Goal: Task Accomplishment & Management: Complete application form

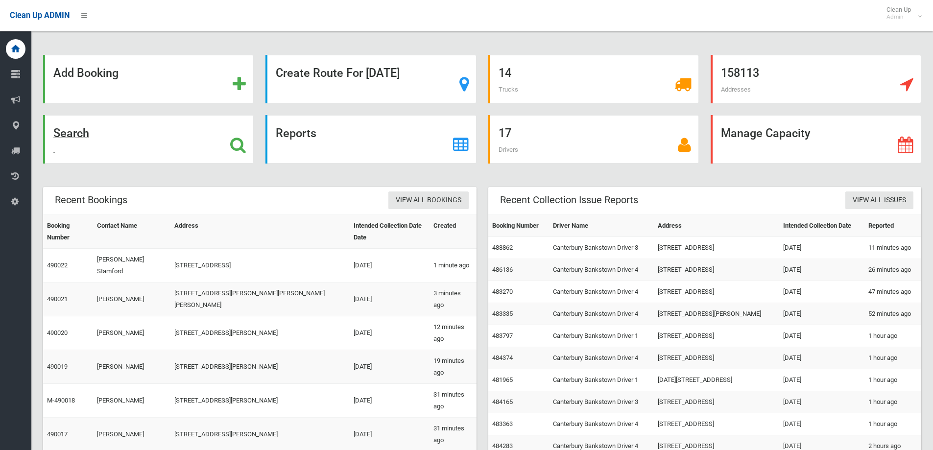
click at [75, 127] on strong "Search" at bounding box center [71, 133] width 36 height 14
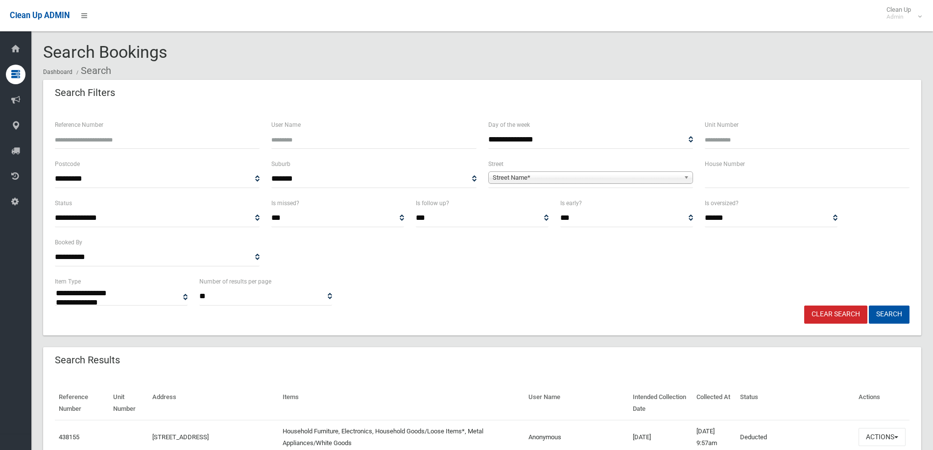
select select
click at [742, 173] on input "text" at bounding box center [807, 179] width 205 height 18
type input "**"
click at [681, 178] on link "Street Name*" at bounding box center [590, 177] width 205 height 12
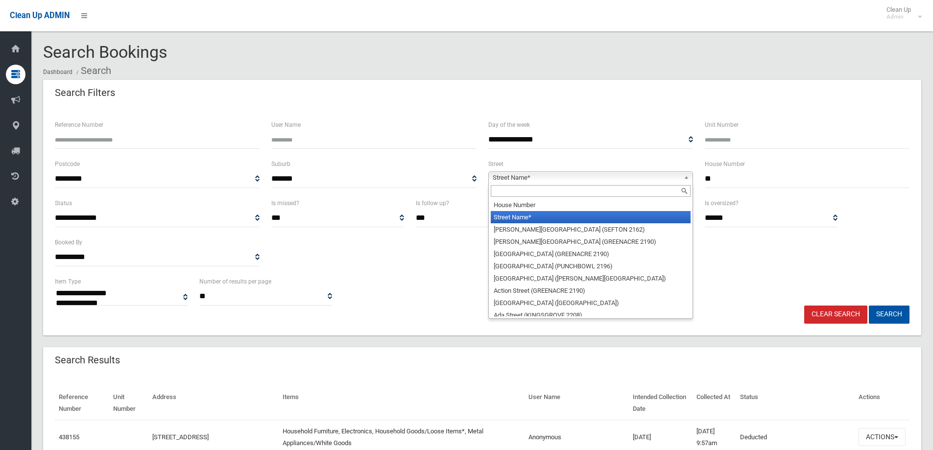
click at [606, 189] on input "text" at bounding box center [591, 191] width 200 height 12
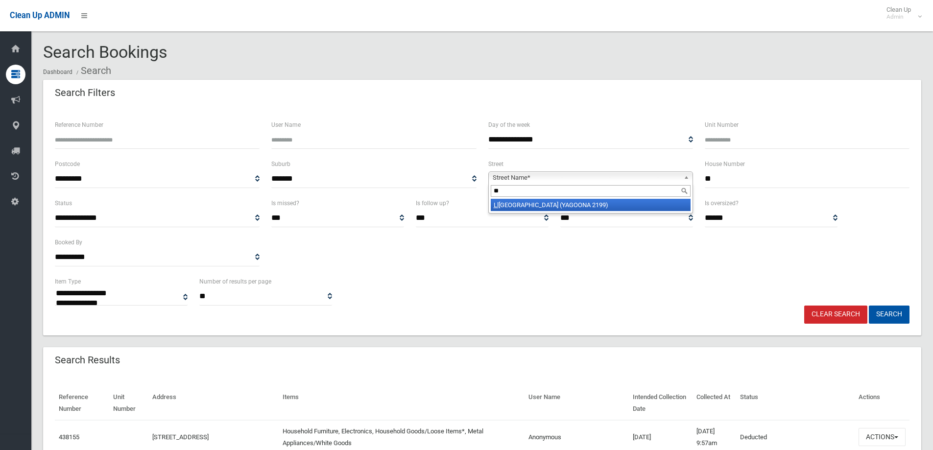
type input "**"
click at [587, 205] on li "Ll oyd Avenue (YAGOONA 2199)" at bounding box center [591, 205] width 200 height 12
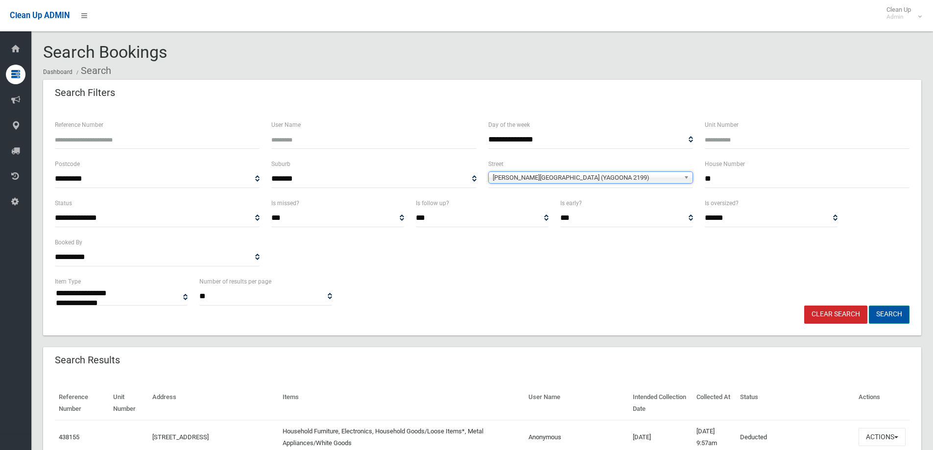
click at [890, 311] on button "Search" at bounding box center [889, 315] width 41 height 18
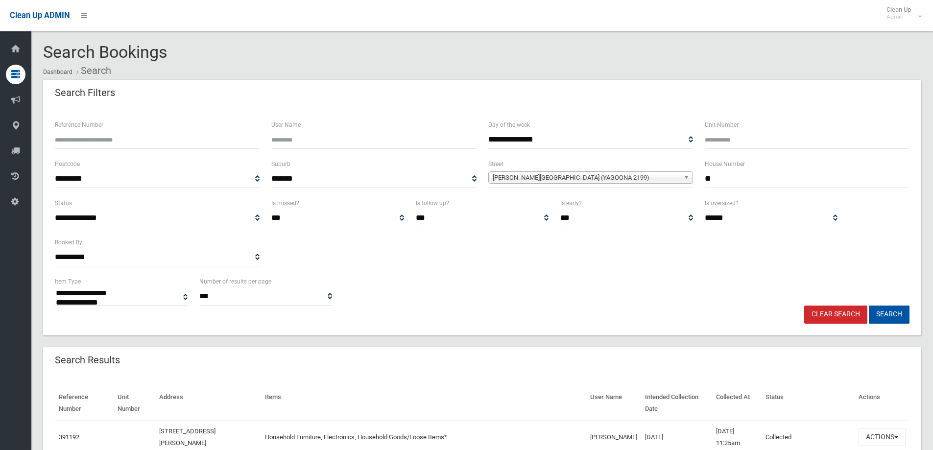
select select
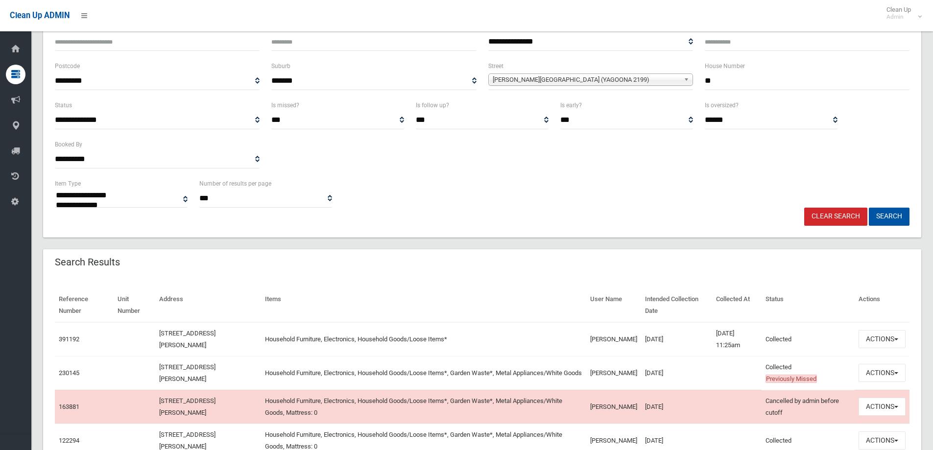
scroll to position [147, 0]
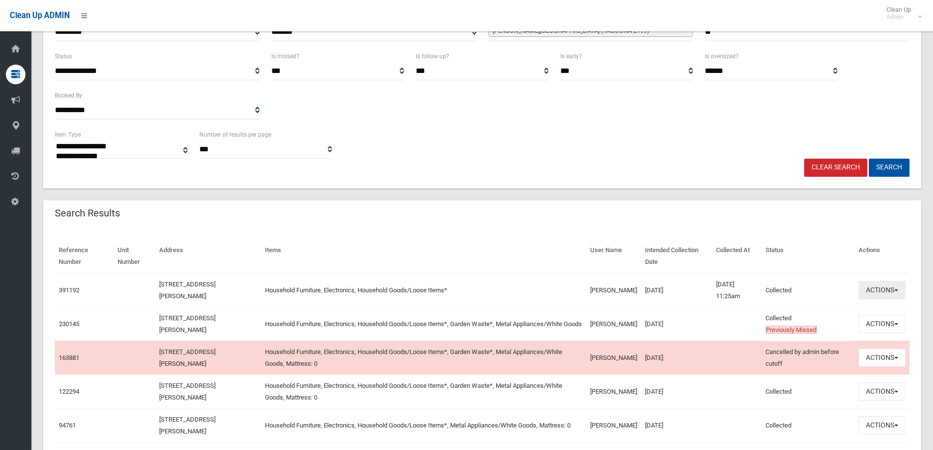
click at [894, 287] on button "Actions" at bounding box center [881, 290] width 47 height 18
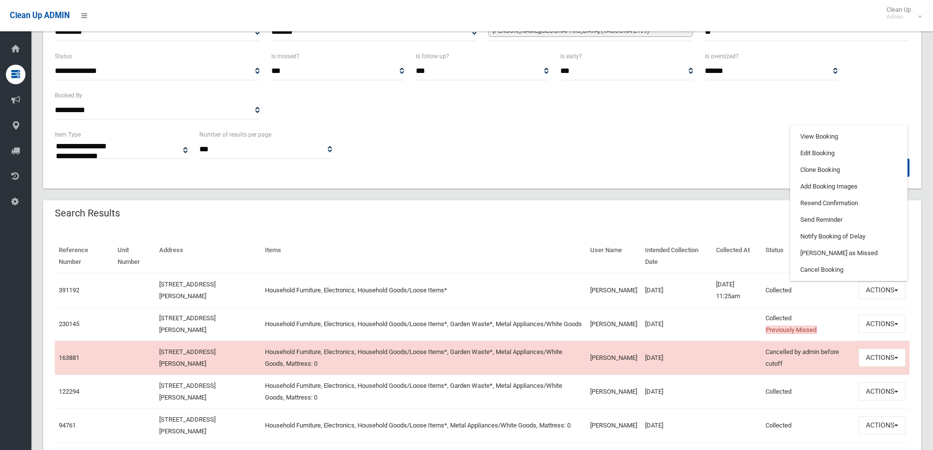
click at [644, 211] on div "Search Results" at bounding box center [482, 213] width 878 height 27
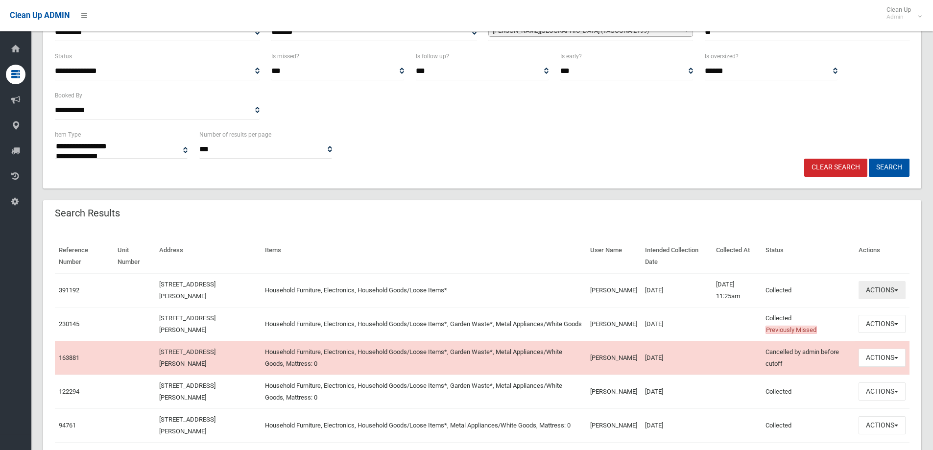
click at [888, 292] on button "Actions" at bounding box center [881, 290] width 47 height 18
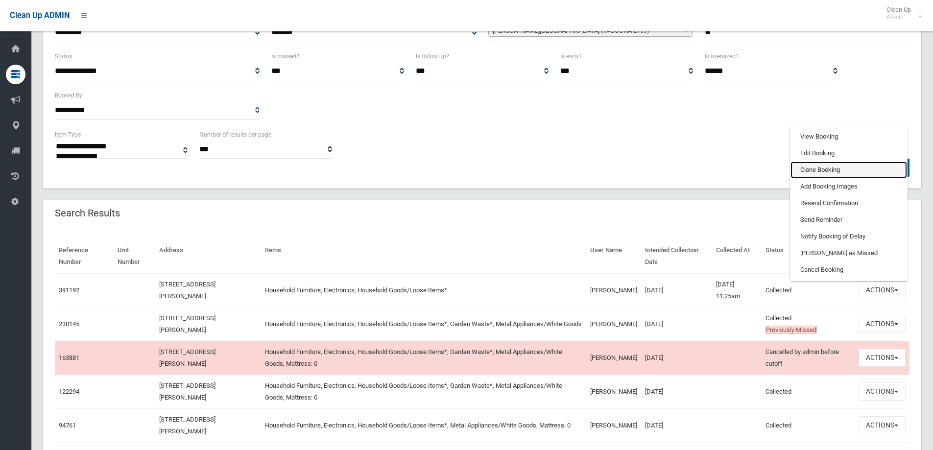
click at [824, 172] on link "Clone Booking" at bounding box center [848, 170] width 117 height 17
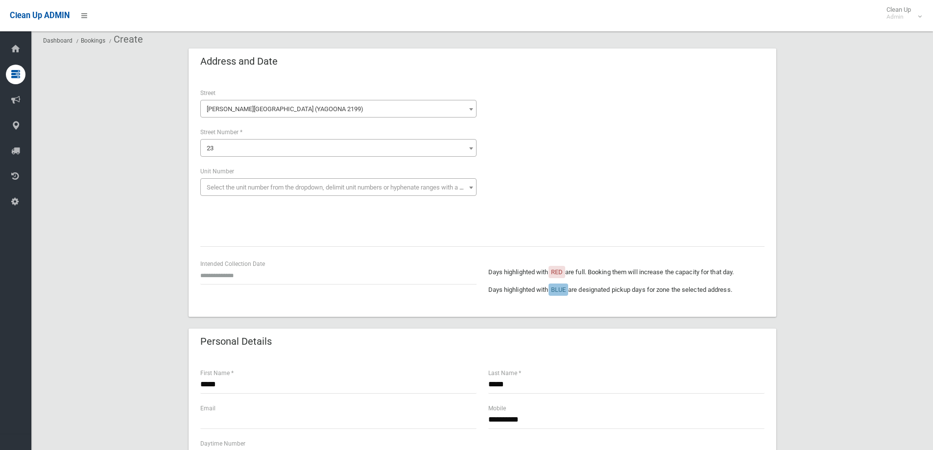
scroll to position [49, 0]
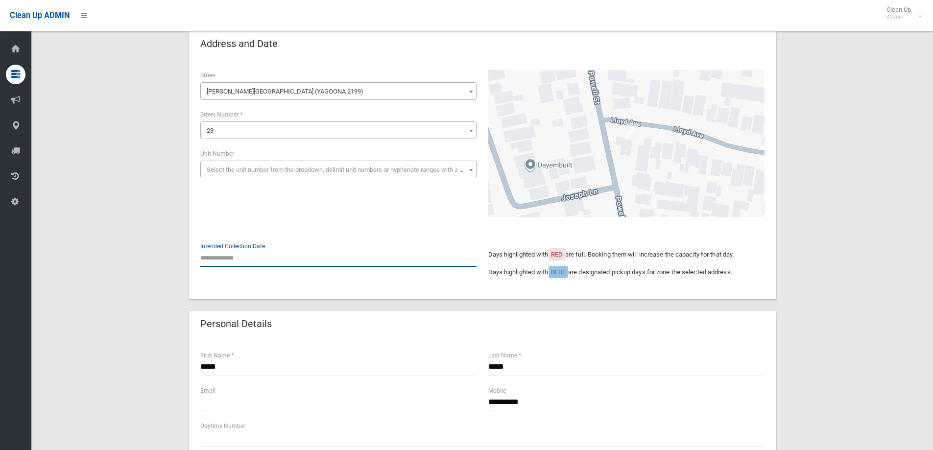
click at [239, 255] on input "text" at bounding box center [338, 258] width 276 height 18
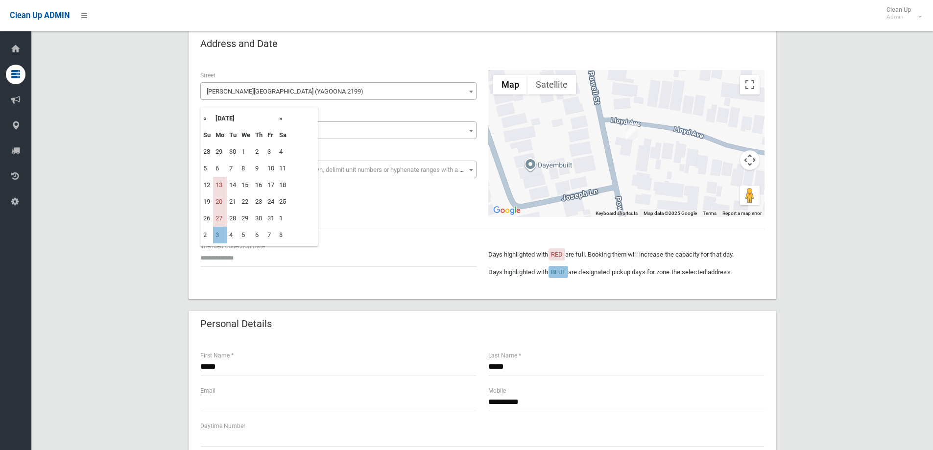
click at [280, 117] on th "»" at bounding box center [283, 118] width 12 height 17
click at [217, 168] on td "3" at bounding box center [220, 168] width 14 height 17
type input "**********"
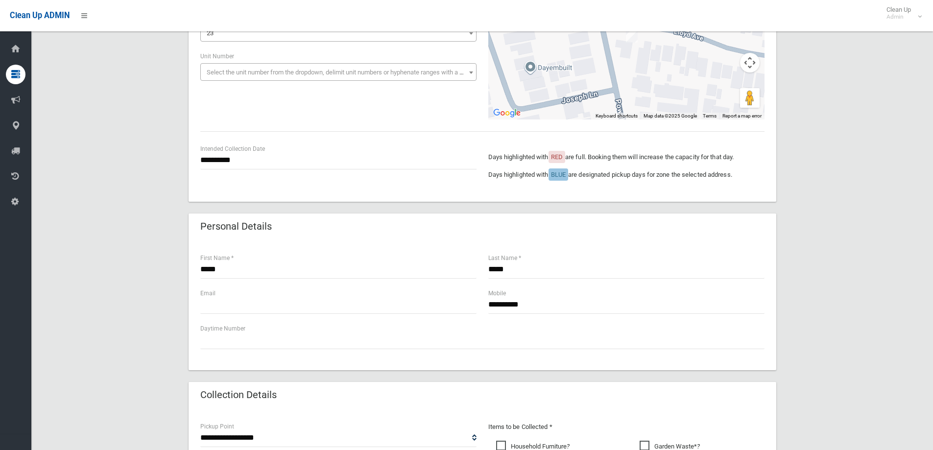
scroll to position [147, 0]
click at [341, 309] on input "text" at bounding box center [338, 304] width 276 height 18
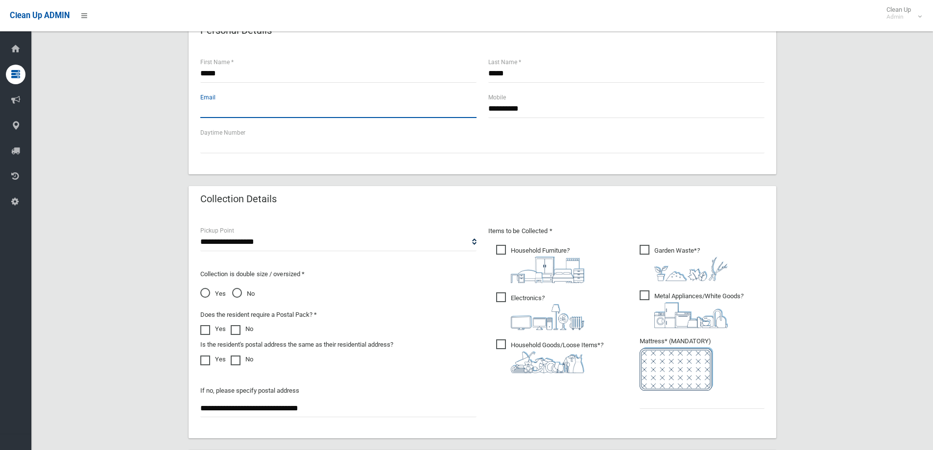
scroll to position [343, 0]
click at [647, 250] on span "Garden Waste* ?" at bounding box center [684, 262] width 88 height 36
click at [647, 293] on span "Metal Appliances/White Goods ?" at bounding box center [692, 309] width 104 height 38
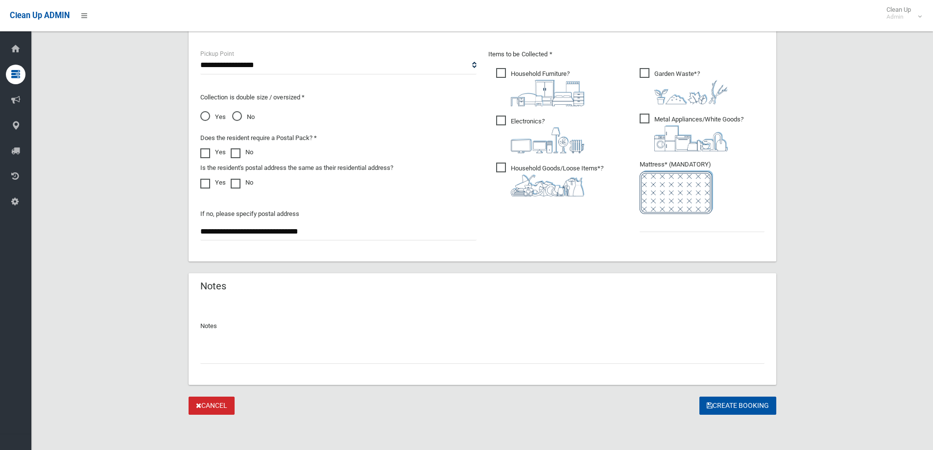
scroll to position [421, 0]
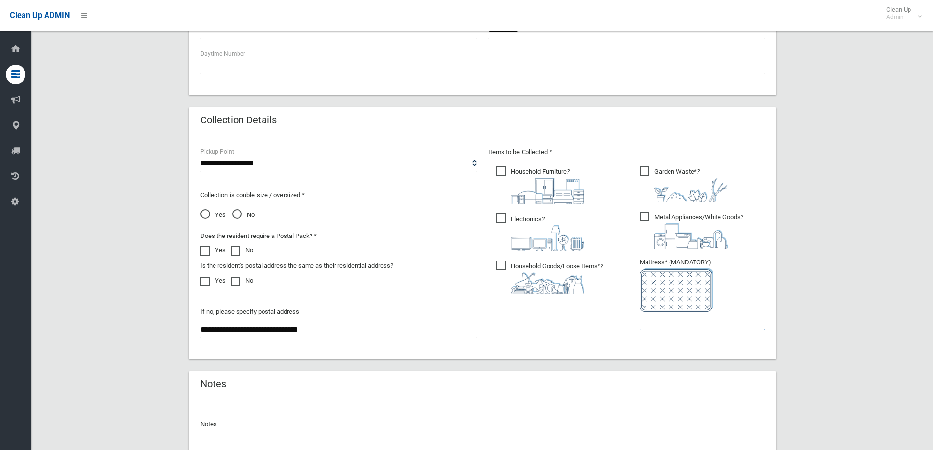
click at [672, 326] on input "text" at bounding box center [702, 321] width 125 height 18
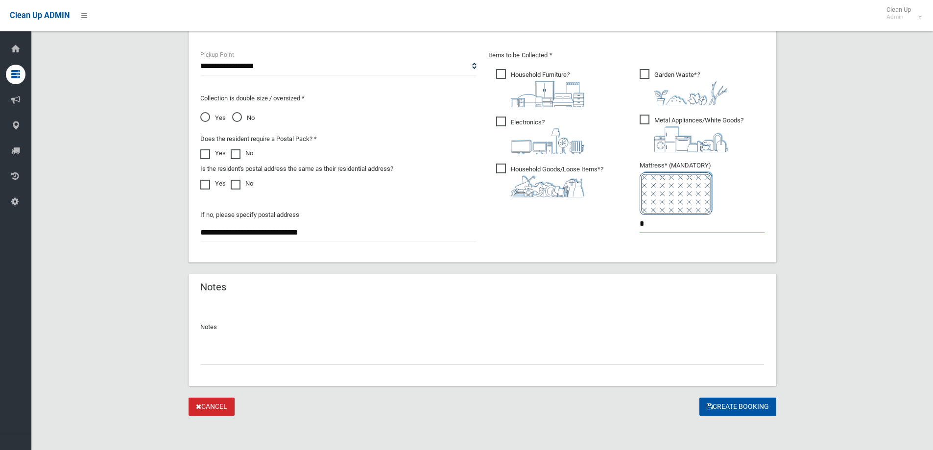
scroll to position [519, 0]
type input "*"
click at [737, 400] on button "Create Booking" at bounding box center [737, 406] width 77 height 18
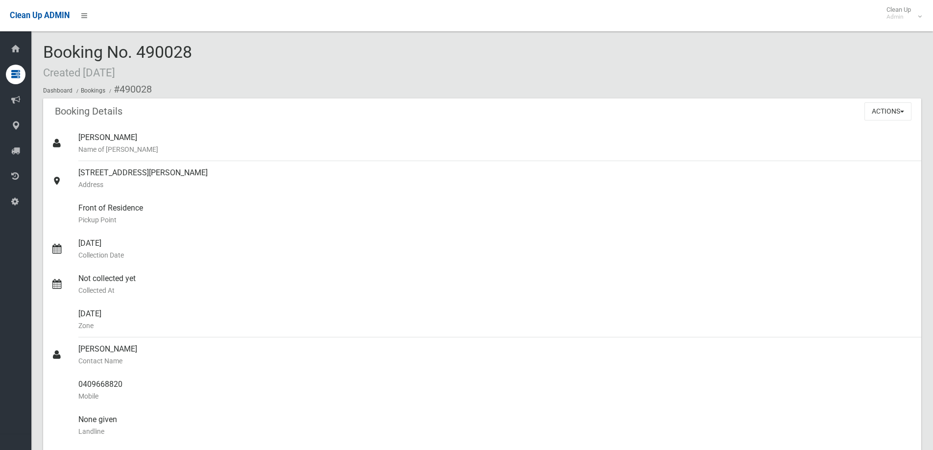
scroll to position [49, 0]
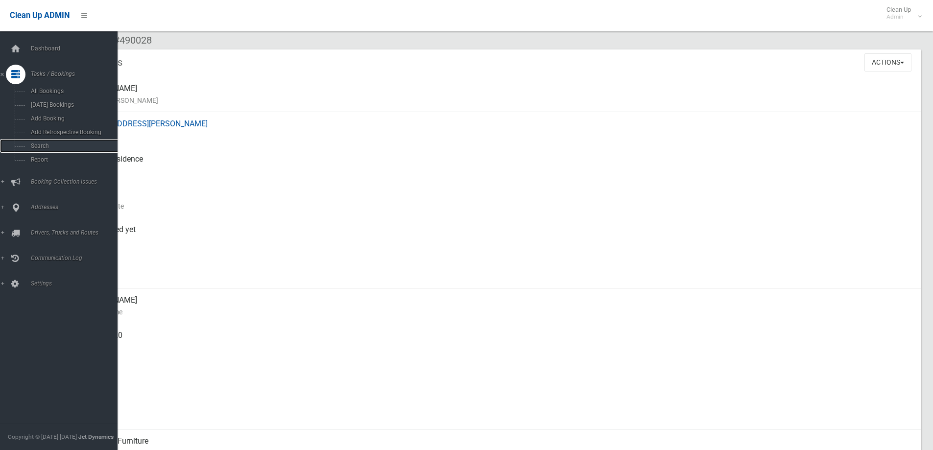
drag, startPoint x: 48, startPoint y: 146, endPoint x: 125, endPoint y: 142, distance: 77.5
click at [48, 146] on span "Search" at bounding box center [72, 146] width 89 height 7
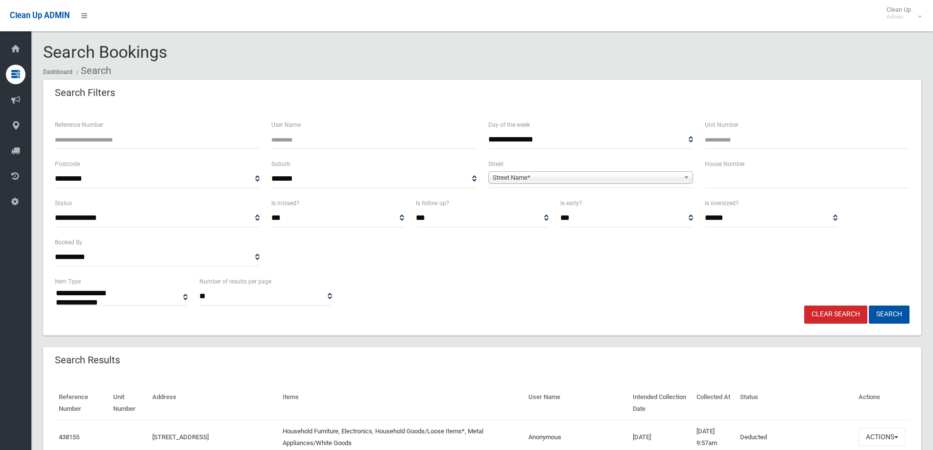
select select
click at [706, 183] on input "text" at bounding box center [807, 179] width 205 height 18
type input "***"
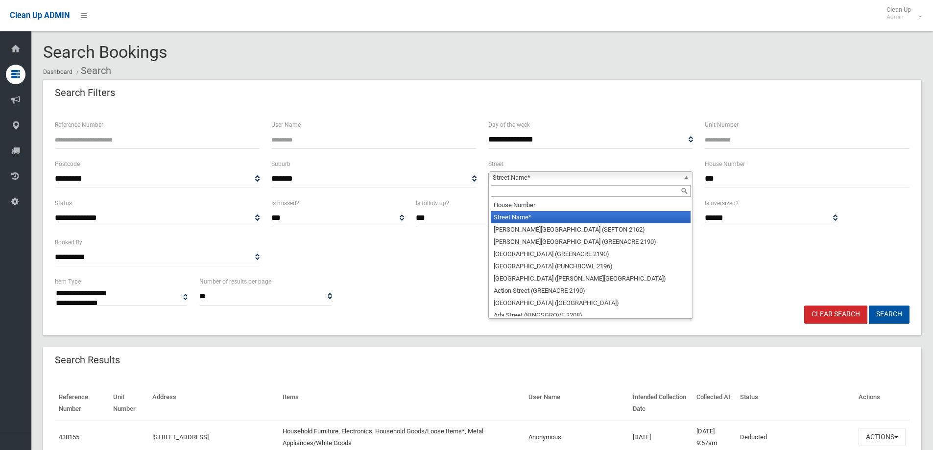
click at [646, 179] on span "Street Name*" at bounding box center [586, 178] width 187 height 12
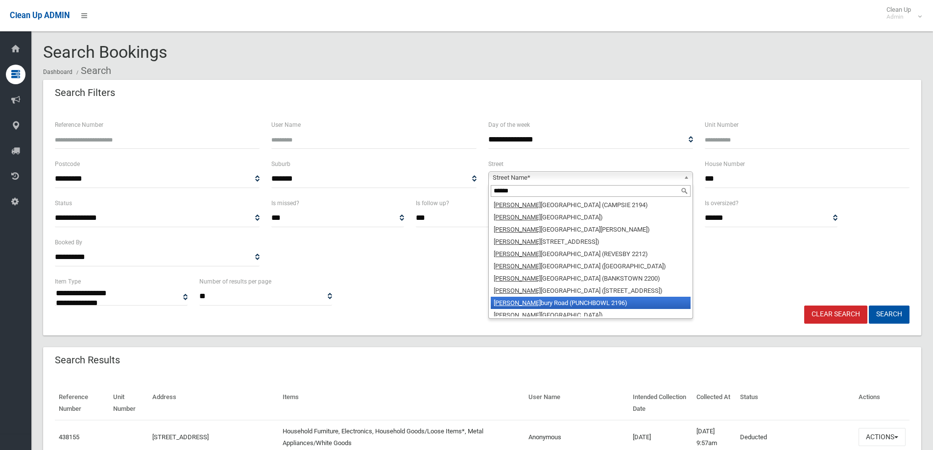
scroll to position [29, 0]
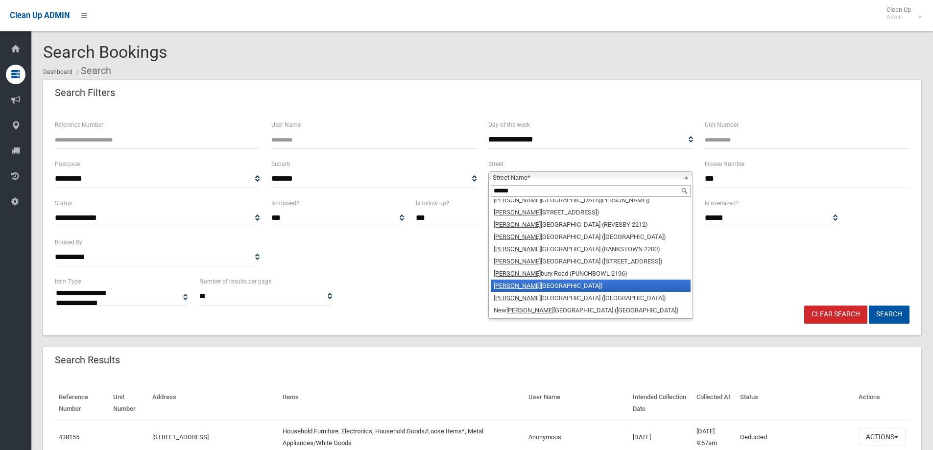
type input "******"
click at [586, 285] on li "Canter bury Road (CANTERBURY 2193)" at bounding box center [591, 286] width 200 height 12
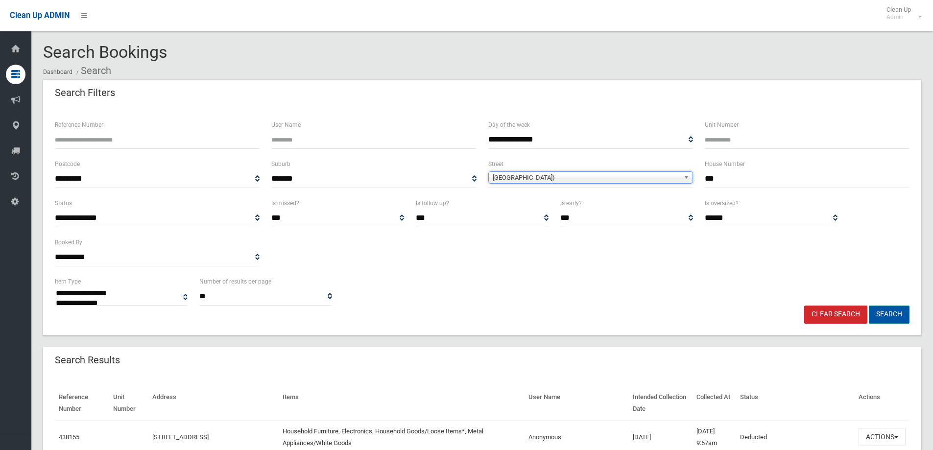
click at [902, 317] on button "Search" at bounding box center [889, 315] width 41 height 18
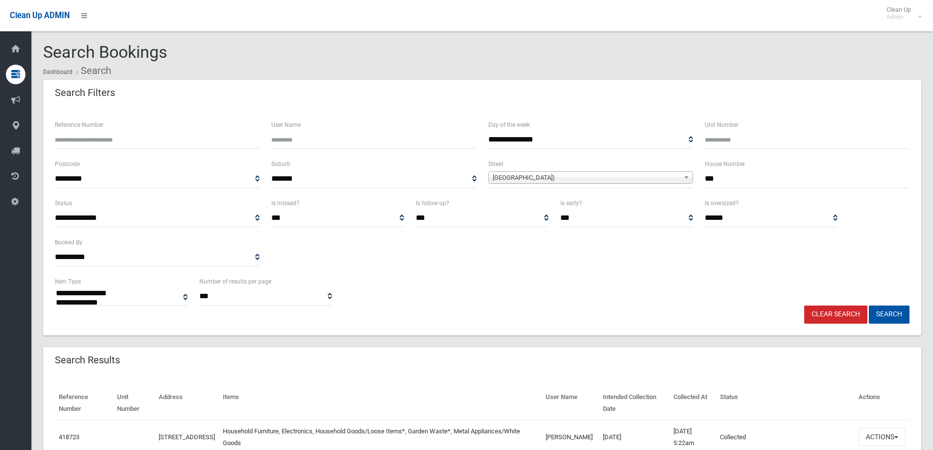
select select
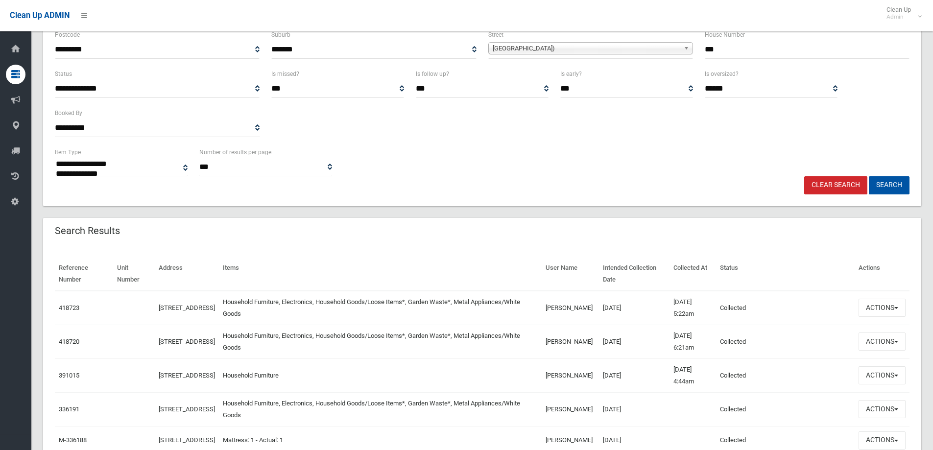
scroll to position [147, 0]
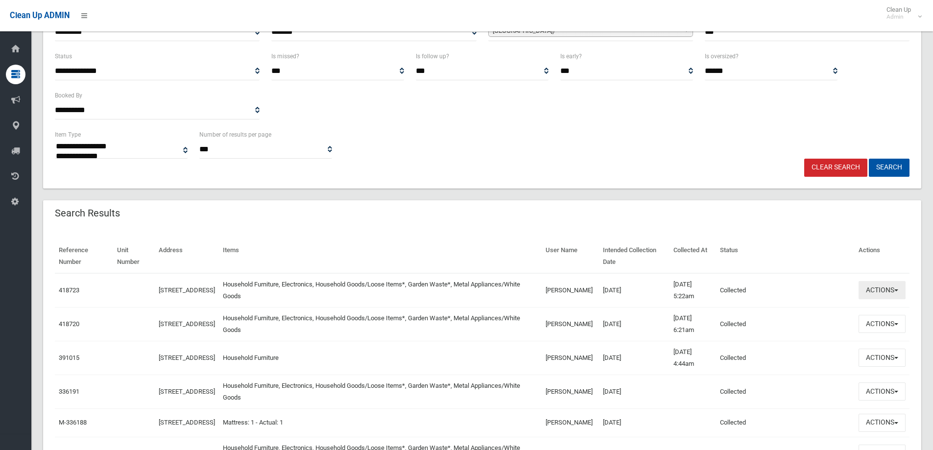
click at [878, 293] on button "Actions" at bounding box center [881, 290] width 47 height 18
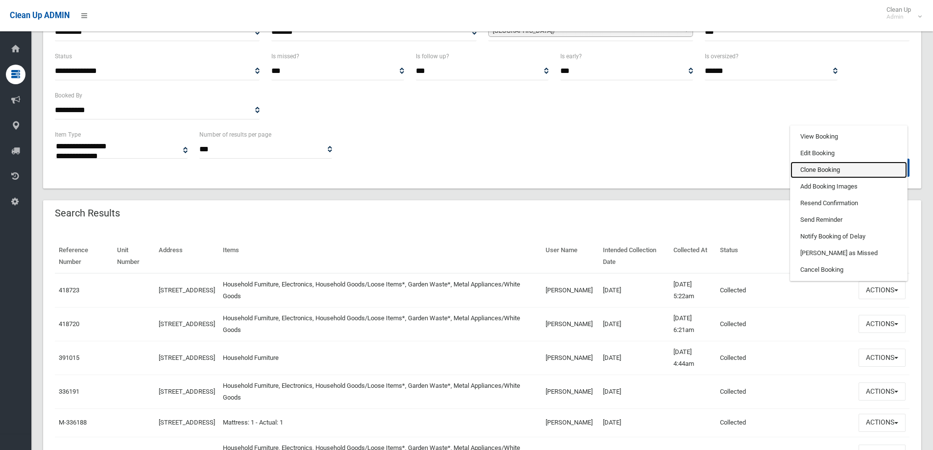
click at [821, 166] on link "Clone Booking" at bounding box center [848, 170] width 117 height 17
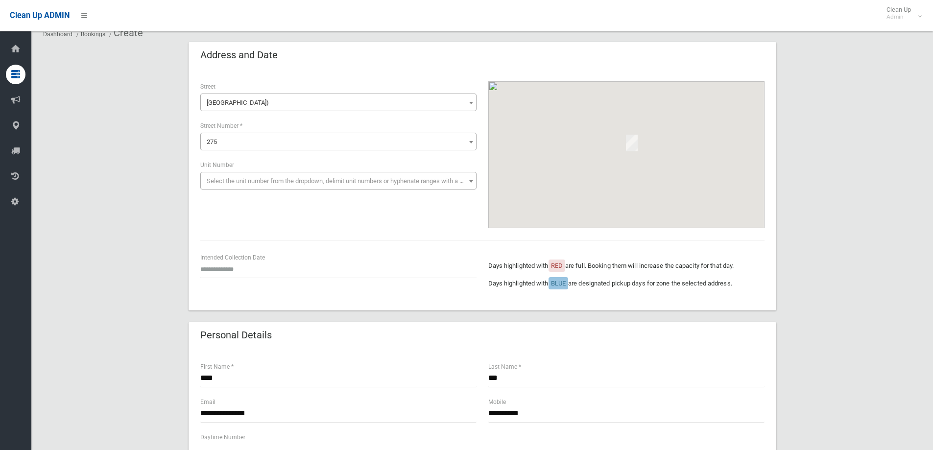
scroll to position [49, 0]
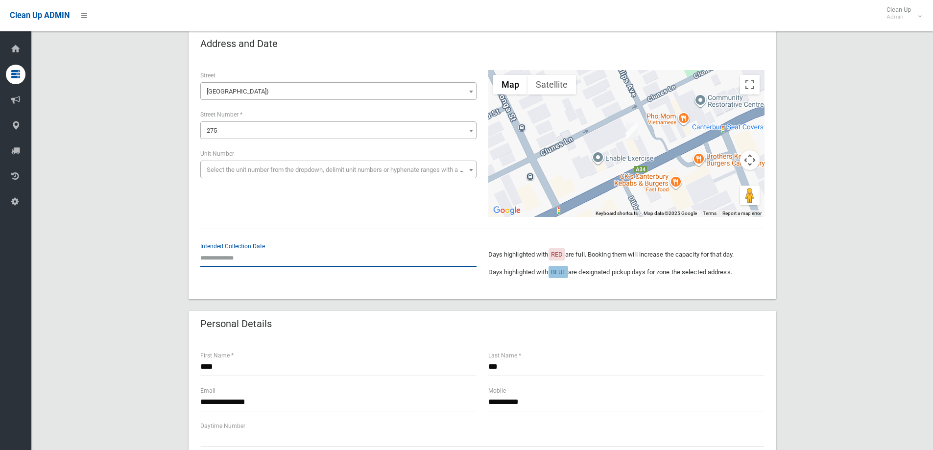
click at [234, 258] on input "text" at bounding box center [338, 258] width 276 height 18
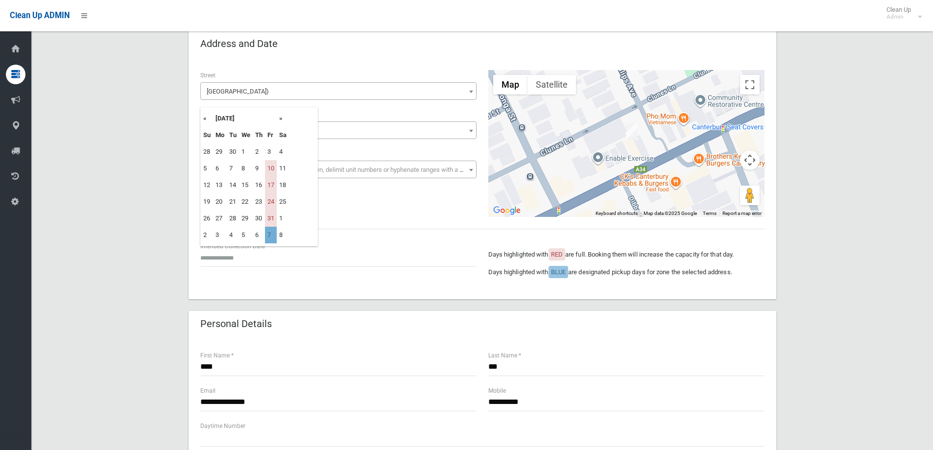
click at [272, 235] on td "7" at bounding box center [271, 235] width 12 height 17
type input "**********"
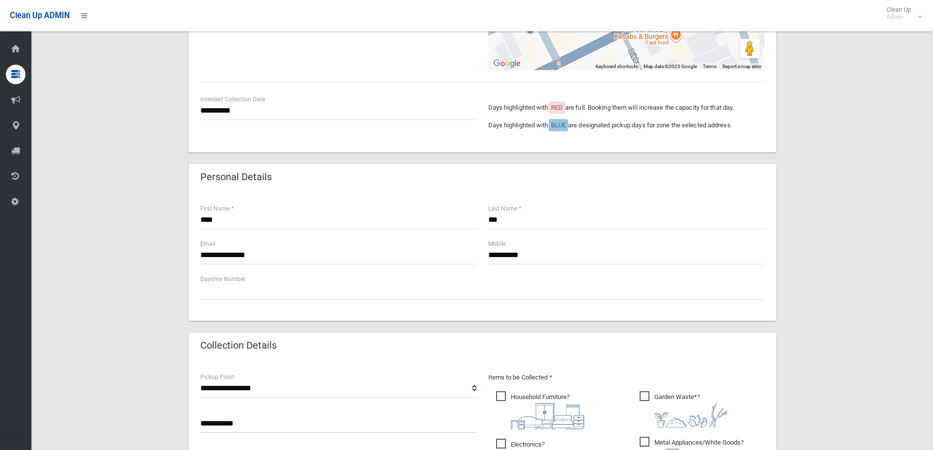
scroll to position [245, 0]
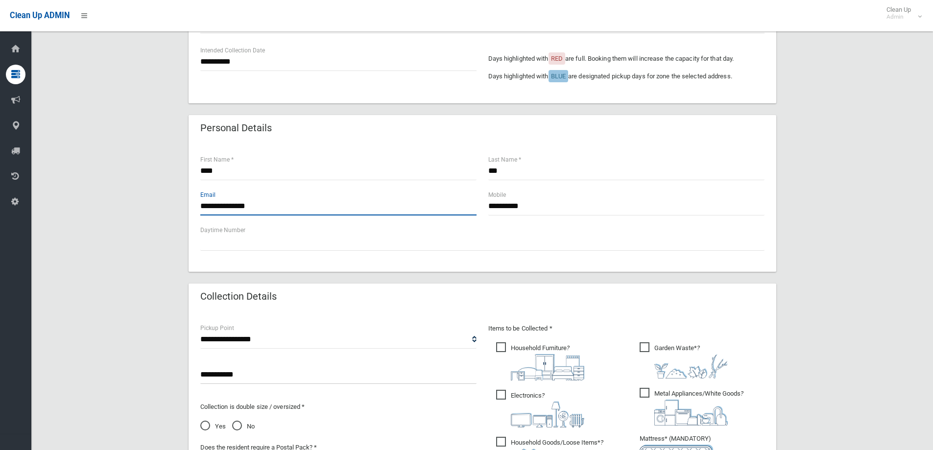
drag, startPoint x: 202, startPoint y: 207, endPoint x: 226, endPoint y: 212, distance: 24.1
click at [226, 212] on input "**********" at bounding box center [338, 206] width 276 height 18
type input "**********"
click at [335, 232] on div "Daytime Number" at bounding box center [482, 238] width 564 height 26
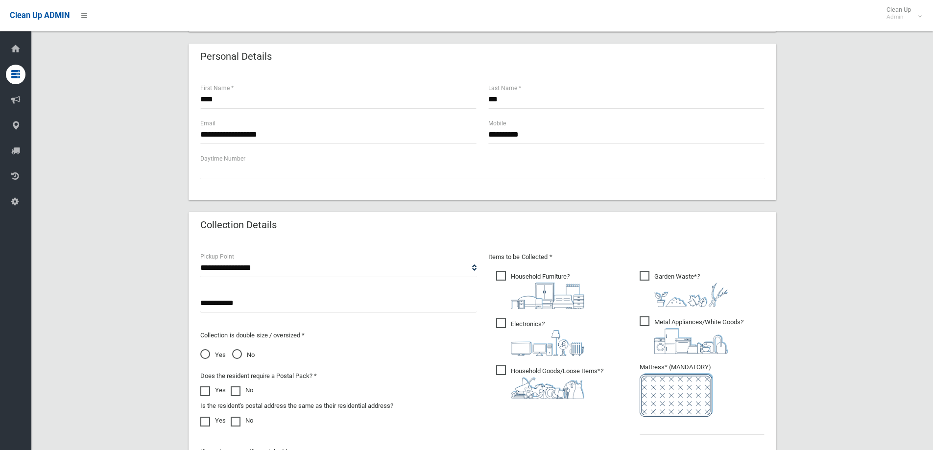
scroll to position [392, 0]
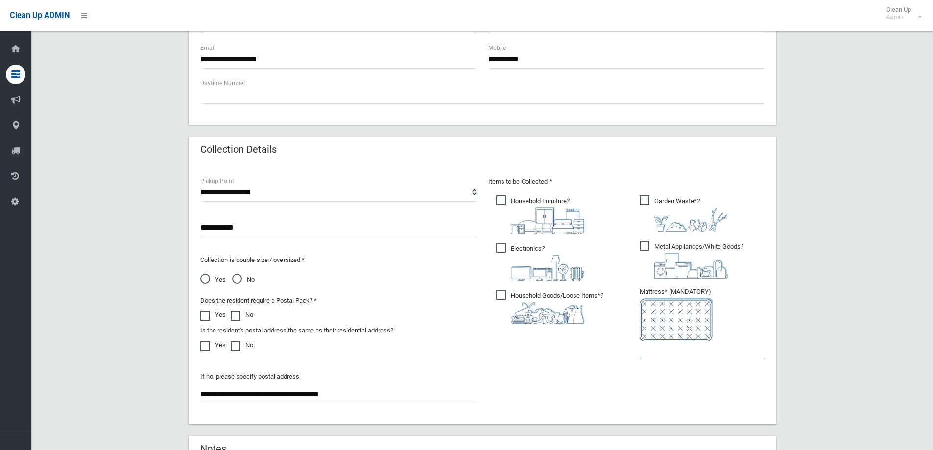
click at [683, 355] on input "text" at bounding box center [702, 350] width 125 height 18
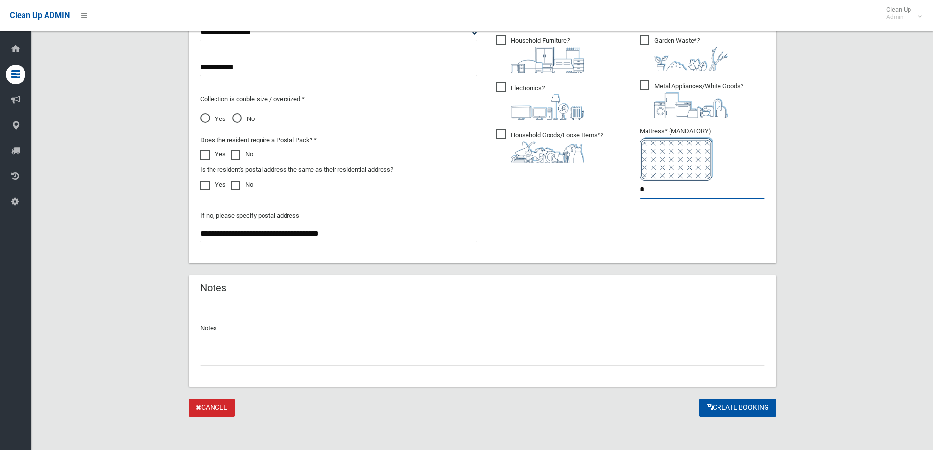
scroll to position [554, 0]
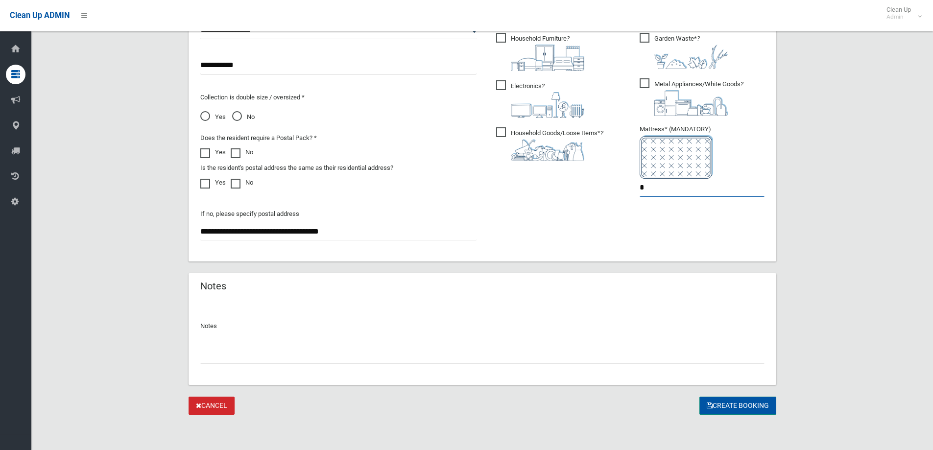
type input "*"
click at [723, 407] on button "Create Booking" at bounding box center [737, 406] width 77 height 18
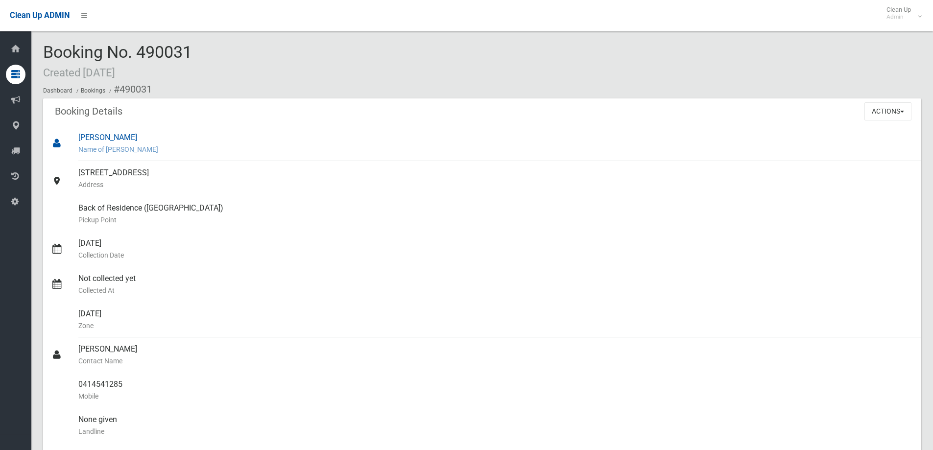
scroll to position [49, 0]
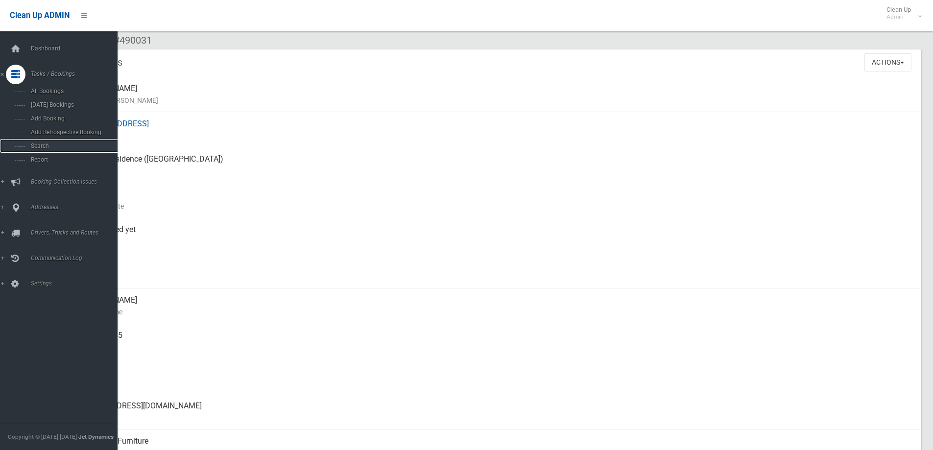
drag, startPoint x: 43, startPoint y: 143, endPoint x: 118, endPoint y: 140, distance: 75.0
click at [44, 143] on span "Search" at bounding box center [72, 146] width 89 height 7
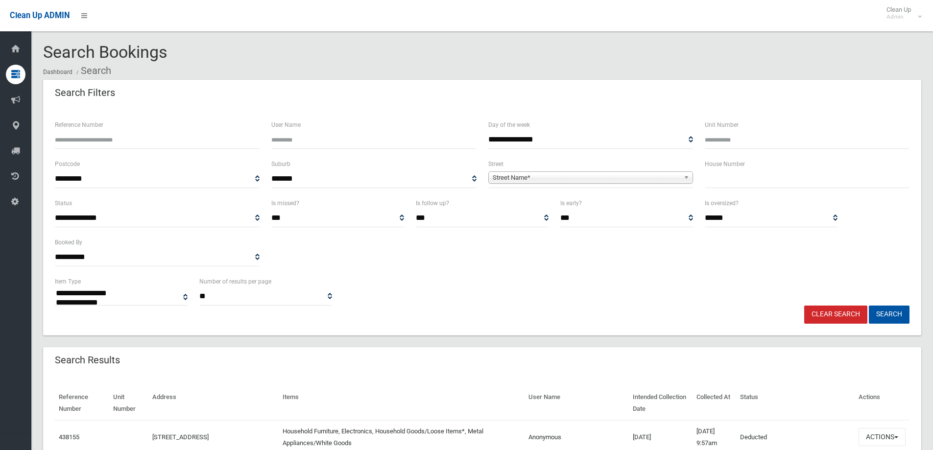
select select
click at [739, 178] on input "text" at bounding box center [807, 179] width 205 height 18
type input "***"
click at [621, 177] on span "Street Name*" at bounding box center [586, 178] width 187 height 12
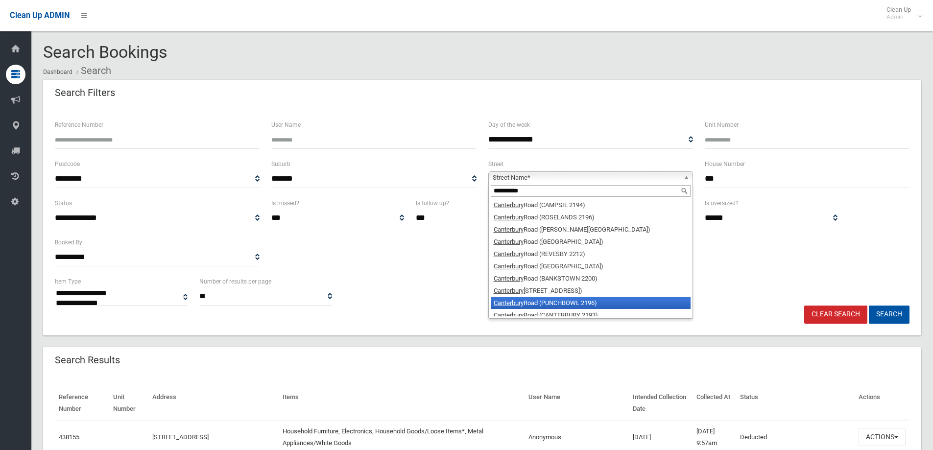
scroll to position [17, 0]
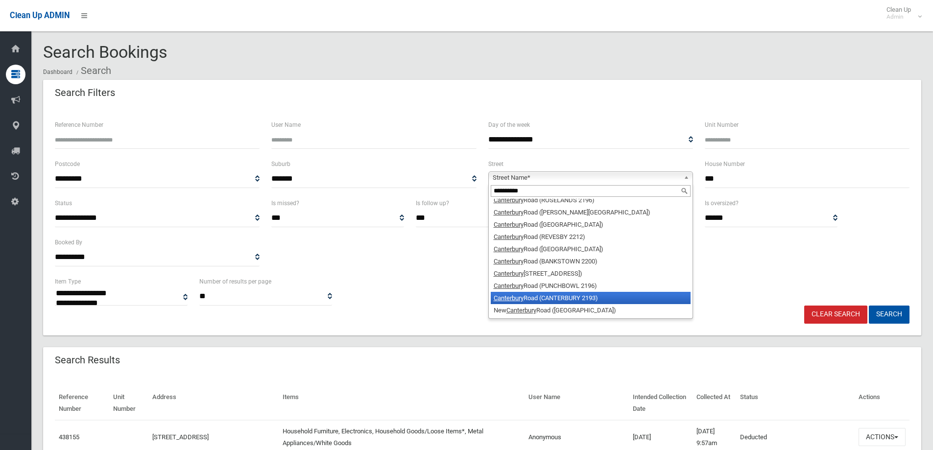
type input "**********"
click at [592, 294] on li "Canterbury Road (CANTERBURY 2193)" at bounding box center [591, 298] width 200 height 12
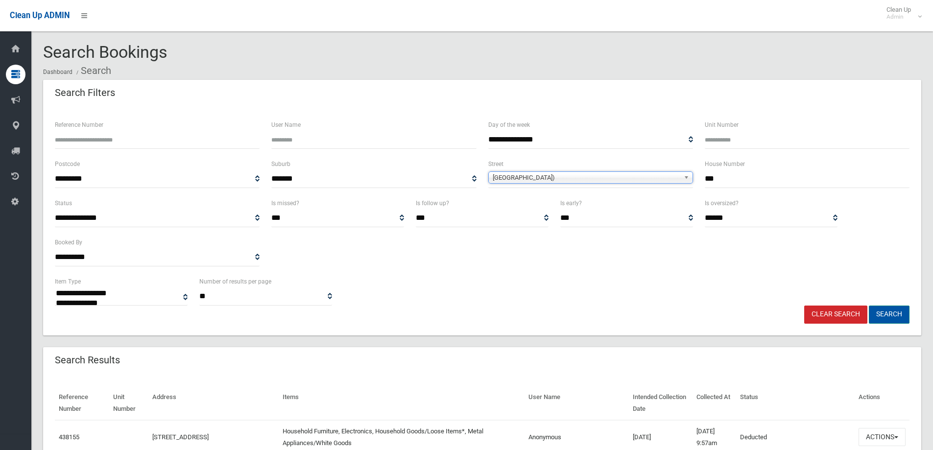
click at [881, 309] on button "Search" at bounding box center [889, 315] width 41 height 18
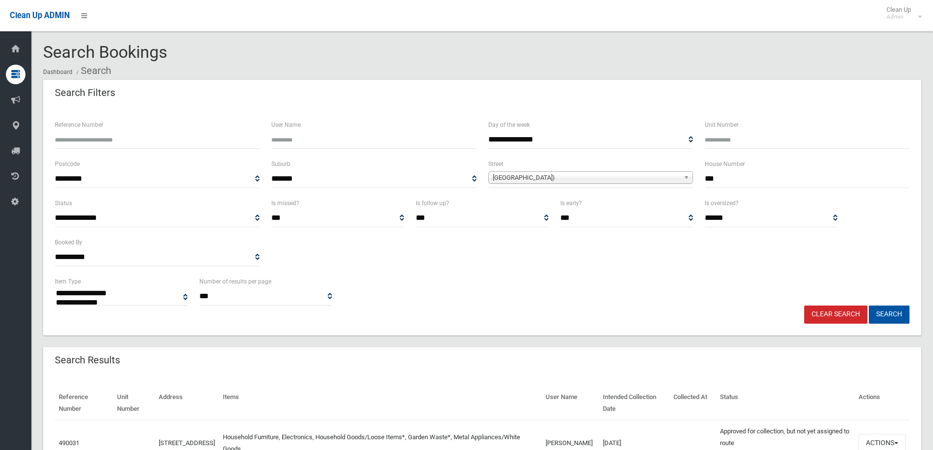
select select
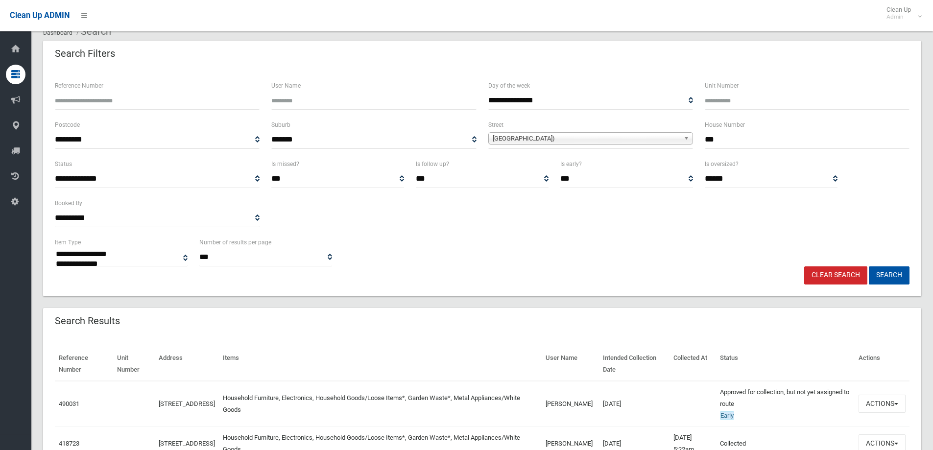
scroll to position [147, 0]
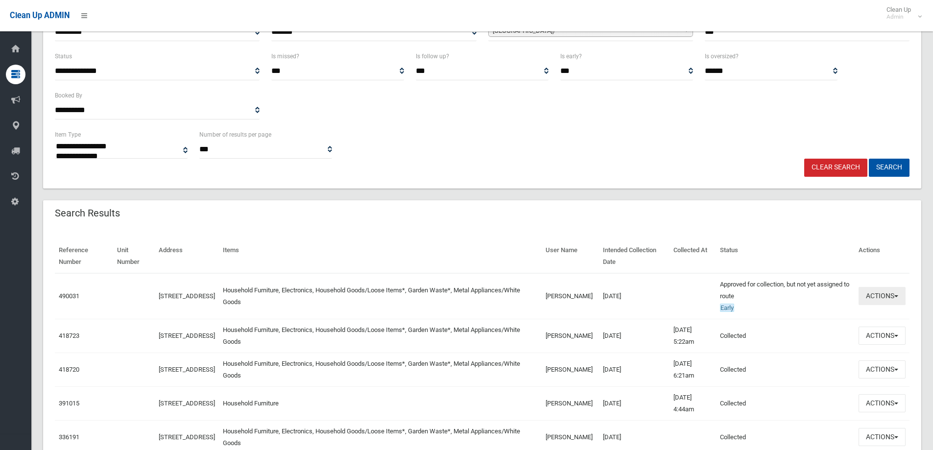
click at [881, 293] on button "Actions" at bounding box center [881, 296] width 47 height 18
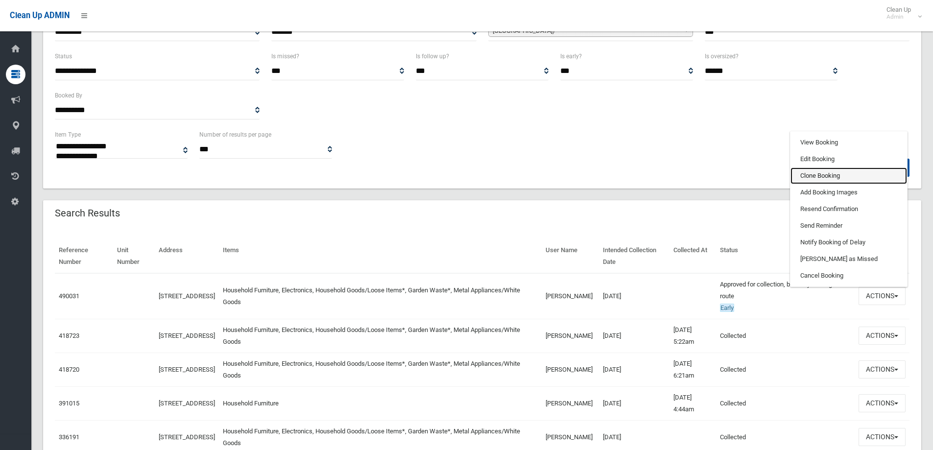
click at [827, 177] on link "Clone Booking" at bounding box center [848, 175] width 117 height 17
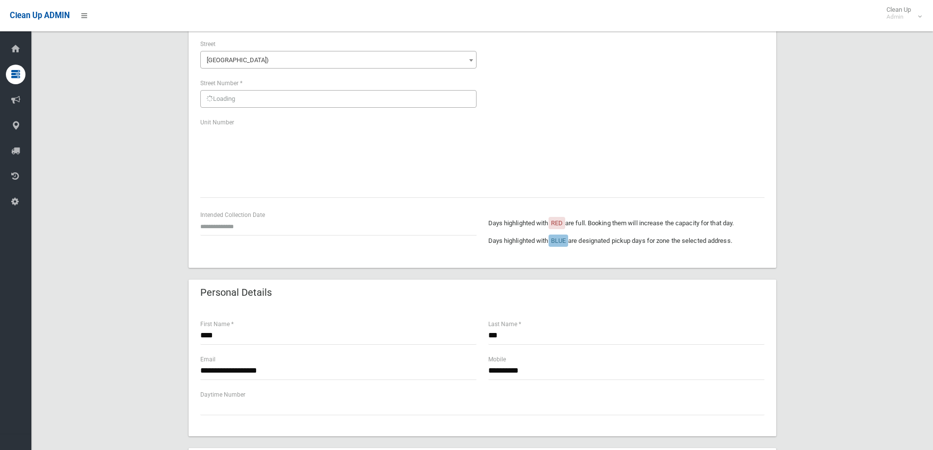
scroll to position [147, 0]
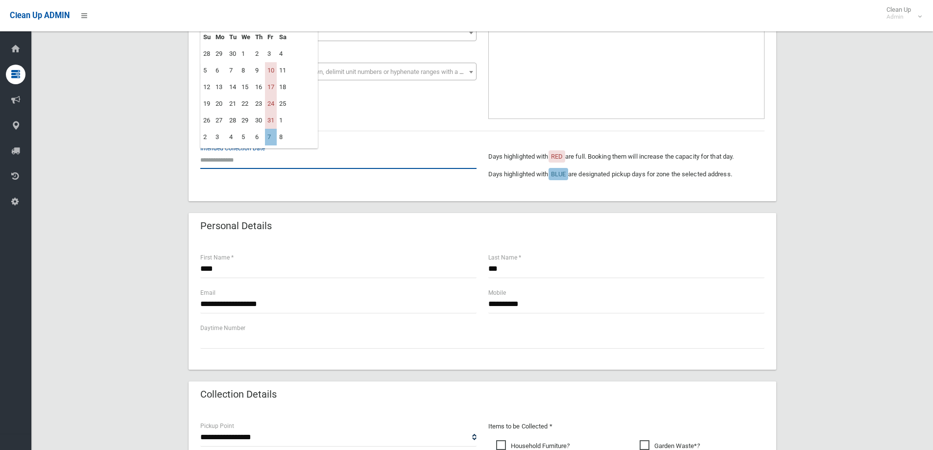
click at [250, 165] on input "text" at bounding box center [338, 160] width 276 height 18
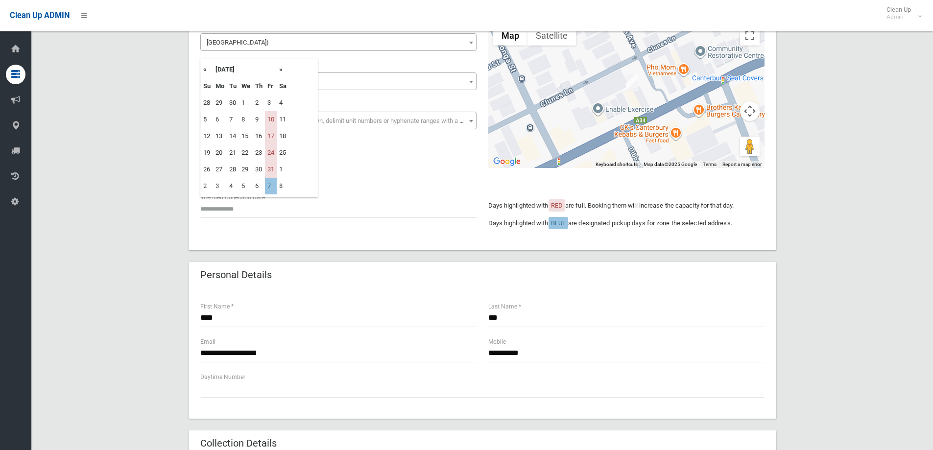
click at [282, 70] on th "»" at bounding box center [283, 69] width 12 height 17
click at [272, 120] on td "12" at bounding box center [271, 119] width 12 height 17
type input "**********"
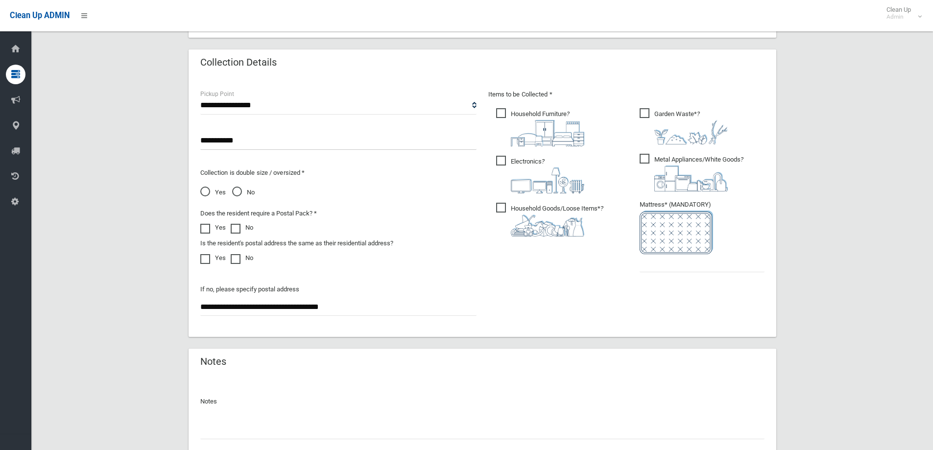
scroll to position [490, 0]
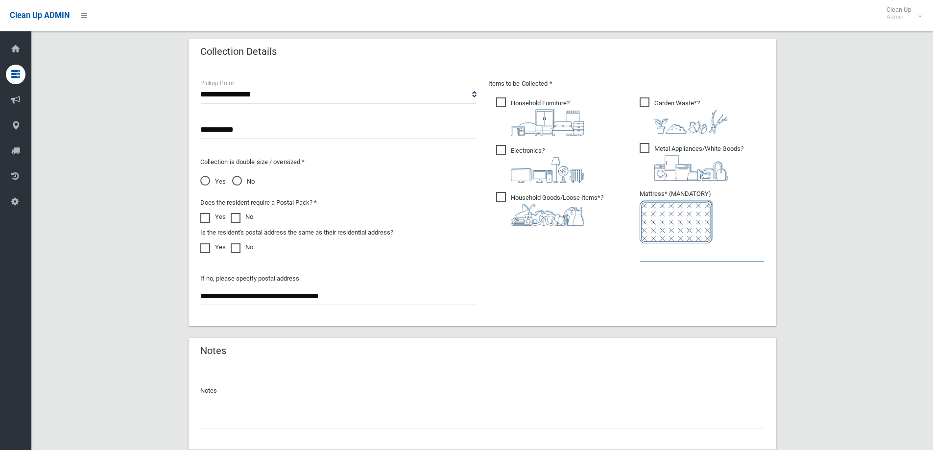
click at [658, 252] on input "text" at bounding box center [702, 252] width 125 height 18
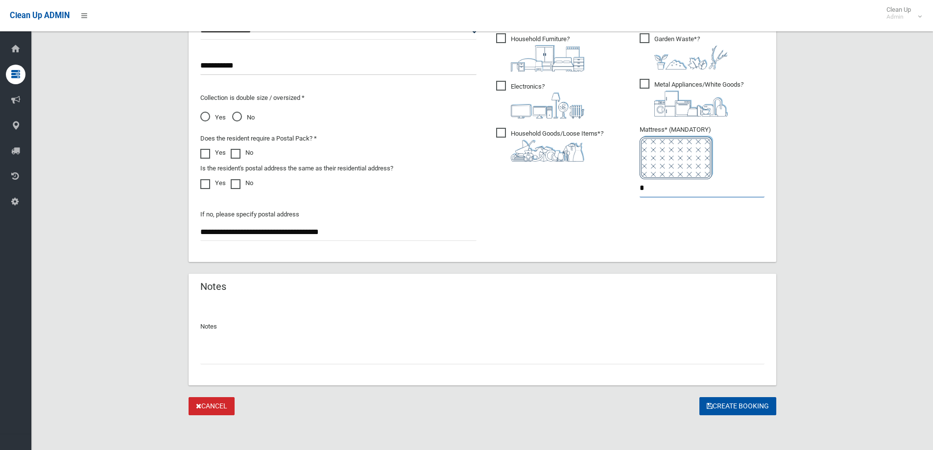
scroll to position [554, 0]
type input "*"
click at [722, 408] on button "Create Booking" at bounding box center [737, 406] width 77 height 18
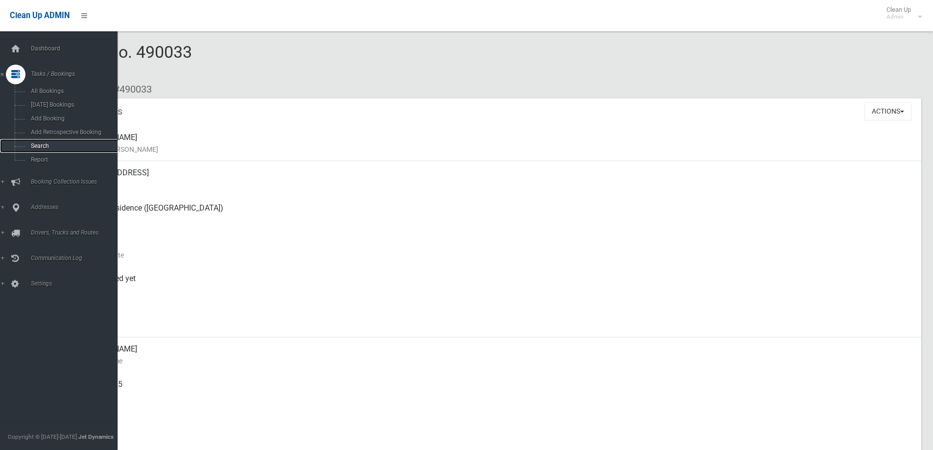
click at [31, 145] on span "Search" at bounding box center [72, 146] width 89 height 7
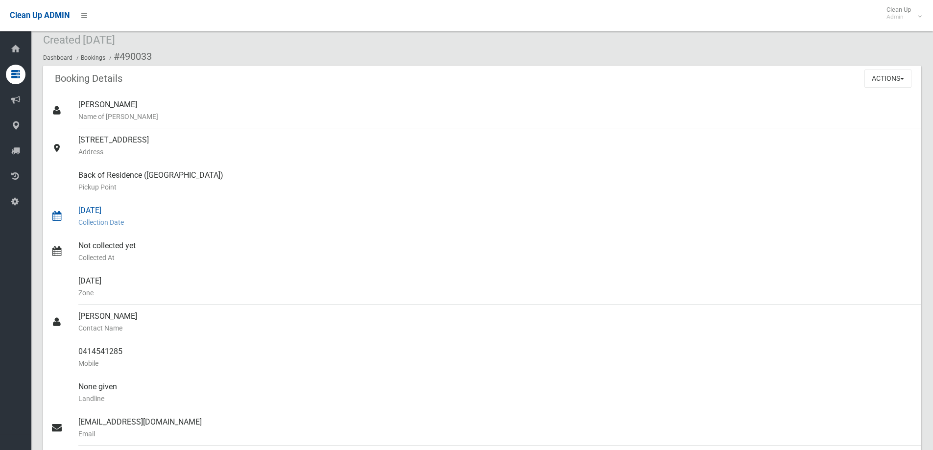
scroll to position [49, 0]
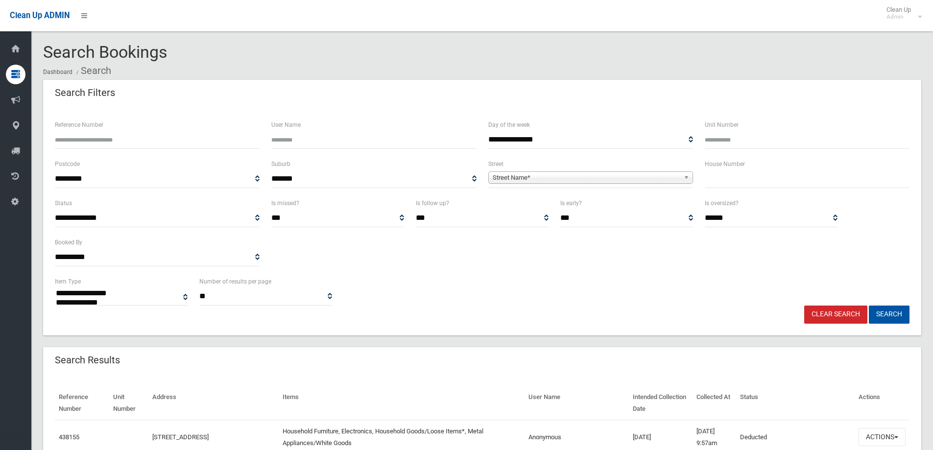
select select
click at [714, 181] on input "text" at bounding box center [807, 179] width 205 height 18
type input "**"
click at [624, 177] on span "Street Name*" at bounding box center [586, 178] width 187 height 12
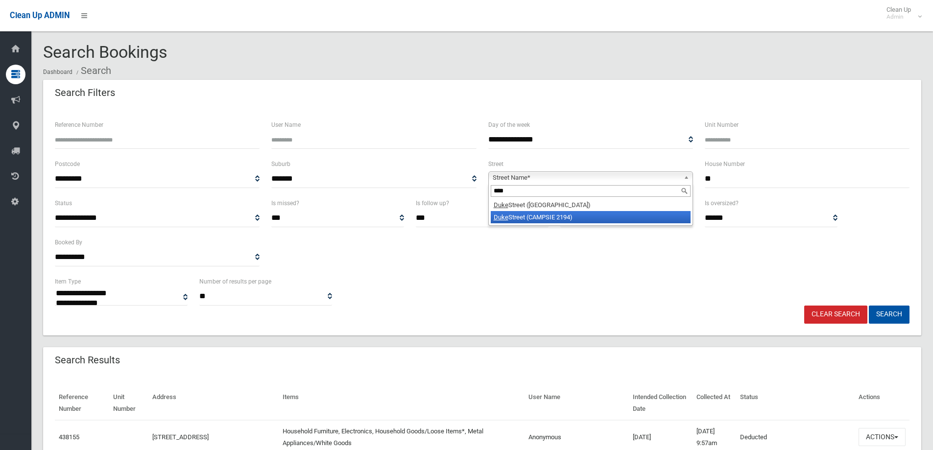
type input "****"
click at [575, 214] on li "Duke Street (CAMPSIE 2194)" at bounding box center [591, 217] width 200 height 12
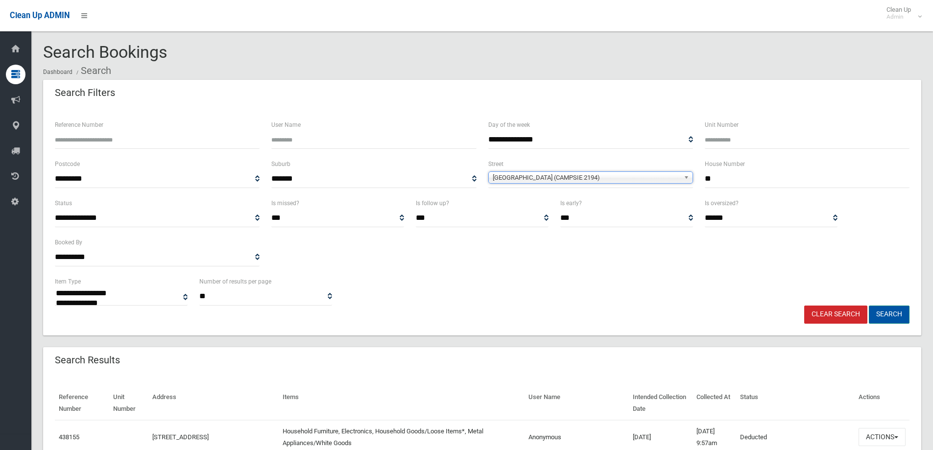
click at [889, 312] on button "Search" at bounding box center [889, 315] width 41 height 18
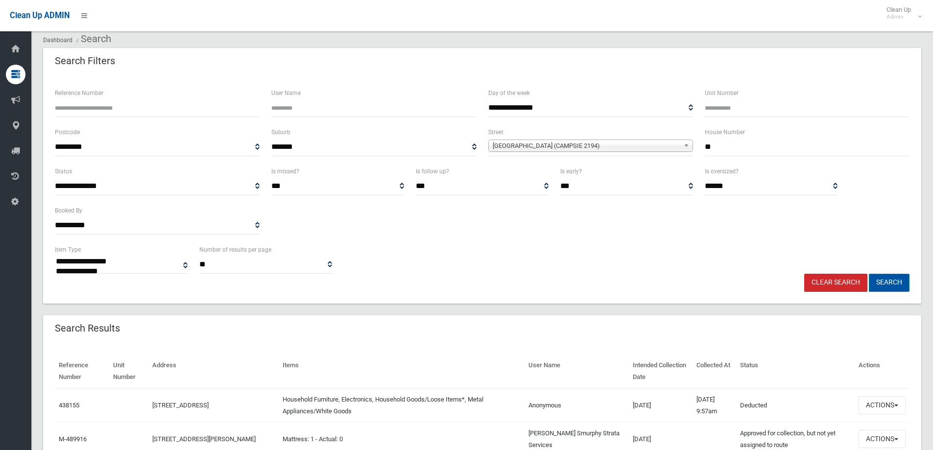
scroll to position [49, 0]
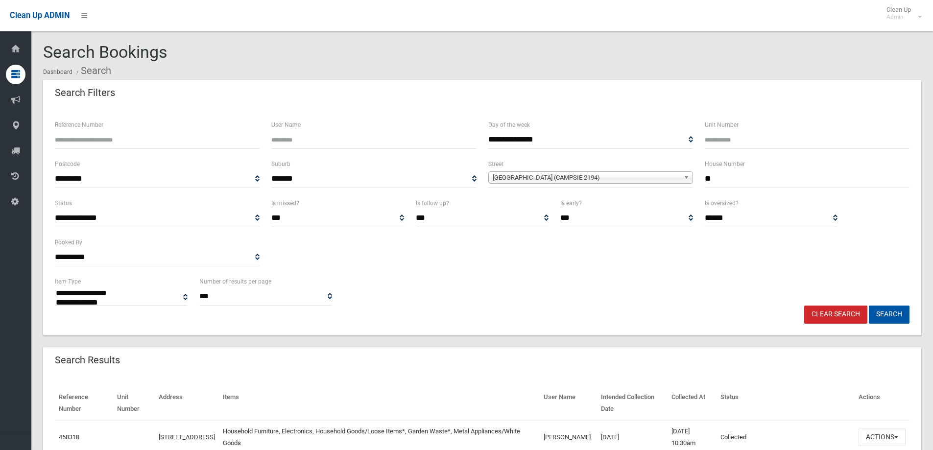
select select
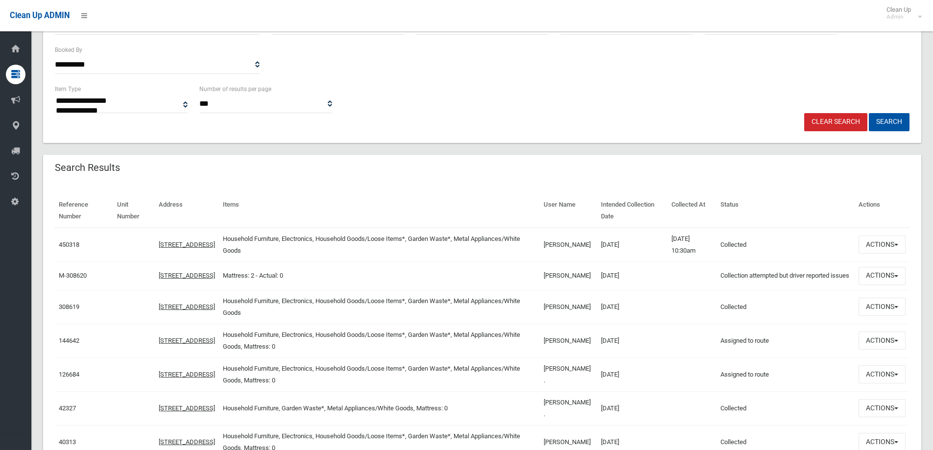
scroll to position [196, 0]
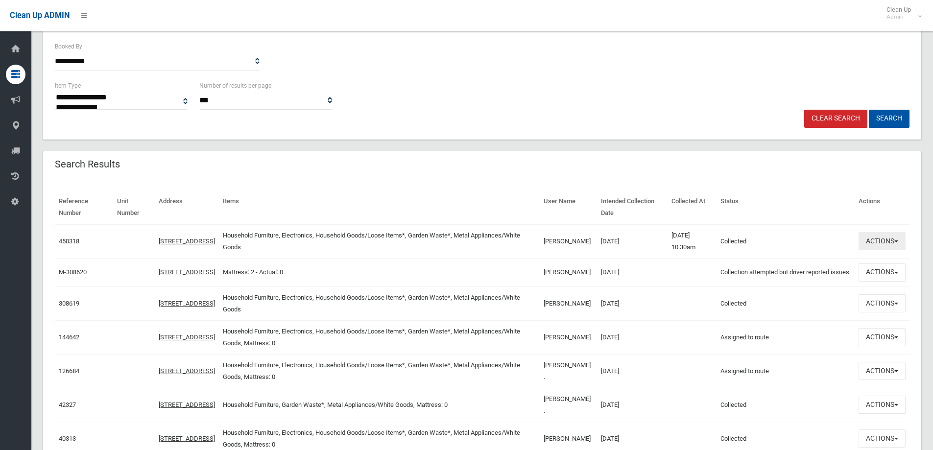
click at [879, 249] on button "Actions" at bounding box center [881, 241] width 47 height 18
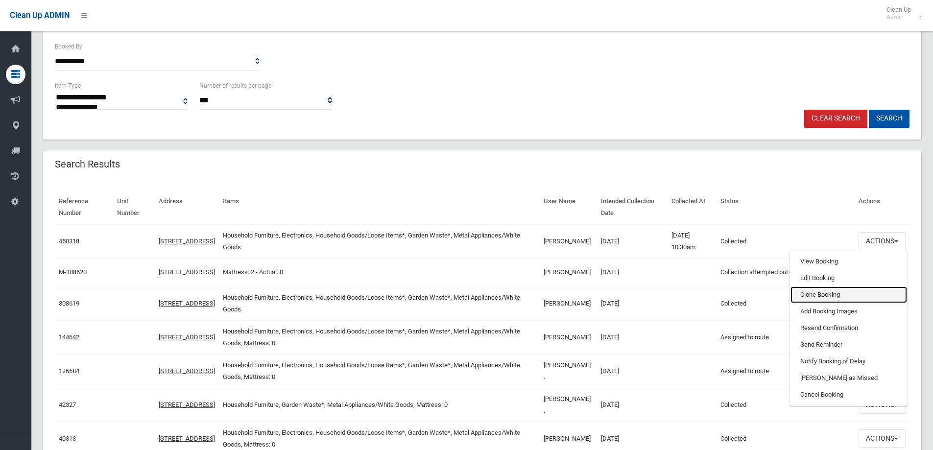
click at [812, 295] on link "Clone Booking" at bounding box center [848, 294] width 117 height 17
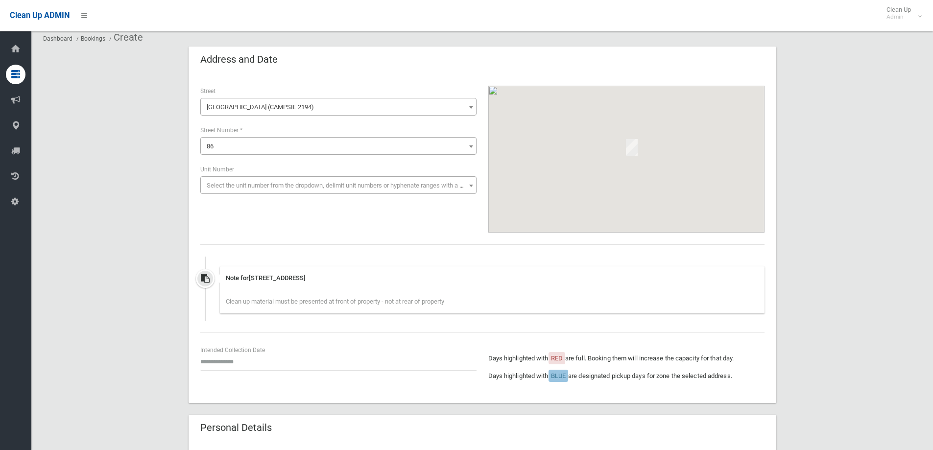
scroll to position [98, 0]
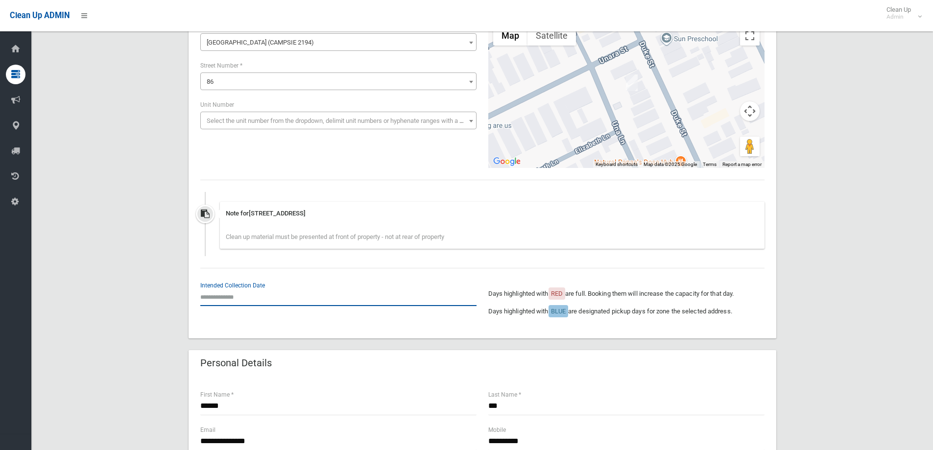
click at [240, 301] on input "text" at bounding box center [338, 297] width 276 height 18
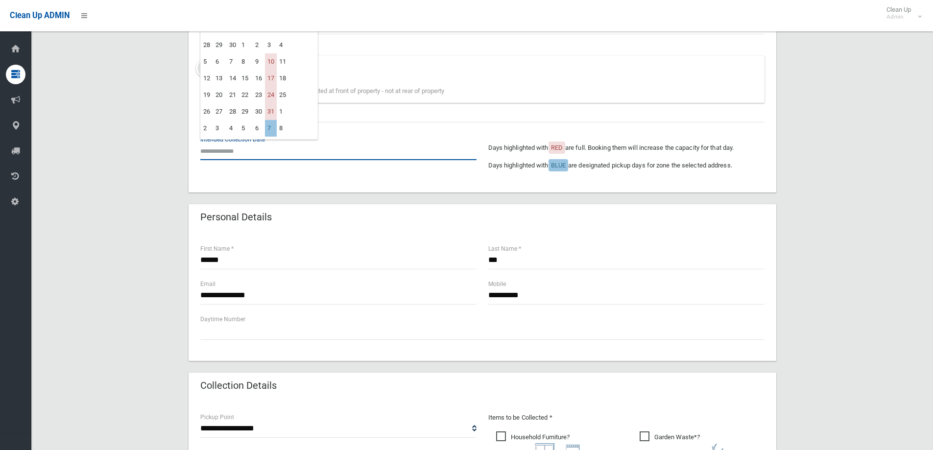
scroll to position [245, 0]
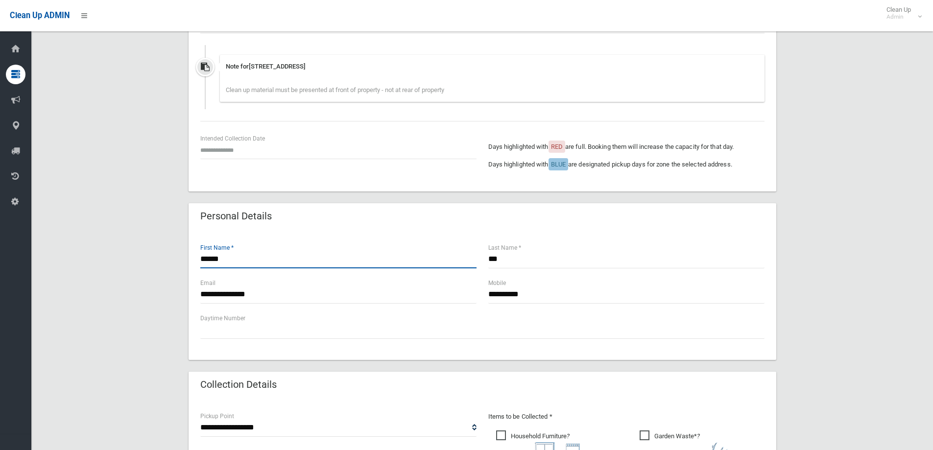
drag, startPoint x: 232, startPoint y: 263, endPoint x: 177, endPoint y: 265, distance: 54.4
click at [178, 265] on div "**********" at bounding box center [482, 306] width 878 height 942
type input "****"
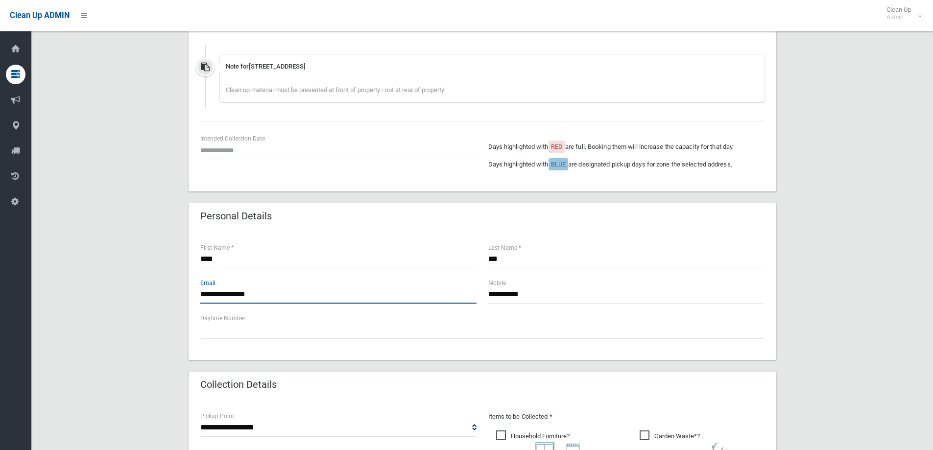
click at [294, 301] on input "**********" at bounding box center [338, 294] width 276 height 18
drag, startPoint x: 227, startPoint y: 293, endPoint x: 205, endPoint y: 303, distance: 24.6
click at [205, 303] on input "**********" at bounding box center [338, 294] width 276 height 18
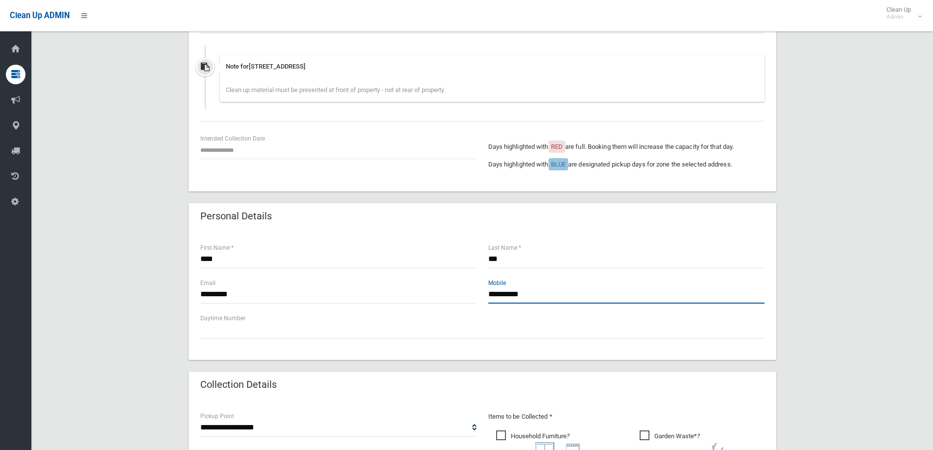
drag, startPoint x: 547, startPoint y: 292, endPoint x: 487, endPoint y: 297, distance: 60.5
click at [487, 299] on div "**********" at bounding box center [626, 295] width 288 height 35
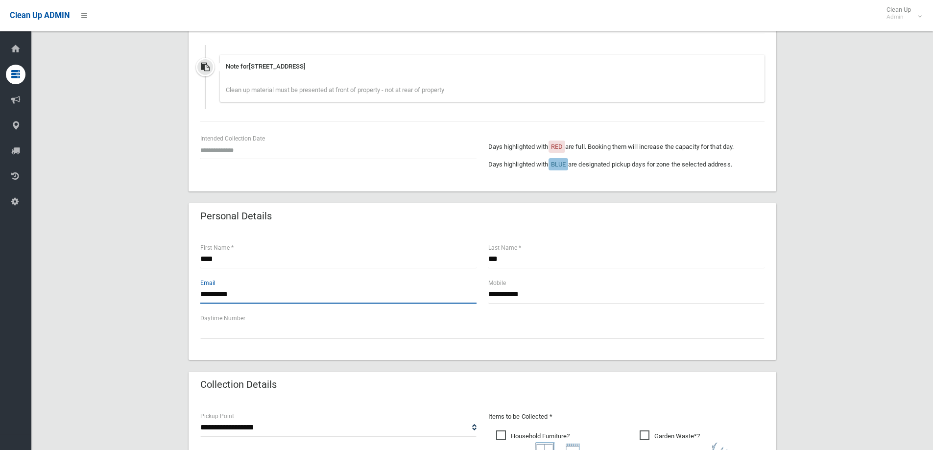
click at [205, 293] on input "*********" at bounding box center [338, 294] width 276 height 18
paste input "**********"
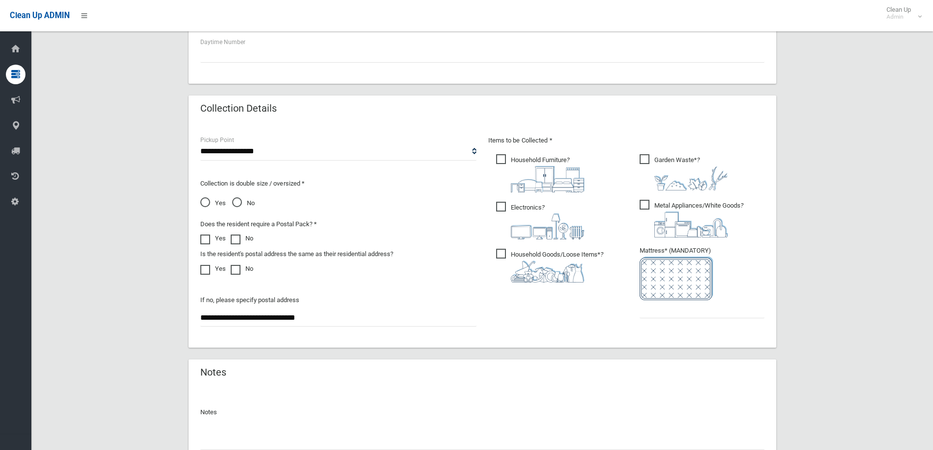
scroll to position [539, 0]
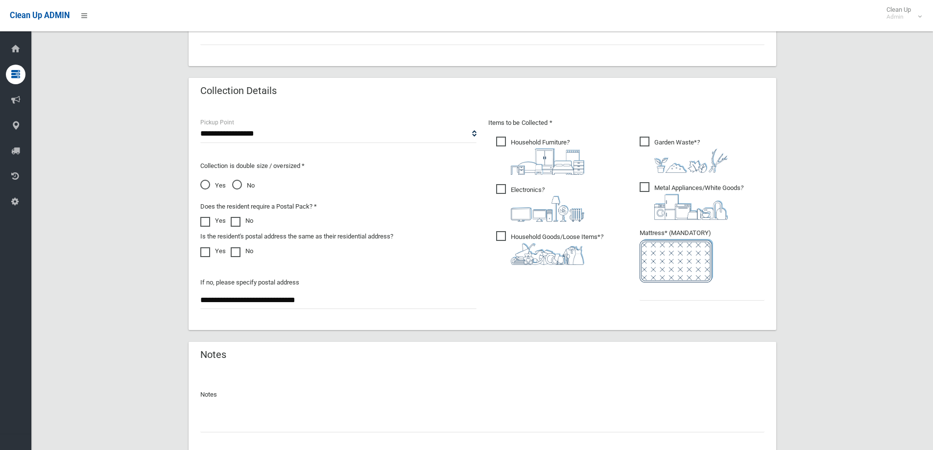
type input "**********"
click at [677, 295] on input "text" at bounding box center [702, 292] width 125 height 18
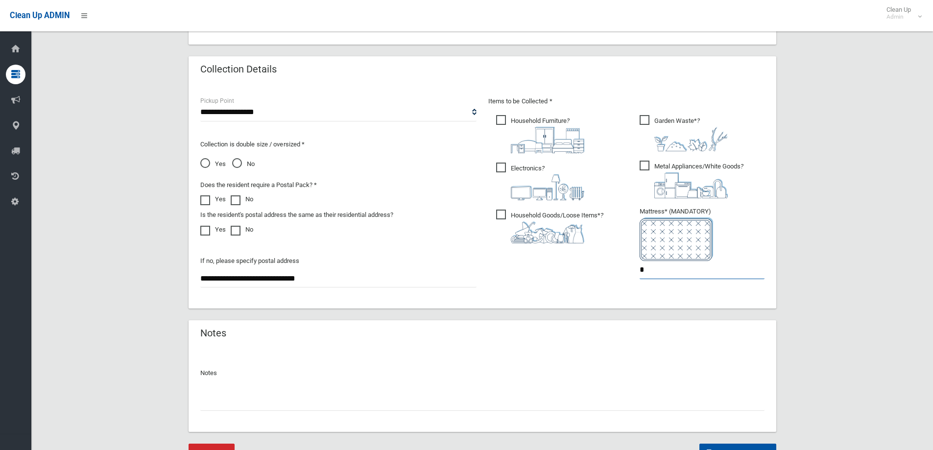
scroll to position [607, 0]
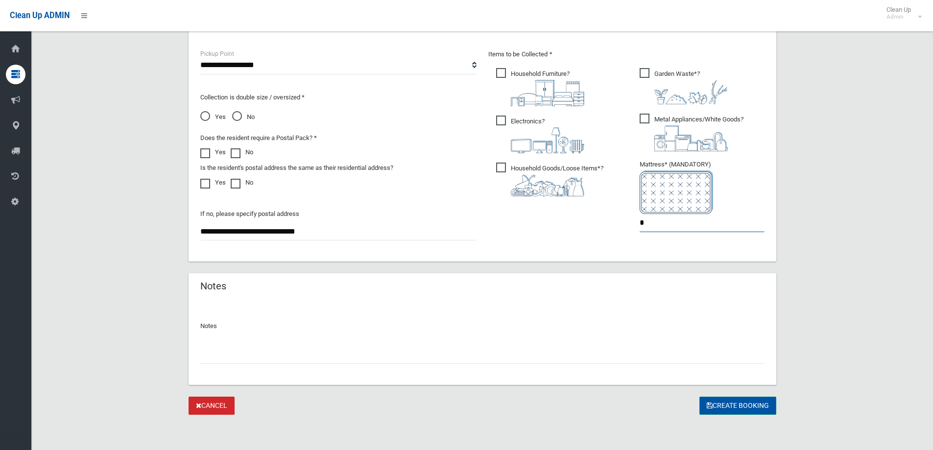
type input "*"
click at [750, 405] on button "Create Booking" at bounding box center [737, 406] width 77 height 18
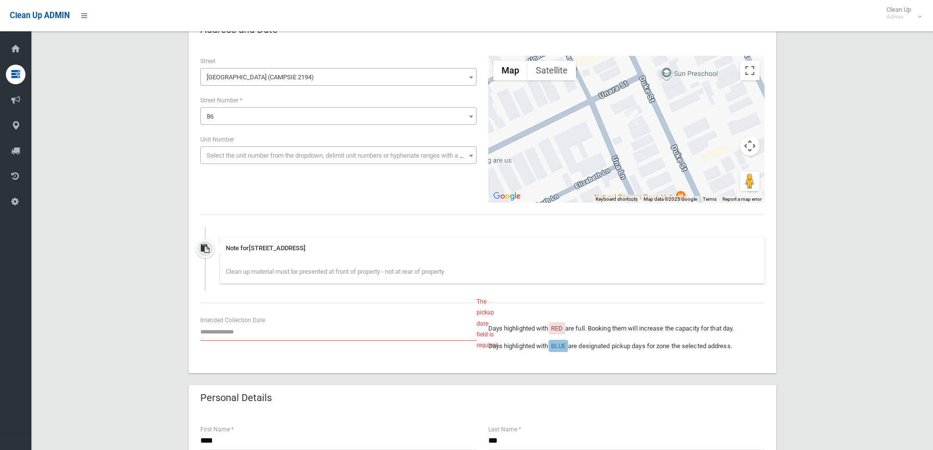
scroll to position [147, 0]
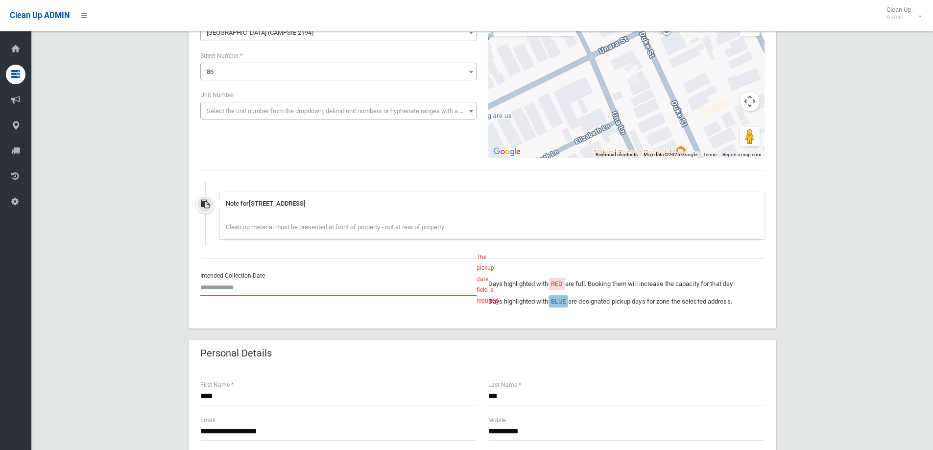
click at [261, 281] on input "text" at bounding box center [338, 287] width 276 height 18
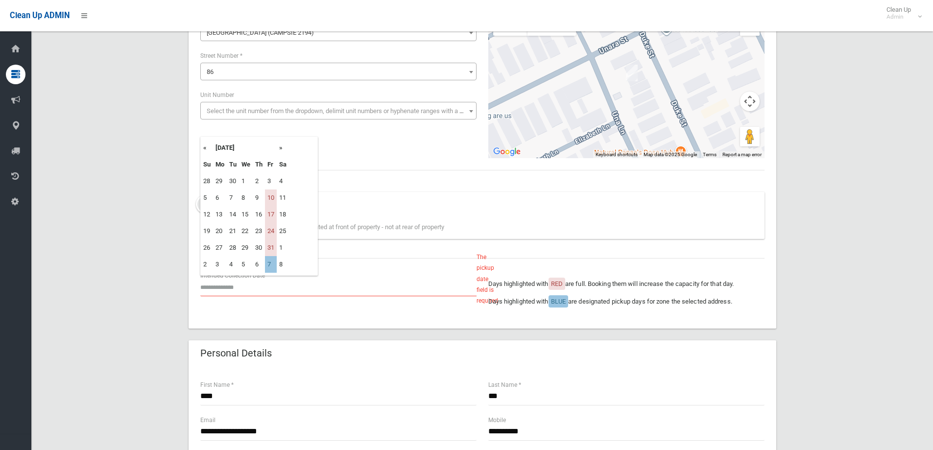
click at [282, 148] on th "»" at bounding box center [283, 148] width 12 height 17
click at [271, 209] on td "14" at bounding box center [271, 214] width 12 height 17
type input "**********"
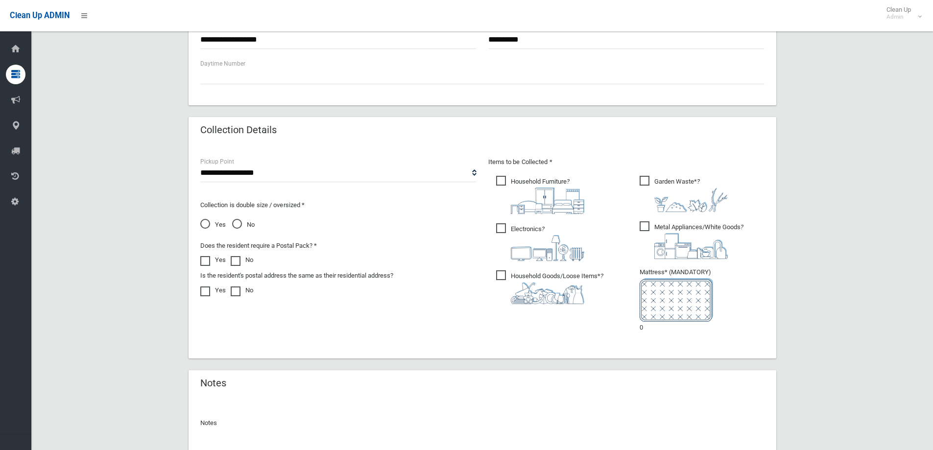
scroll to position [635, 0]
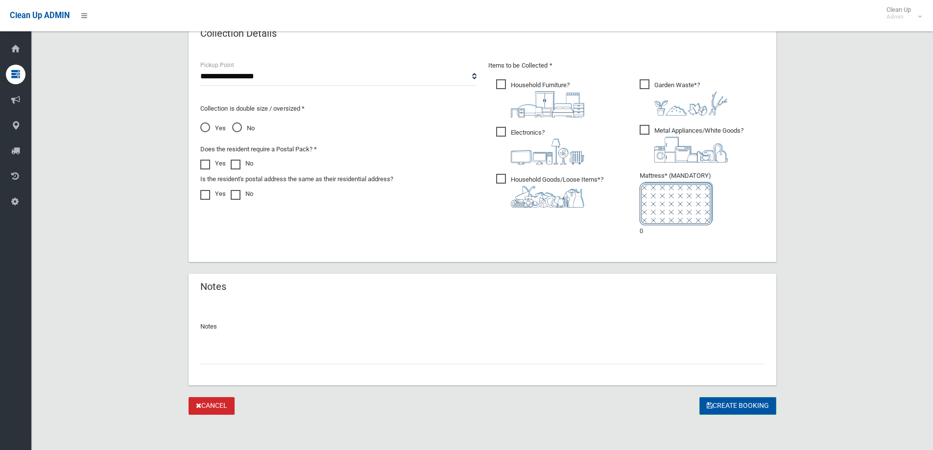
click at [728, 404] on button "Create Booking" at bounding box center [737, 406] width 77 height 18
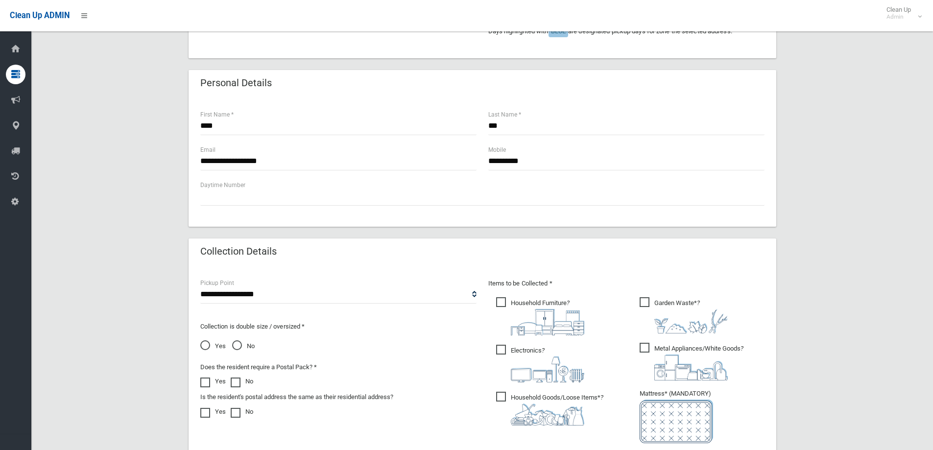
scroll to position [539, 0]
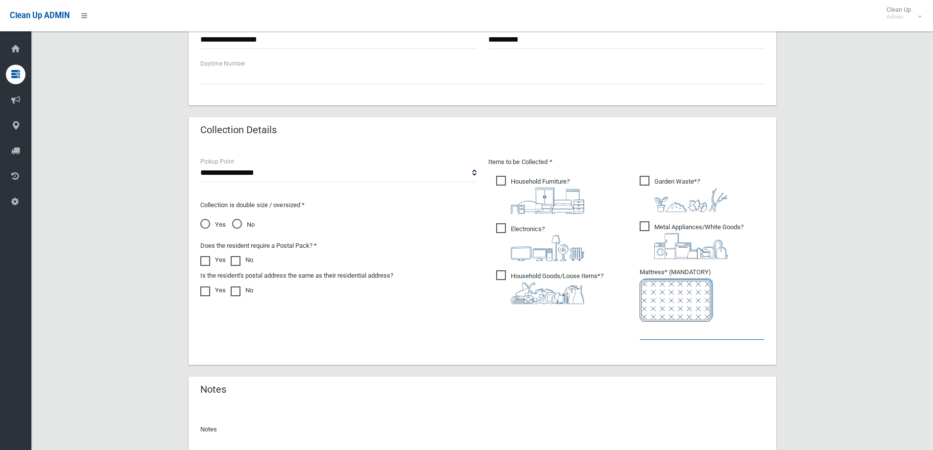
click at [646, 333] on input "text" at bounding box center [702, 331] width 125 height 18
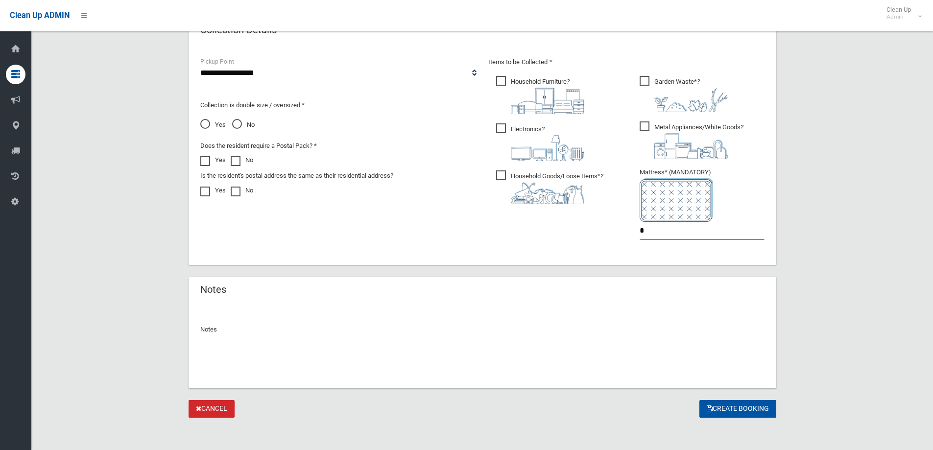
scroll to position [642, 0]
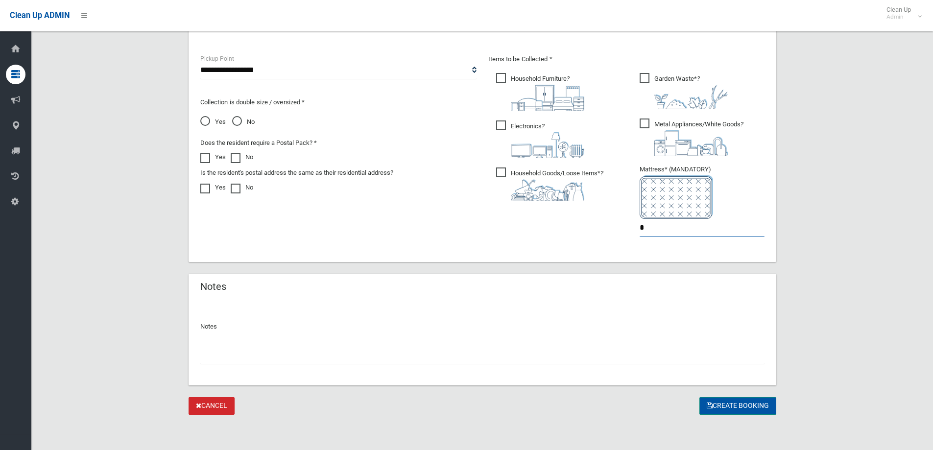
type input "*"
click at [725, 402] on button "Create Booking" at bounding box center [737, 406] width 77 height 18
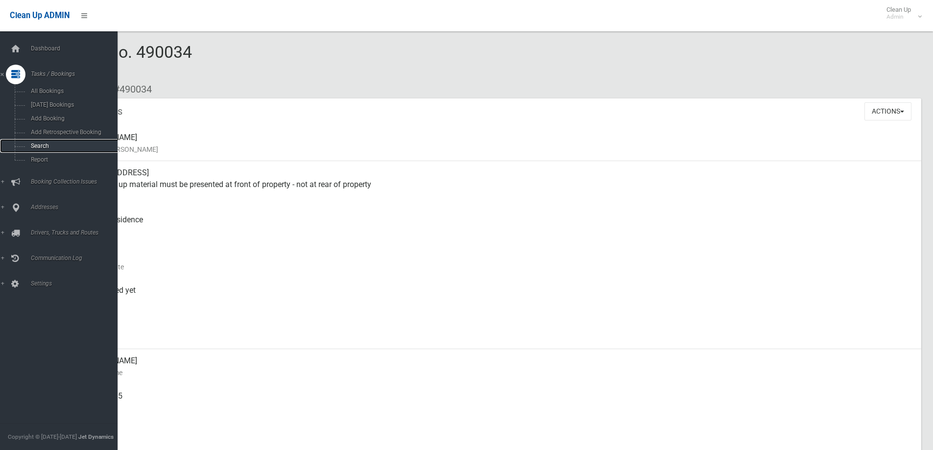
click at [42, 143] on span "Search" at bounding box center [72, 146] width 89 height 7
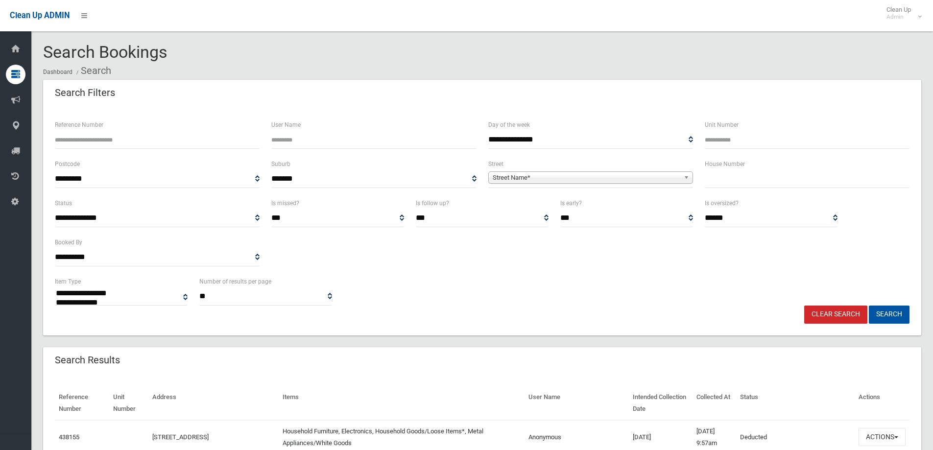
select select
click at [735, 186] on input "text" at bounding box center [807, 179] width 205 height 18
type input "**"
click at [640, 176] on span "Street Name*" at bounding box center [586, 178] width 187 height 12
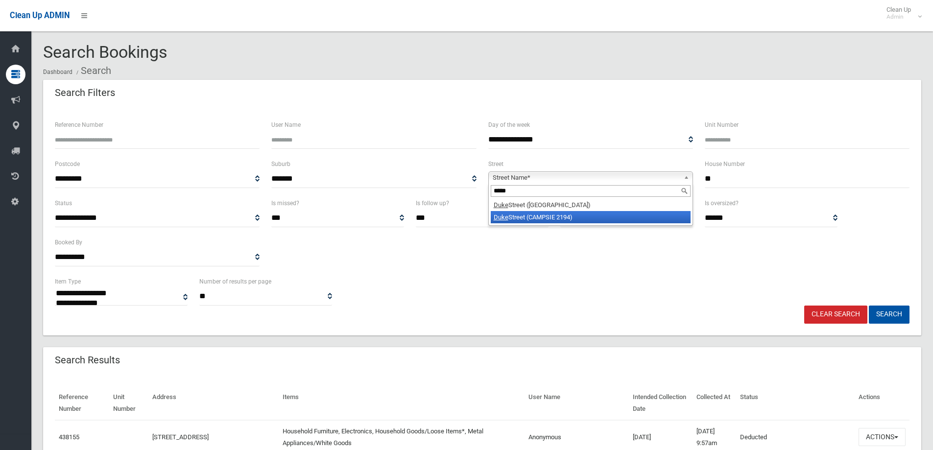
type input "****"
click at [595, 216] on li "Duke Street (CAMPSIE 2194)" at bounding box center [591, 217] width 200 height 12
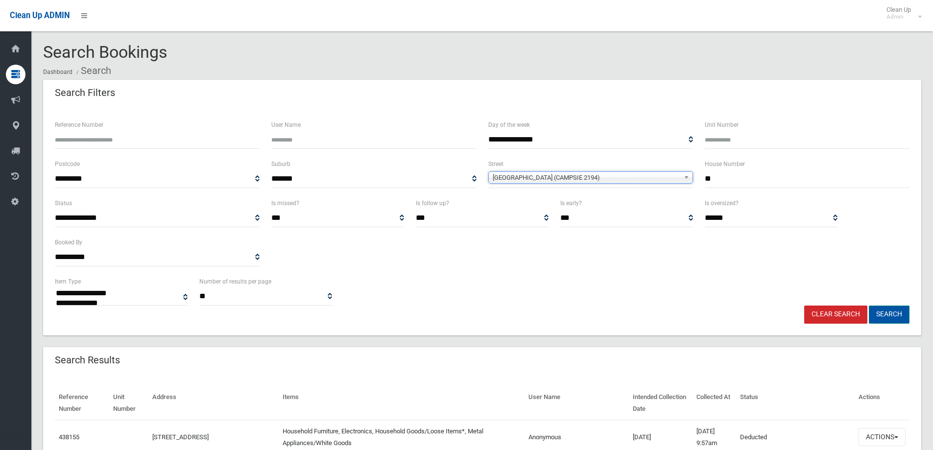
click at [886, 315] on button "Search" at bounding box center [889, 315] width 41 height 18
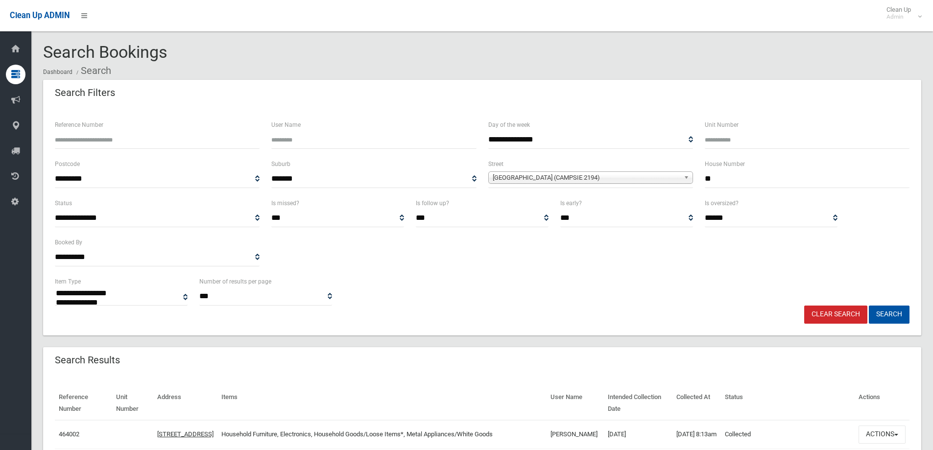
select select
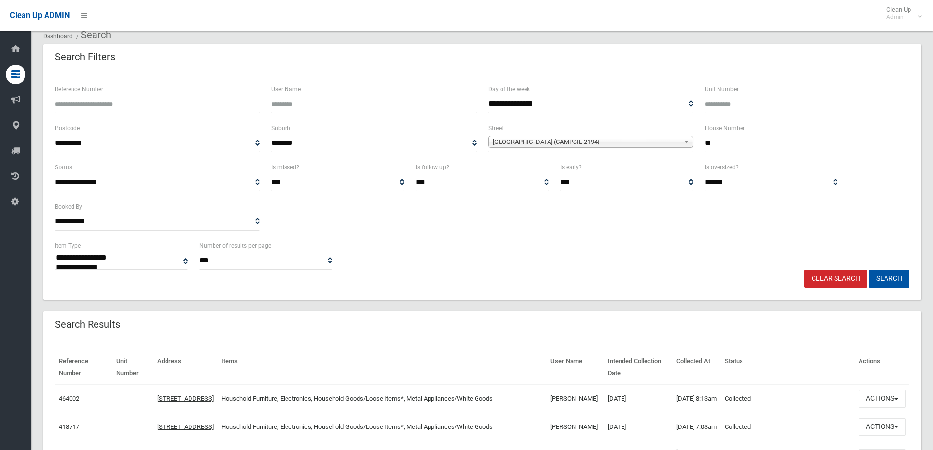
scroll to position [147, 0]
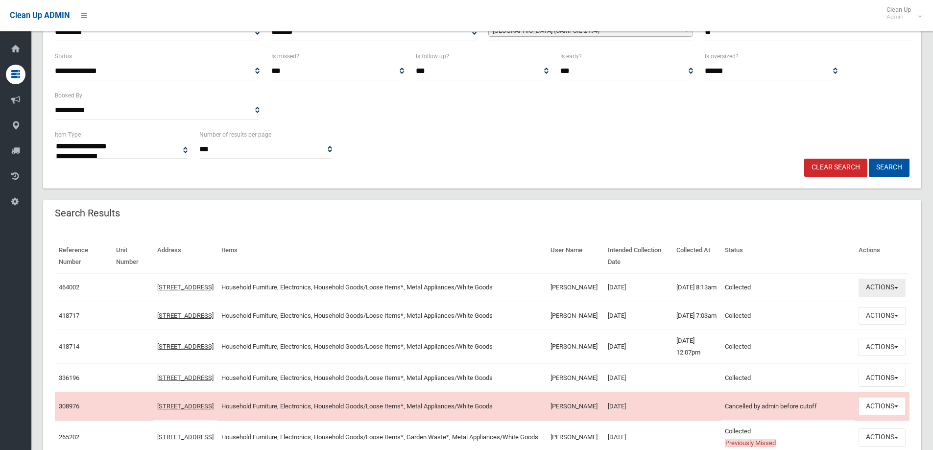
click at [882, 293] on button "Actions" at bounding box center [881, 288] width 47 height 18
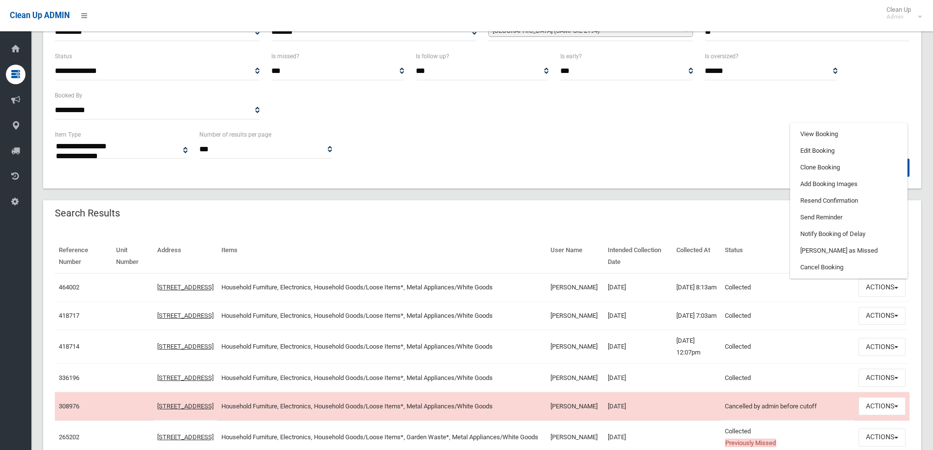
click at [744, 204] on div "Search Results" at bounding box center [482, 213] width 878 height 27
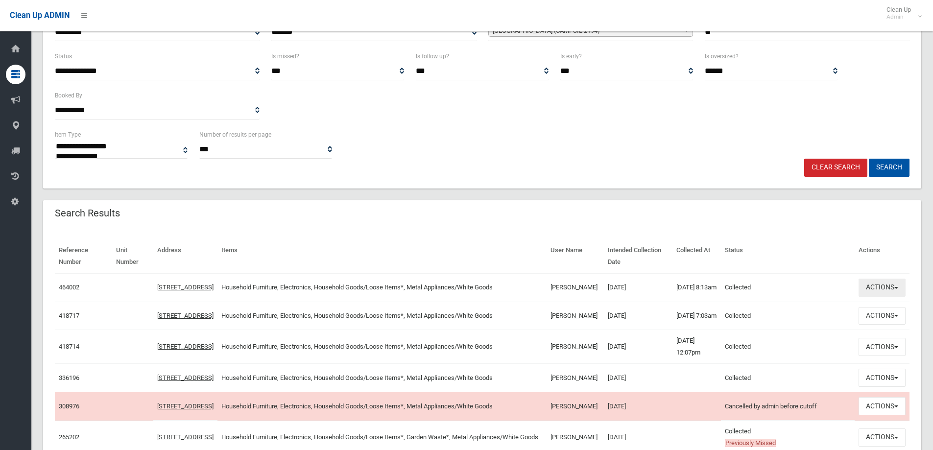
click at [892, 291] on button "Actions" at bounding box center [881, 288] width 47 height 18
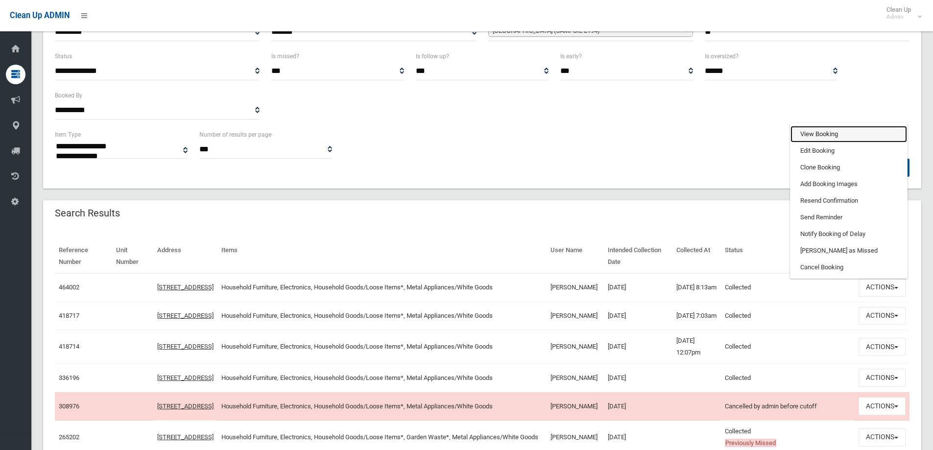
click at [805, 136] on link "View Booking" at bounding box center [848, 134] width 117 height 17
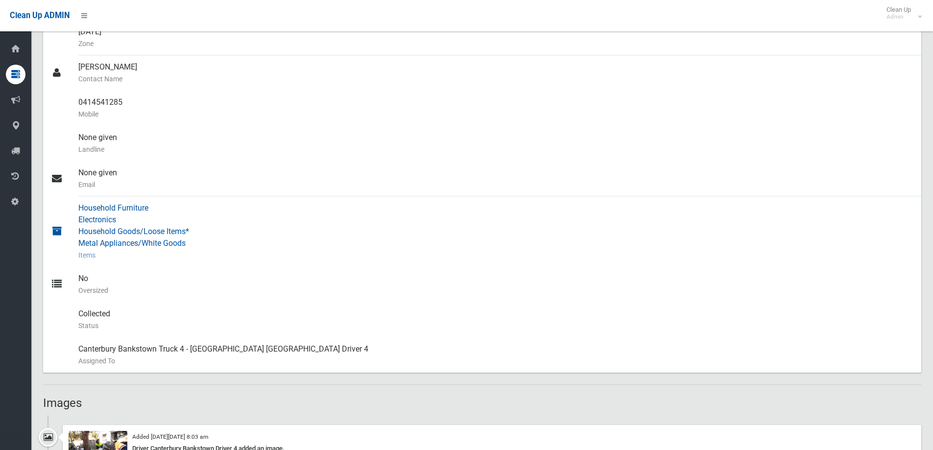
scroll to position [49, 0]
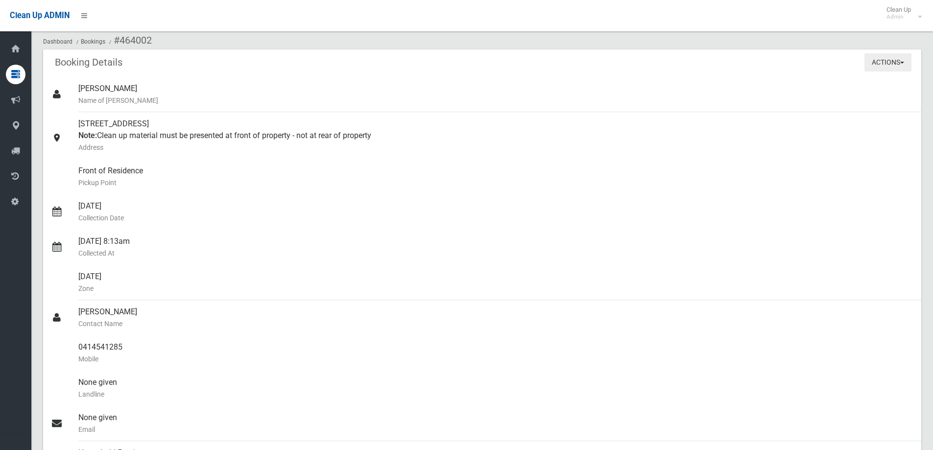
click at [877, 66] on button "Actions" at bounding box center [887, 62] width 47 height 18
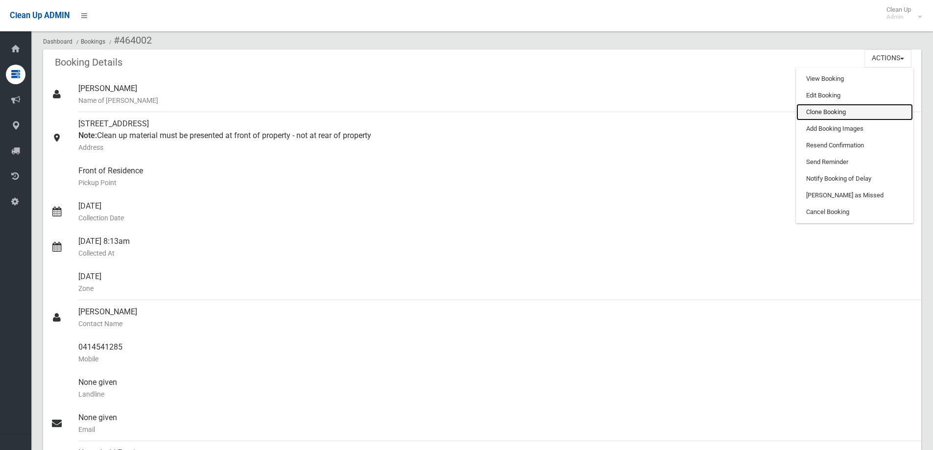
click at [828, 104] on link "Clone Booking" at bounding box center [854, 112] width 117 height 17
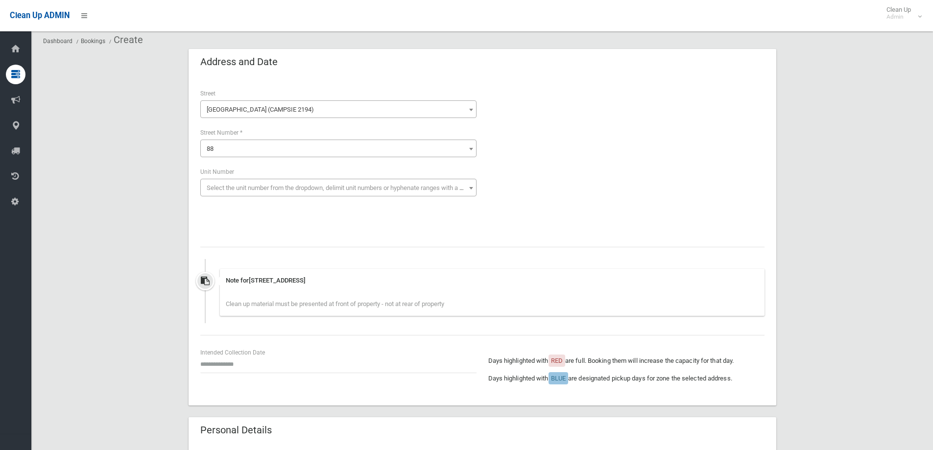
scroll to position [98, 0]
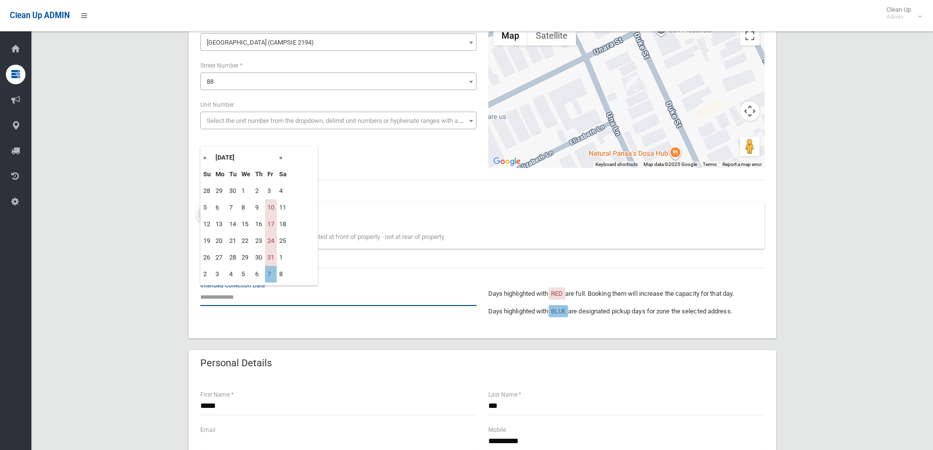
click at [240, 302] on input "text" at bounding box center [338, 297] width 276 height 18
click at [285, 159] on th "»" at bounding box center [283, 157] width 12 height 17
click at [281, 158] on th "»" at bounding box center [283, 157] width 12 height 17
click at [273, 192] on td "5" at bounding box center [271, 191] width 12 height 17
type input "**********"
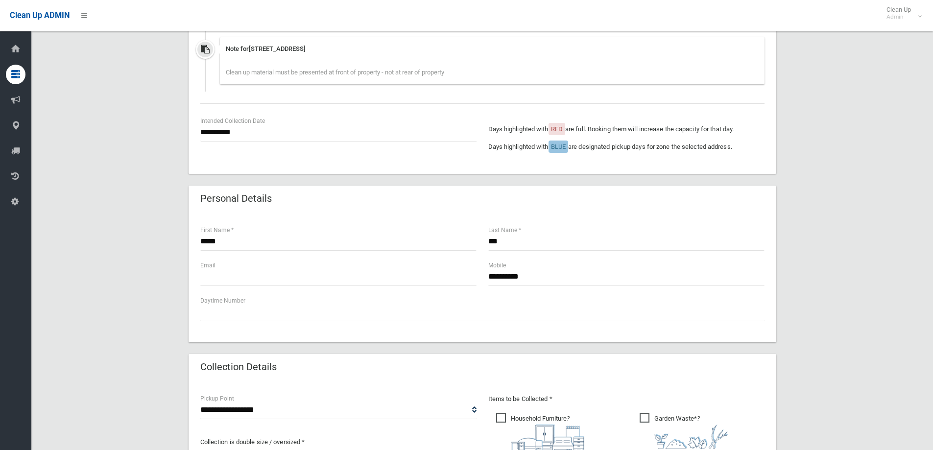
scroll to position [294, 0]
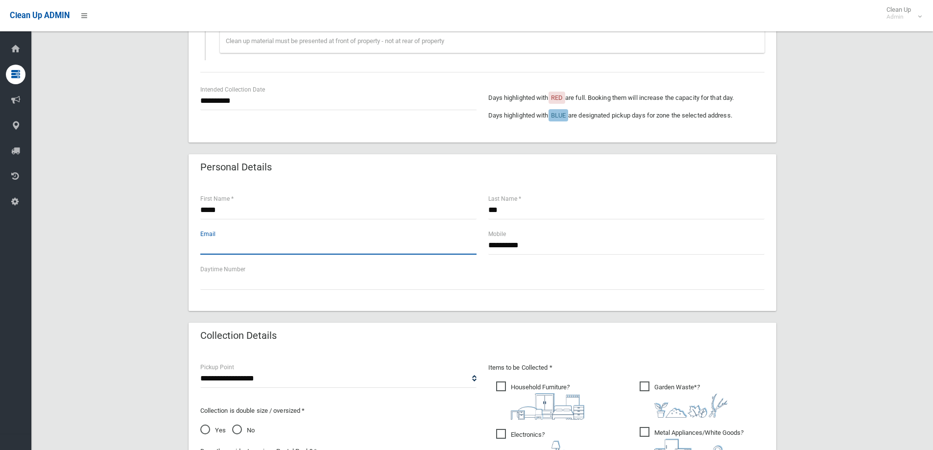
click at [269, 249] on input "text" at bounding box center [338, 246] width 276 height 18
click at [297, 243] on input "**********" at bounding box center [338, 246] width 276 height 18
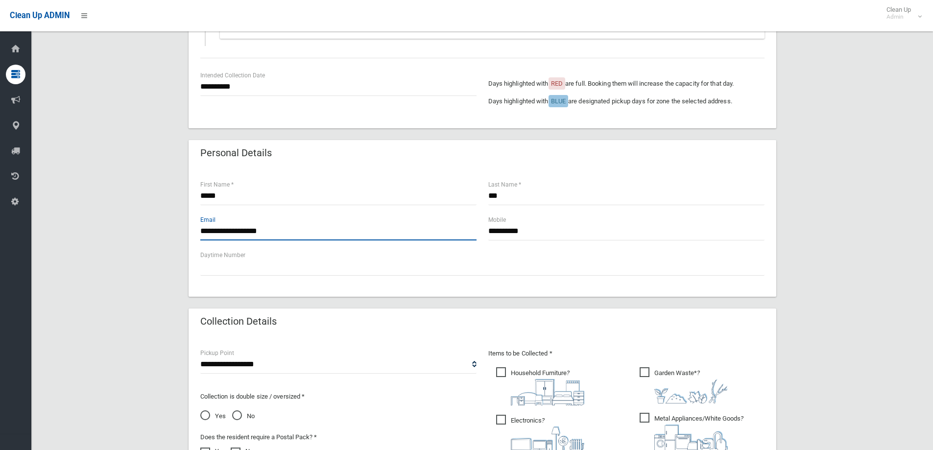
scroll to position [441, 0]
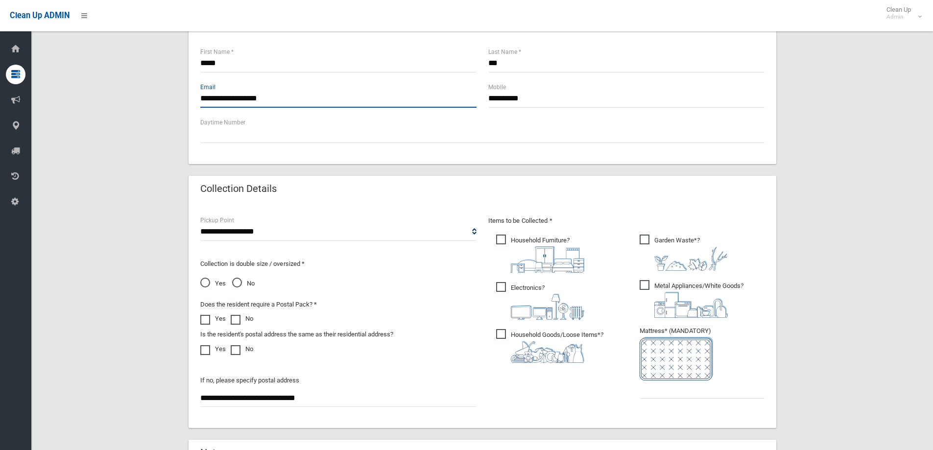
type input "**********"
click at [646, 243] on span "Garden Waste* ?" at bounding box center [684, 253] width 88 height 36
click at [667, 390] on input "text" at bounding box center [702, 389] width 125 height 18
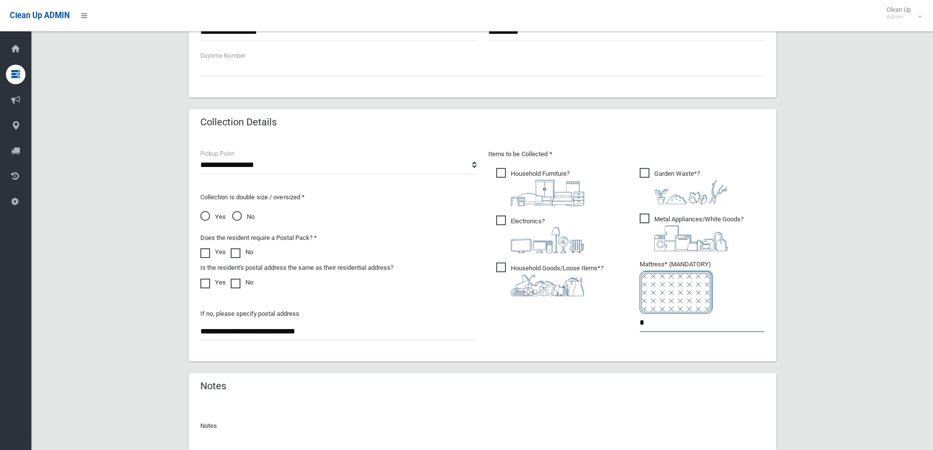
scroll to position [607, 0]
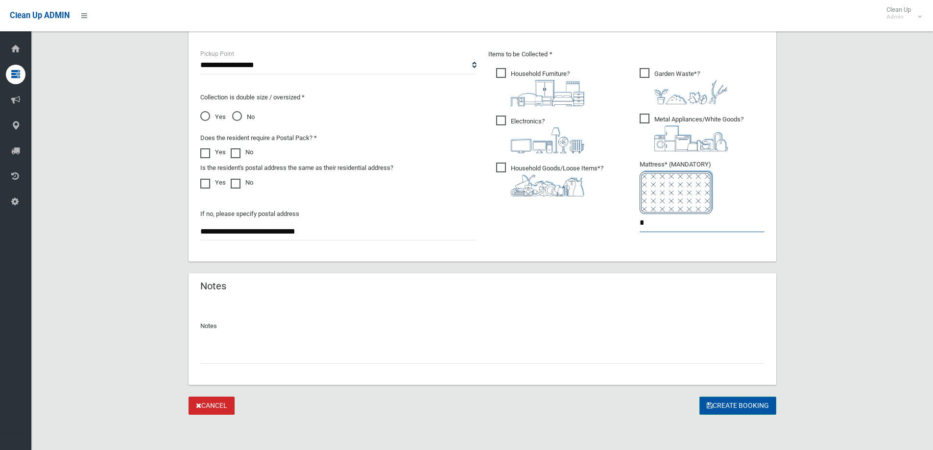
type input "*"
click at [711, 403] on icon "submit" at bounding box center [710, 405] width 6 height 7
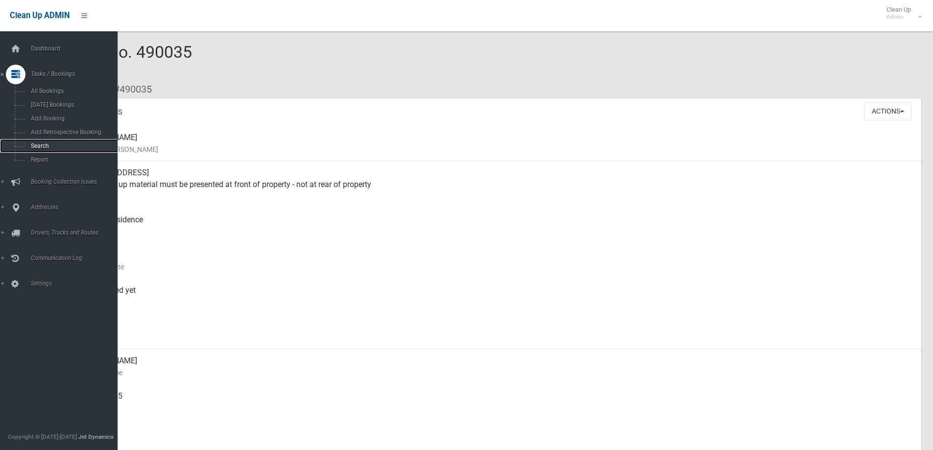
click at [34, 140] on link "Search" at bounding box center [62, 146] width 125 height 14
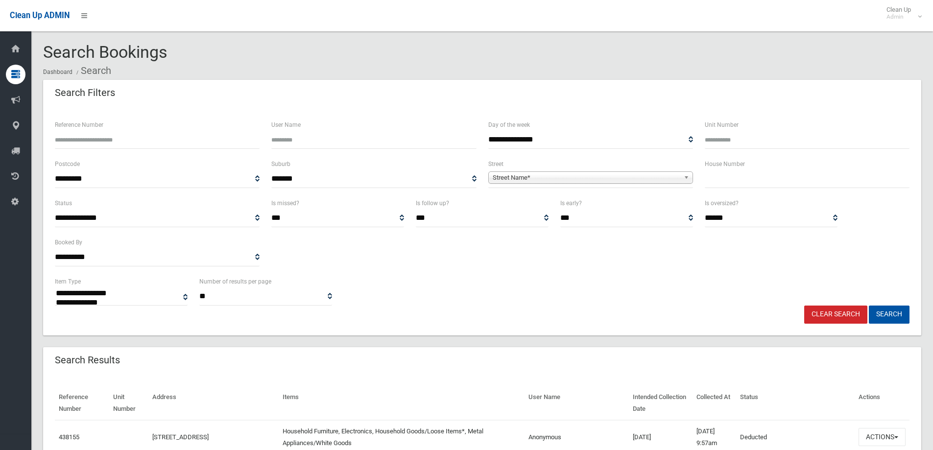
select select
click at [152, 143] on input "Reference Number" at bounding box center [157, 140] width 205 height 18
type input "******"
click at [869, 306] on button "Search" at bounding box center [889, 315] width 41 height 18
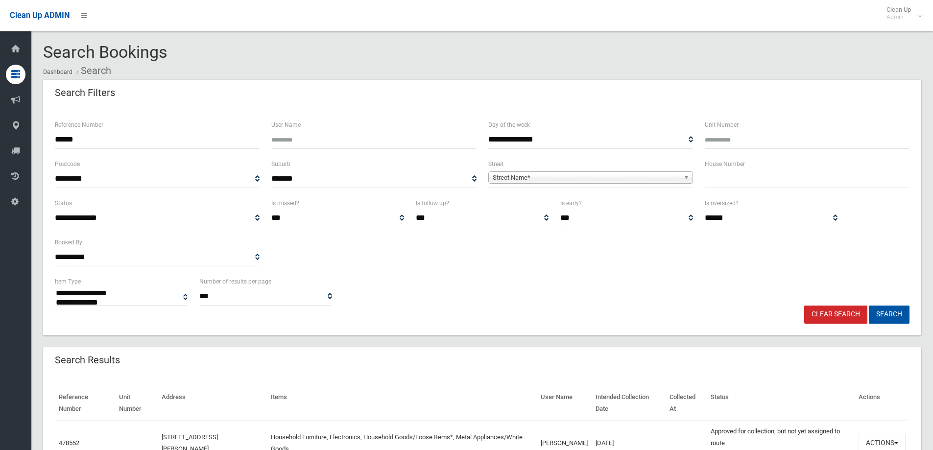
select select
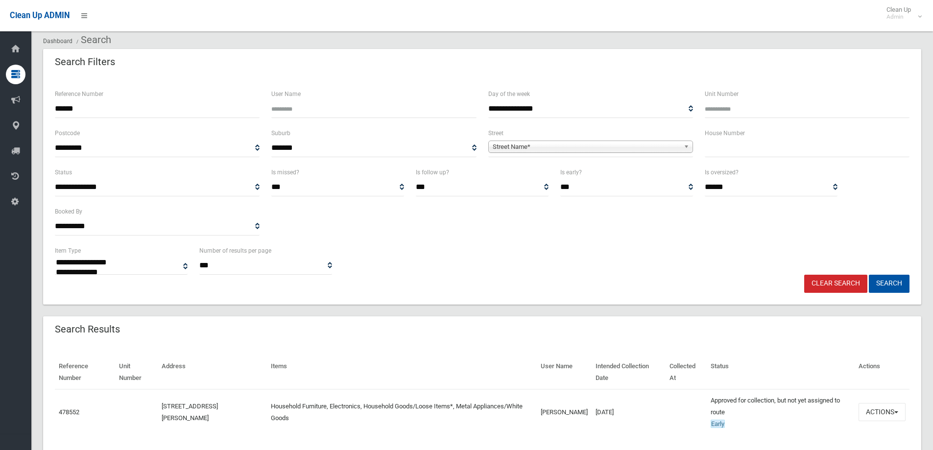
scroll to position [63, 0]
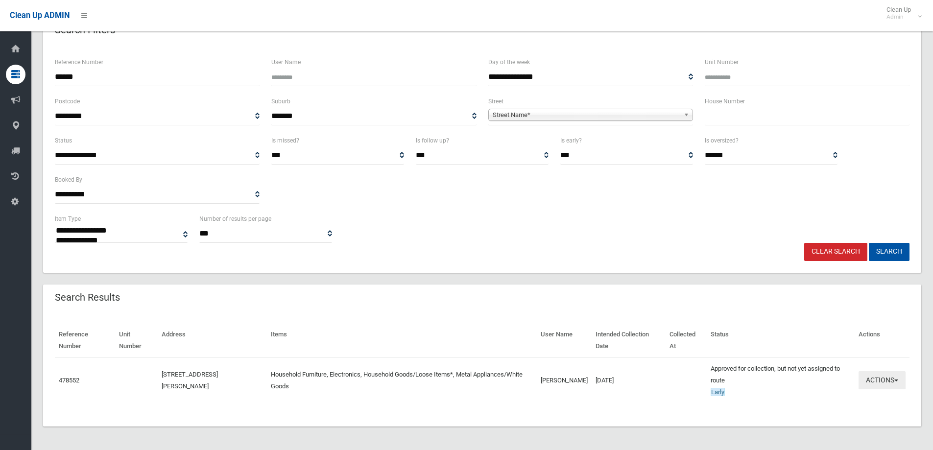
click at [870, 378] on button "Actions" at bounding box center [881, 380] width 47 height 18
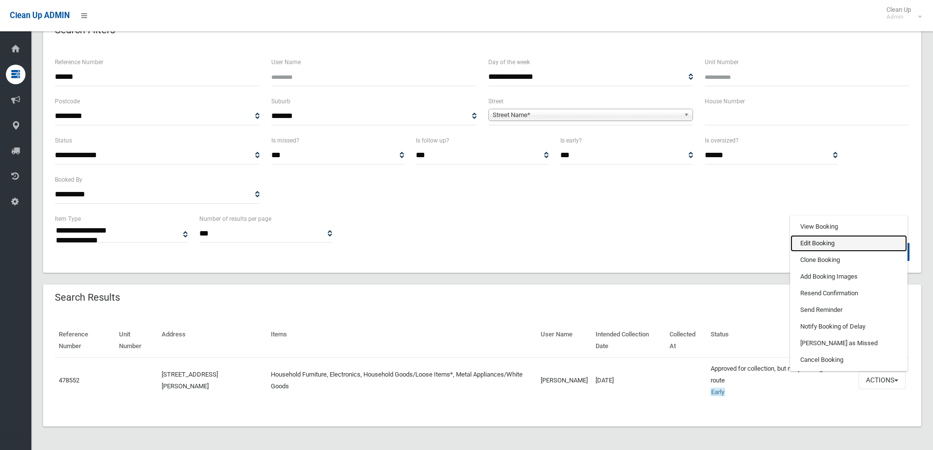
click at [825, 242] on link "Edit Booking" at bounding box center [848, 243] width 117 height 17
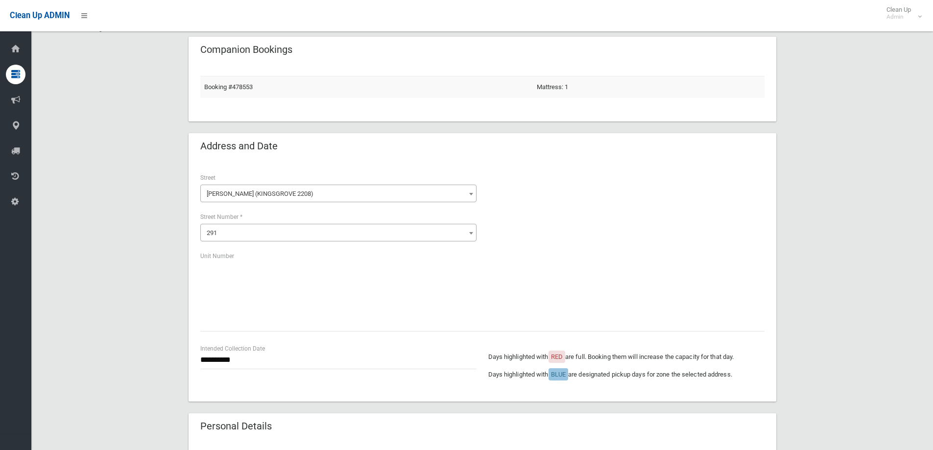
scroll to position [98, 0]
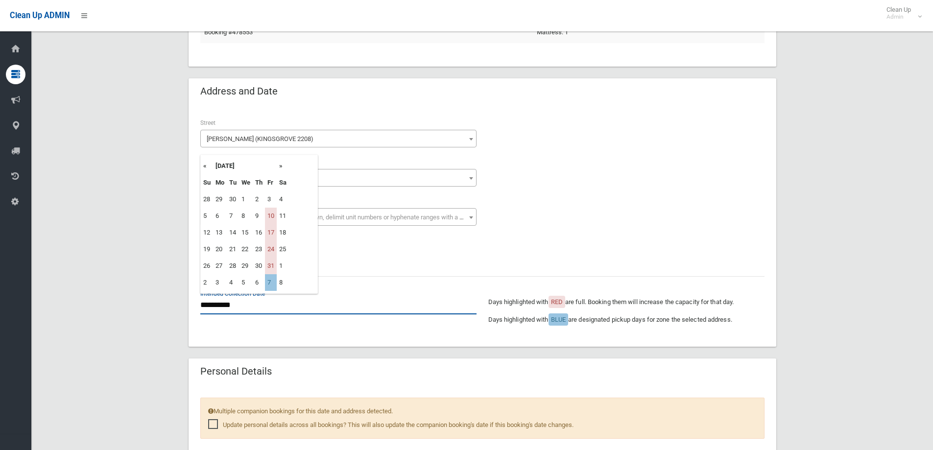
click at [245, 307] on input "**********" at bounding box center [338, 305] width 276 height 18
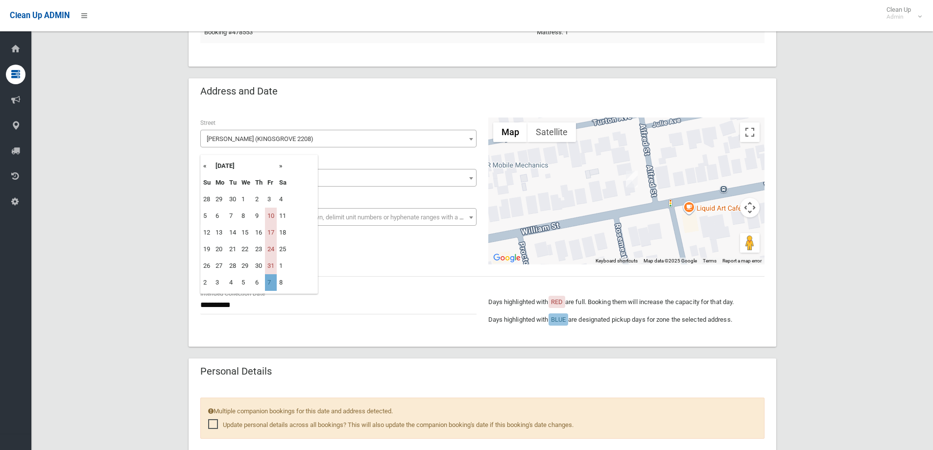
click at [270, 284] on td "7" at bounding box center [271, 282] width 12 height 17
type input "**********"
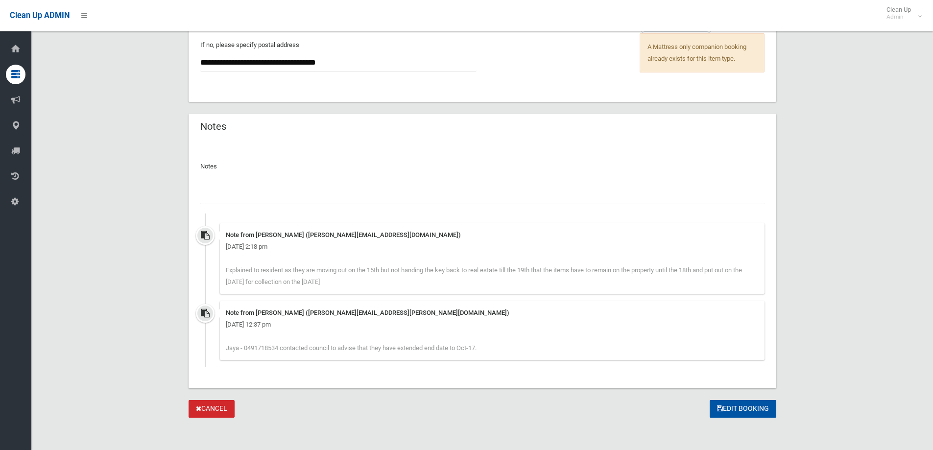
scroll to position [840, 0]
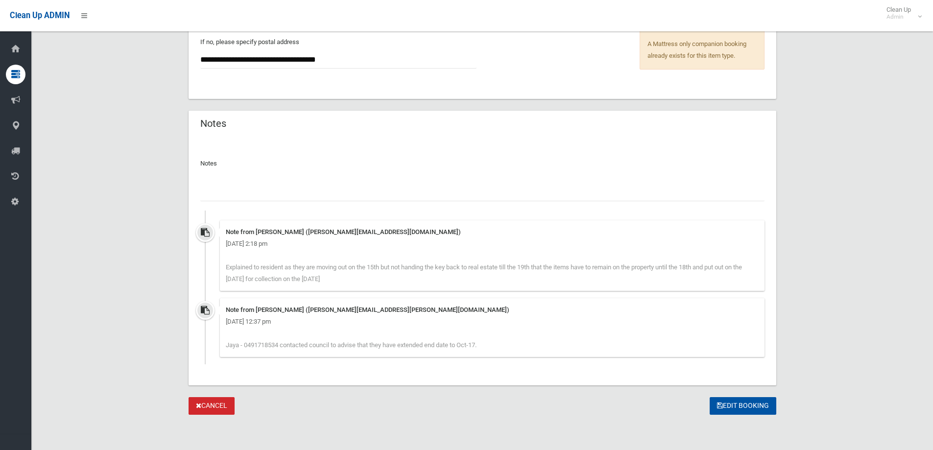
click at [270, 194] on input "text" at bounding box center [482, 192] width 564 height 18
type input "*"
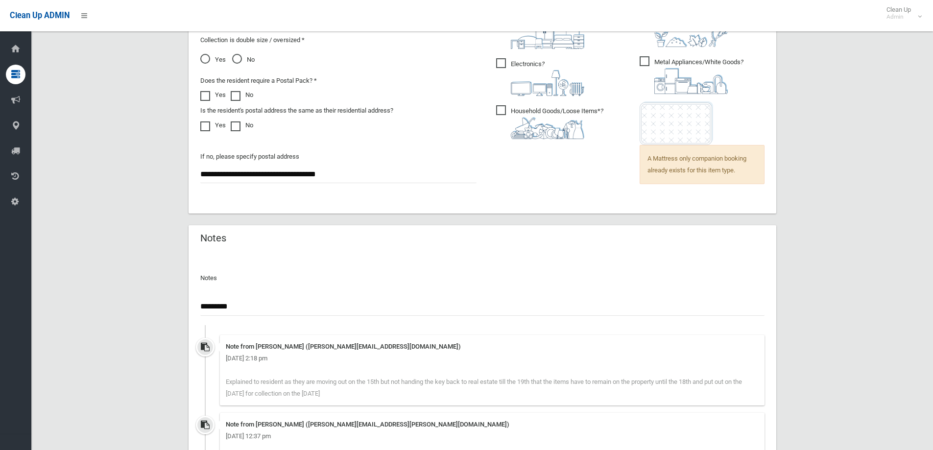
scroll to position [742, 0]
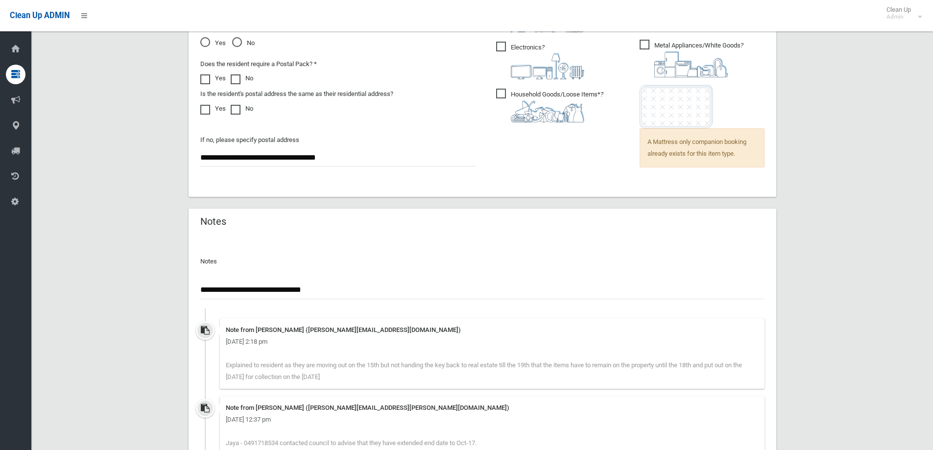
click at [348, 295] on input "**********" at bounding box center [482, 290] width 564 height 18
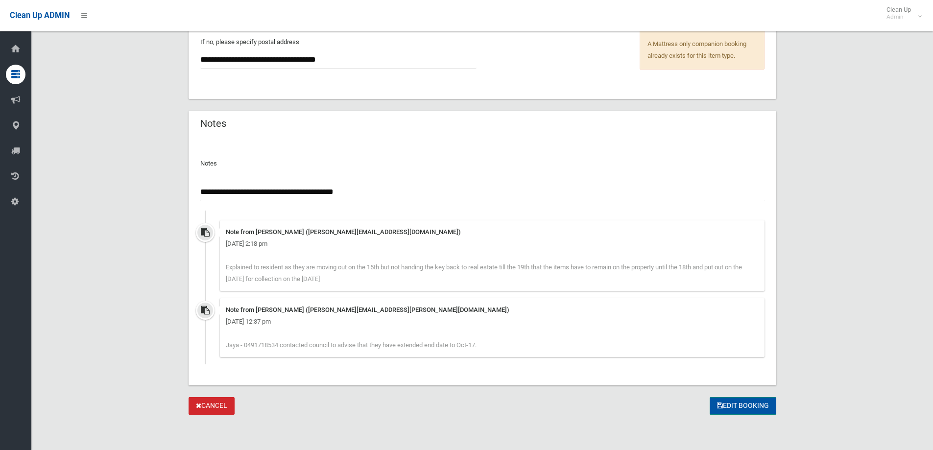
type input "**********"
click at [738, 407] on button "Edit Booking" at bounding box center [743, 406] width 67 height 18
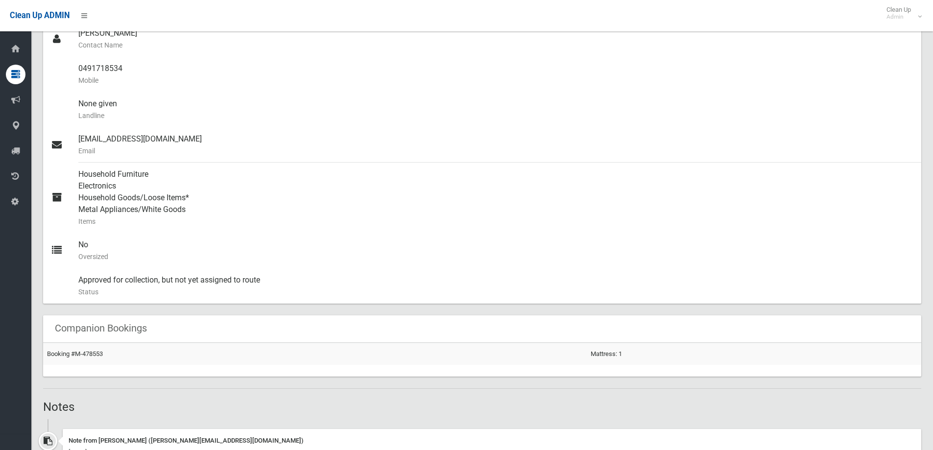
scroll to position [392, 0]
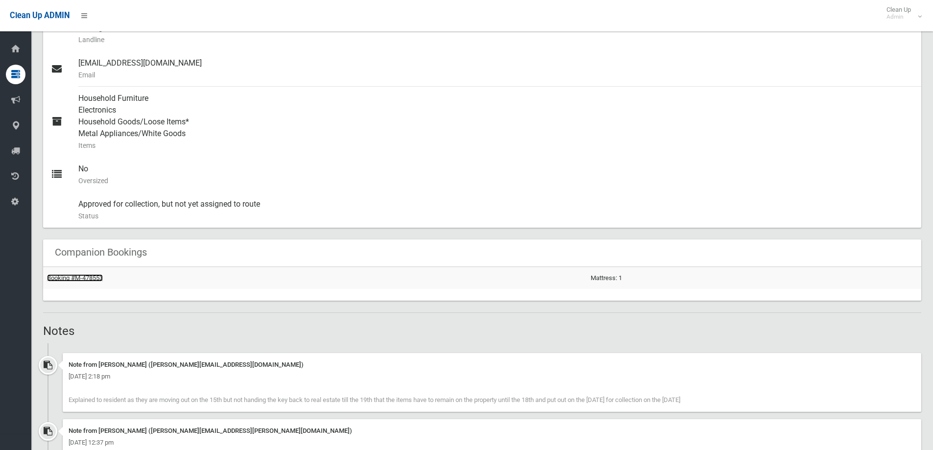
click at [84, 279] on link "Booking #M-478553" at bounding box center [75, 277] width 56 height 7
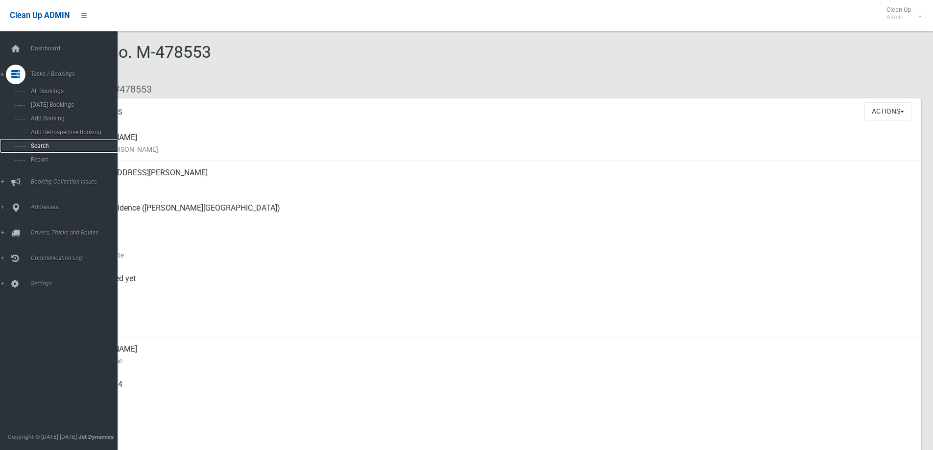
drag, startPoint x: 37, startPoint y: 144, endPoint x: 50, endPoint y: 139, distance: 14.7
click at [38, 145] on span "Search" at bounding box center [72, 146] width 89 height 7
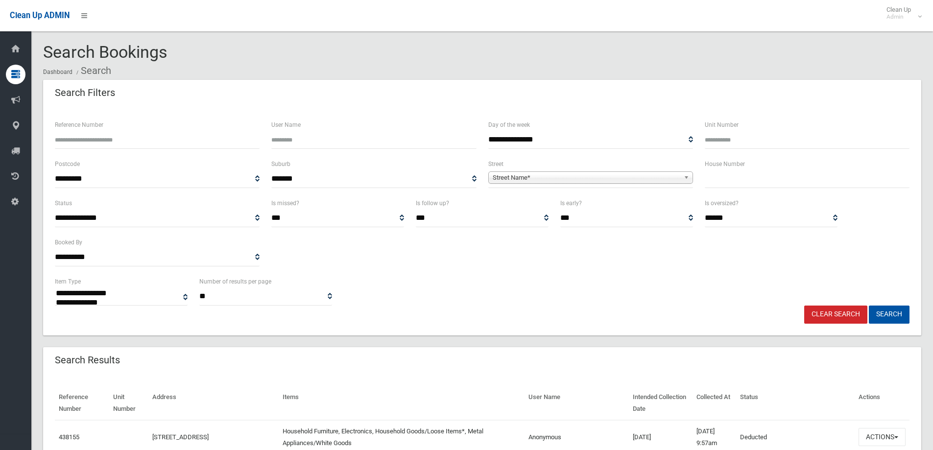
select select
click at [736, 182] on input "text" at bounding box center [807, 179] width 205 height 18
type input "*"
click at [647, 176] on span "Street Name*" at bounding box center [586, 178] width 187 height 12
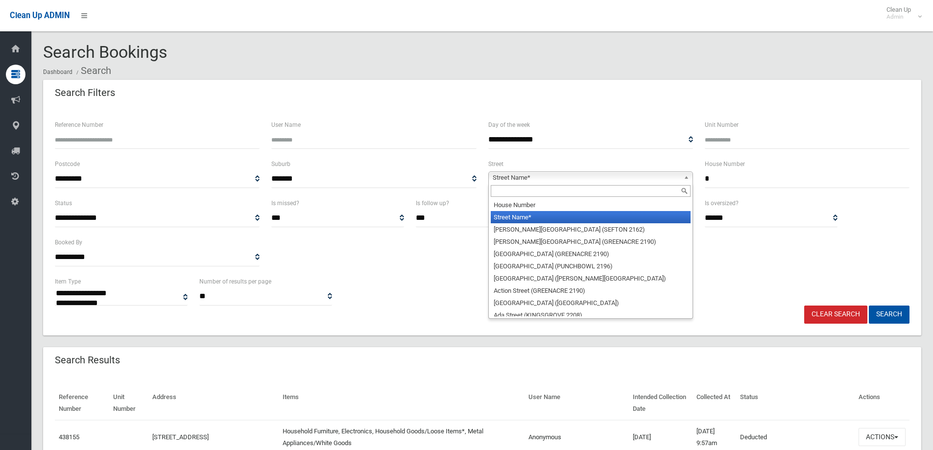
click at [580, 195] on input "text" at bounding box center [591, 191] width 200 height 12
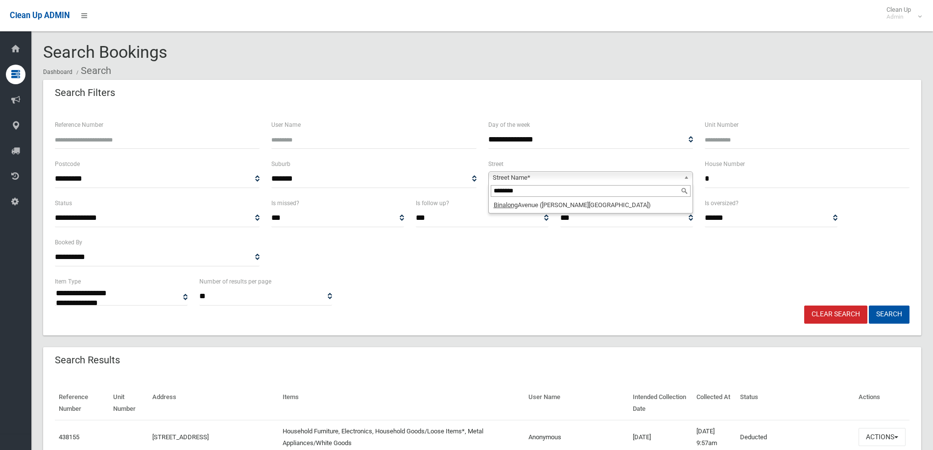
click at [612, 195] on input "********" at bounding box center [591, 191] width 200 height 12
type input "********"
click at [605, 203] on li "Binalong Avenue (GEORGES HALL 2198)" at bounding box center [591, 205] width 200 height 12
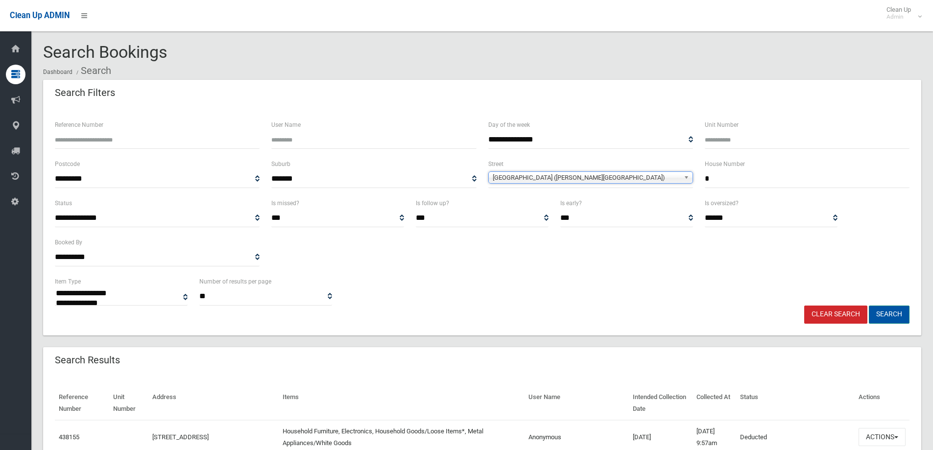
click at [894, 318] on button "Search" at bounding box center [889, 315] width 41 height 18
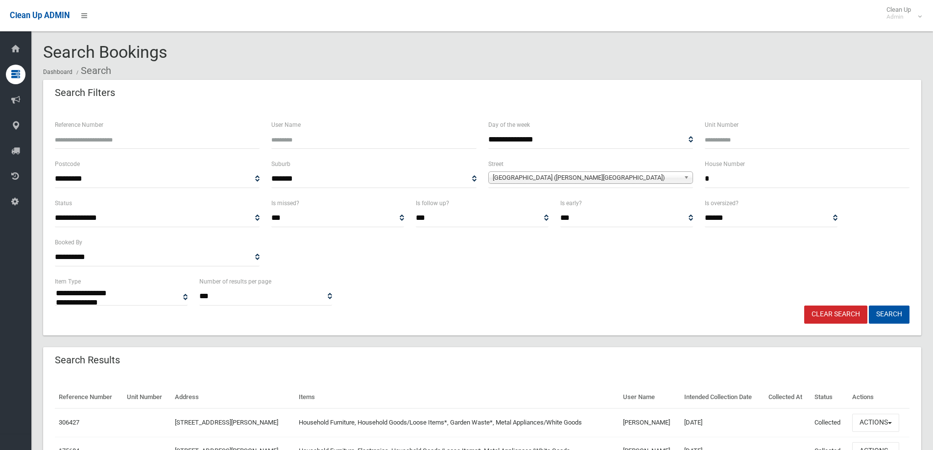
select select
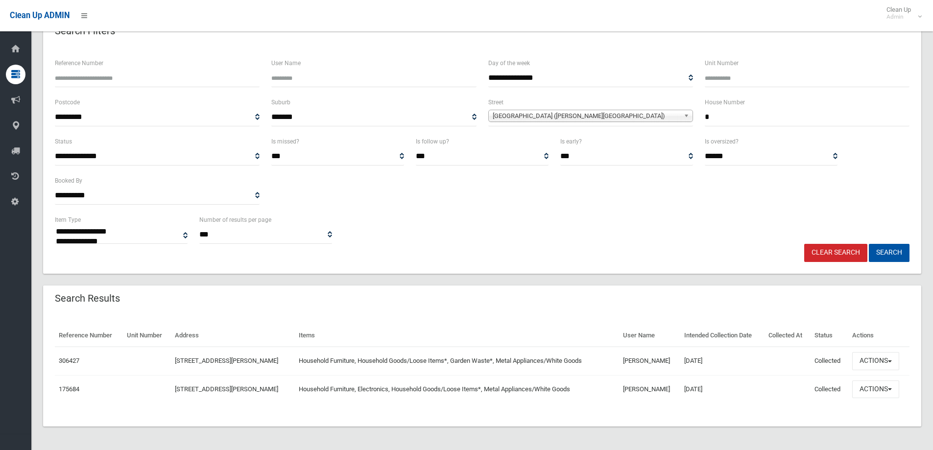
scroll to position [62, 0]
click at [882, 359] on button "Actions" at bounding box center [875, 361] width 47 height 18
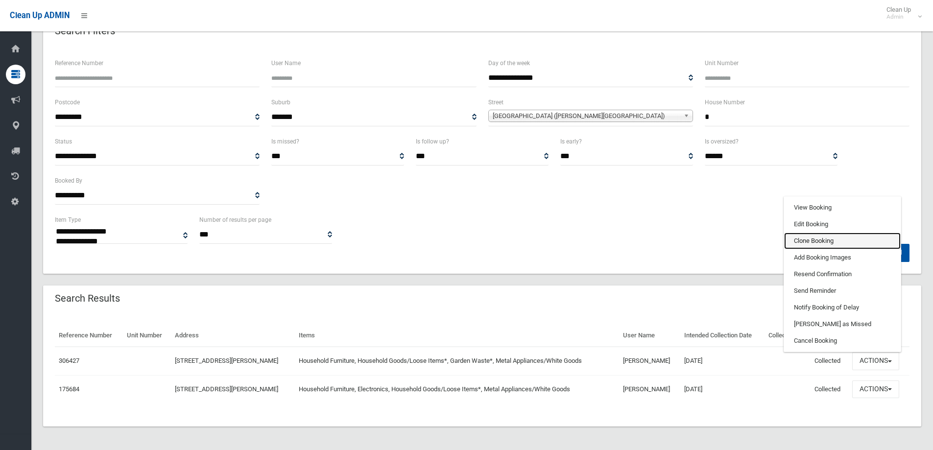
click at [814, 238] on link "Clone Booking" at bounding box center [842, 241] width 117 height 17
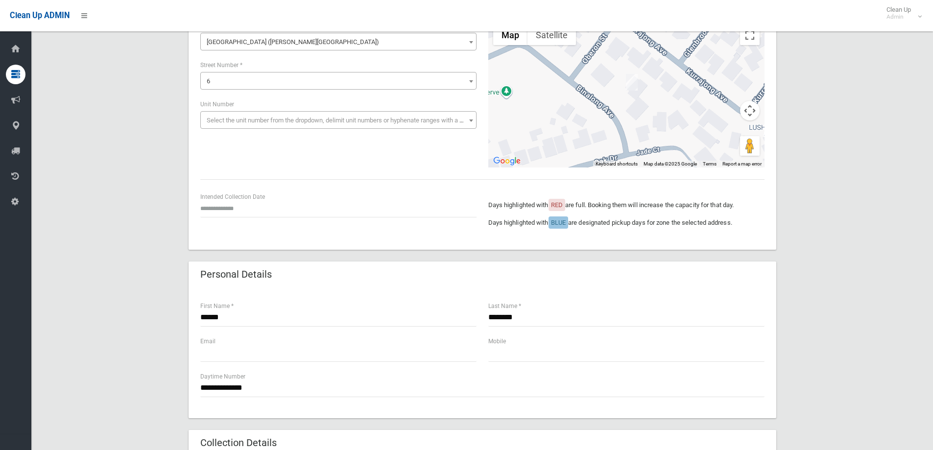
scroll to position [98, 0]
click at [237, 206] on input "text" at bounding box center [338, 209] width 276 height 18
click at [232, 151] on td "21" at bounding box center [233, 152] width 12 height 17
type input "**********"
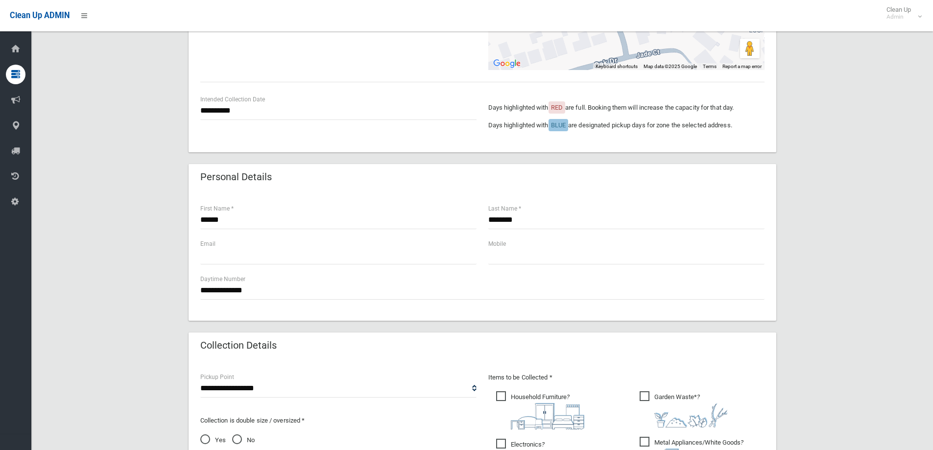
scroll to position [294, 0]
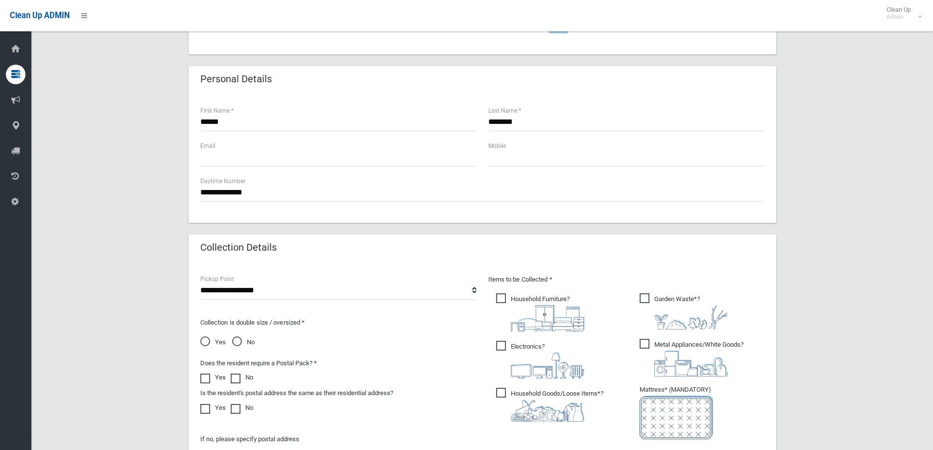
click at [498, 340] on label "Electronics ?" at bounding box center [540, 359] width 88 height 40
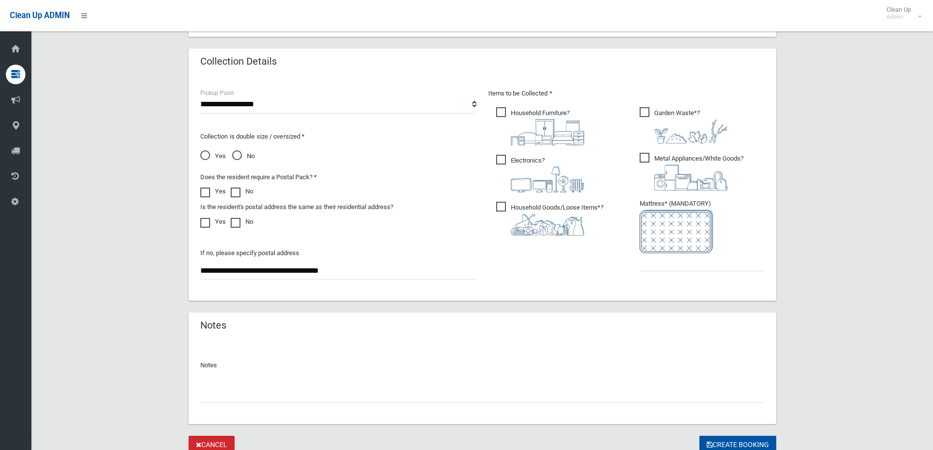
scroll to position [519, 0]
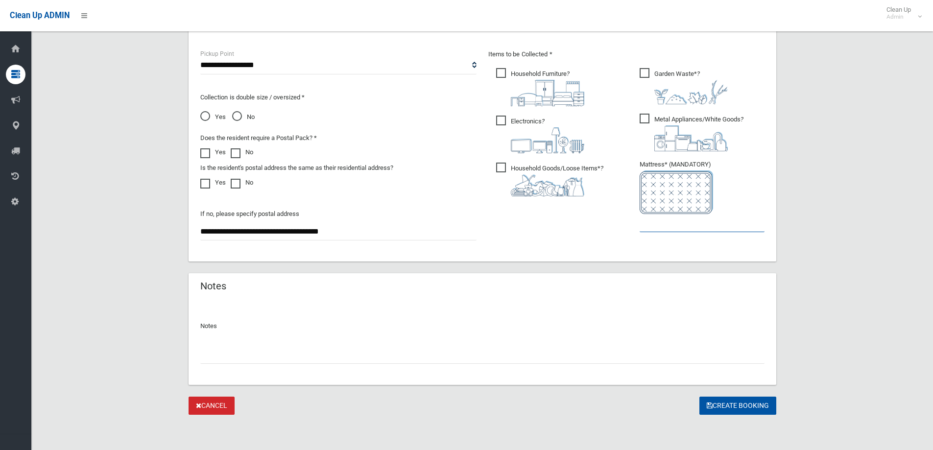
click at [659, 223] on input "text" at bounding box center [702, 223] width 125 height 18
click at [659, 225] on input "text" at bounding box center [702, 223] width 125 height 18
type input "*"
click at [720, 405] on button "Create Booking" at bounding box center [737, 406] width 77 height 18
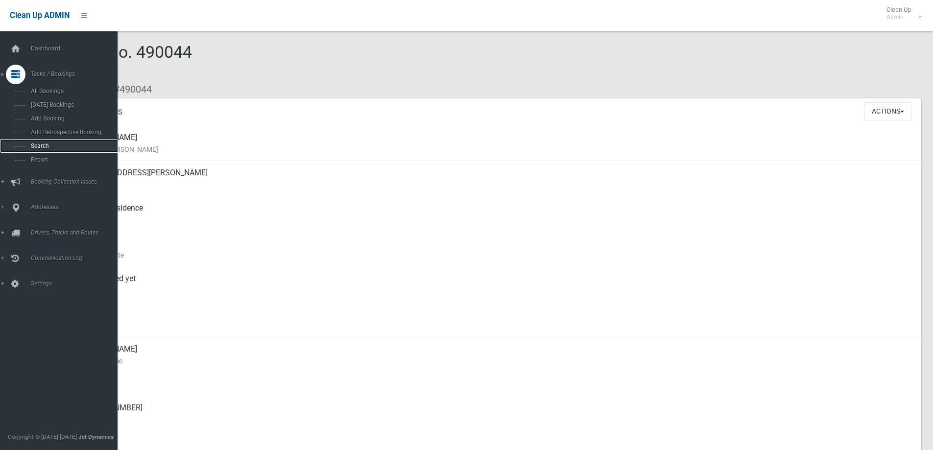
click at [59, 145] on span "Search" at bounding box center [72, 146] width 89 height 7
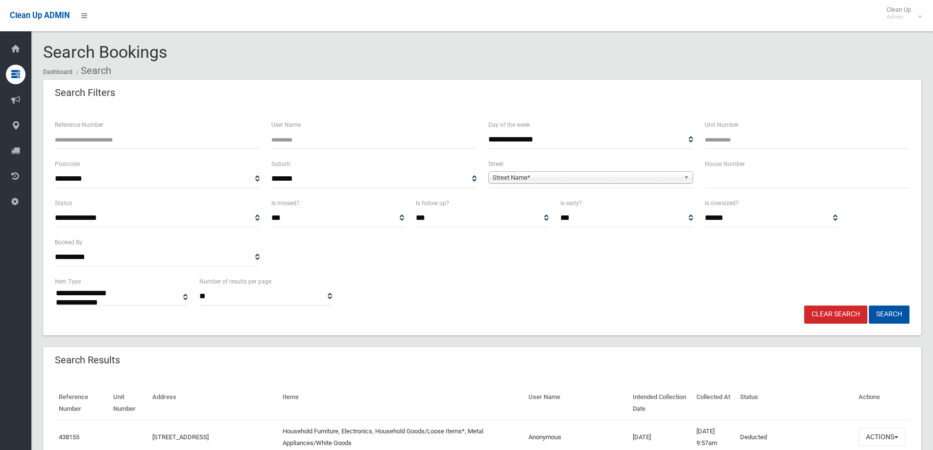
select select
click at [754, 180] on input "text" at bounding box center [807, 179] width 205 height 18
type input "*******"
drag, startPoint x: 574, startPoint y: 175, endPoint x: 565, endPoint y: 183, distance: 11.9
click at [575, 175] on span "Street Name*" at bounding box center [586, 178] width 187 height 12
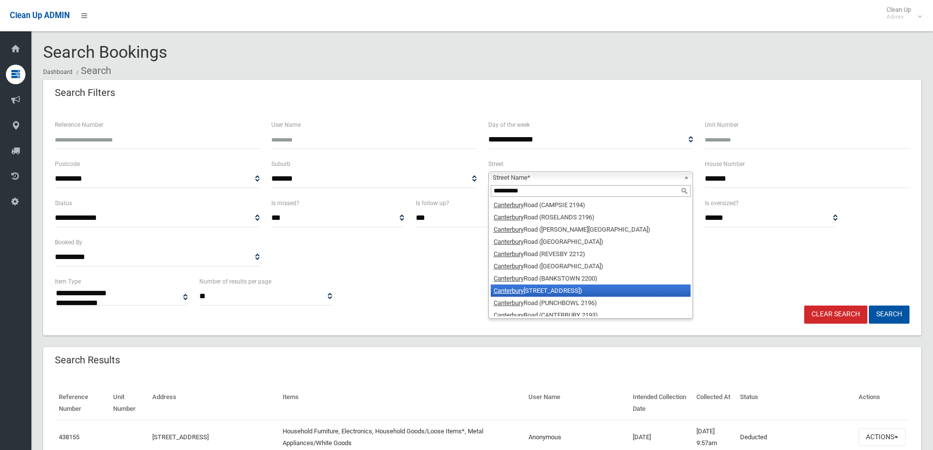
scroll to position [17, 0]
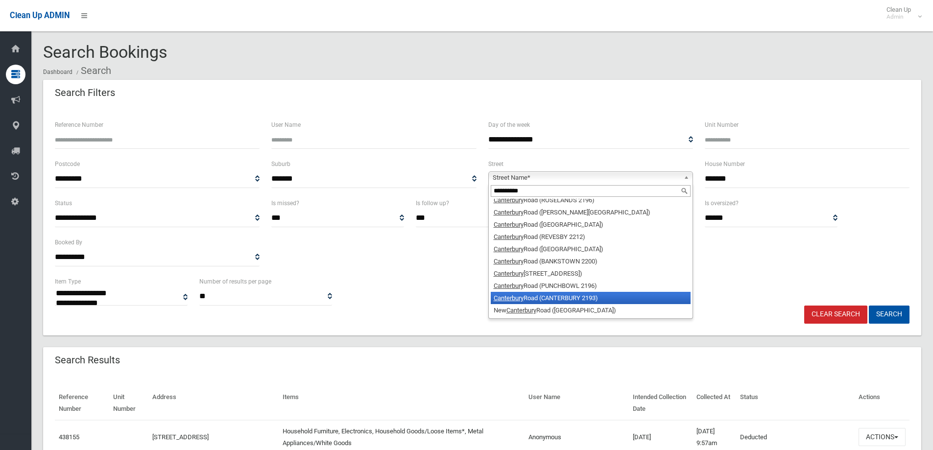
type input "**********"
click at [598, 296] on li "Canterbury Road (CANTERBURY 2193)" at bounding box center [591, 298] width 200 height 12
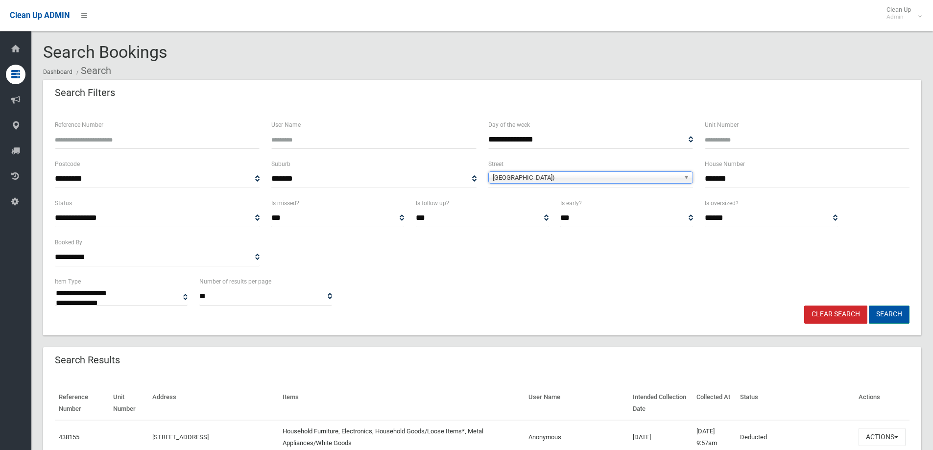
click at [905, 313] on button "Search" at bounding box center [889, 315] width 41 height 18
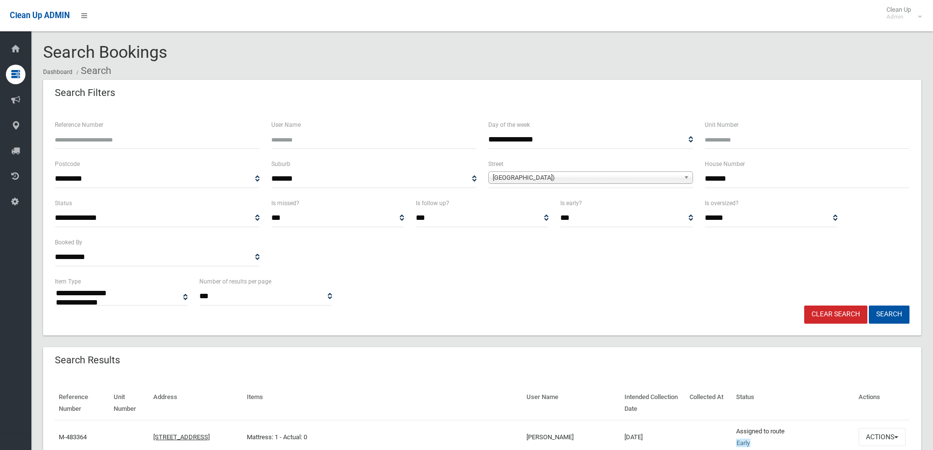
select select
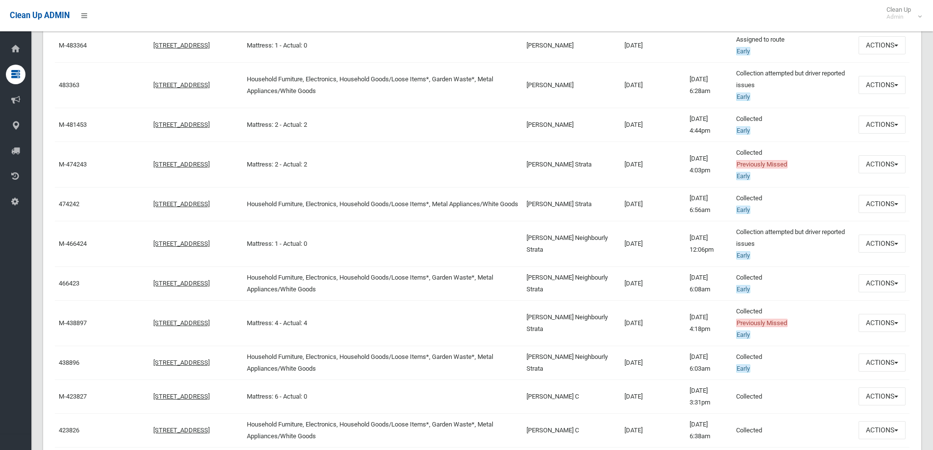
scroll to position [343, 0]
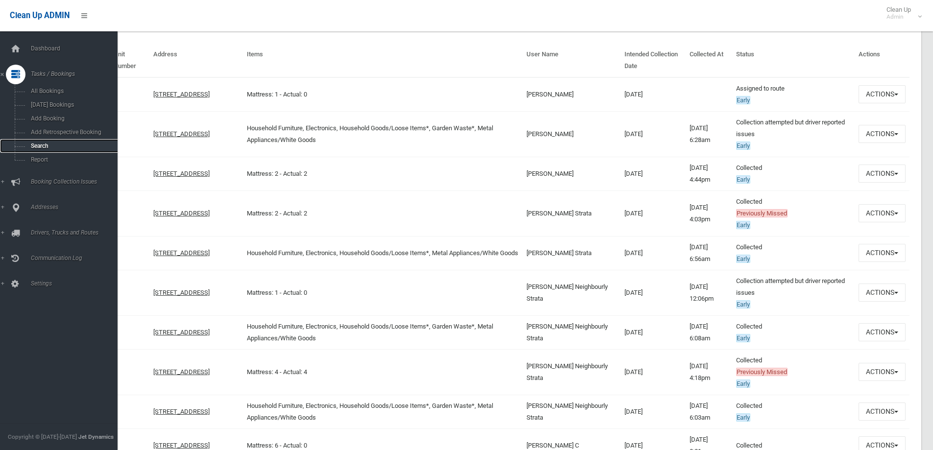
click at [44, 142] on link "Search" at bounding box center [62, 146] width 125 height 14
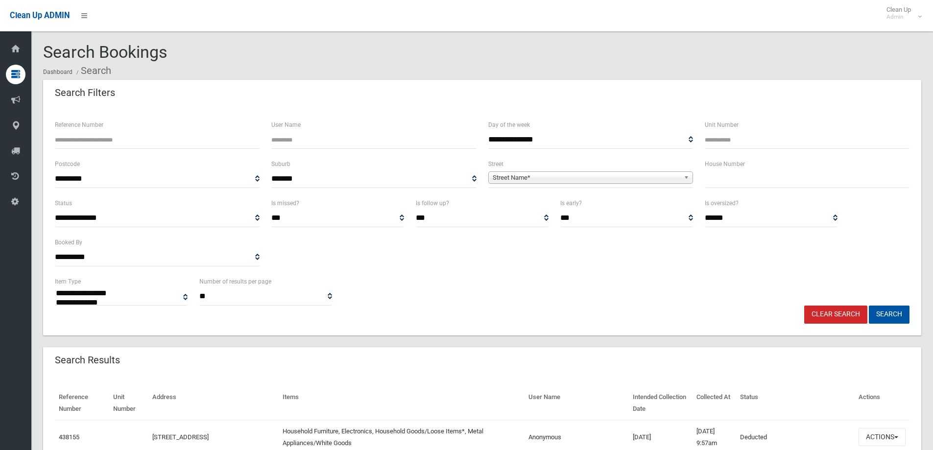
select select
click at [756, 182] on input "text" at bounding box center [807, 179] width 205 height 18
type input "**"
drag, startPoint x: 648, startPoint y: 174, endPoint x: 641, endPoint y: 181, distance: 10.4
click at [649, 174] on span "Street Name*" at bounding box center [586, 178] width 187 height 12
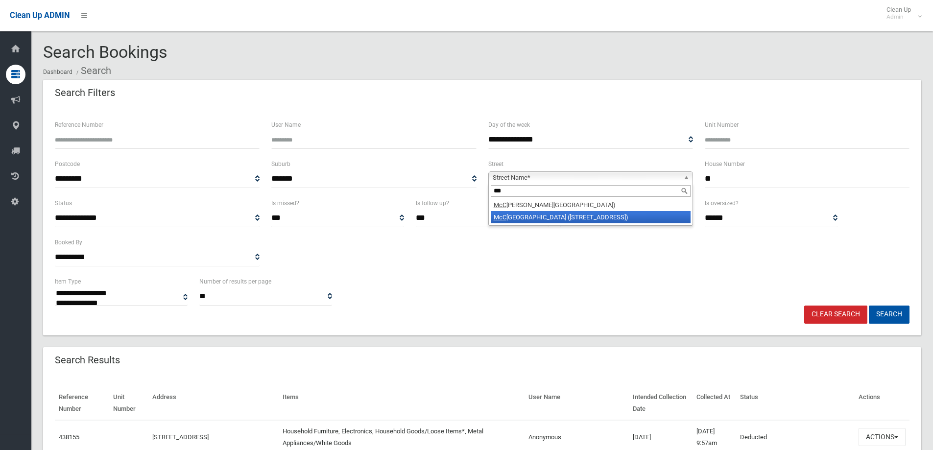
type input "***"
click at [608, 217] on li "McC ourt Street (WILEY PARK 2195)" at bounding box center [591, 217] width 200 height 12
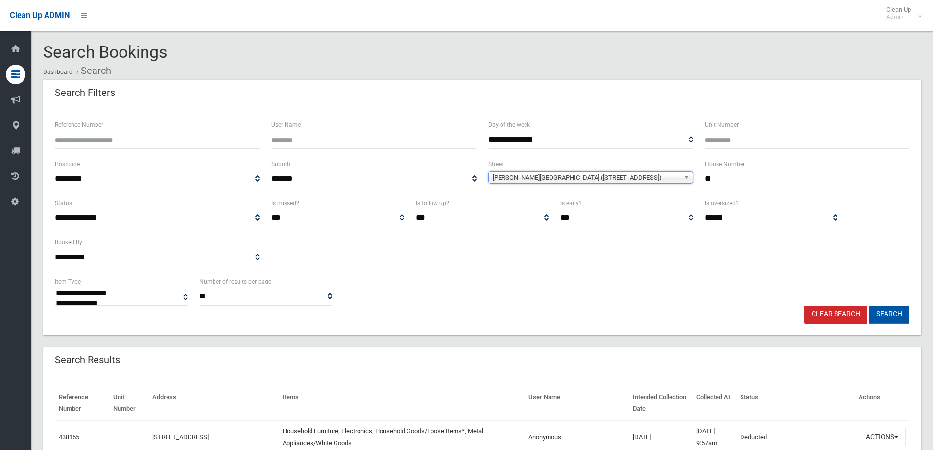
click at [887, 311] on button "Search" at bounding box center [889, 315] width 41 height 18
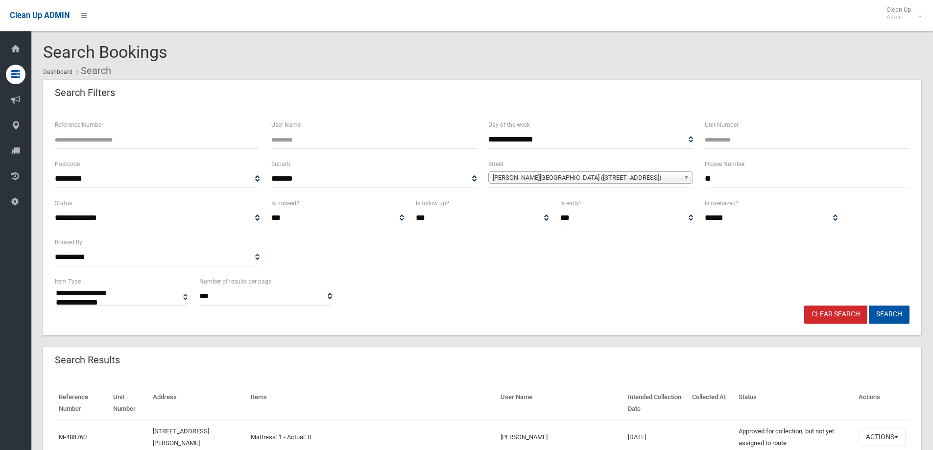
select select
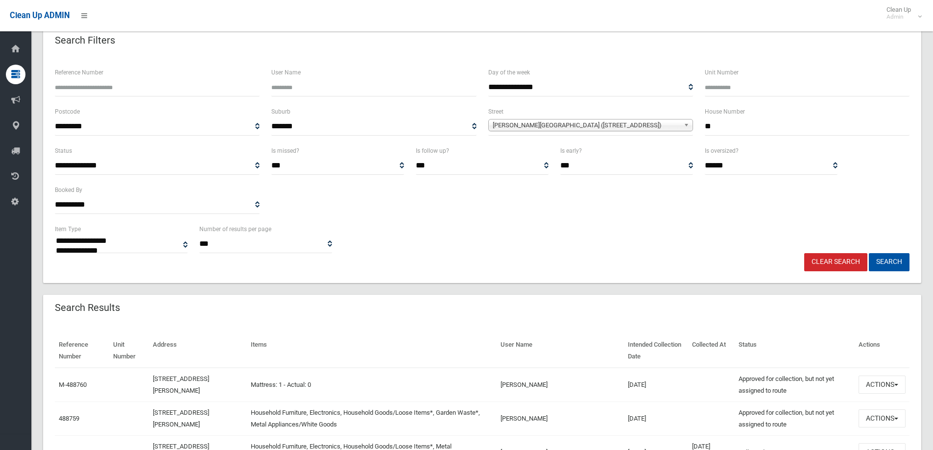
scroll to position [49, 0]
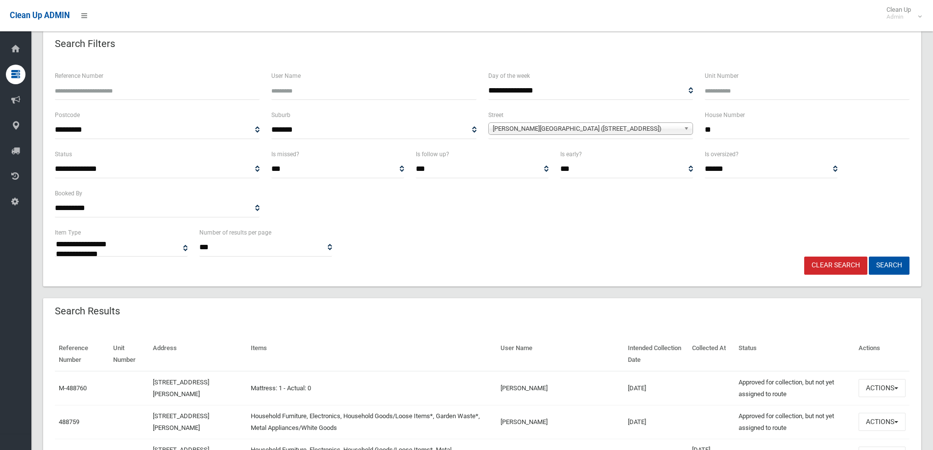
click at [591, 238] on div "**********" at bounding box center [482, 242] width 866 height 30
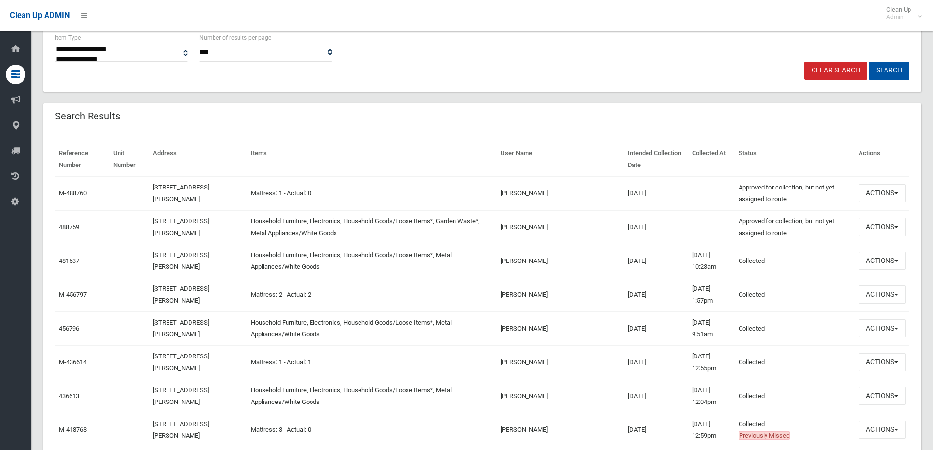
scroll to position [343, 0]
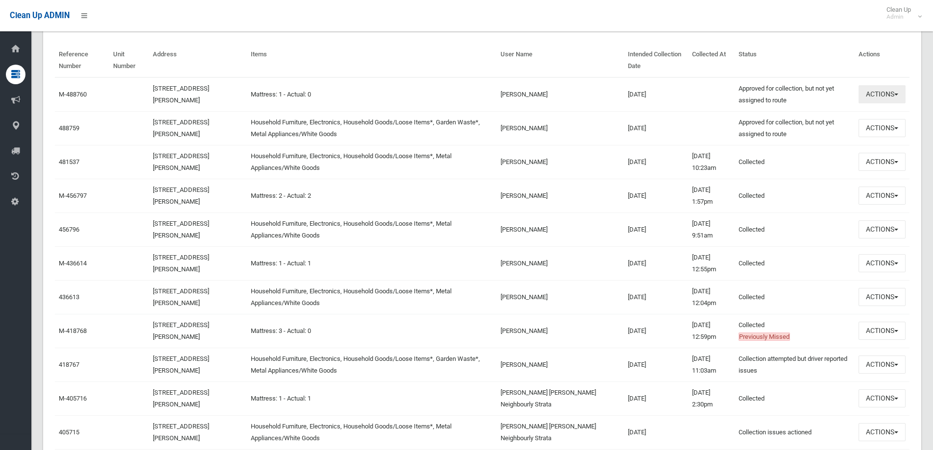
click at [882, 92] on button "Actions" at bounding box center [881, 94] width 47 height 18
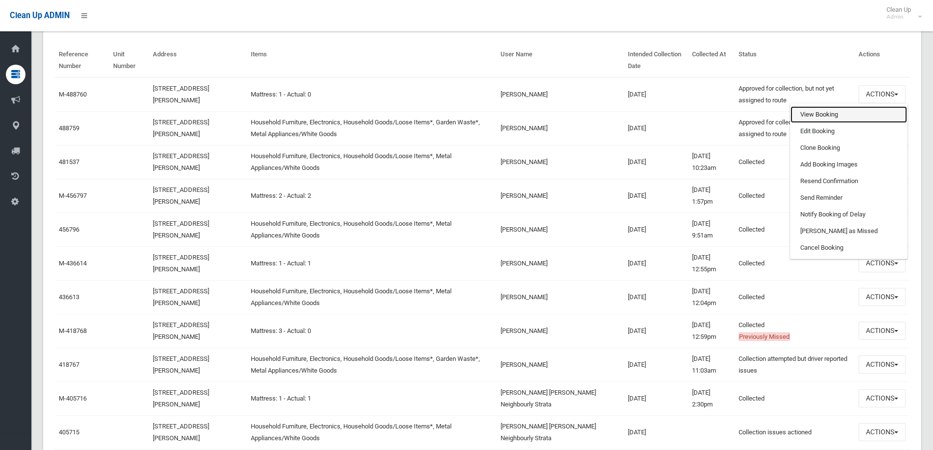
click at [828, 114] on link "View Booking" at bounding box center [848, 114] width 117 height 17
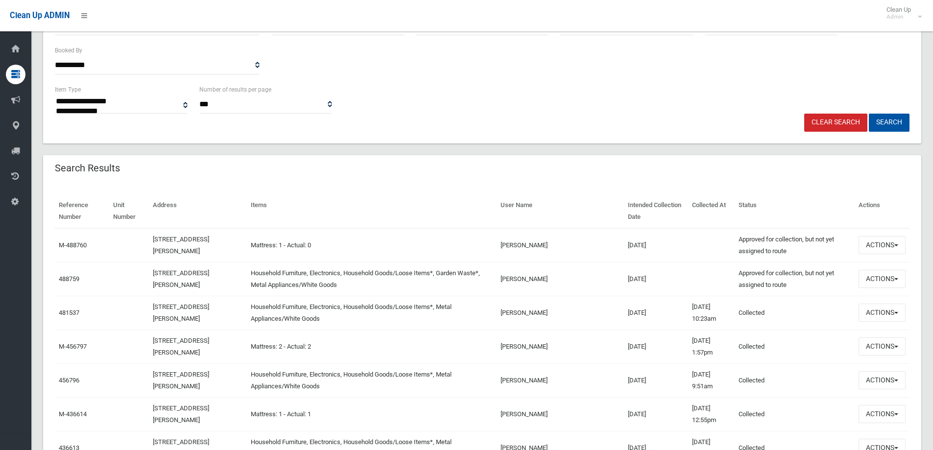
scroll to position [196, 0]
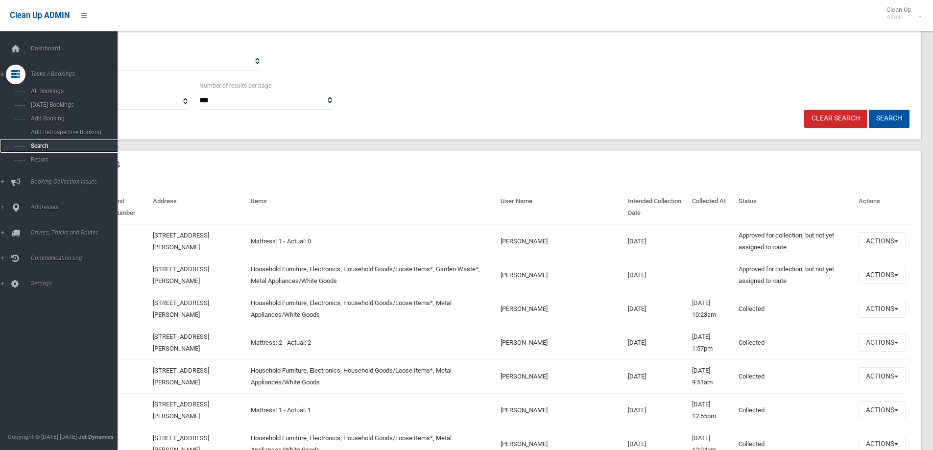
click at [36, 145] on span "Search" at bounding box center [72, 146] width 89 height 7
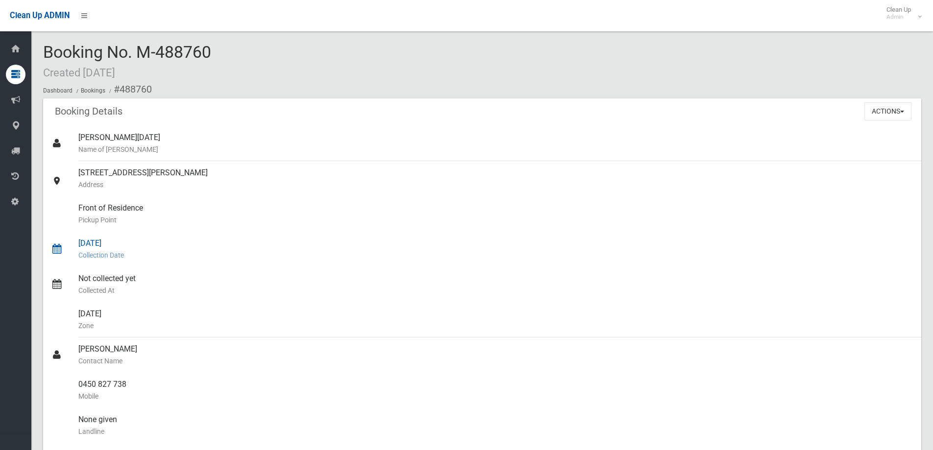
scroll to position [49, 0]
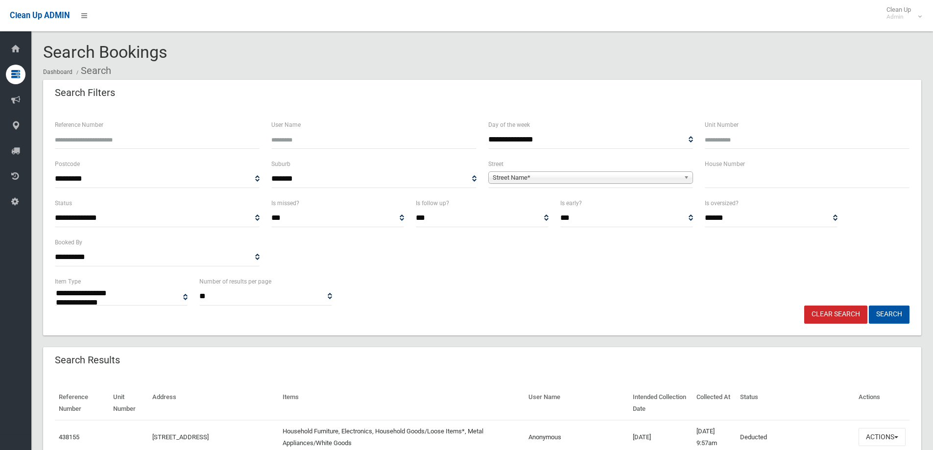
select select
click at [748, 184] on input "text" at bounding box center [807, 179] width 205 height 18
type input "**"
click at [686, 176] on b at bounding box center [688, 177] width 9 height 11
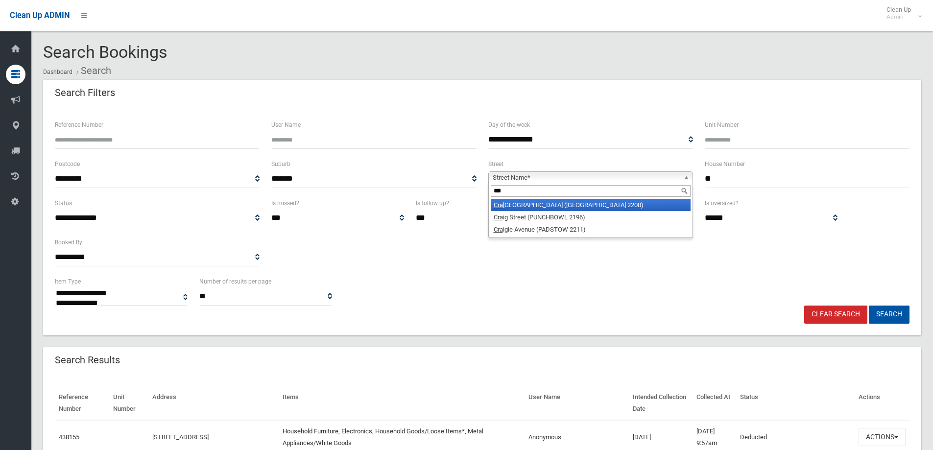
type input "***"
click at [576, 206] on li "Cra gg Street (CONDELL PARK 2200)" at bounding box center [591, 205] width 200 height 12
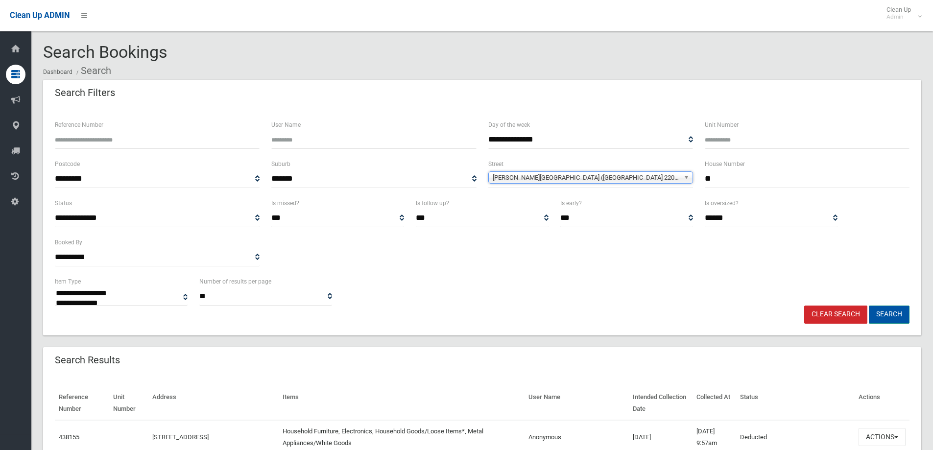
click at [898, 313] on button "Search" at bounding box center [889, 315] width 41 height 18
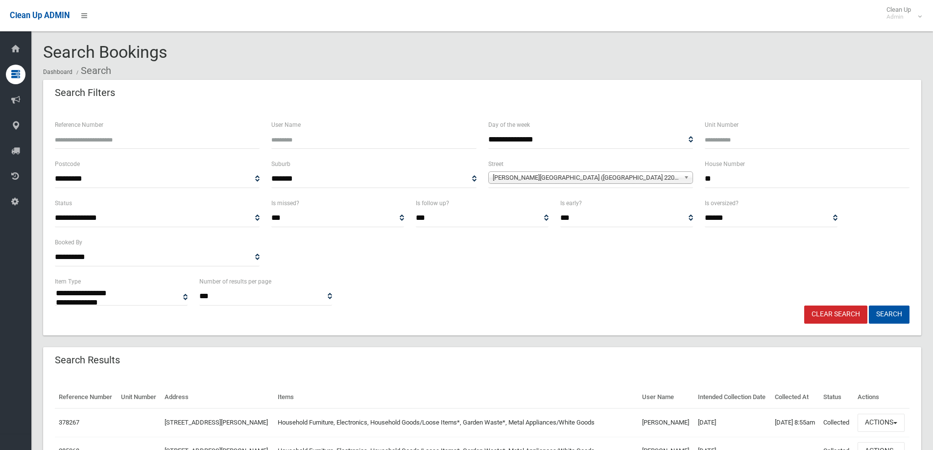
select select
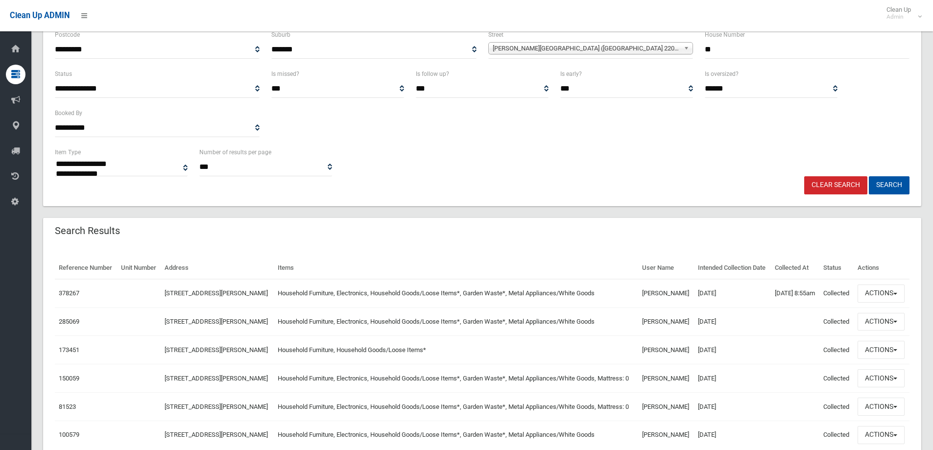
scroll to position [147, 0]
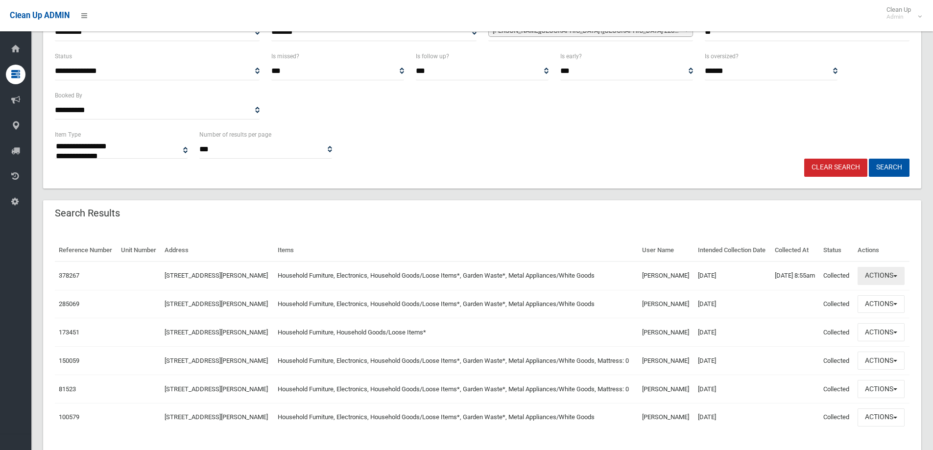
click at [881, 285] on button "Actions" at bounding box center [880, 276] width 47 height 18
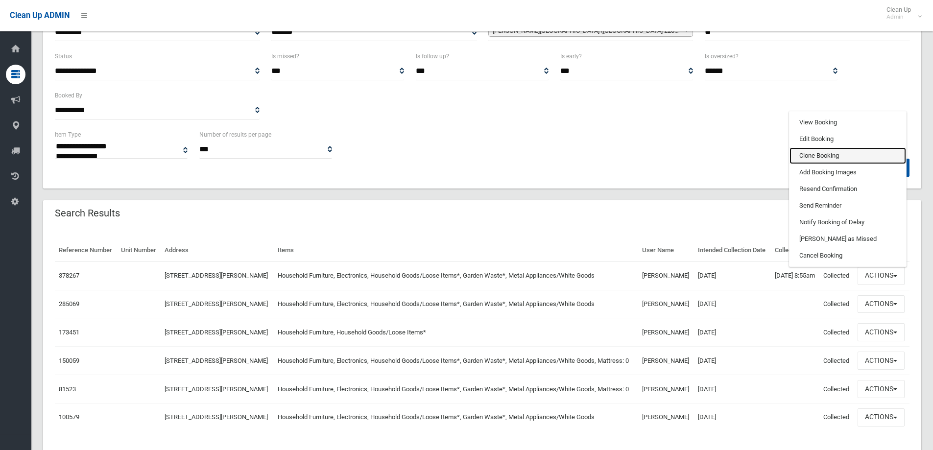
drag, startPoint x: 821, startPoint y: 171, endPoint x: 754, endPoint y: 167, distance: 67.2
click at [821, 164] on link "Clone Booking" at bounding box center [847, 155] width 117 height 17
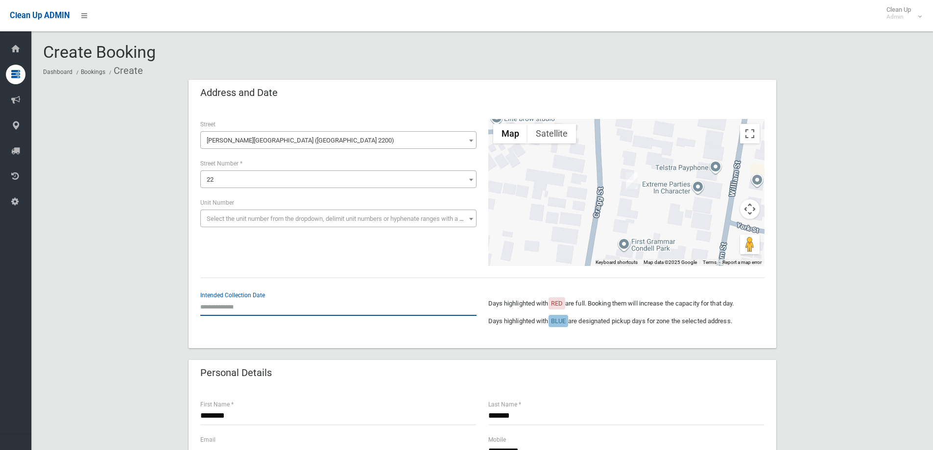
click at [233, 307] on input "text" at bounding box center [338, 307] width 276 height 18
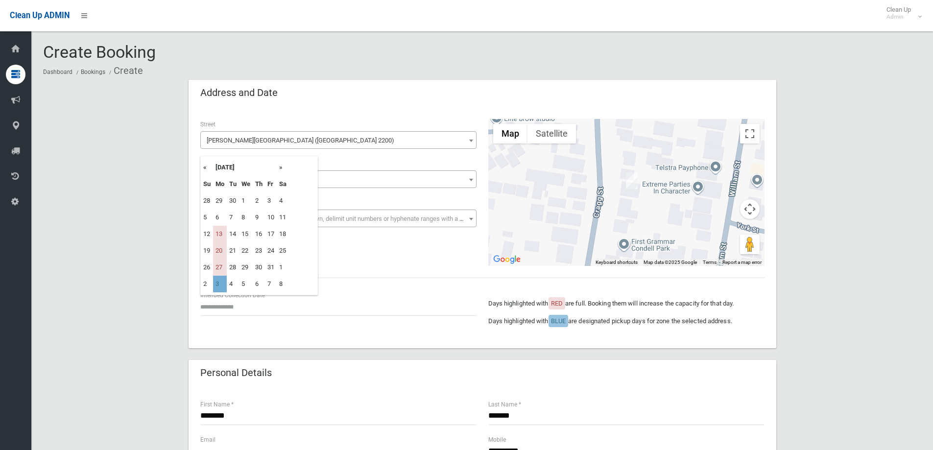
click at [223, 285] on td "3" at bounding box center [220, 284] width 14 height 17
type input "**********"
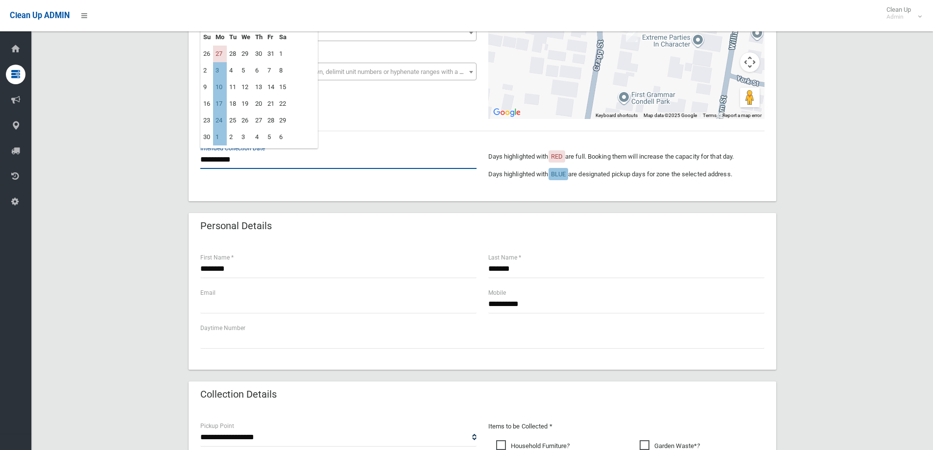
click at [238, 158] on input "**********" at bounding box center [338, 160] width 276 height 18
click at [226, 71] on td "3" at bounding box center [220, 70] width 14 height 17
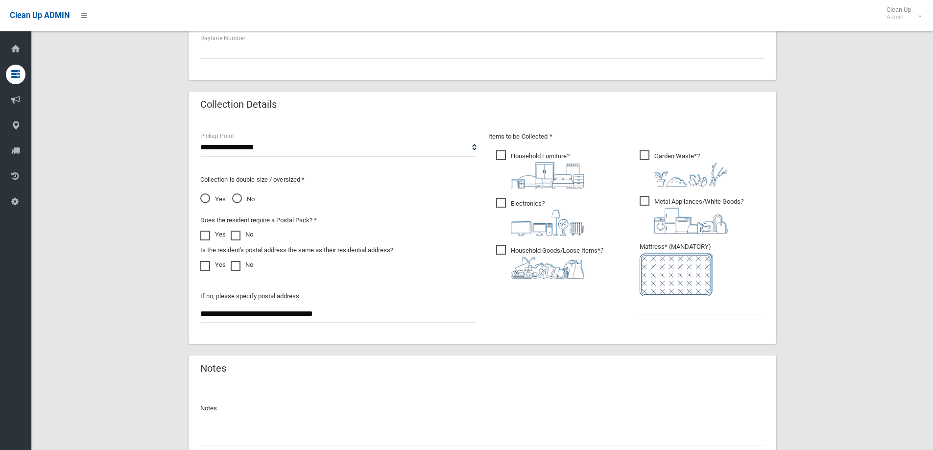
scroll to position [441, 0]
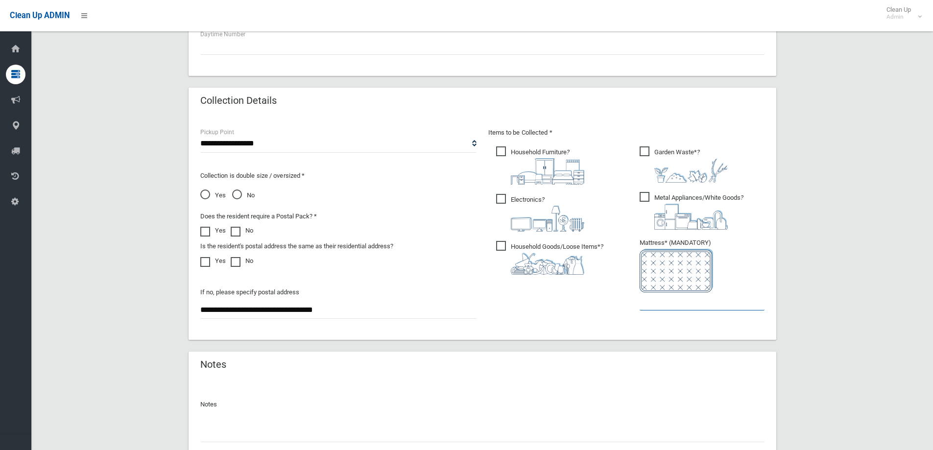
click at [654, 306] on input "text" at bounding box center [702, 301] width 125 height 18
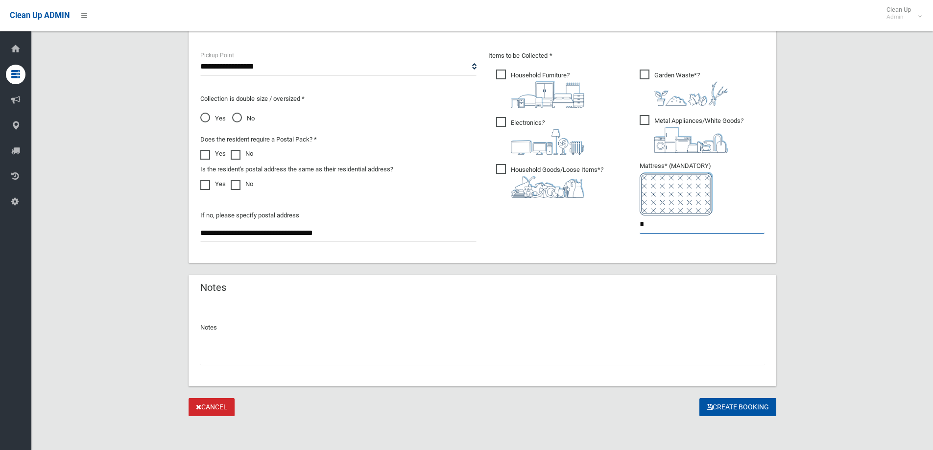
scroll to position [519, 0]
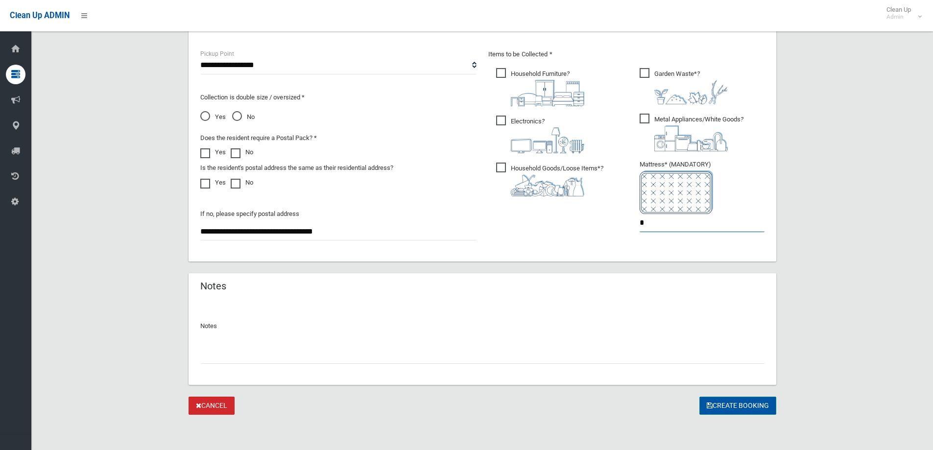
type input "*"
click at [712, 405] on button "Create Booking" at bounding box center [737, 406] width 77 height 18
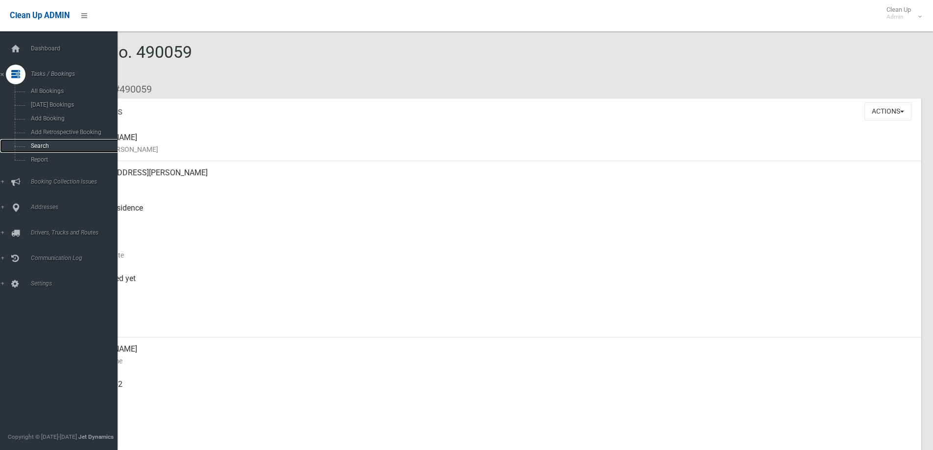
click at [51, 148] on span "Search" at bounding box center [72, 146] width 89 height 7
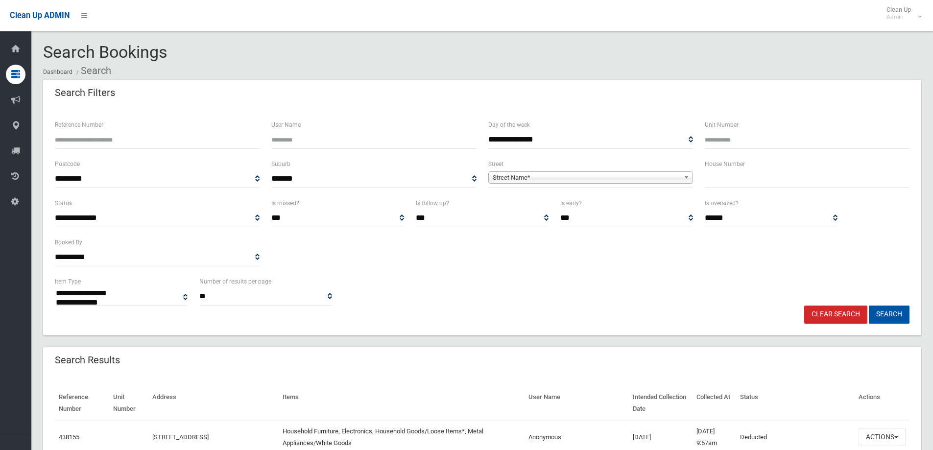
select select
click at [725, 185] on input "text" at bounding box center [807, 179] width 205 height 18
type input "**"
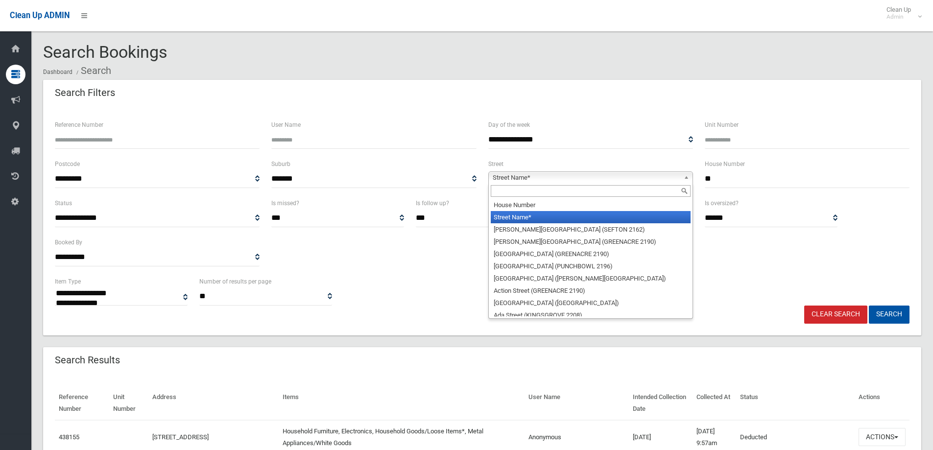
click at [582, 182] on span "Street Name*" at bounding box center [586, 178] width 187 height 12
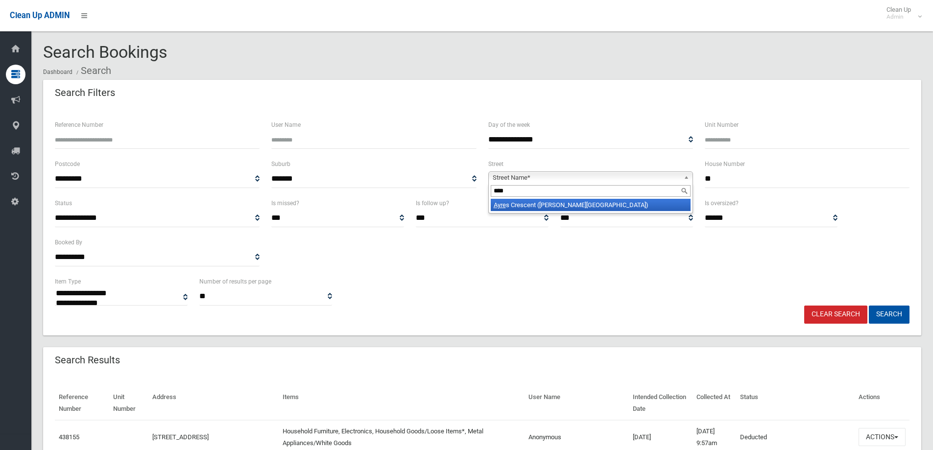
type input "****"
click at [580, 204] on li "Ayre s Crescent (GEORGES HALL 2198)" at bounding box center [591, 205] width 200 height 12
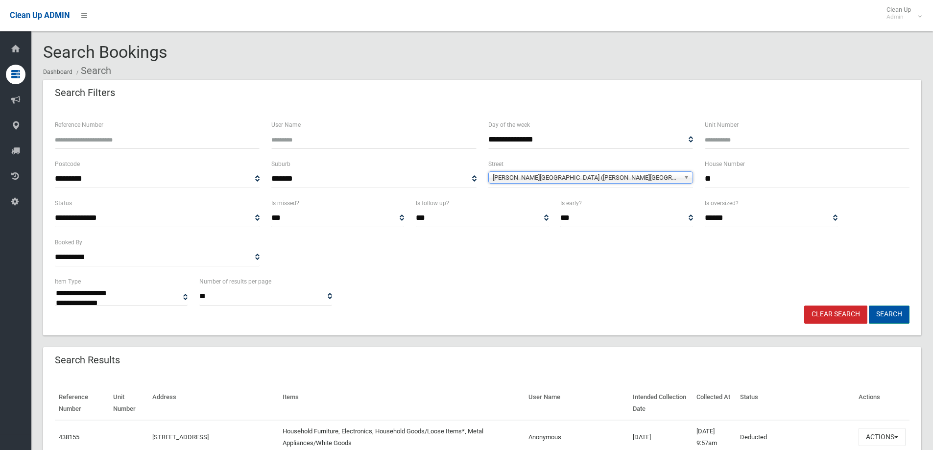
click at [898, 315] on button "Search" at bounding box center [889, 315] width 41 height 18
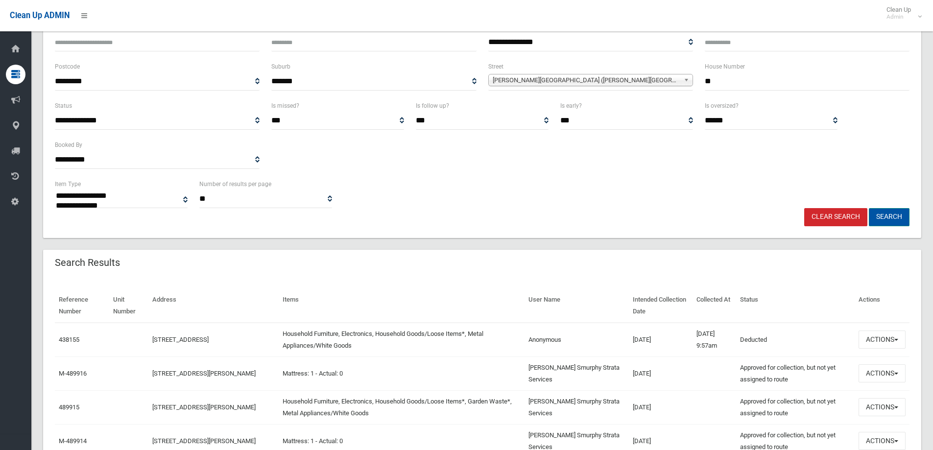
scroll to position [98, 0]
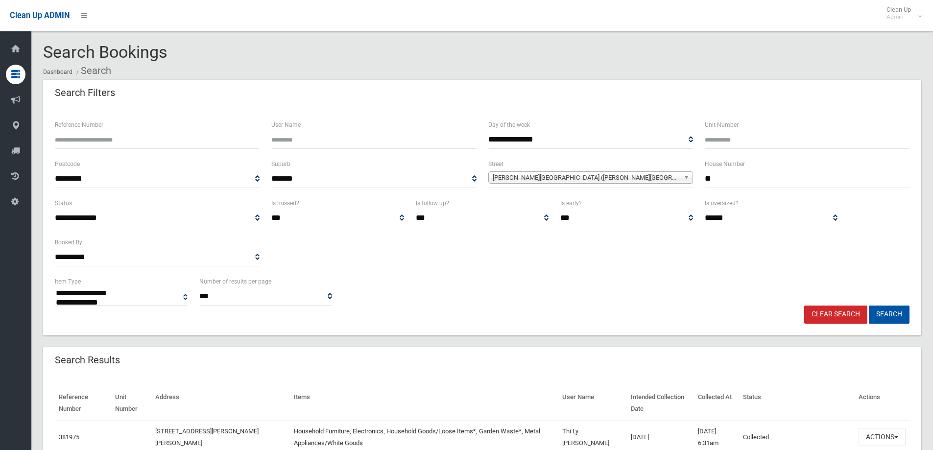
select select
drag, startPoint x: 892, startPoint y: 319, endPoint x: 840, endPoint y: 309, distance: 52.7
click at [892, 319] on button "Search" at bounding box center [889, 315] width 41 height 18
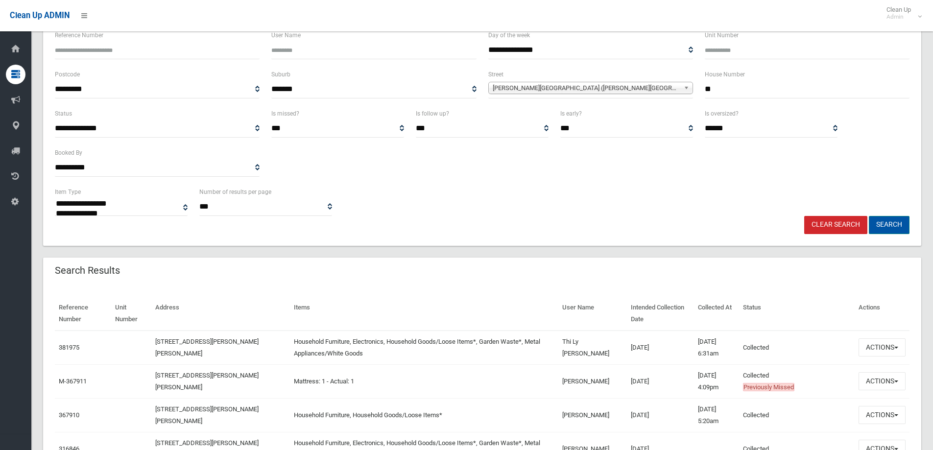
scroll to position [98, 0]
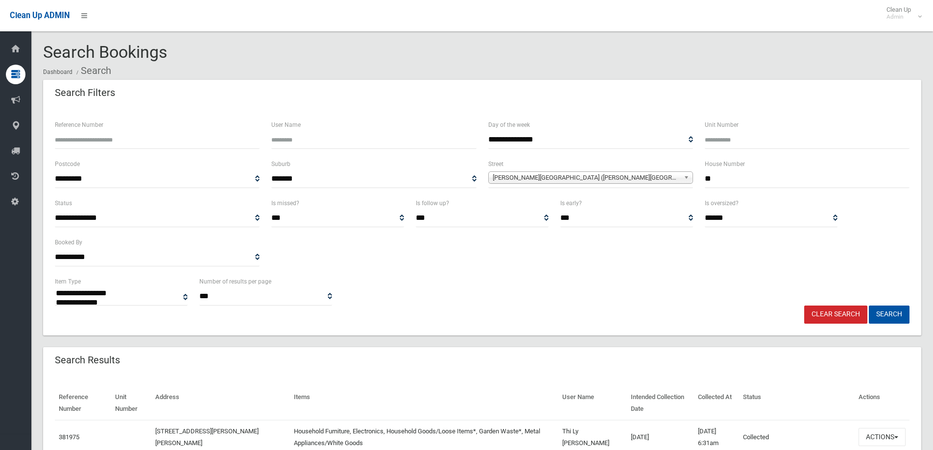
select select
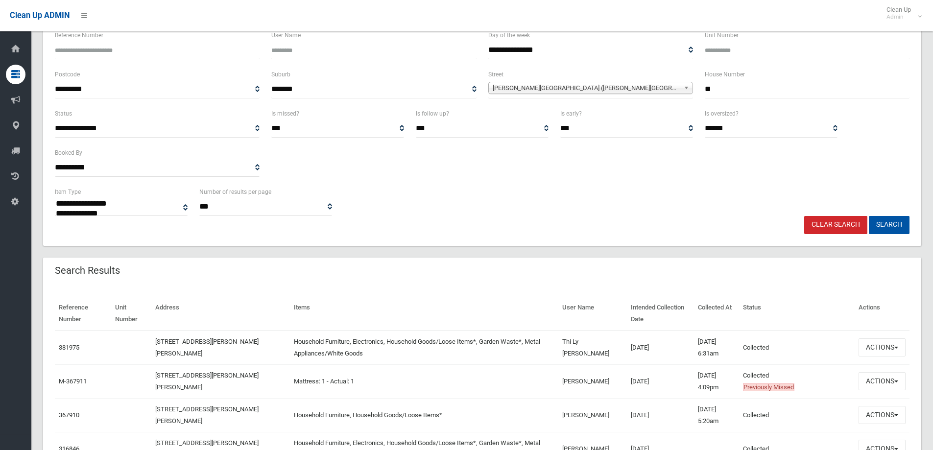
scroll to position [196, 0]
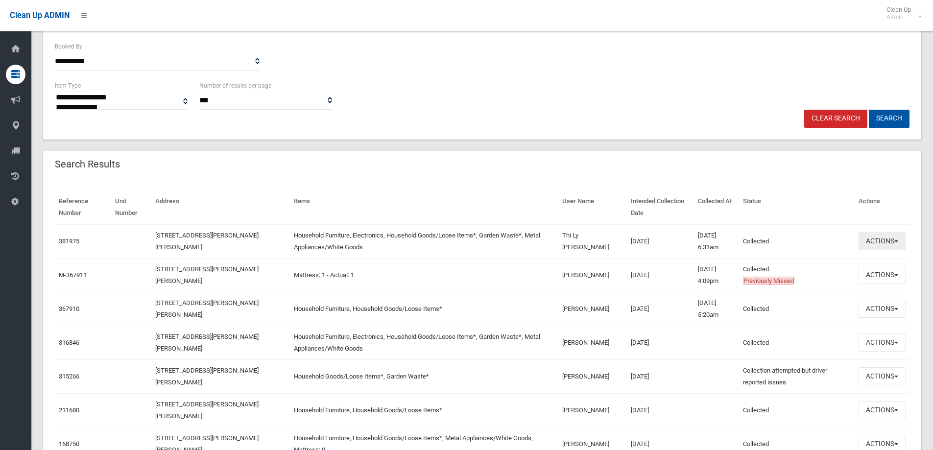
click at [875, 243] on button "Actions" at bounding box center [881, 241] width 47 height 18
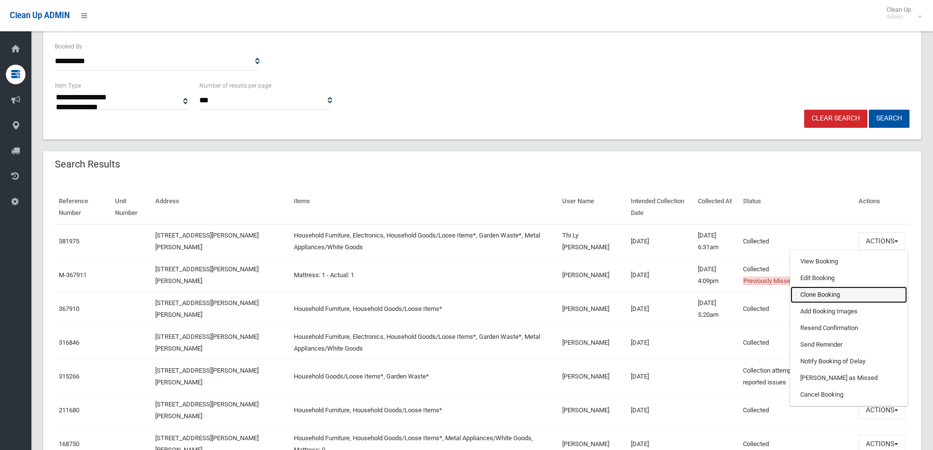
click at [819, 299] on link "Clone Booking" at bounding box center [848, 294] width 117 height 17
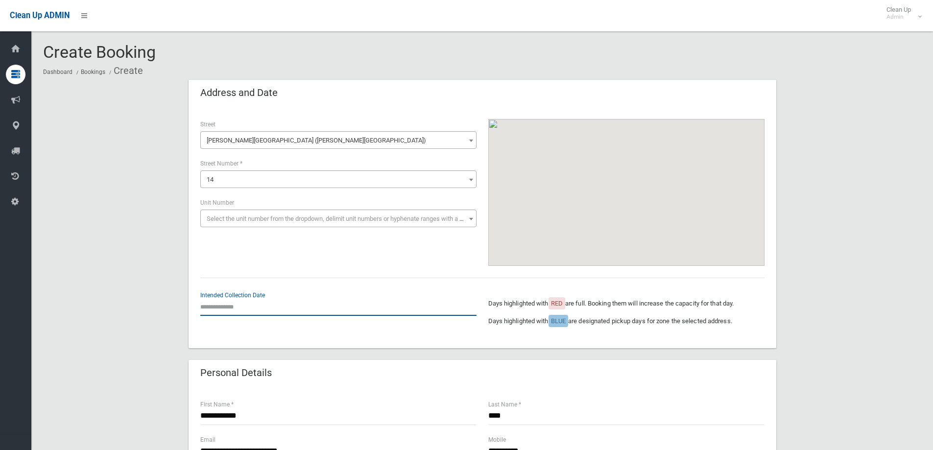
click at [234, 308] on input "text" at bounding box center [338, 307] width 276 height 18
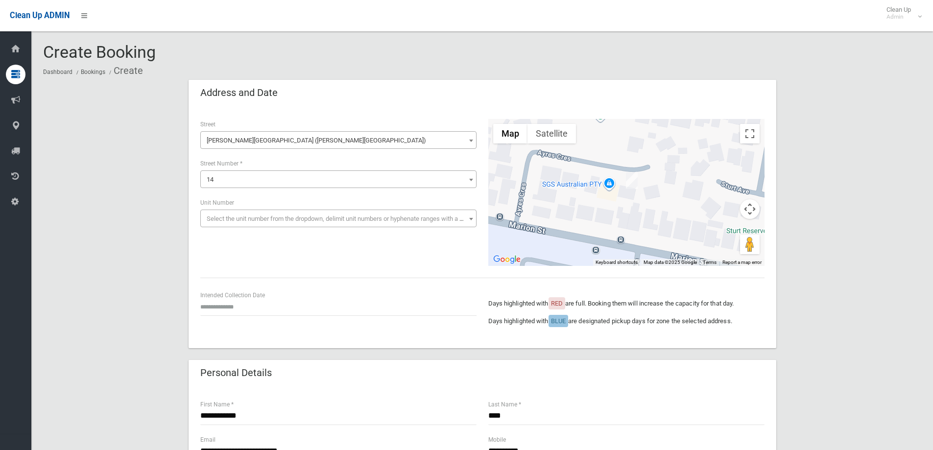
click at [393, 255] on div "**********" at bounding box center [482, 192] width 576 height 147
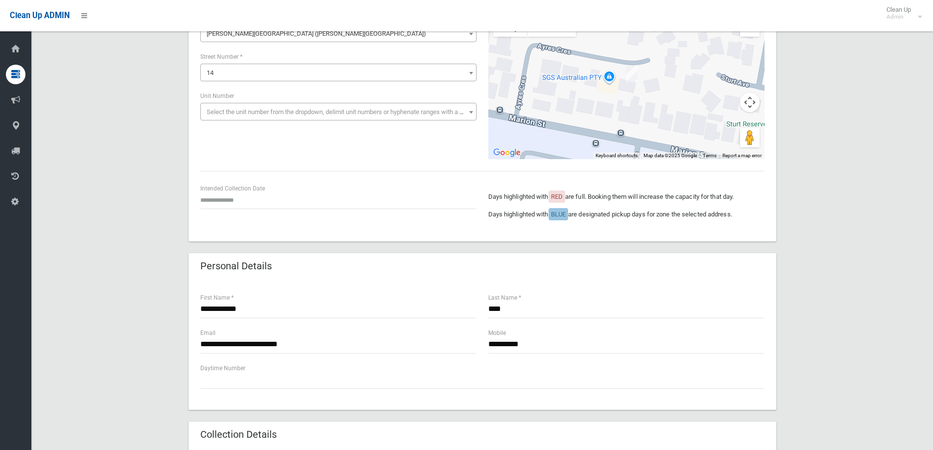
scroll to position [98, 0]
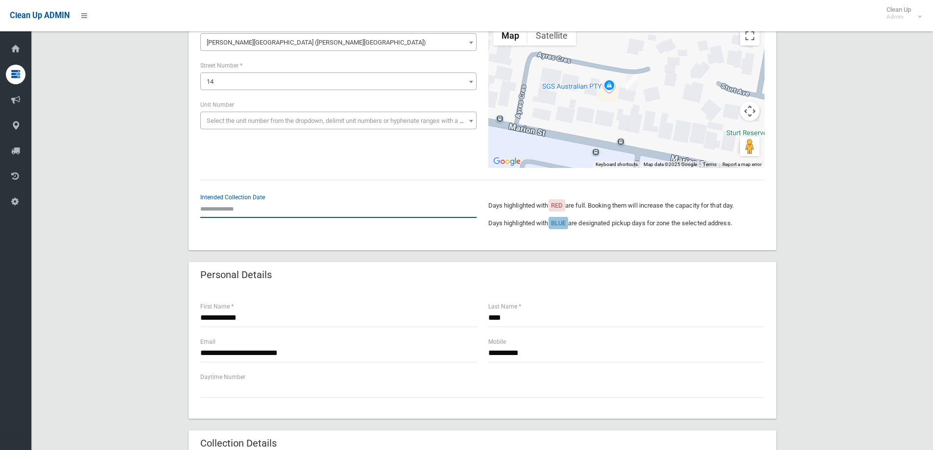
click at [239, 209] on input "text" at bounding box center [338, 209] width 276 height 18
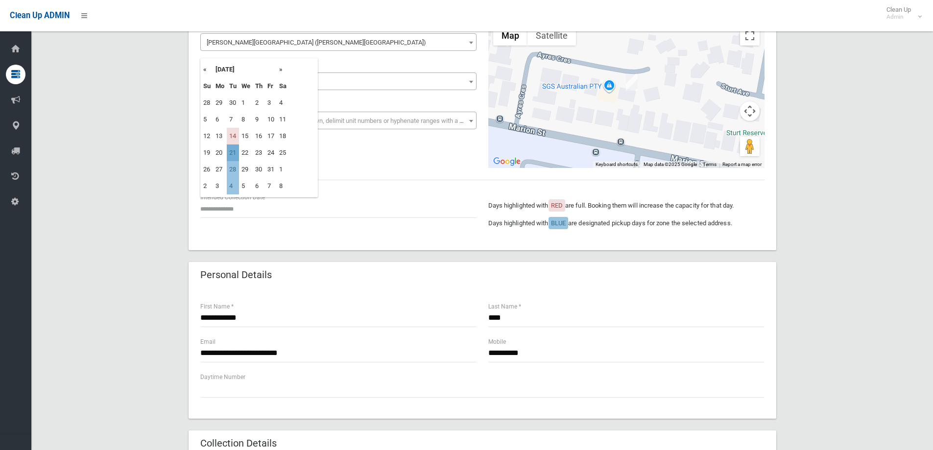
click at [235, 152] on td "21" at bounding box center [233, 152] width 12 height 17
type input "**********"
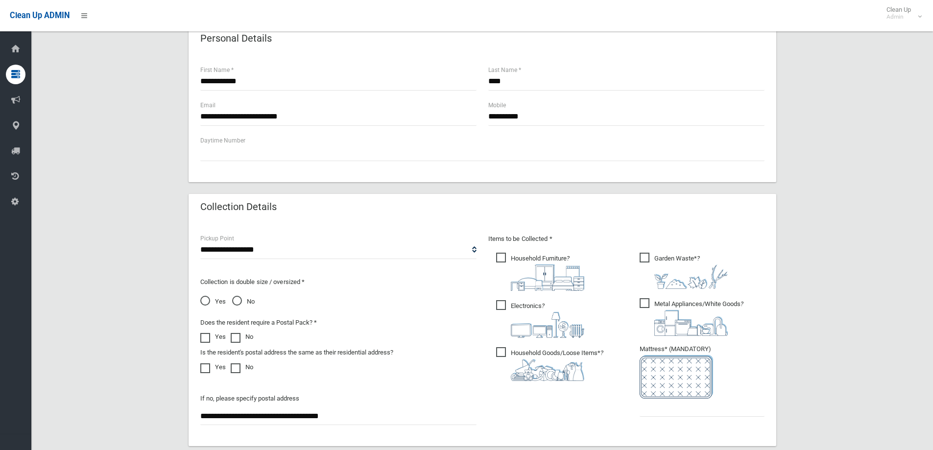
scroll to position [441, 0]
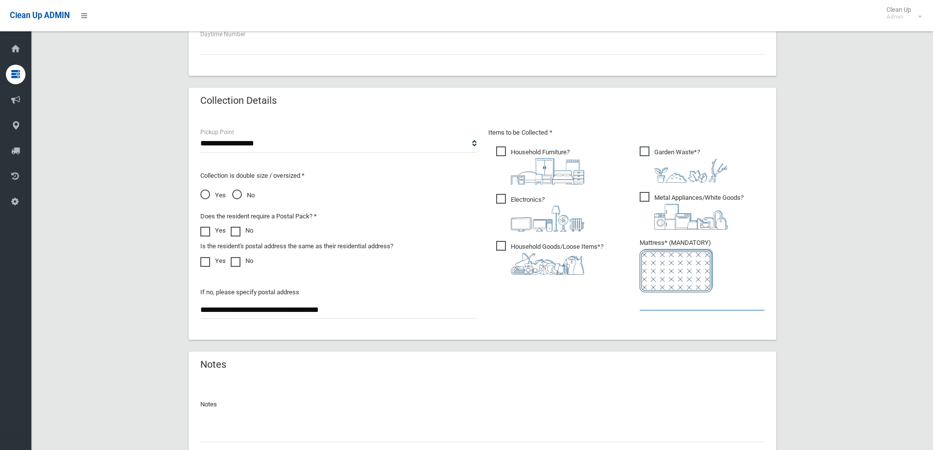
click at [654, 304] on input "text" at bounding box center [702, 301] width 125 height 18
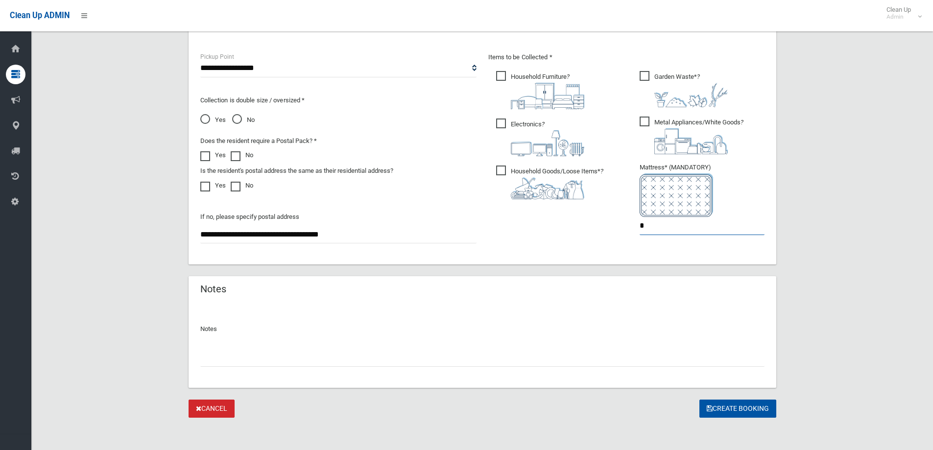
scroll to position [519, 0]
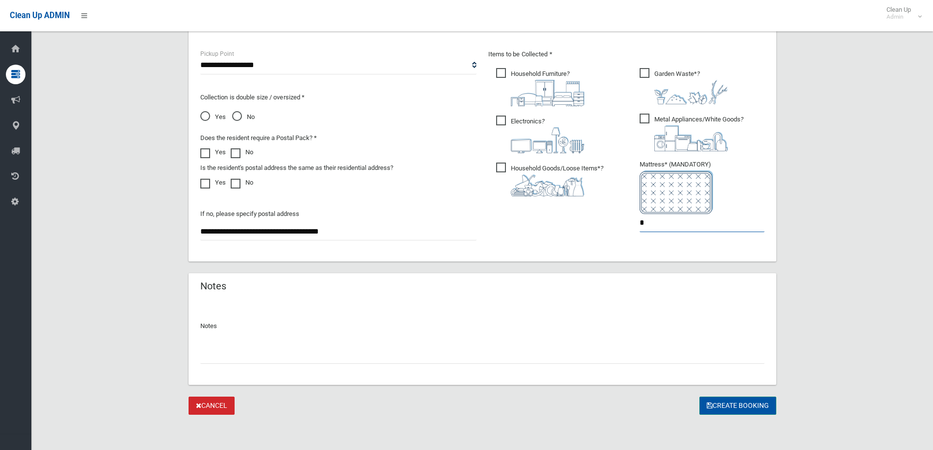
type input "*"
click at [737, 400] on button "Create Booking" at bounding box center [737, 406] width 77 height 18
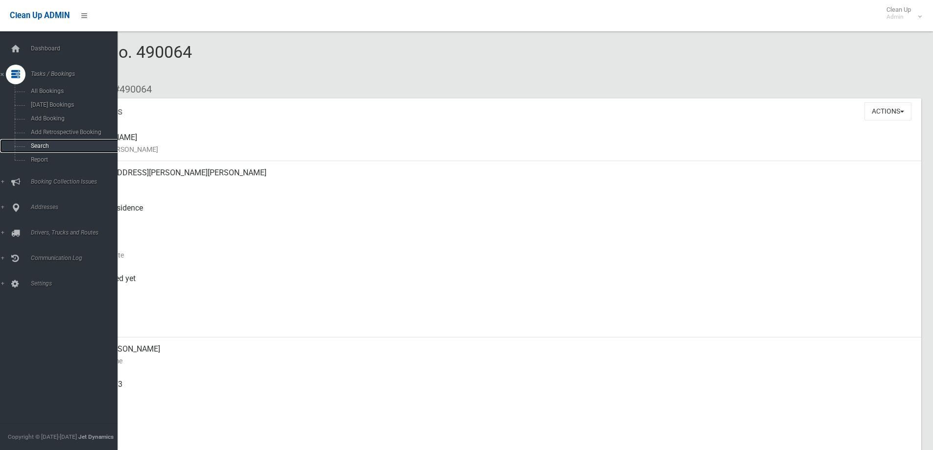
click at [54, 144] on span "Search" at bounding box center [72, 146] width 89 height 7
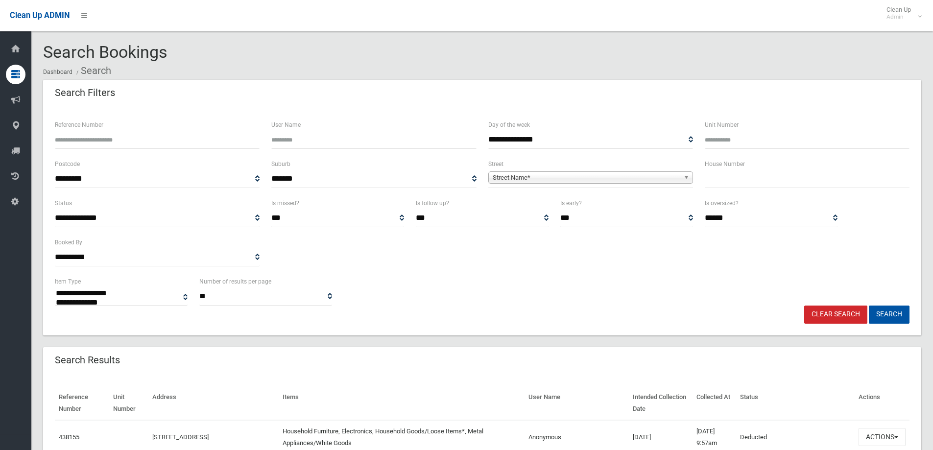
select select
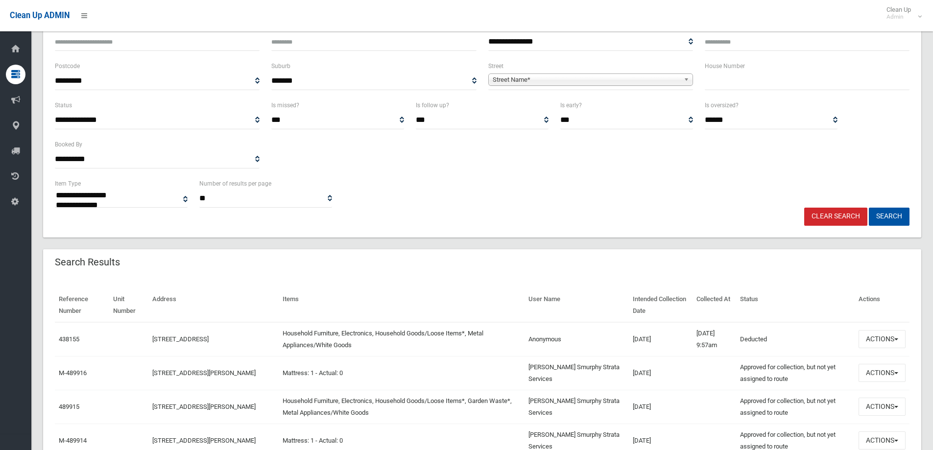
scroll to position [49, 0]
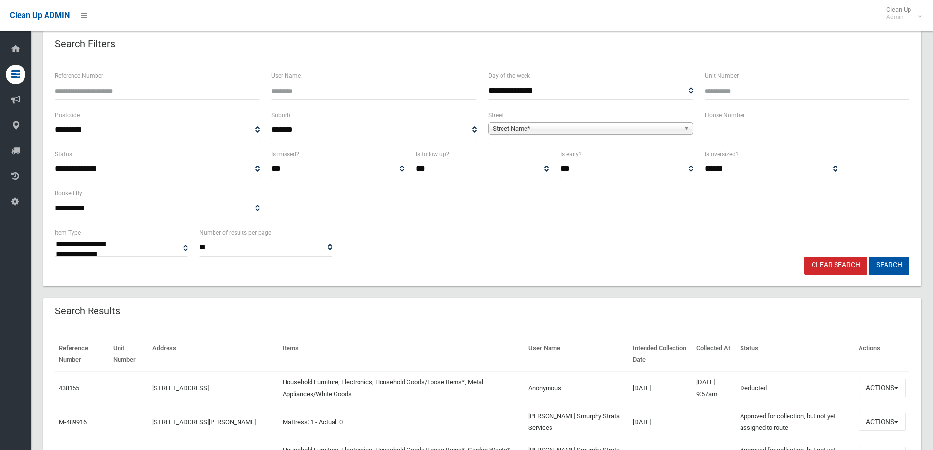
click at [728, 129] on input "text" at bounding box center [807, 130] width 205 height 18
type input "**"
click at [665, 128] on span "Street Name*" at bounding box center [586, 129] width 187 height 12
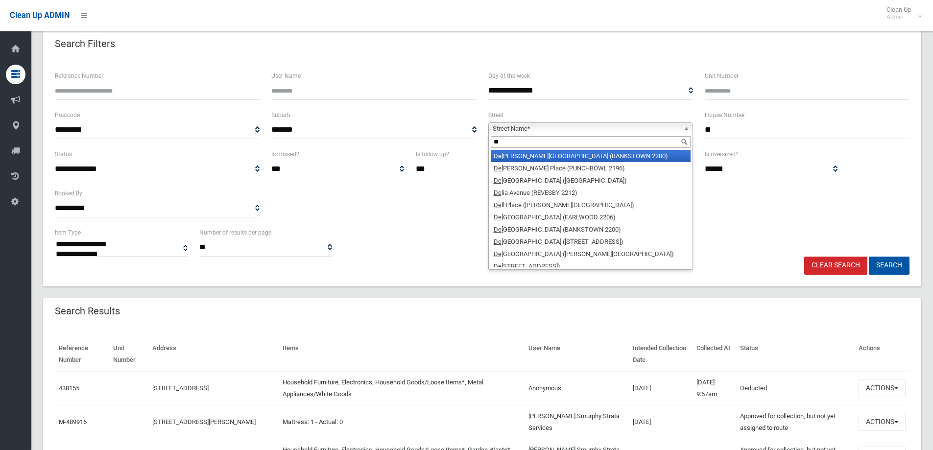
type input "*"
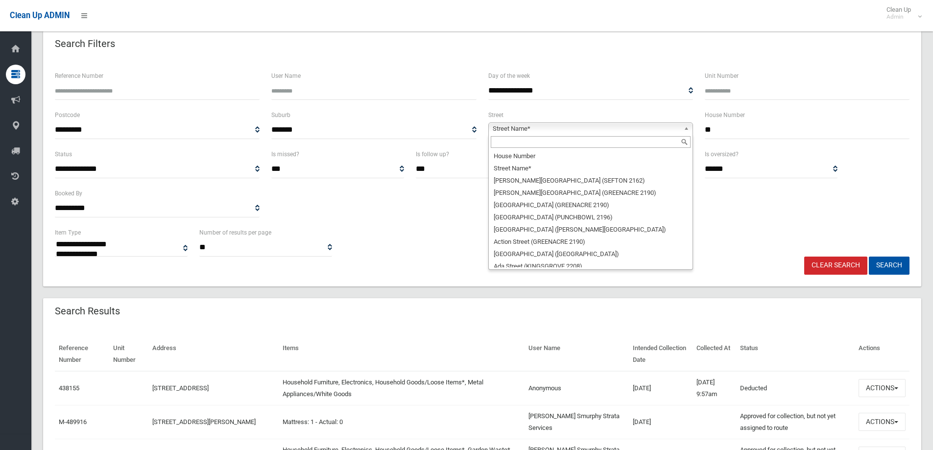
click at [625, 140] on input "text" at bounding box center [591, 142] width 200 height 12
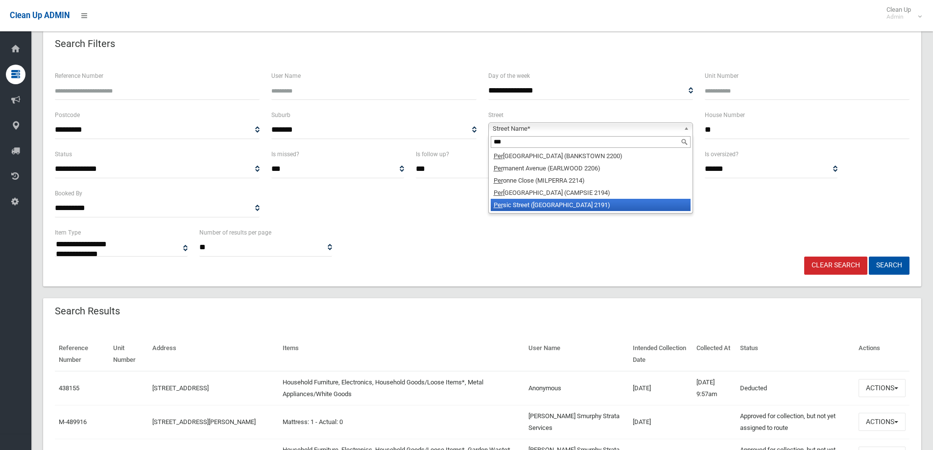
type input "***"
click at [590, 205] on li "Per sic Street (BELFIELD 2191)" at bounding box center [591, 205] width 200 height 12
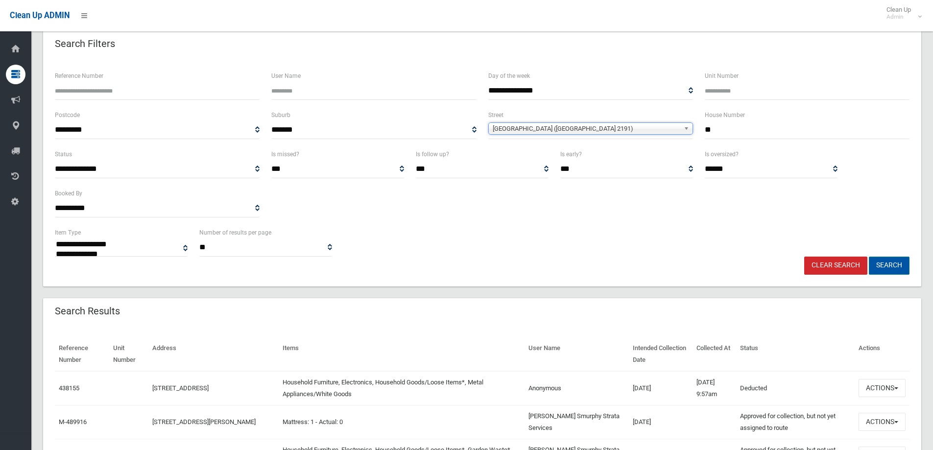
click at [887, 266] on button "Search" at bounding box center [889, 266] width 41 height 18
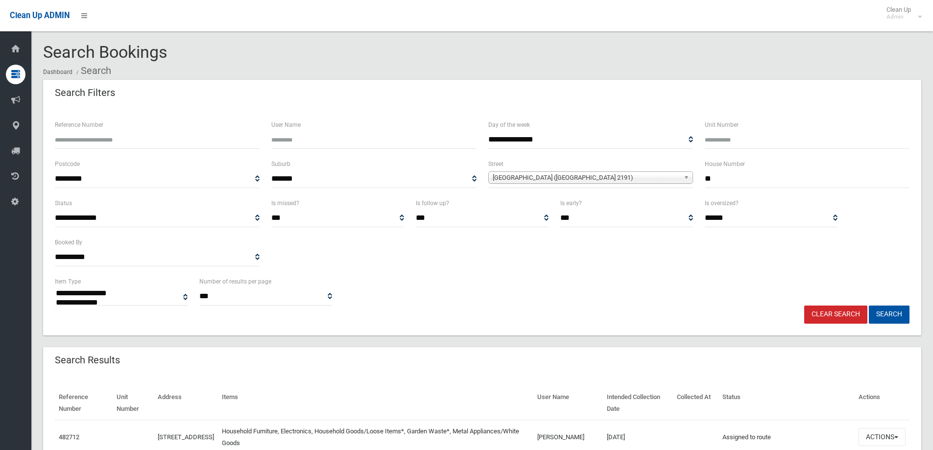
select select
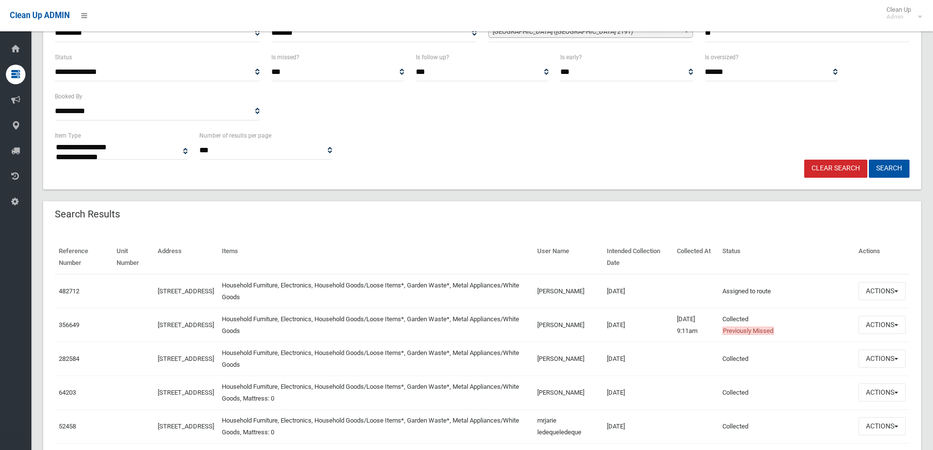
scroll to position [147, 0]
click at [883, 295] on button "Actions" at bounding box center [881, 290] width 47 height 18
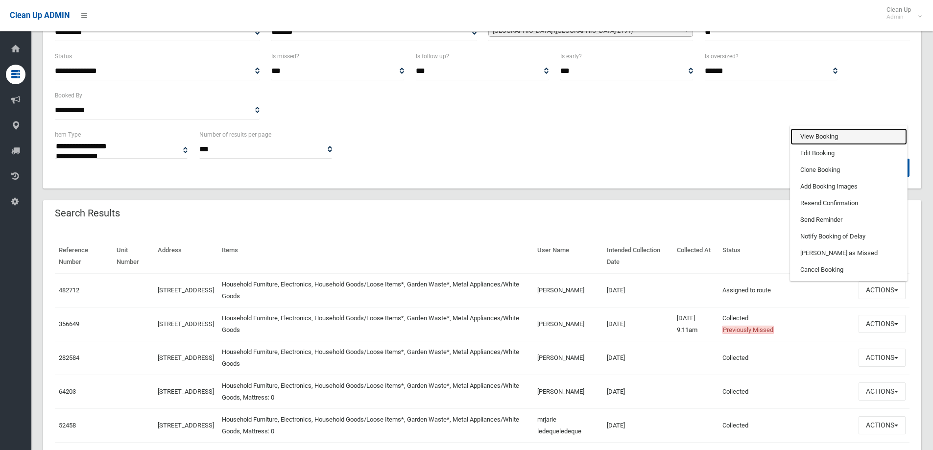
click at [818, 133] on link "View Booking" at bounding box center [848, 136] width 117 height 17
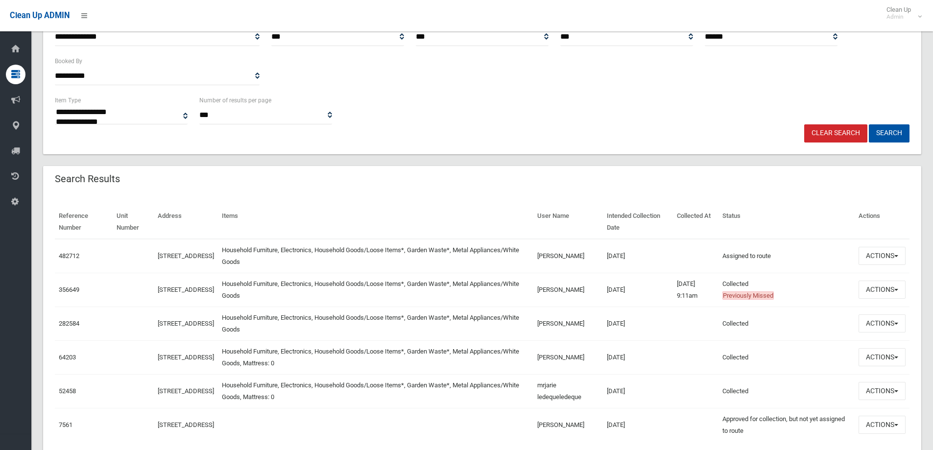
scroll to position [196, 0]
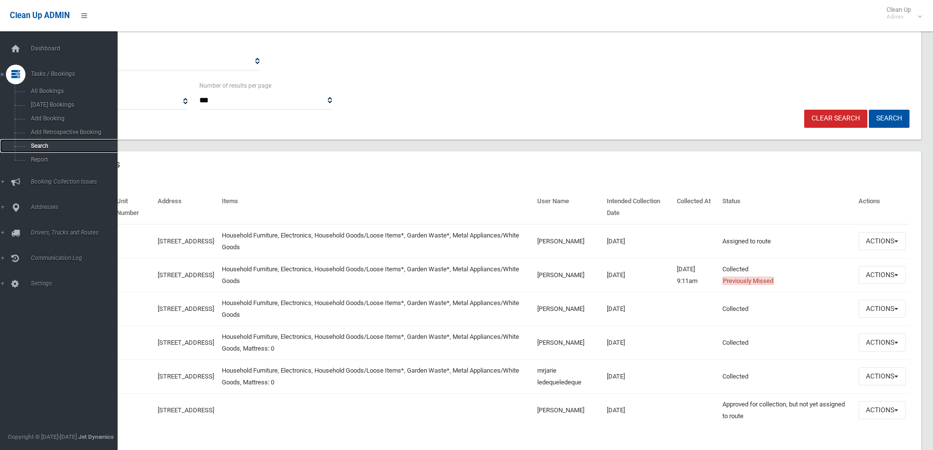
click at [53, 144] on span "Search" at bounding box center [72, 146] width 89 height 7
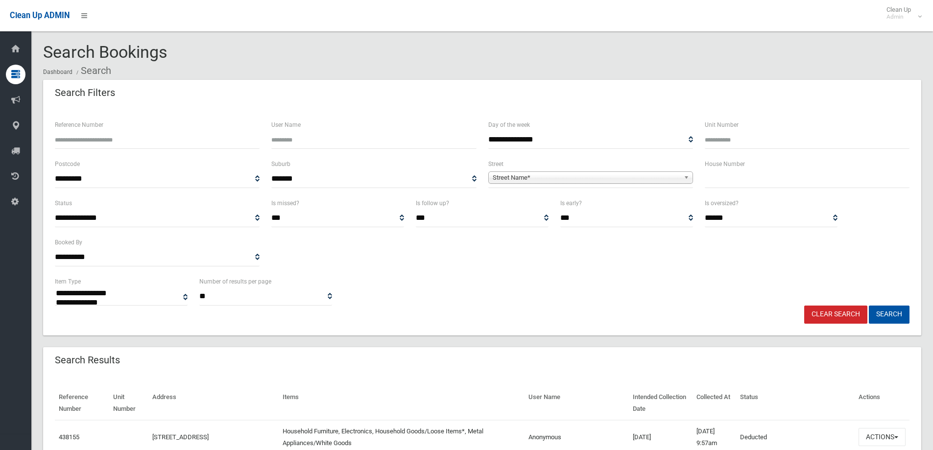
select select
click at [734, 176] on input "text" at bounding box center [807, 179] width 205 height 18
click at [118, 142] on input "Reference Number" at bounding box center [157, 140] width 205 height 18
type input "******"
click at [869, 306] on button "Search" at bounding box center [889, 315] width 41 height 18
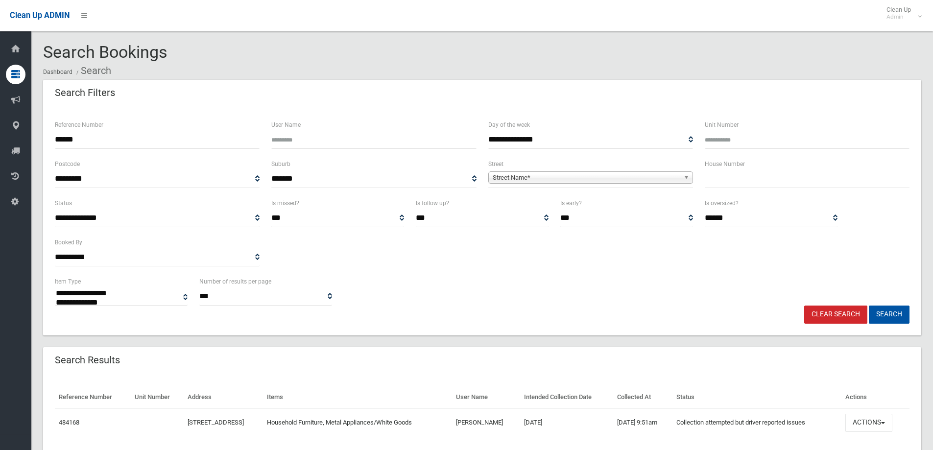
select select
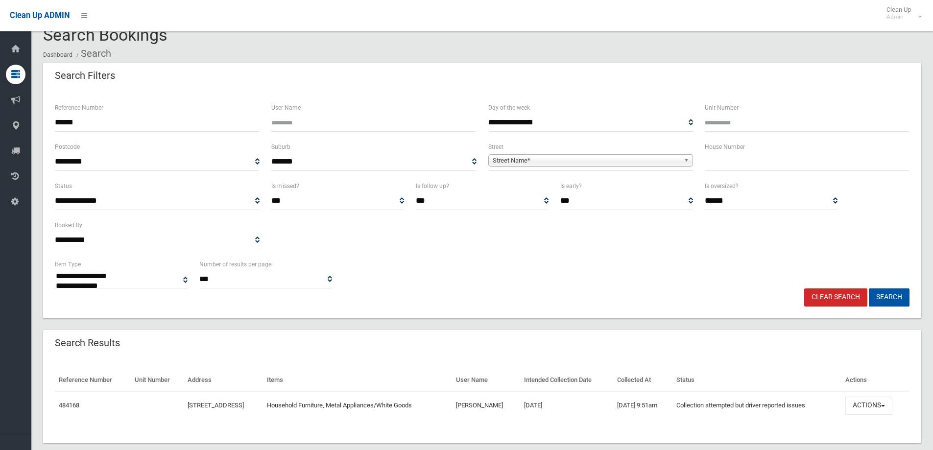
scroll to position [34, 0]
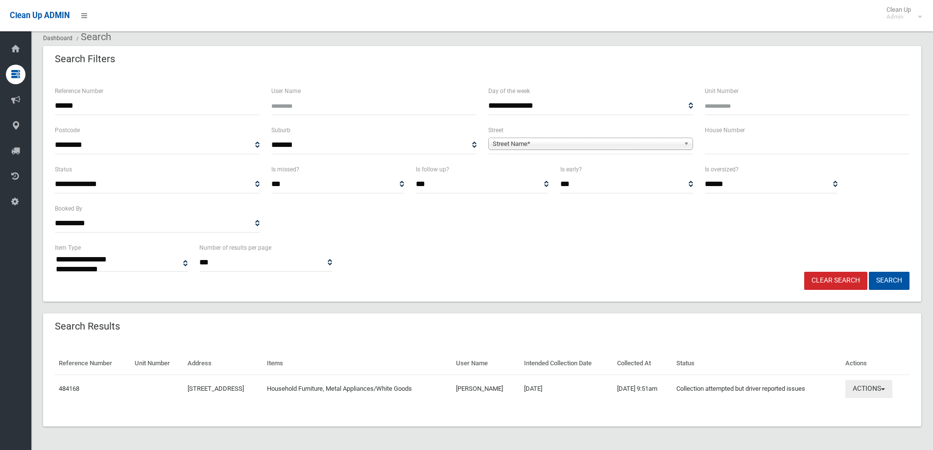
drag, startPoint x: 890, startPoint y: 385, endPoint x: 843, endPoint y: 255, distance: 138.7
click at [890, 384] on button "Actions" at bounding box center [868, 389] width 47 height 18
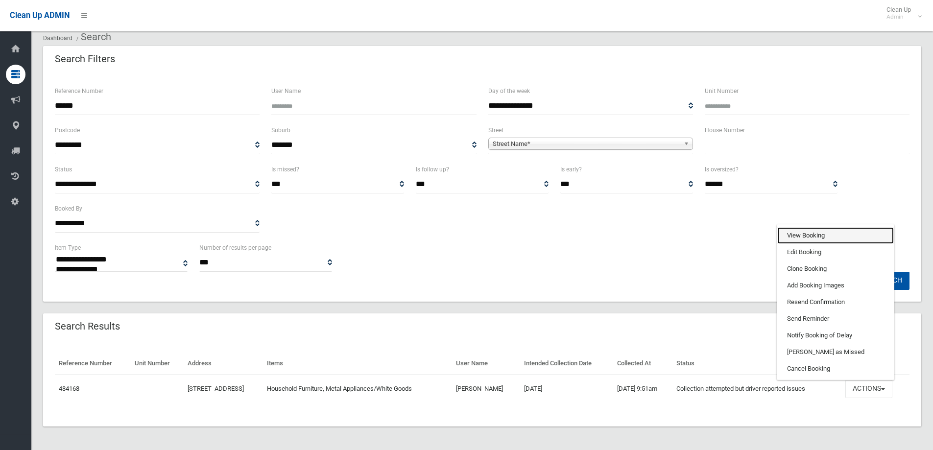
click at [831, 239] on link "View Booking" at bounding box center [835, 235] width 117 height 17
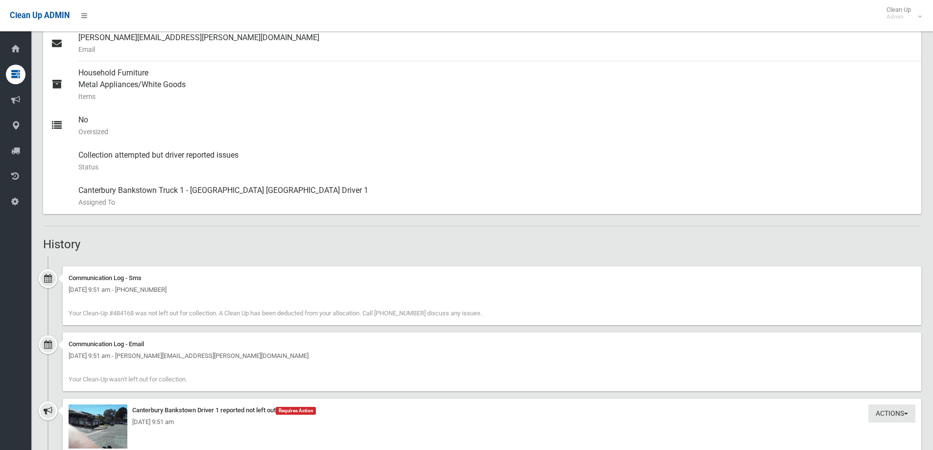
scroll to position [539, 0]
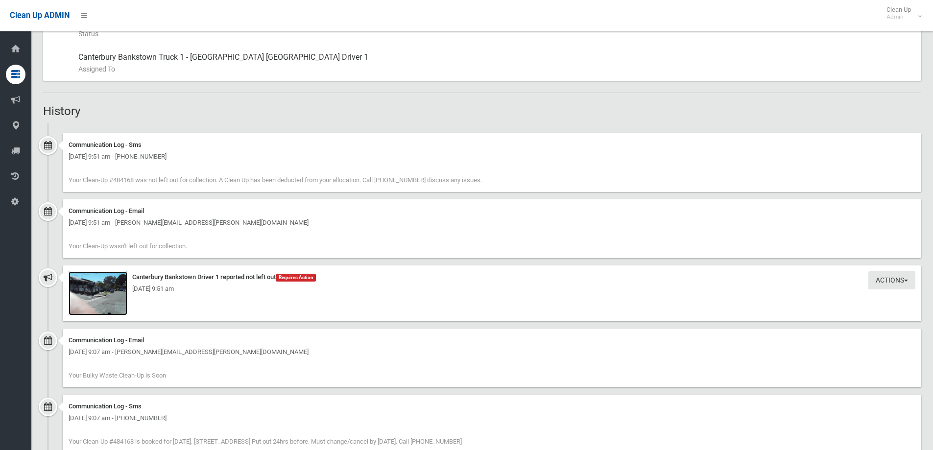
click at [109, 303] on img at bounding box center [98, 293] width 59 height 44
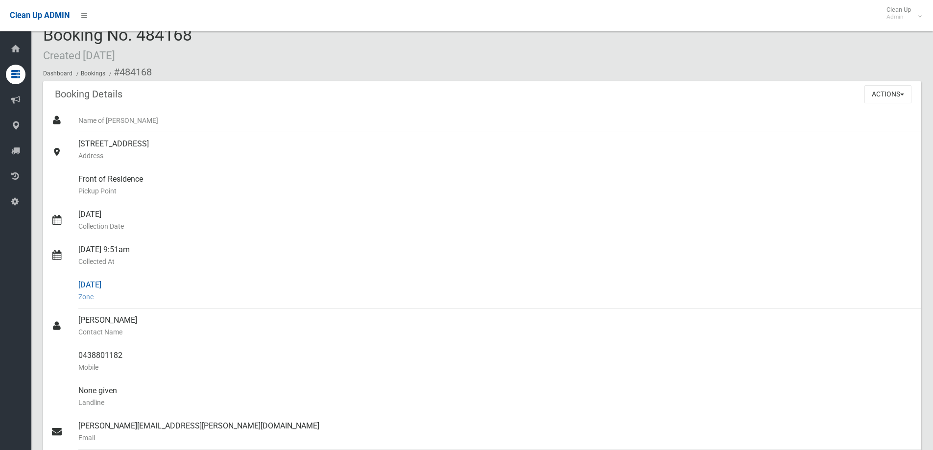
scroll to position [0, 0]
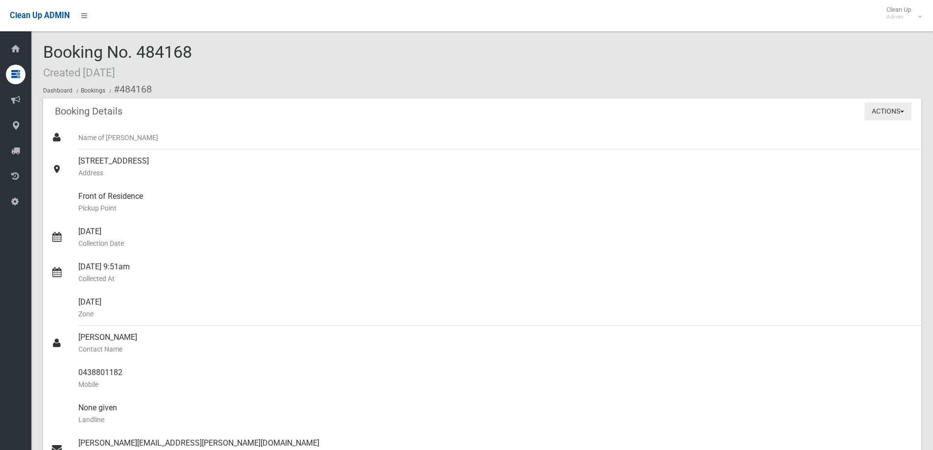
click at [882, 109] on button "Actions" at bounding box center [887, 111] width 47 height 18
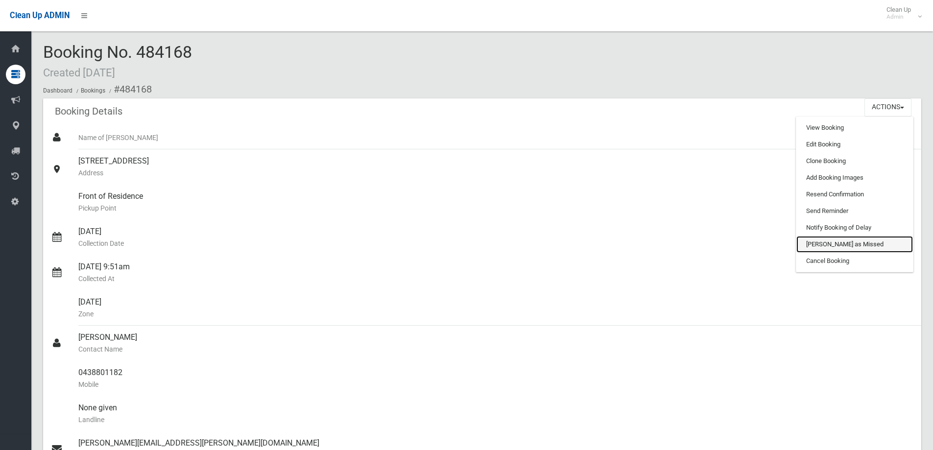
click at [830, 245] on link "[PERSON_NAME] as Missed" at bounding box center [854, 244] width 117 height 17
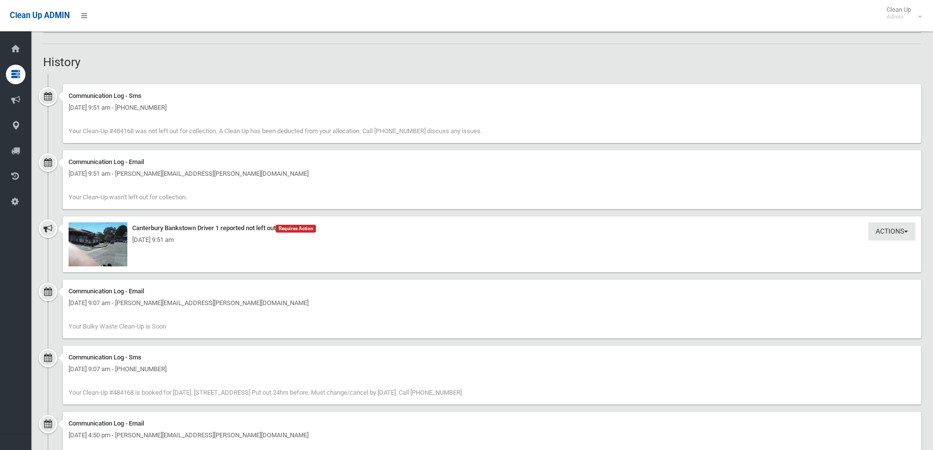
scroll to position [343, 0]
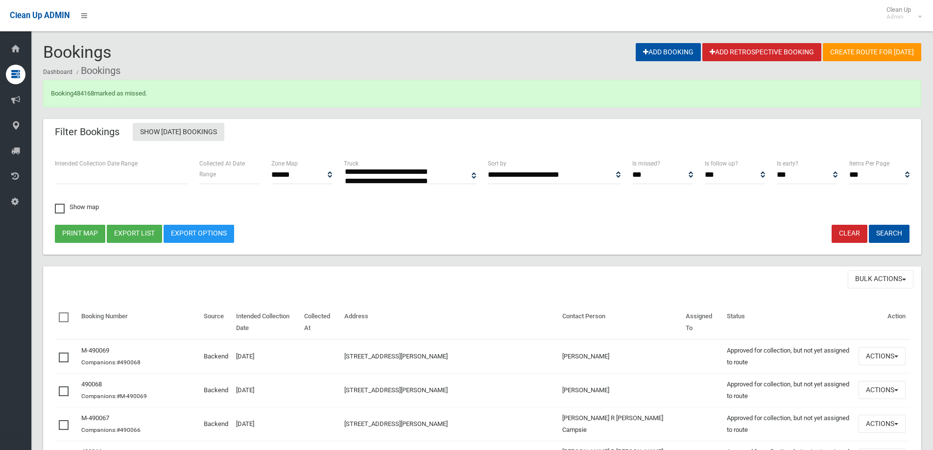
select select
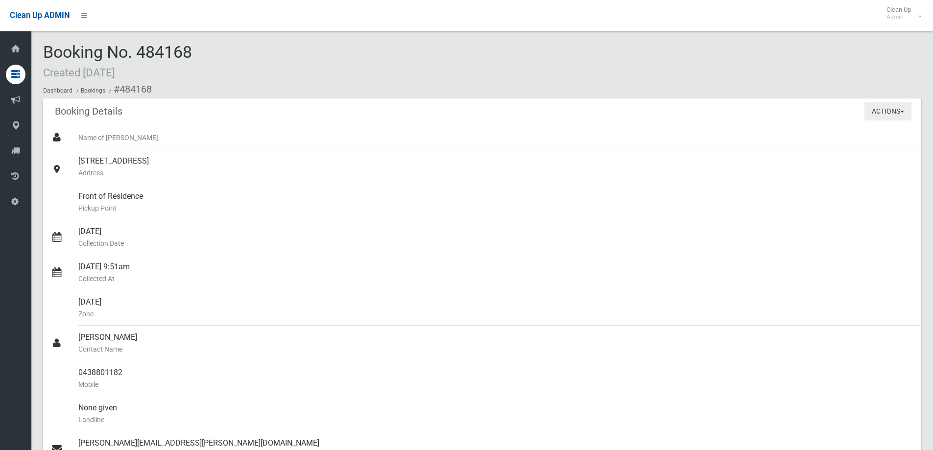
click at [903, 111] on span "button" at bounding box center [902, 112] width 4 height 2
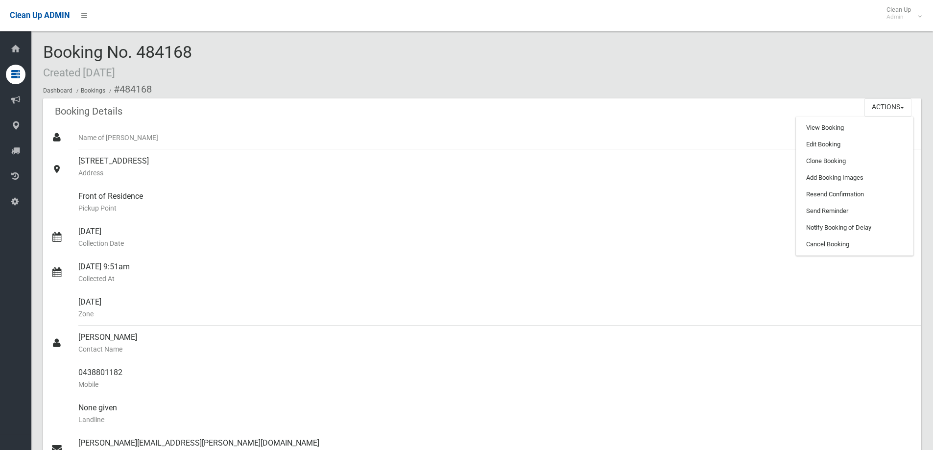
click at [467, 99] on div "Booking Details Actions View Booking Edit Booking Clone Booking Add Booking Ima…" at bounding box center [482, 111] width 878 height 27
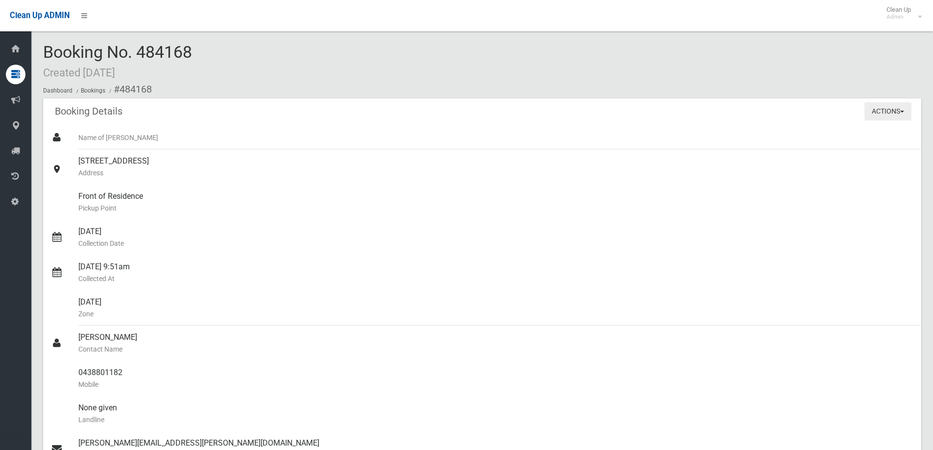
drag, startPoint x: 879, startPoint y: 114, endPoint x: 878, endPoint y: 108, distance: 5.7
click at [880, 114] on button "Actions" at bounding box center [887, 111] width 47 height 18
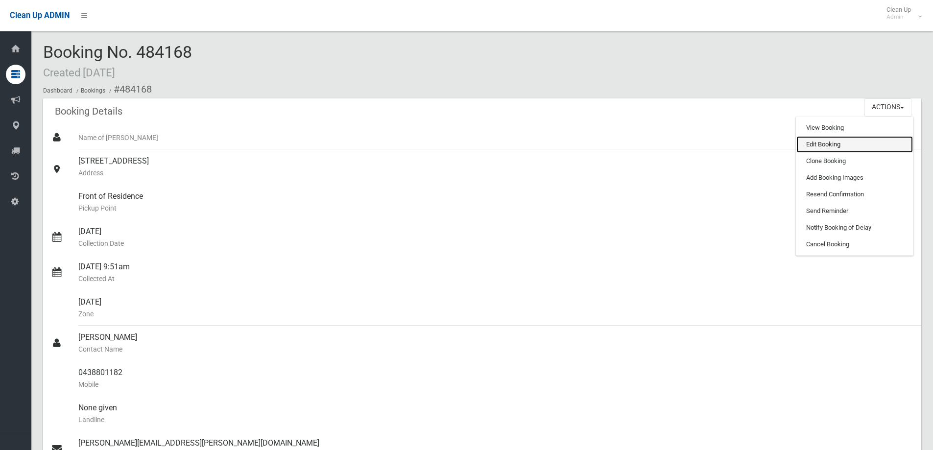
click at [818, 144] on link "Edit Booking" at bounding box center [854, 144] width 117 height 17
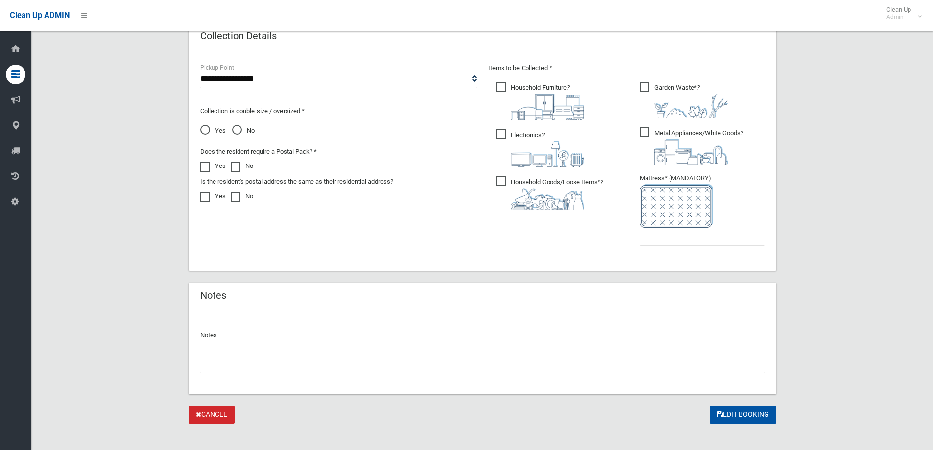
scroll to position [514, 0]
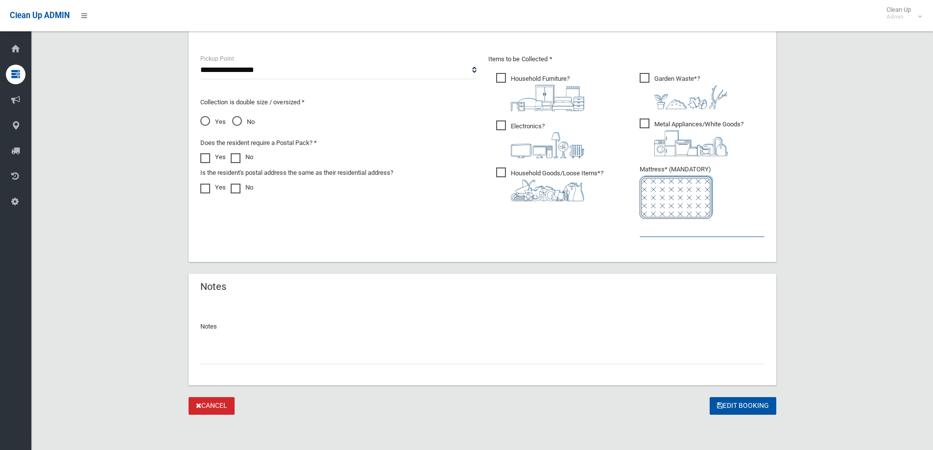
click at [657, 228] on input "text" at bounding box center [702, 228] width 125 height 18
type input "*"
click at [222, 353] on input "text" at bounding box center [482, 355] width 564 height 18
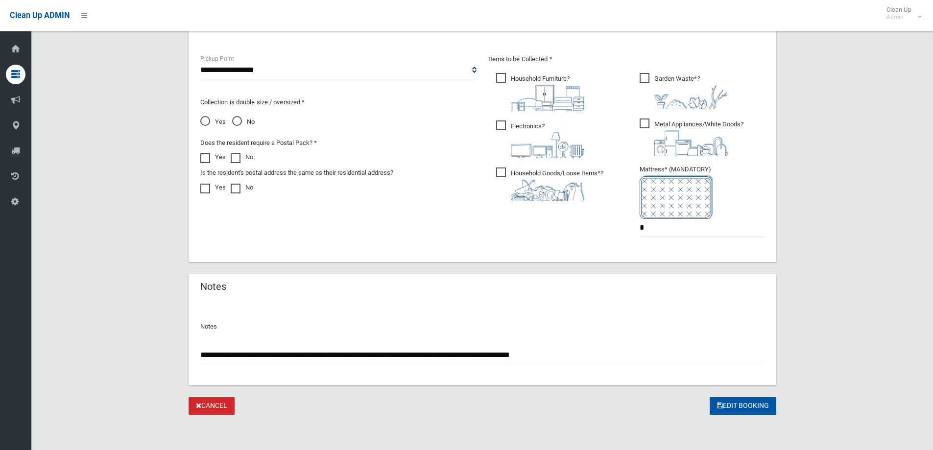
click at [225, 356] on input "**********" at bounding box center [482, 355] width 564 height 18
click at [251, 355] on input "**********" at bounding box center [482, 355] width 564 height 18
click at [357, 305] on div "**********" at bounding box center [483, 343] width 588 height 84
click at [503, 356] on input "**********" at bounding box center [482, 355] width 564 height 18
click at [515, 355] on input "**********" at bounding box center [482, 355] width 564 height 18
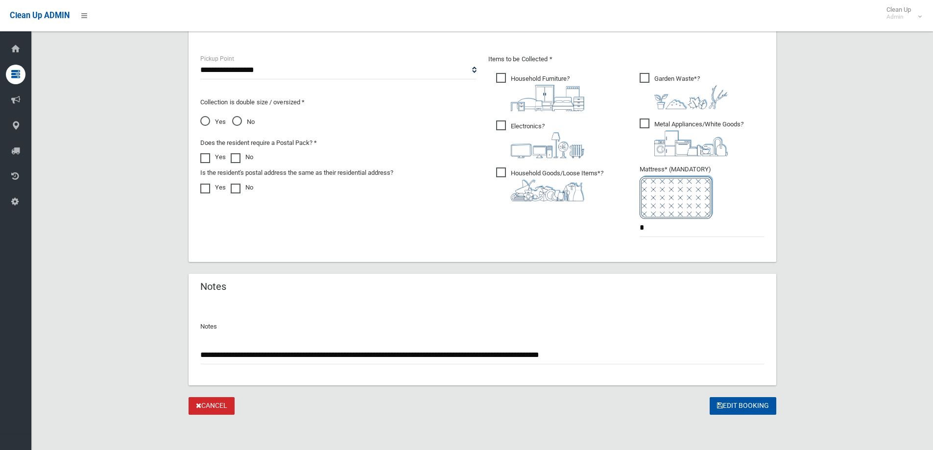
click at [515, 356] on input "**********" at bounding box center [482, 355] width 564 height 18
click at [565, 356] on input "**********" at bounding box center [482, 355] width 564 height 18
type input "**********"
click at [748, 405] on button "Edit Booking" at bounding box center [743, 406] width 67 height 18
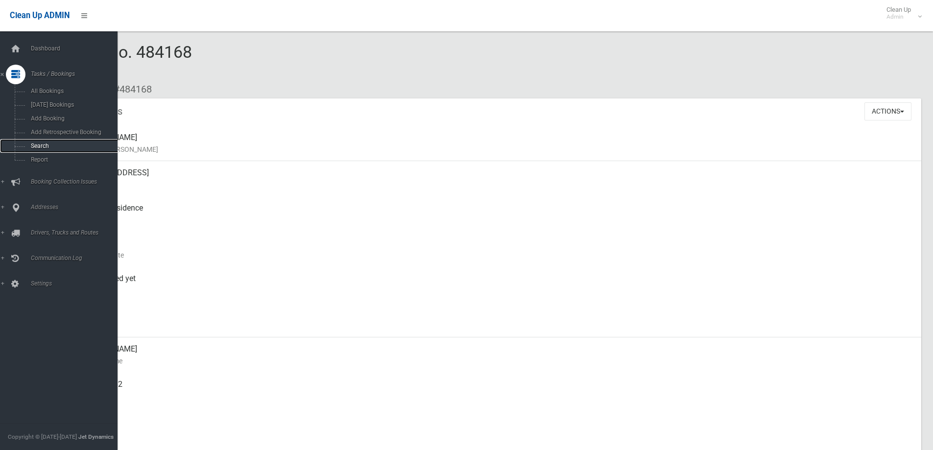
click at [40, 145] on span "Search" at bounding box center [72, 146] width 89 height 7
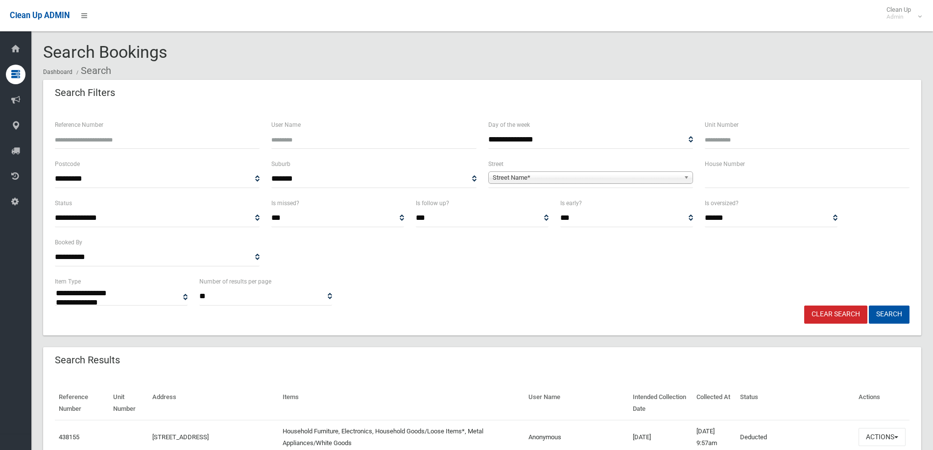
select select
click at [716, 177] on input "text" at bounding box center [807, 179] width 205 height 18
type input "***"
click at [619, 181] on span "Street Name*" at bounding box center [586, 178] width 187 height 12
type input "*******"
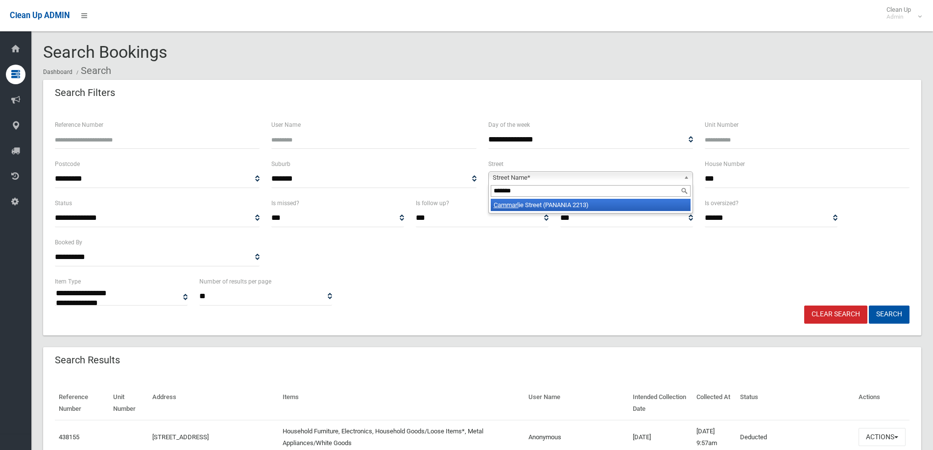
click at [606, 205] on li "Cammarl ie Street (PANANIA 2213)" at bounding box center [591, 205] width 200 height 12
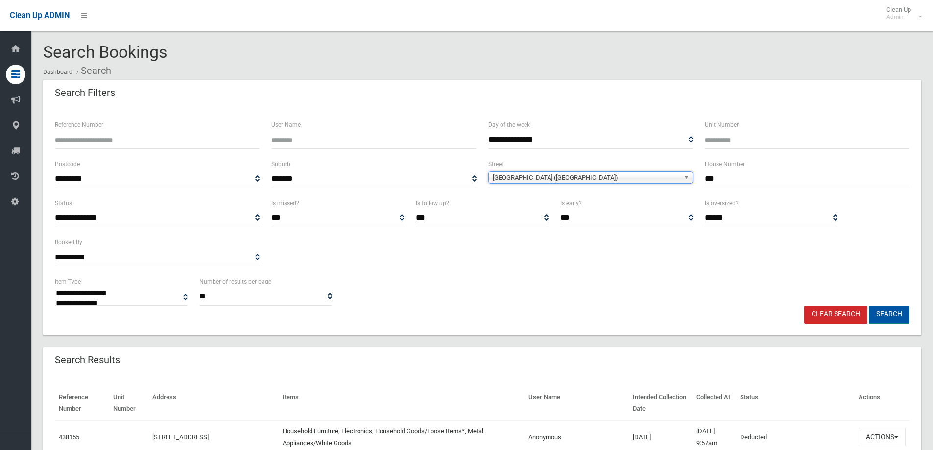
click at [881, 310] on button "Search" at bounding box center [889, 315] width 41 height 18
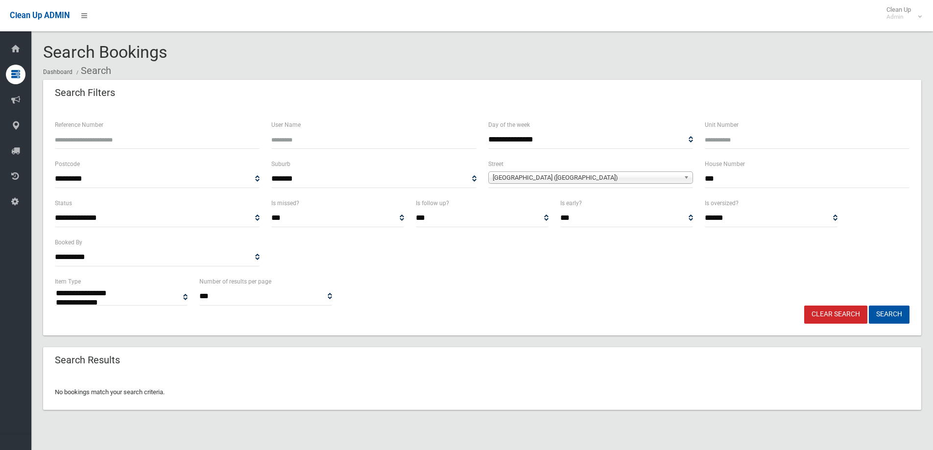
select select
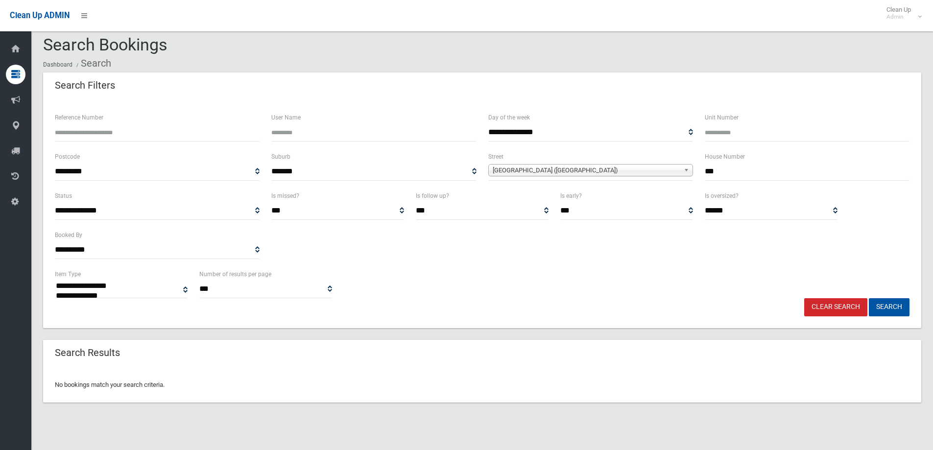
scroll to position [12, 0]
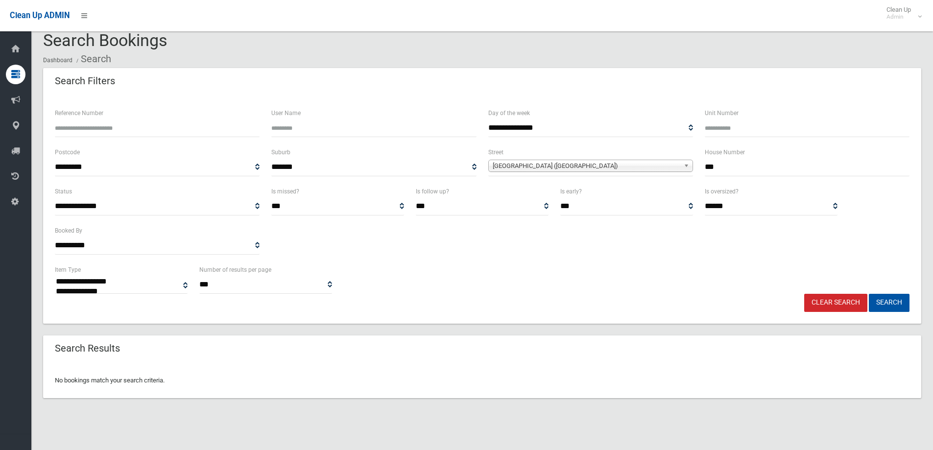
click at [725, 168] on input "***" at bounding box center [807, 167] width 205 height 18
type input "**"
click at [869, 294] on button "Search" at bounding box center [889, 303] width 41 height 18
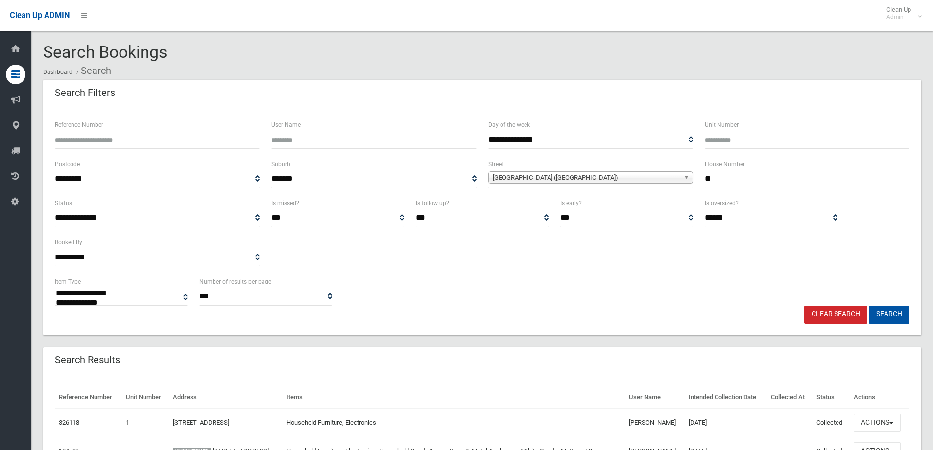
select select
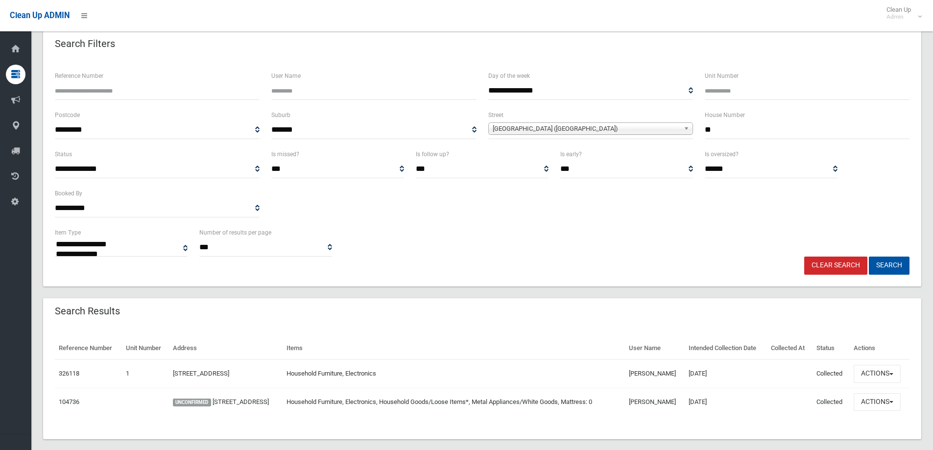
scroll to position [79, 0]
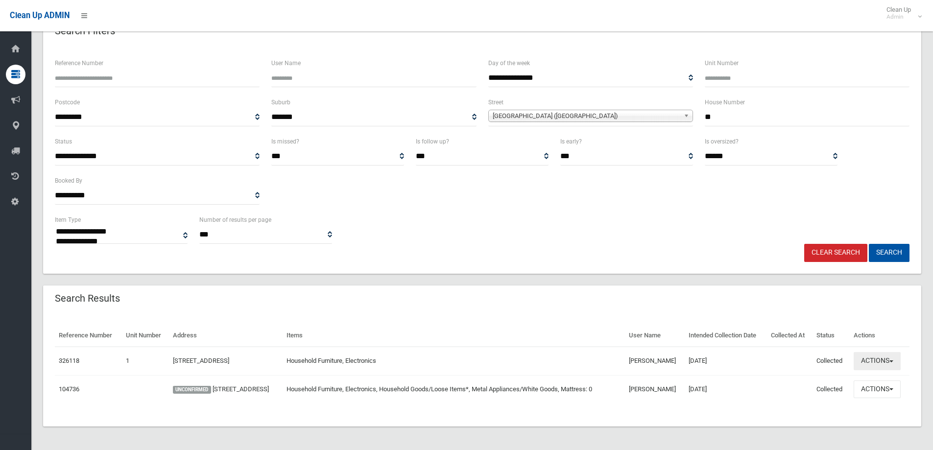
click at [891, 356] on button "Actions" at bounding box center [877, 361] width 47 height 18
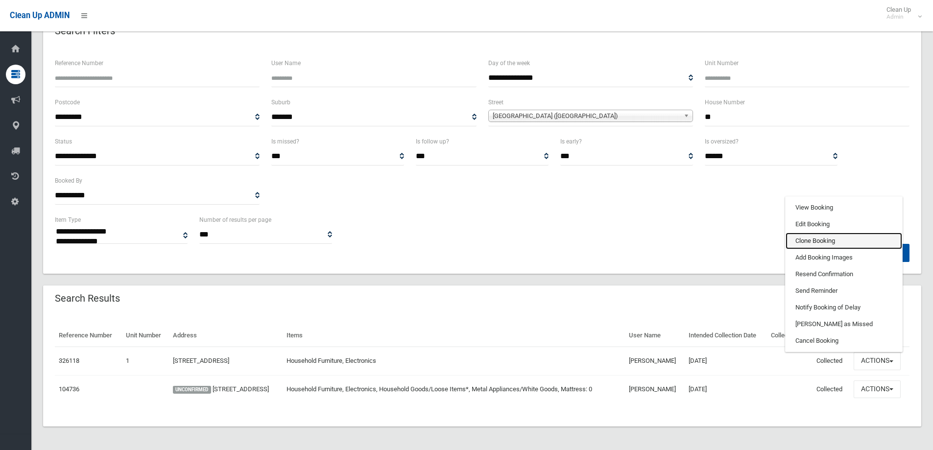
drag, startPoint x: 831, startPoint y: 233, endPoint x: 823, endPoint y: 230, distance: 8.4
click at [831, 234] on link "Clone Booking" at bounding box center [843, 241] width 117 height 17
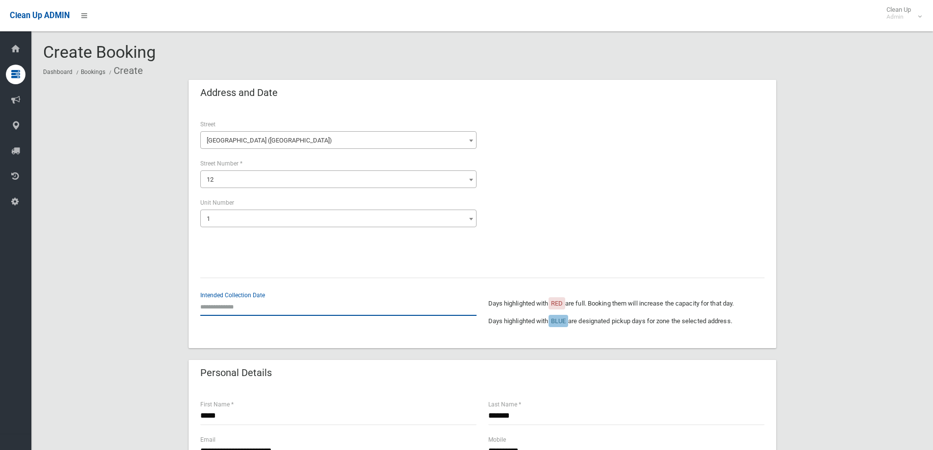
click at [256, 310] on input "text" at bounding box center [338, 307] width 276 height 18
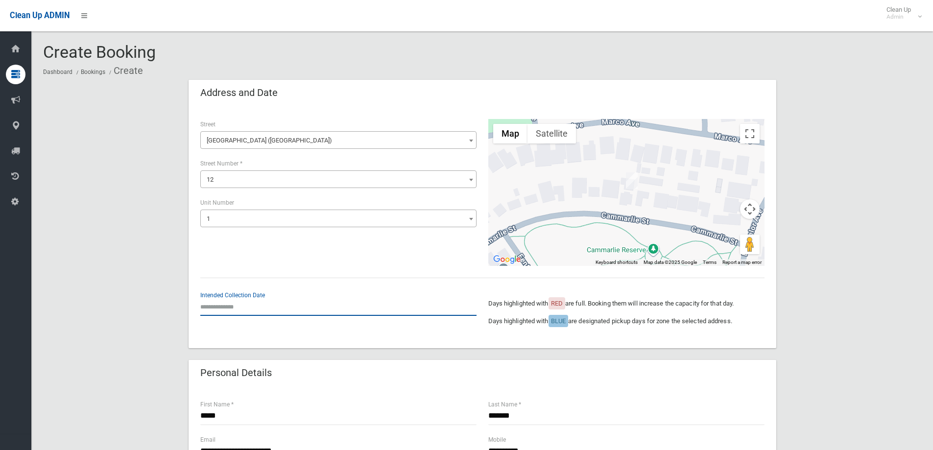
click at [271, 312] on input "text" at bounding box center [338, 307] width 276 height 18
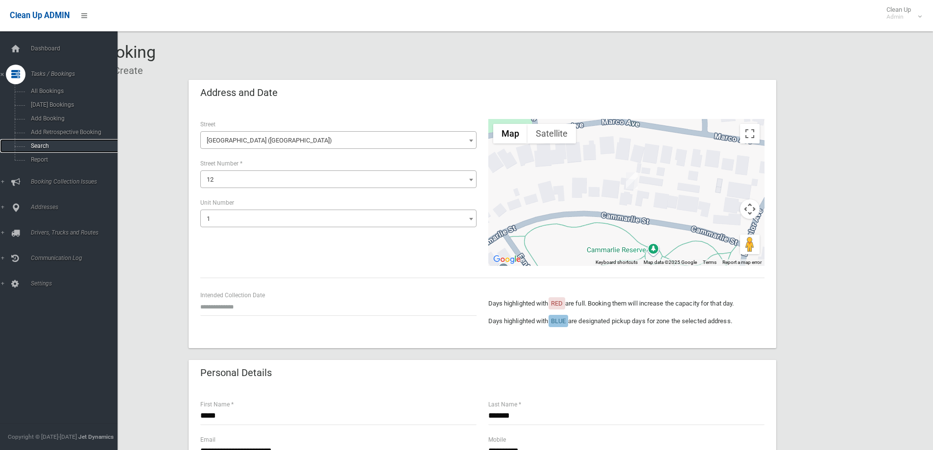
click at [42, 142] on link "Search" at bounding box center [62, 146] width 125 height 14
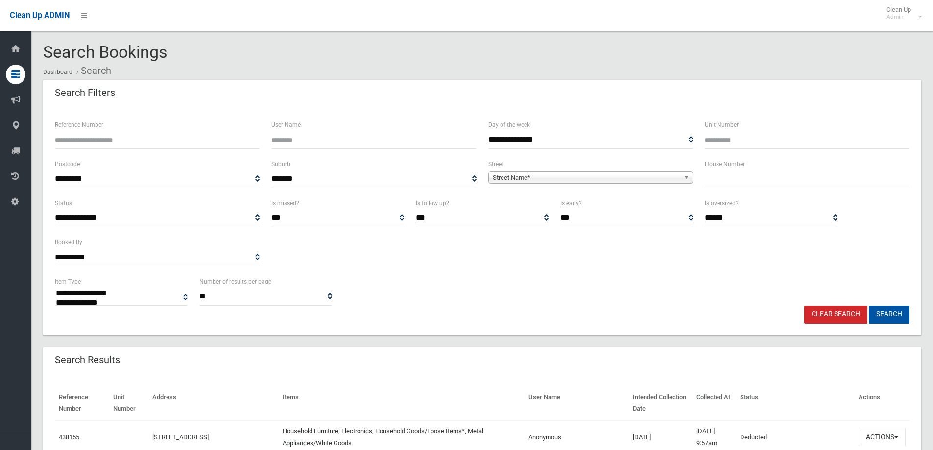
select select
click at [711, 178] on input "text" at bounding box center [807, 179] width 205 height 18
type input "**"
click at [644, 175] on span "Street Name*" at bounding box center [586, 178] width 187 height 12
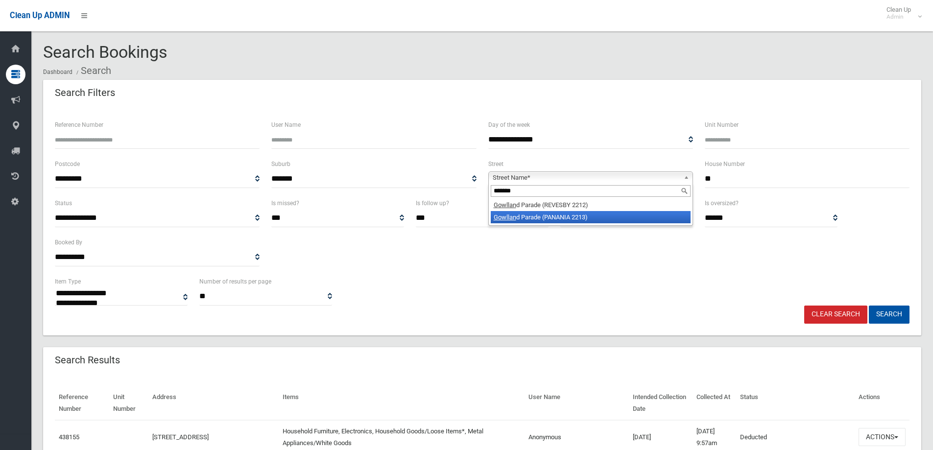
type input "*******"
click at [575, 219] on li "Gowllan d Parade (PANANIA 2213)" at bounding box center [591, 217] width 200 height 12
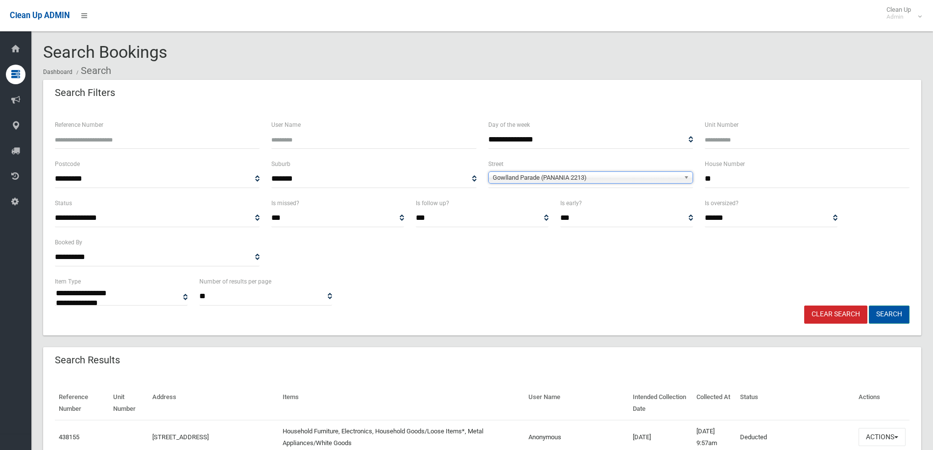
click at [890, 317] on button "Search" at bounding box center [889, 315] width 41 height 18
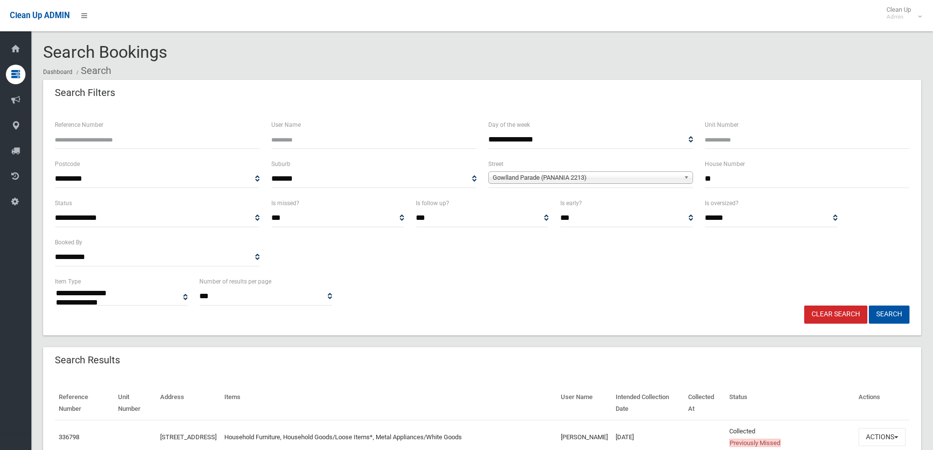
select select
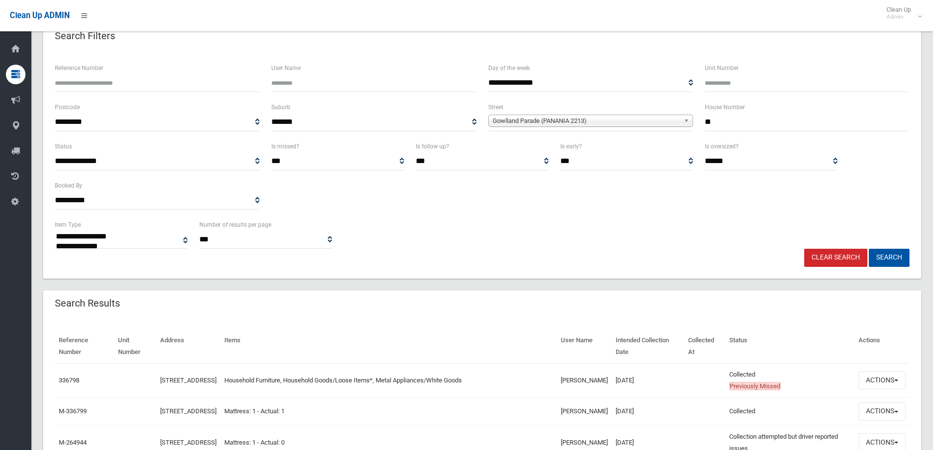
scroll to position [186, 0]
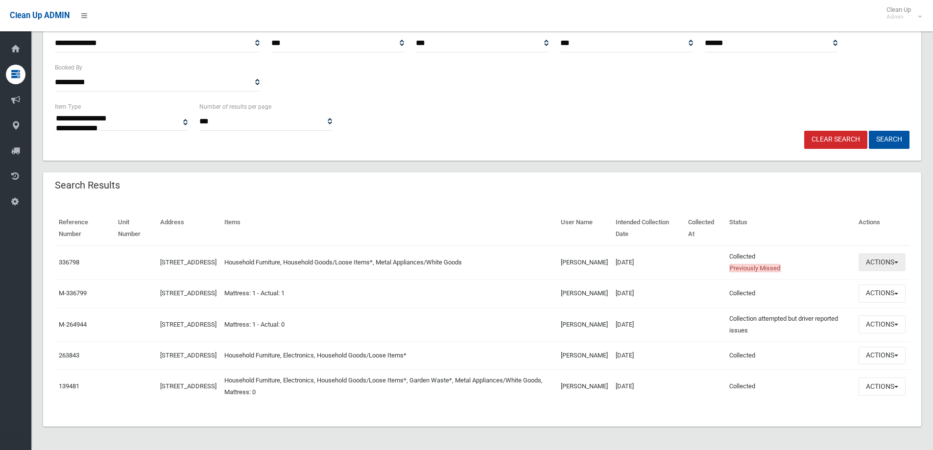
drag, startPoint x: 875, startPoint y: 249, endPoint x: 863, endPoint y: 239, distance: 15.3
click at [876, 253] on button "Actions" at bounding box center [881, 262] width 47 height 18
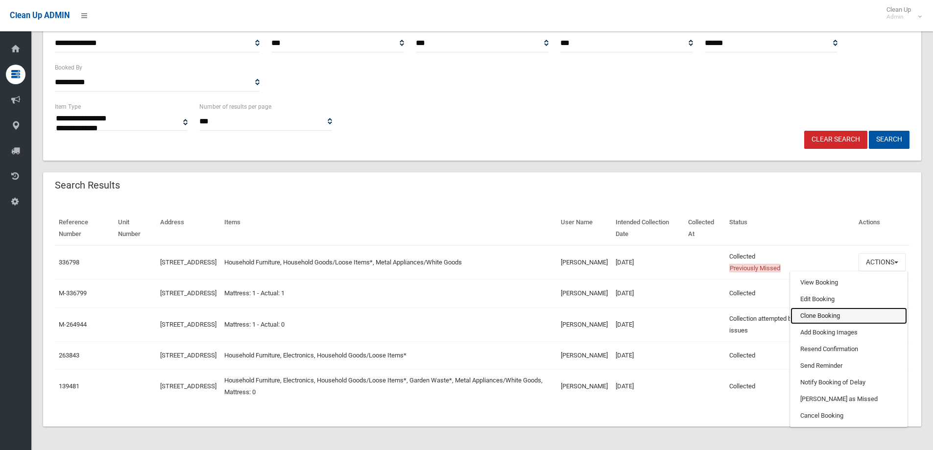
click at [802, 308] on link "Clone Booking" at bounding box center [848, 316] width 117 height 17
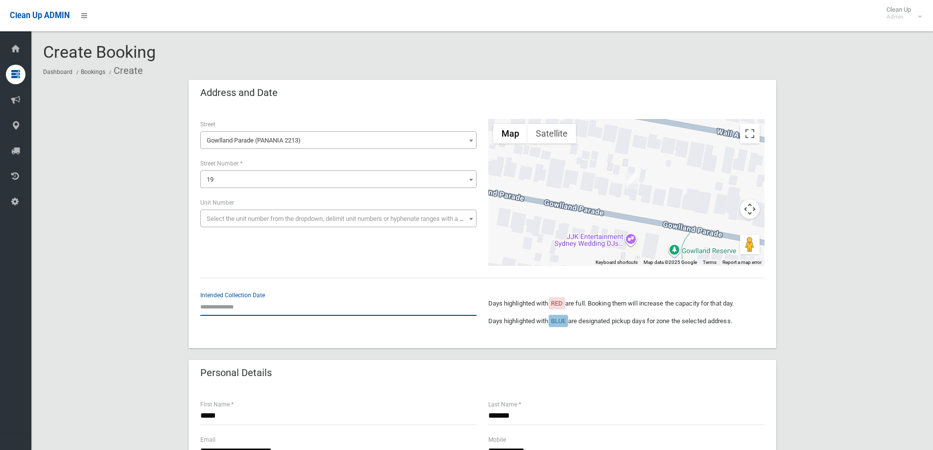
click at [228, 306] on input "text" at bounding box center [338, 307] width 276 height 18
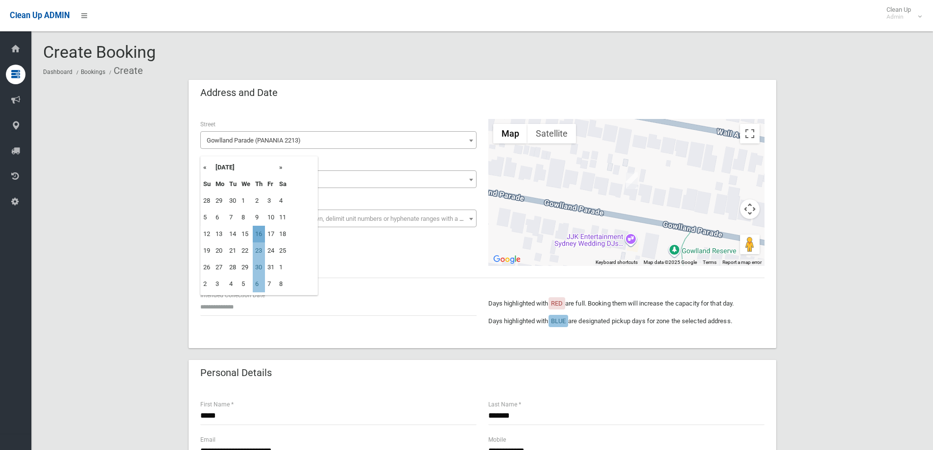
click at [262, 232] on td "16" at bounding box center [259, 234] width 12 height 17
type input "**********"
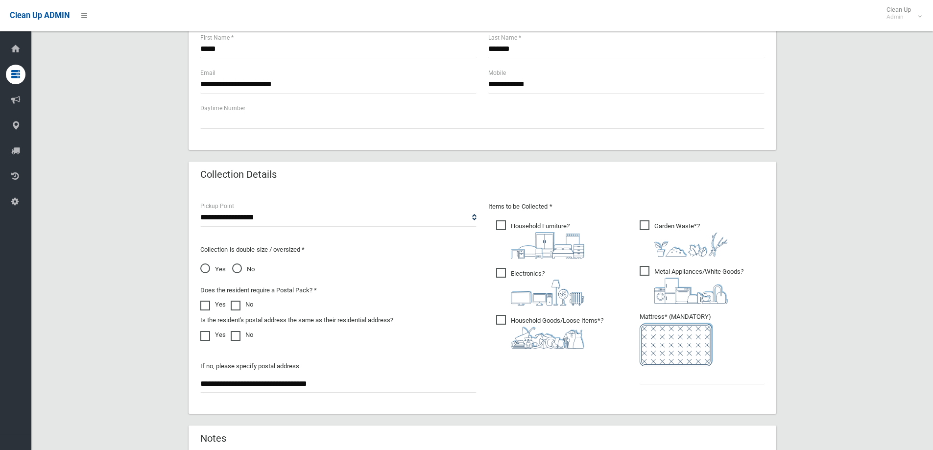
scroll to position [441, 0]
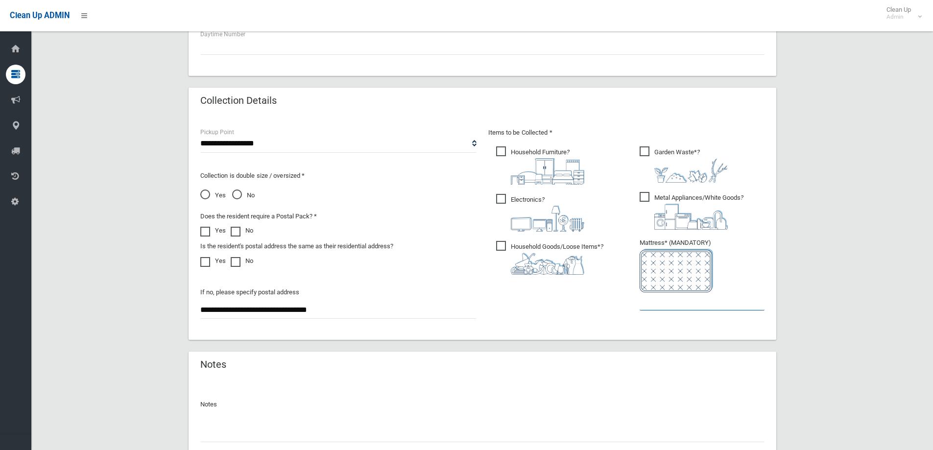
click at [656, 300] on input "text" at bounding box center [702, 301] width 125 height 18
type input "*"
click at [651, 151] on span "Garden Waste* ?" at bounding box center [684, 164] width 88 height 36
click at [508, 198] on span "Electronics ?" at bounding box center [540, 213] width 88 height 38
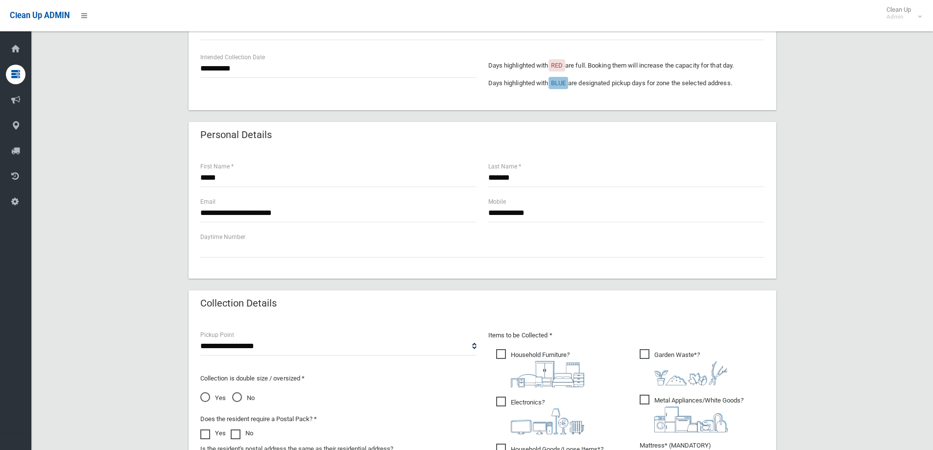
scroll to position [343, 0]
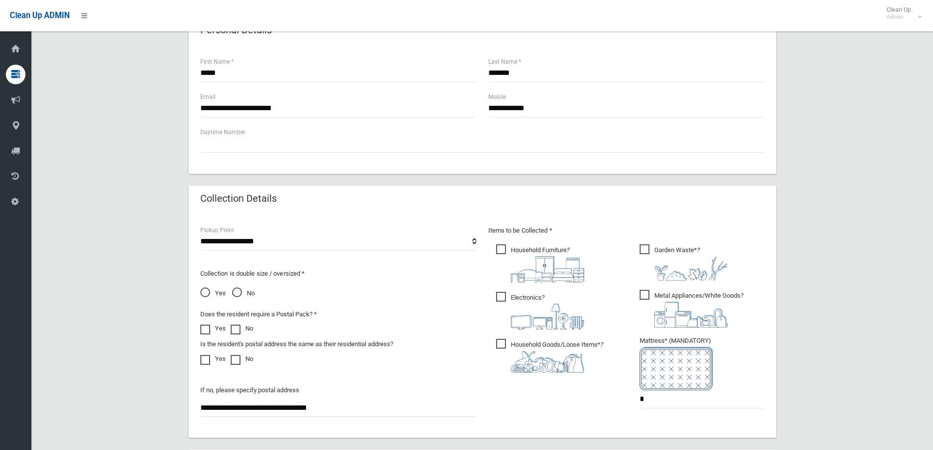
click at [237, 294] on span "No" at bounding box center [243, 293] width 23 height 12
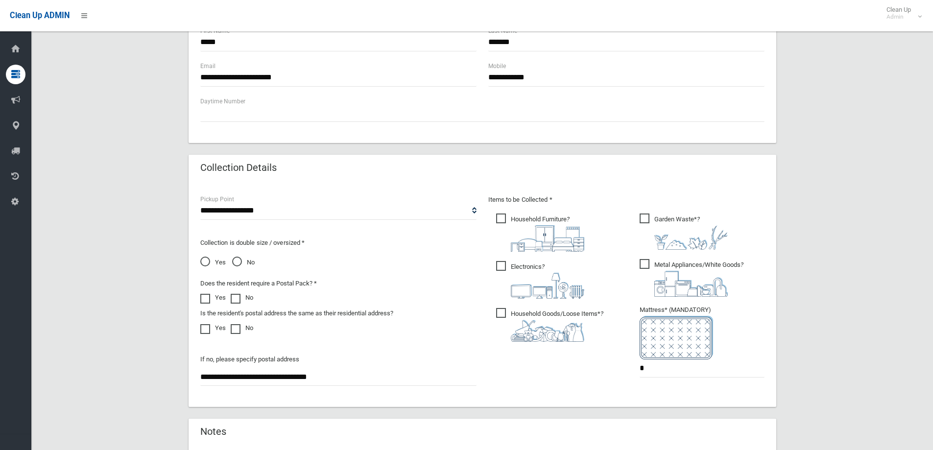
scroll to position [519, 0]
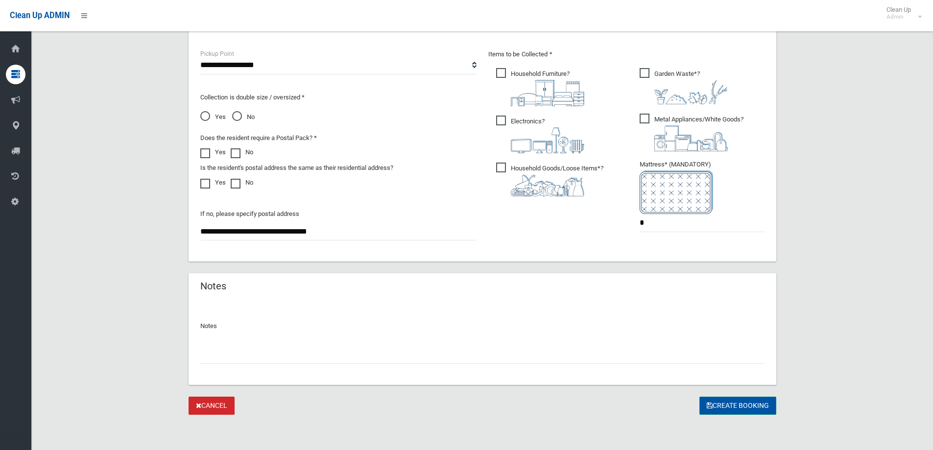
click at [742, 405] on button "Create Booking" at bounding box center [737, 406] width 77 height 18
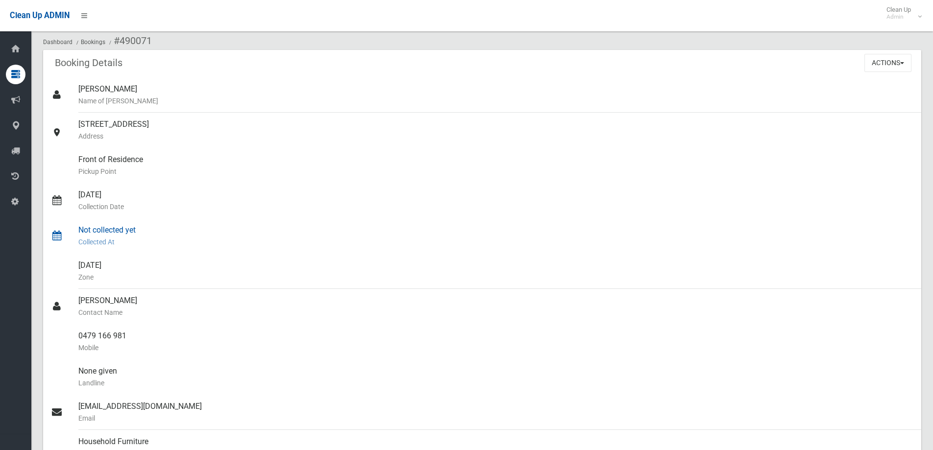
scroll to position [49, 0]
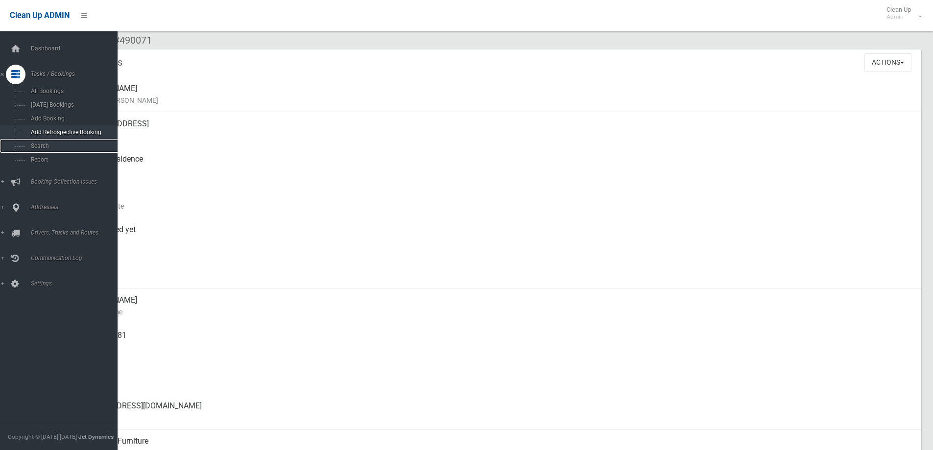
drag, startPoint x: 44, startPoint y: 140, endPoint x: 54, endPoint y: 137, distance: 10.4
click at [44, 140] on link "Search" at bounding box center [62, 146] width 125 height 14
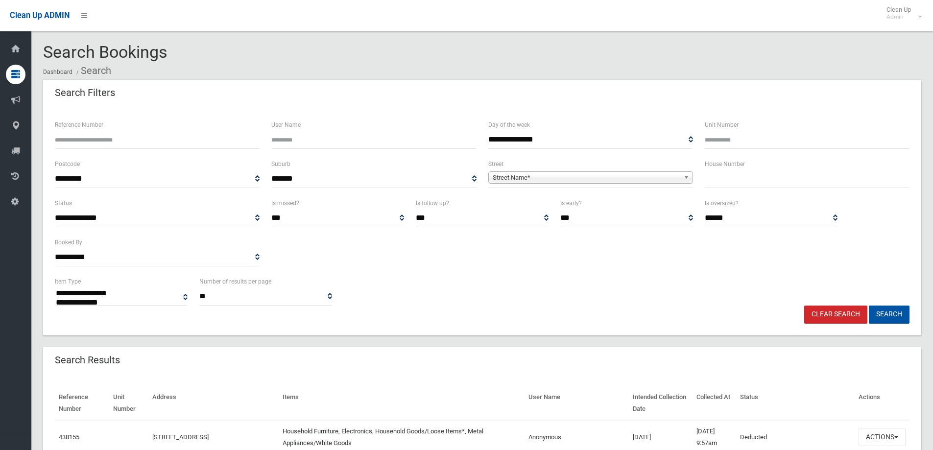
select select
click at [716, 183] on input "text" at bounding box center [807, 179] width 205 height 18
type input "**"
click at [607, 177] on span "Street Name*" at bounding box center [586, 178] width 187 height 12
type input "********"
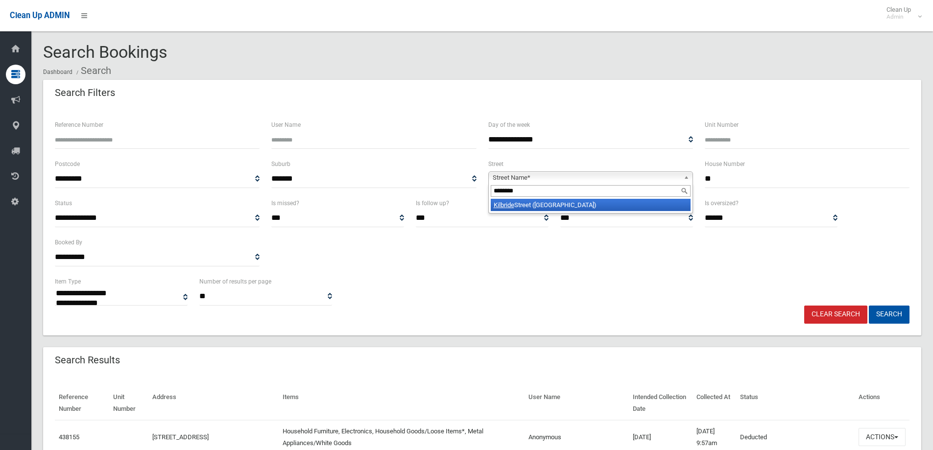
click at [591, 201] on li "Kilbride Street (HURLSTONE PARK 2193)" at bounding box center [591, 205] width 200 height 12
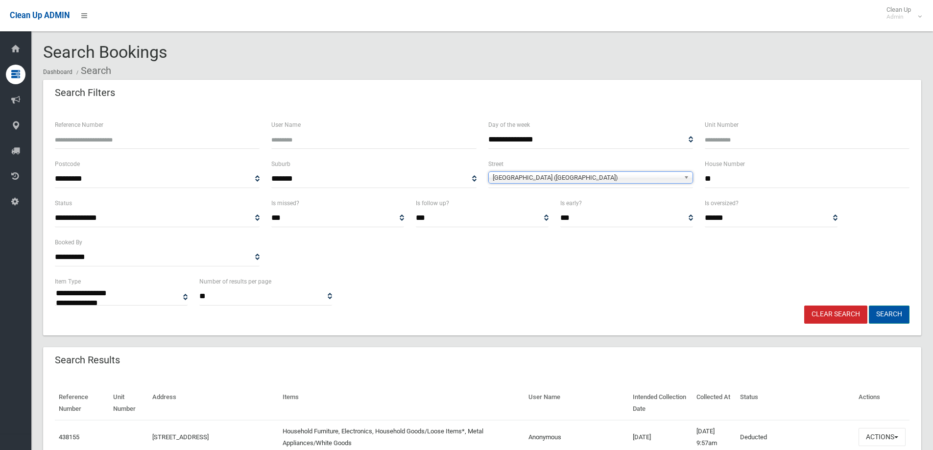
click at [901, 309] on button "Search" at bounding box center [889, 315] width 41 height 18
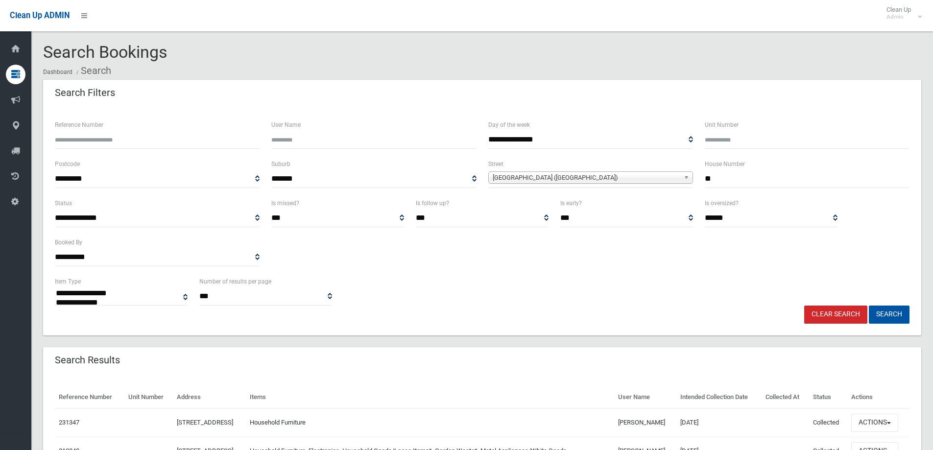
select select
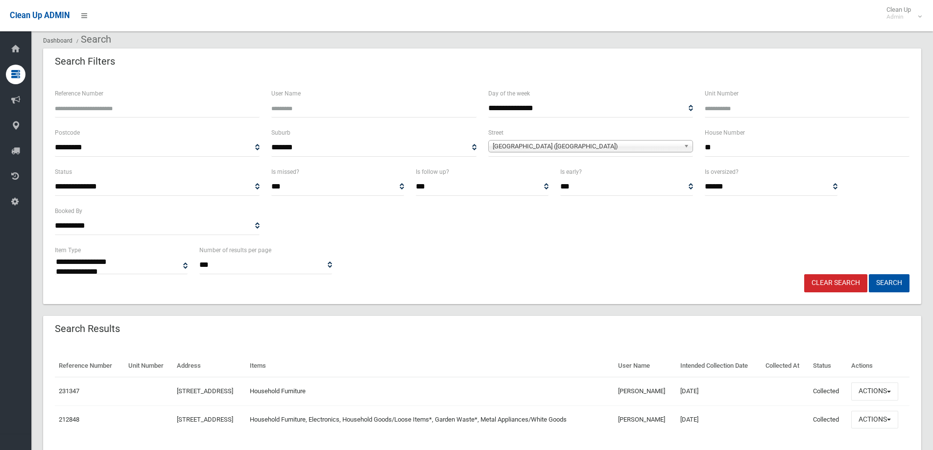
scroll to position [62, 0]
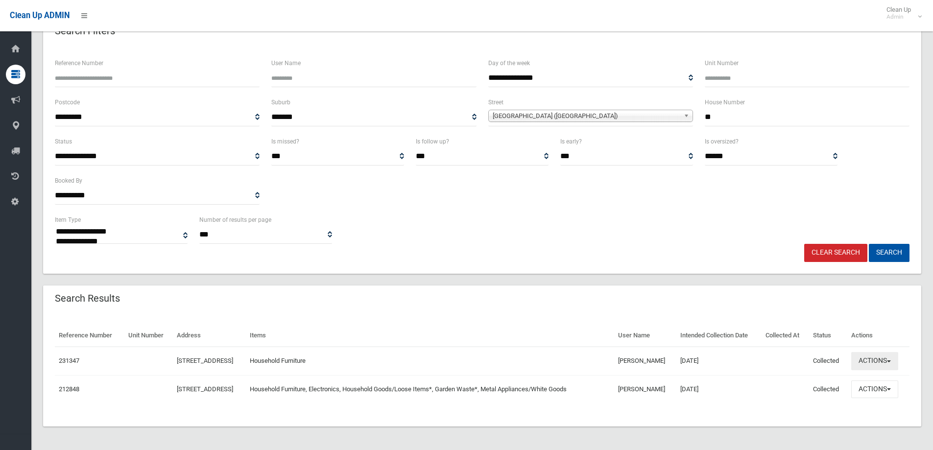
click at [877, 358] on button "Actions" at bounding box center [874, 361] width 47 height 18
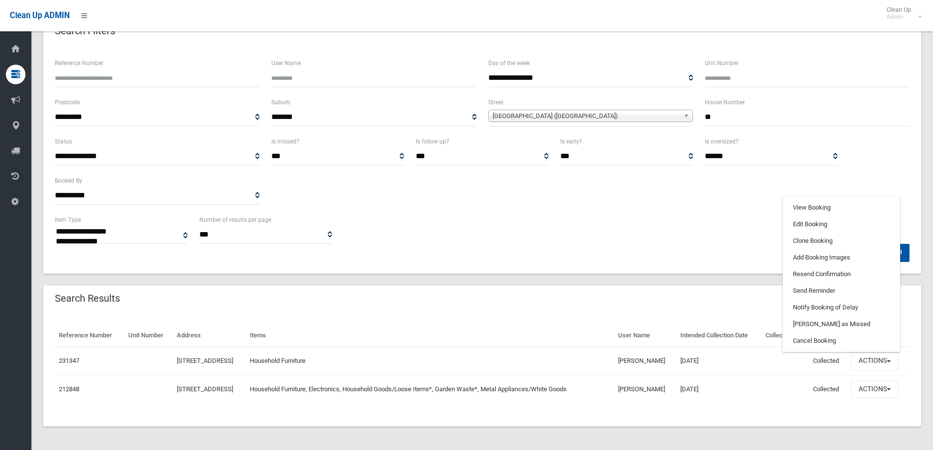
drag, startPoint x: 724, startPoint y: 291, endPoint x: 717, endPoint y: 319, distance: 29.2
click at [725, 291] on div "Search Results" at bounding box center [482, 298] width 878 height 27
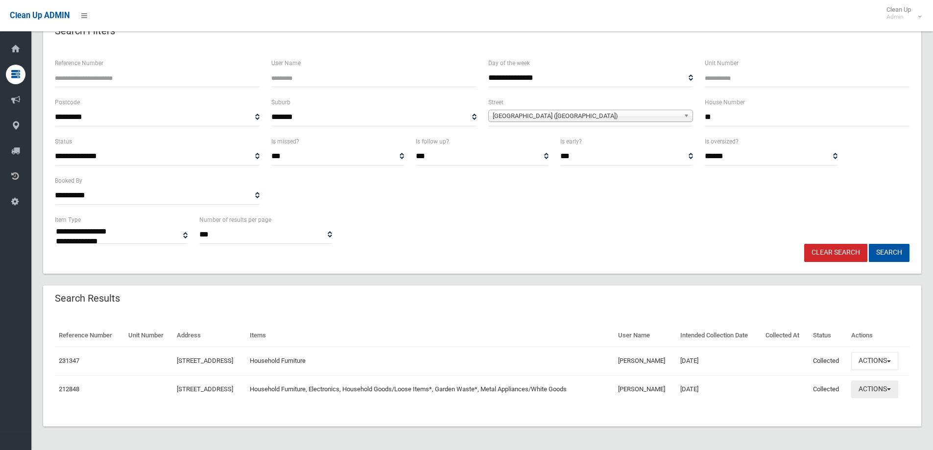
click at [874, 390] on button "Actions" at bounding box center [874, 389] width 47 height 18
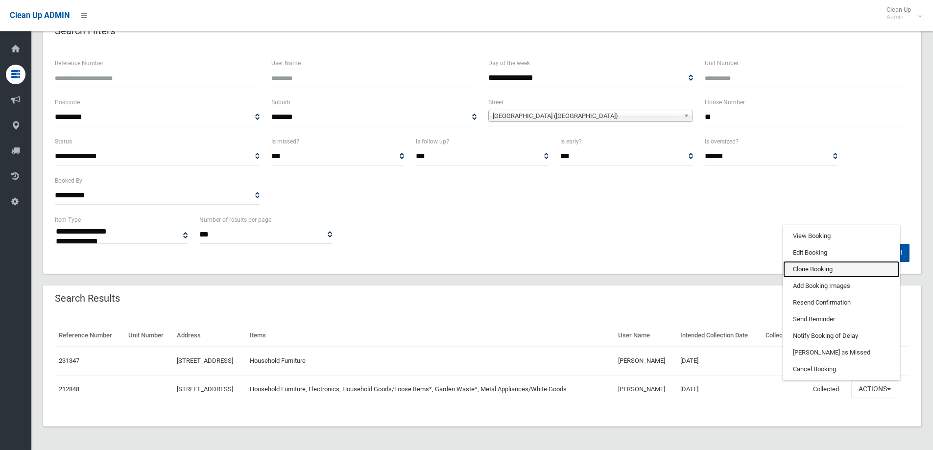
click at [822, 270] on link "Clone Booking" at bounding box center [841, 269] width 117 height 17
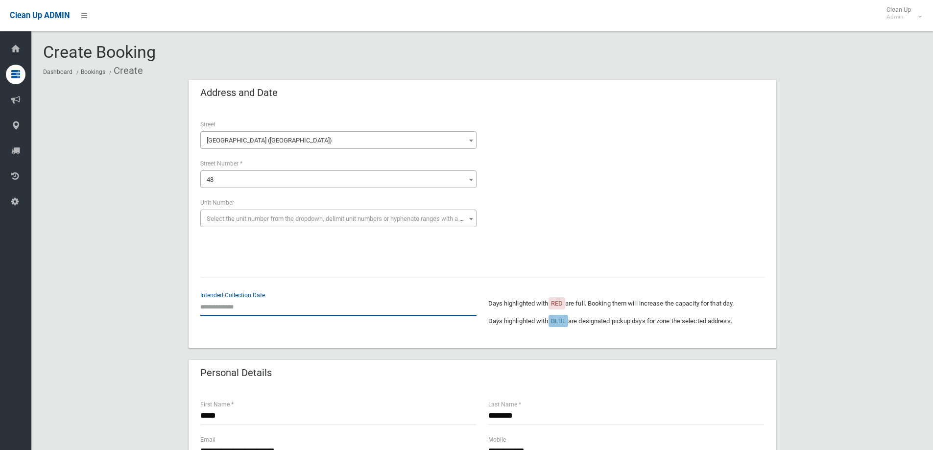
click at [225, 305] on input "text" at bounding box center [338, 307] width 276 height 18
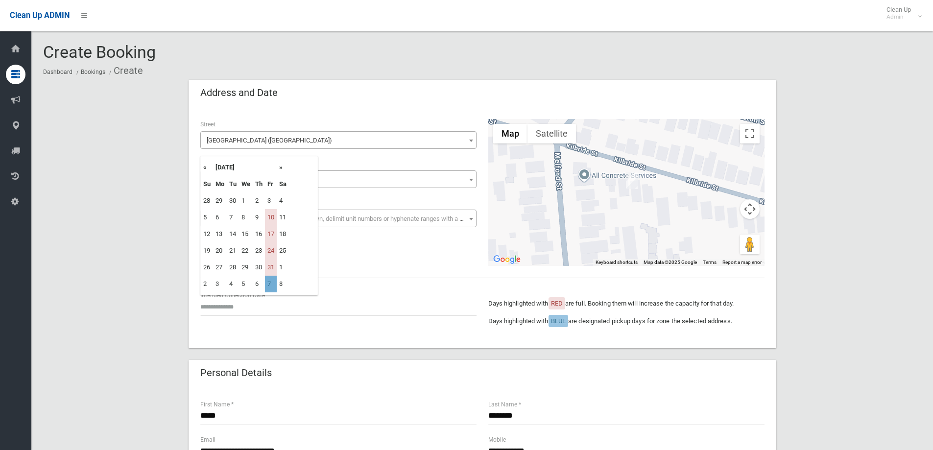
click at [269, 285] on td "7" at bounding box center [271, 284] width 12 height 17
type input "**********"
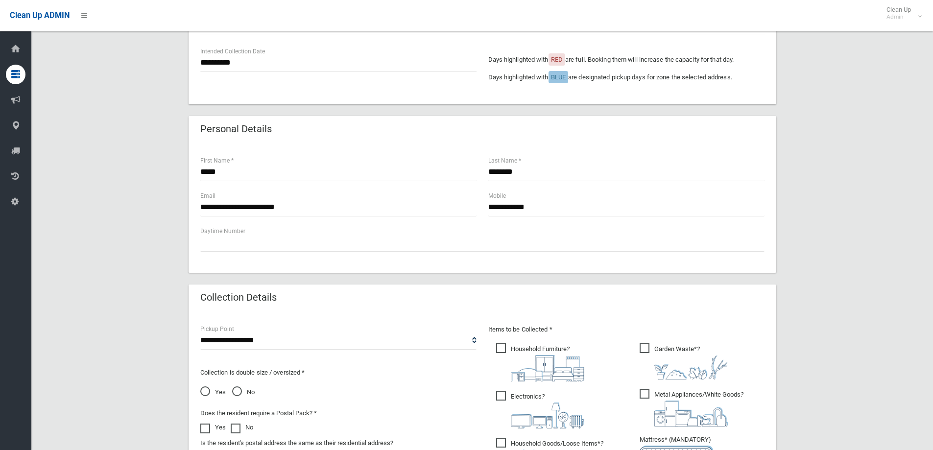
scroll to position [392, 0]
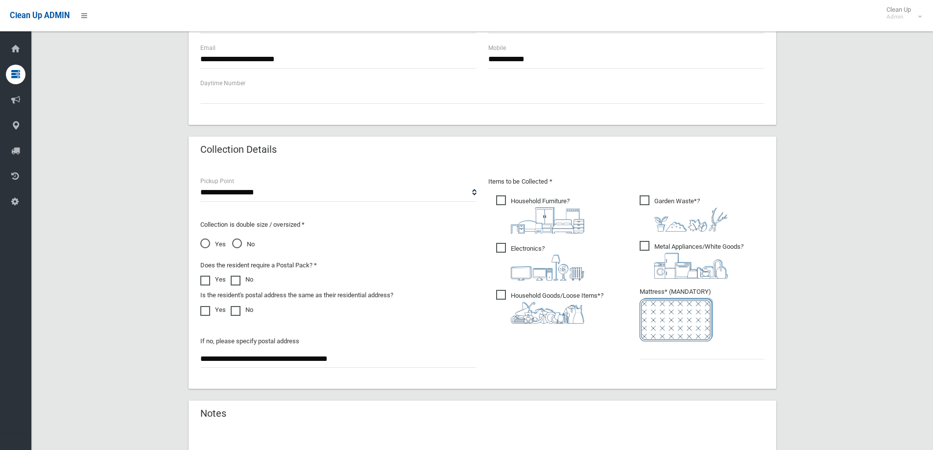
click at [204, 242] on span "Yes" at bounding box center [212, 244] width 25 height 12
click at [667, 352] on input "text" at bounding box center [702, 350] width 125 height 18
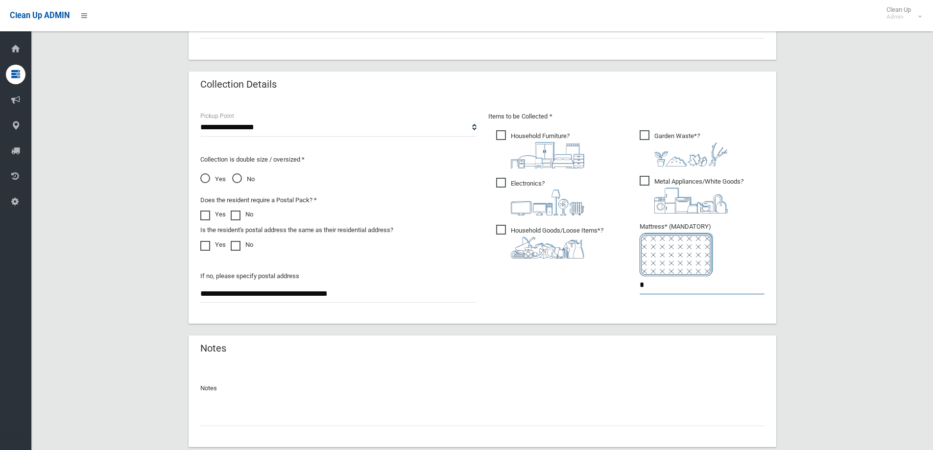
scroll to position [519, 0]
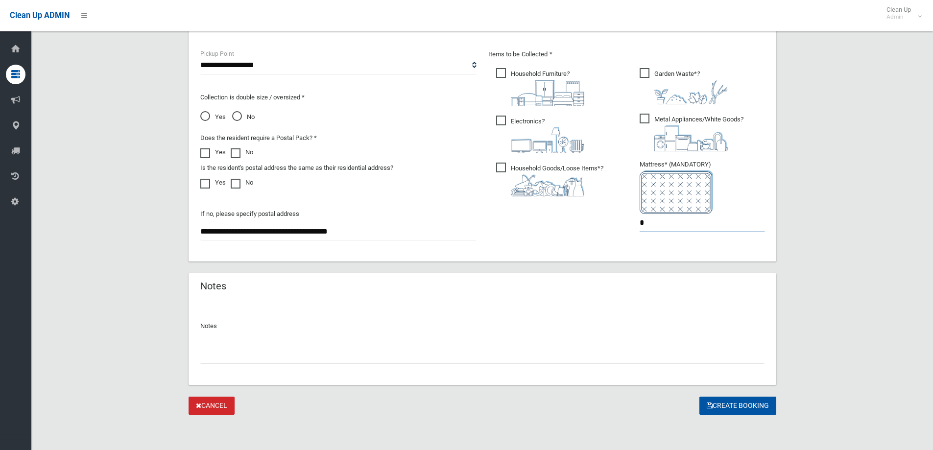
type input "*"
click at [232, 354] on input "text" at bounding box center [482, 355] width 564 height 18
type input "**********"
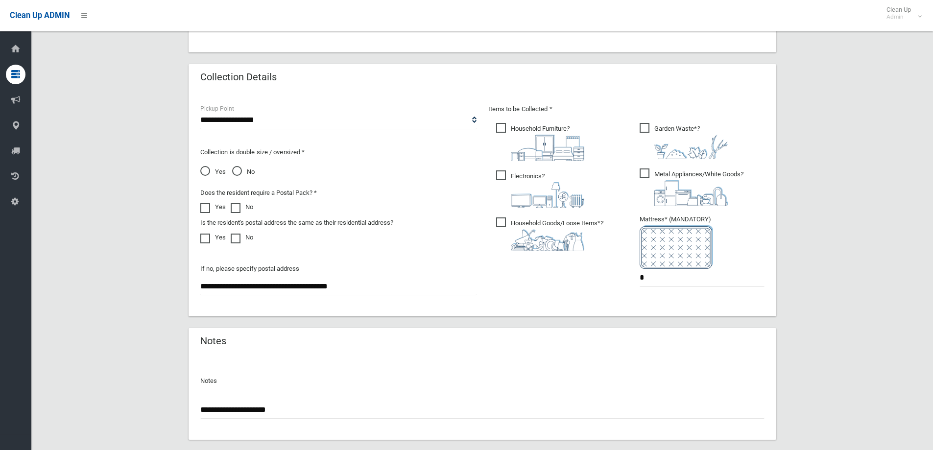
scroll to position [470, 0]
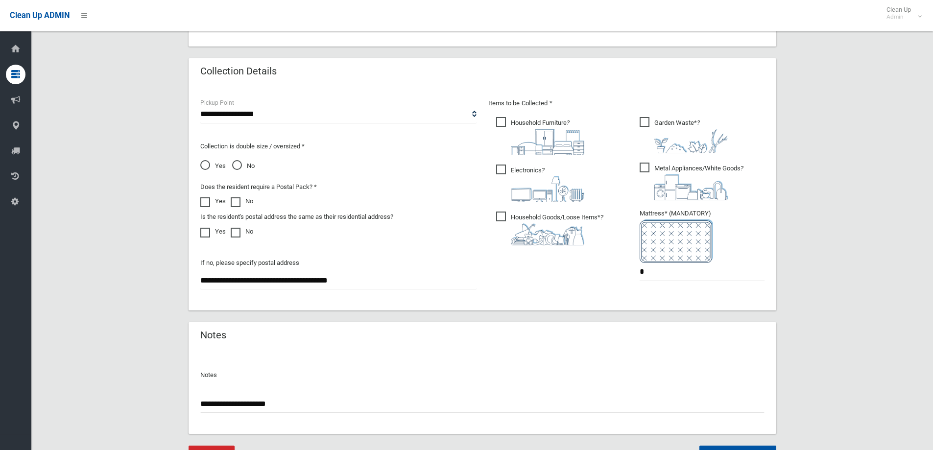
drag, startPoint x: 307, startPoint y: 405, endPoint x: 160, endPoint y: 411, distance: 147.0
click at [160, 411] on div "**********" at bounding box center [482, 37] width 878 height 854
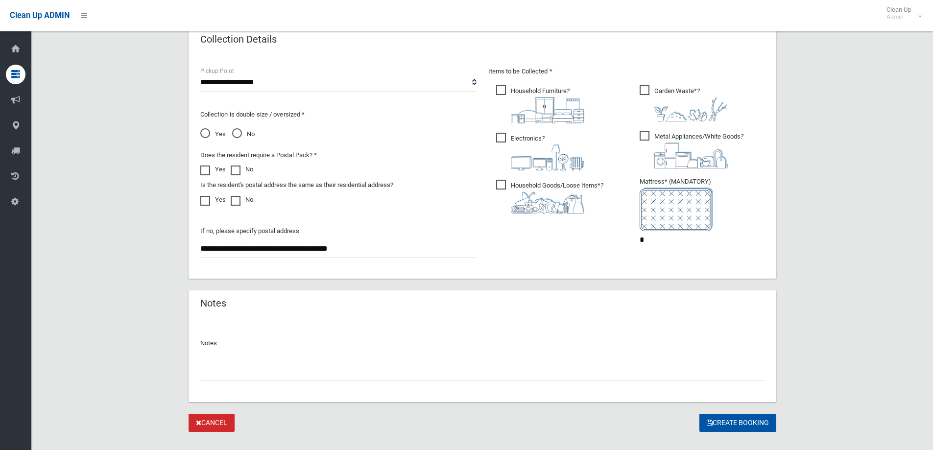
scroll to position [519, 0]
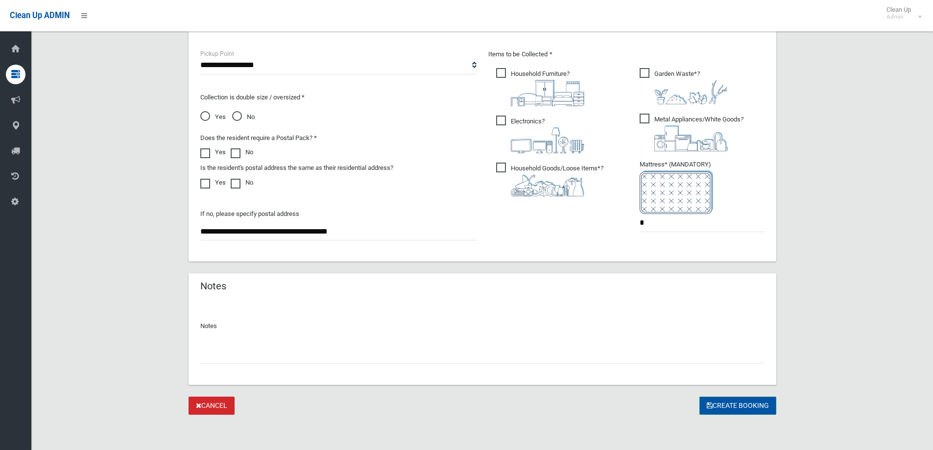
click at [725, 400] on button "Create Booking" at bounding box center [737, 406] width 77 height 18
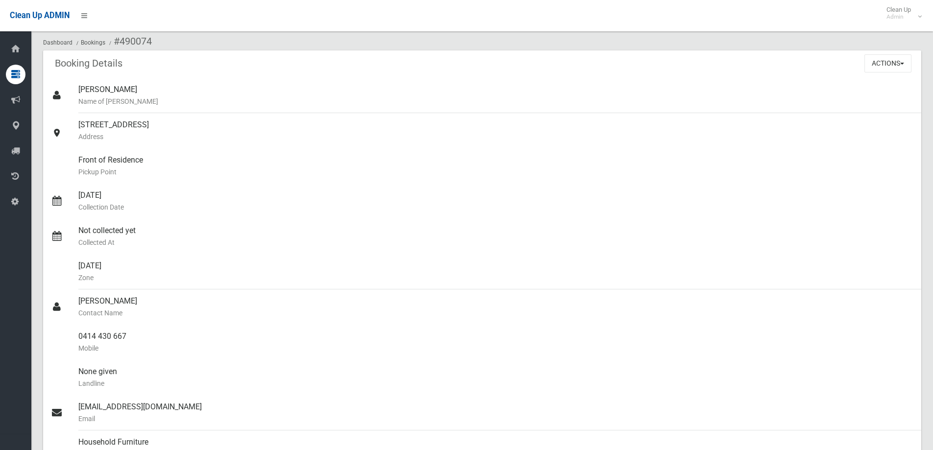
scroll to position [48, 0]
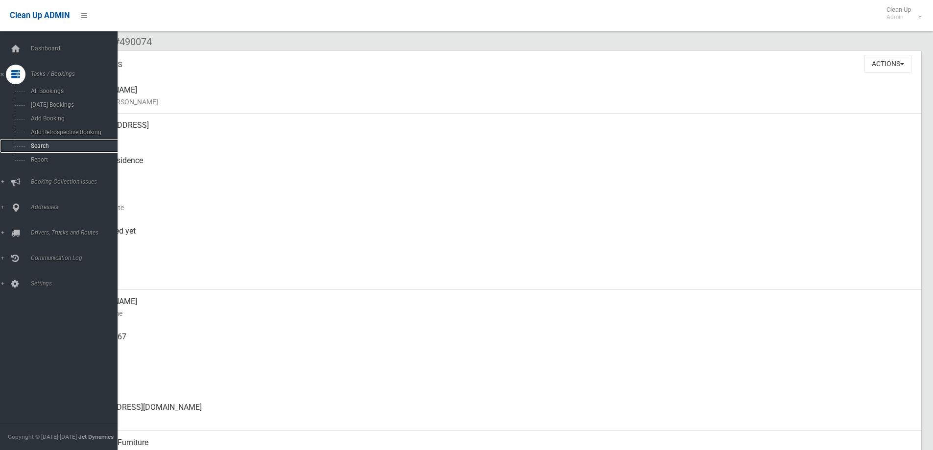
click at [48, 145] on span "Search" at bounding box center [72, 146] width 89 height 7
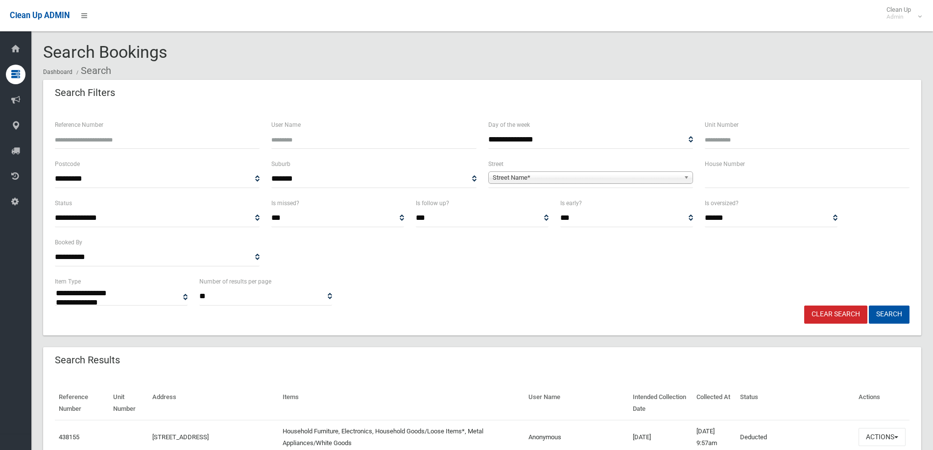
select select
click at [727, 177] on input "text" at bounding box center [807, 179] width 205 height 18
type input "**"
click at [679, 174] on span "Street Name*" at bounding box center [586, 178] width 187 height 12
type input "******"
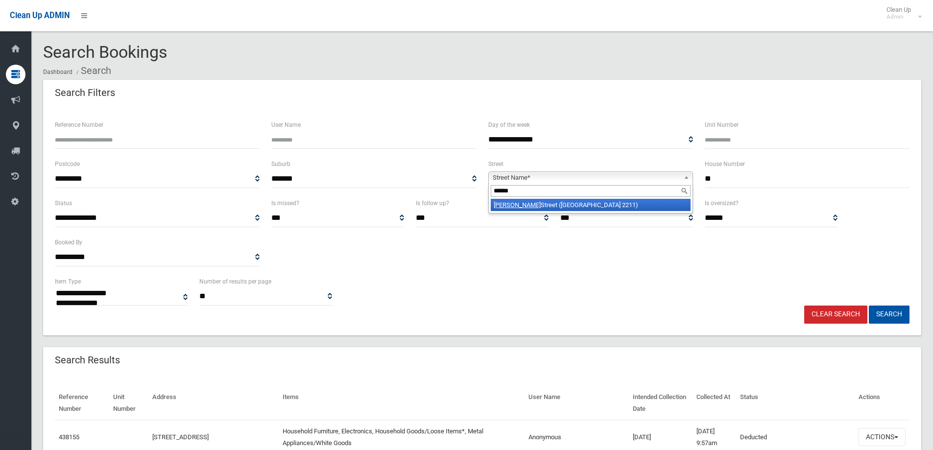
click at [581, 206] on li "Clancy Street (PADSTOW HEIGHTS 2211)" at bounding box center [591, 205] width 200 height 12
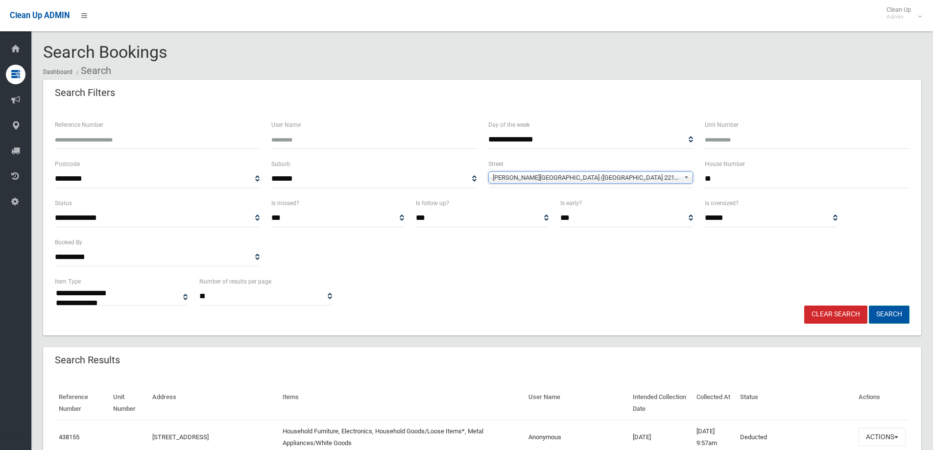
click at [892, 315] on button "Search" at bounding box center [889, 315] width 41 height 18
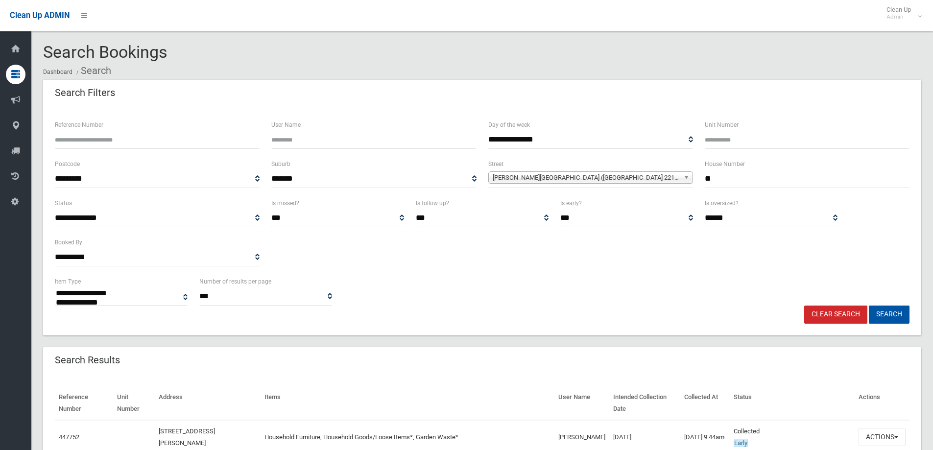
select select
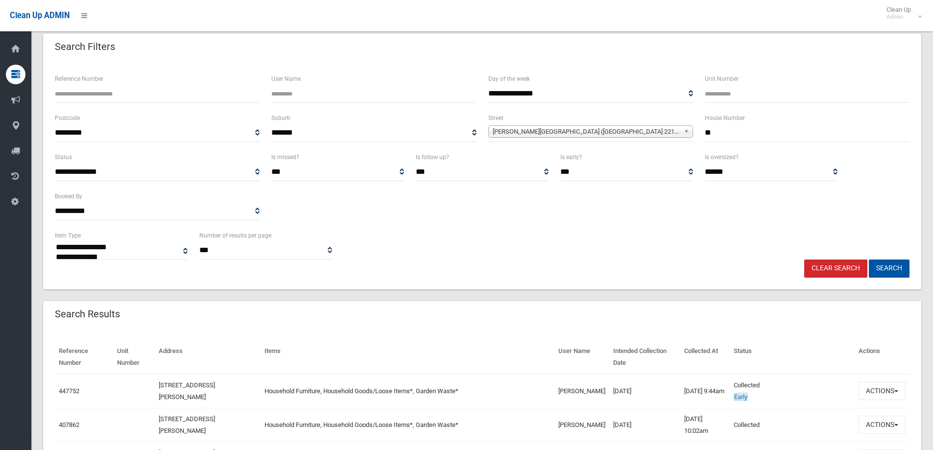
scroll to position [196, 0]
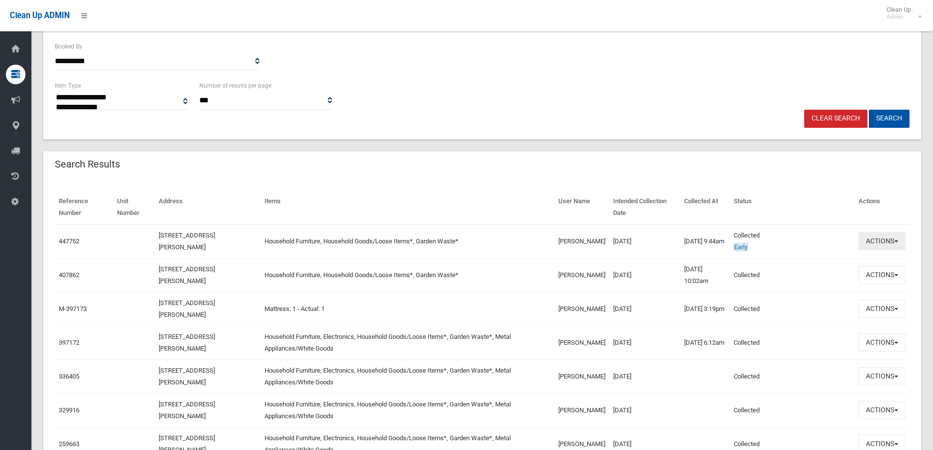
click at [889, 245] on button "Actions" at bounding box center [881, 241] width 47 height 18
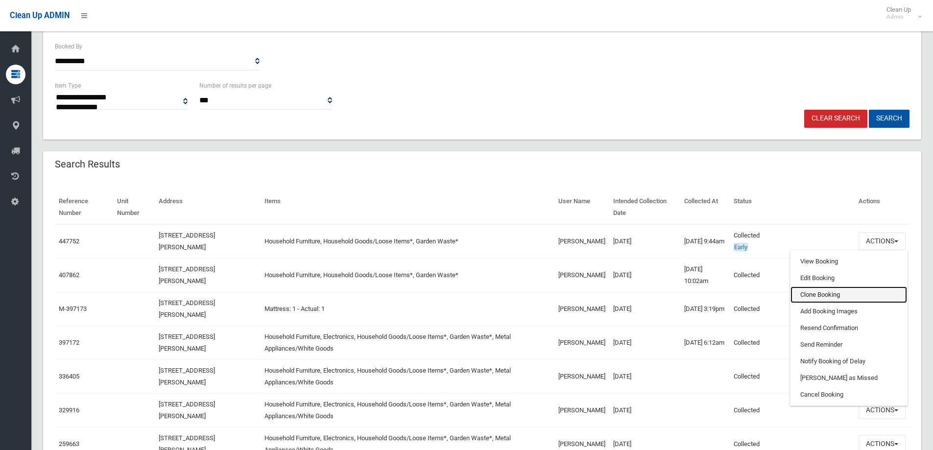
click at [818, 294] on link "Clone Booking" at bounding box center [848, 294] width 117 height 17
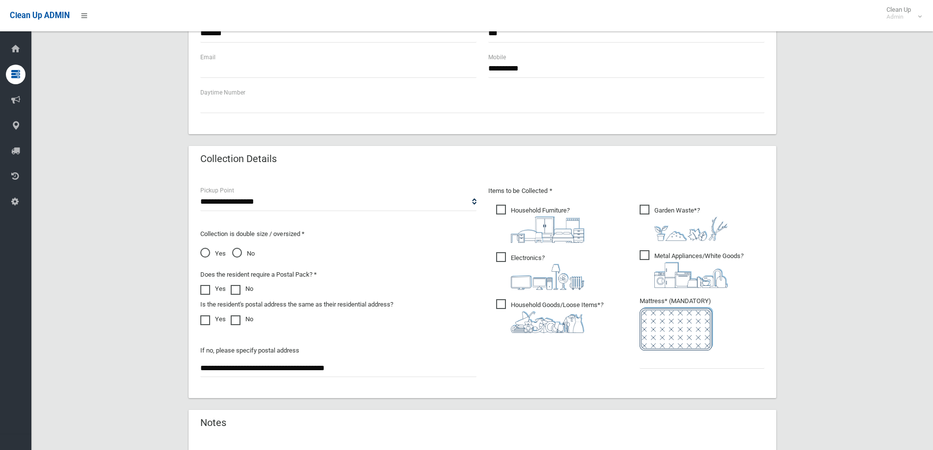
scroll to position [519, 0]
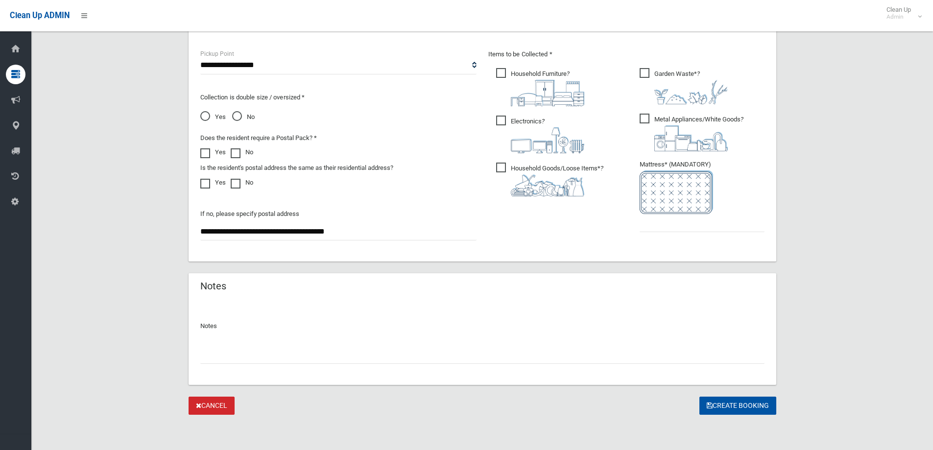
click at [500, 121] on span "Electronics ?" at bounding box center [540, 135] width 88 height 38
click at [645, 118] on span "Metal Appliances/White Goods ?" at bounding box center [692, 133] width 104 height 38
click at [650, 221] on input "text" at bounding box center [702, 223] width 125 height 18
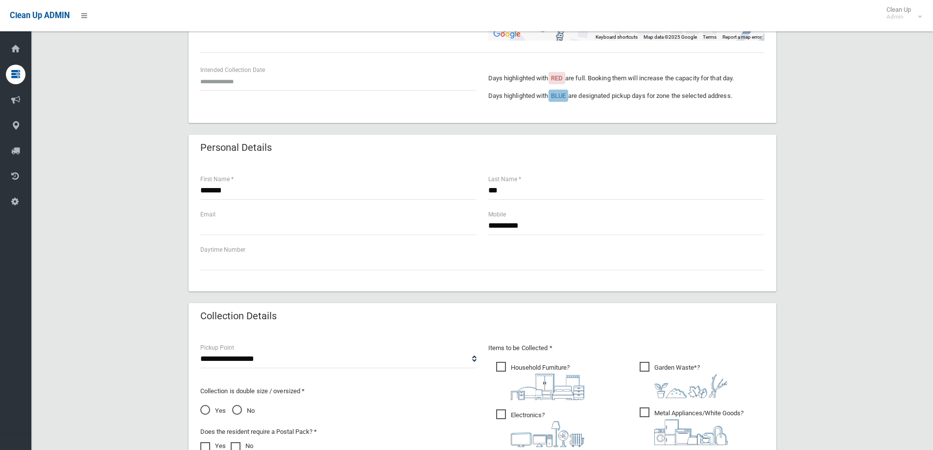
scroll to position [78, 0]
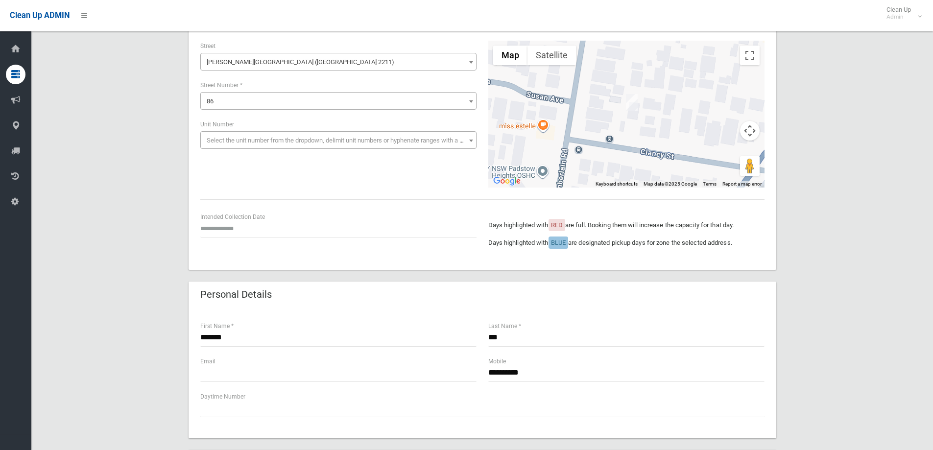
type input "*"
click at [232, 232] on input "text" at bounding box center [338, 228] width 276 height 18
click at [259, 156] on td "16" at bounding box center [259, 155] width 12 height 17
type input "**********"
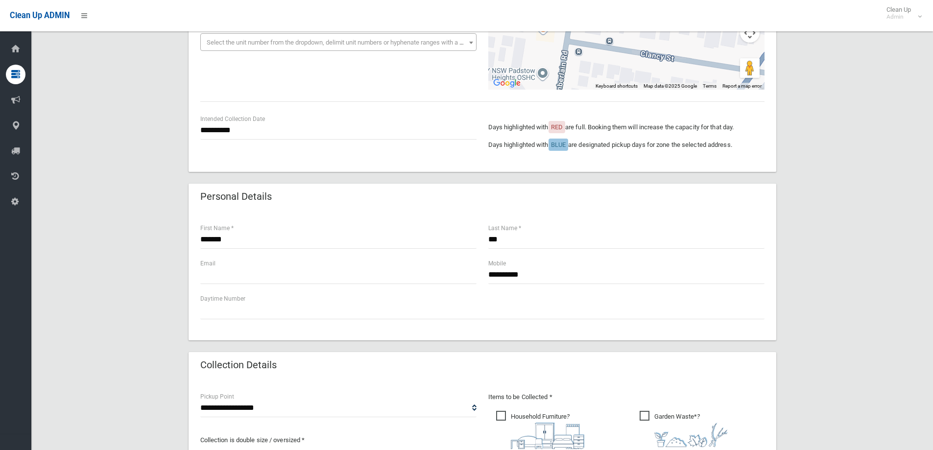
scroll to position [29, 0]
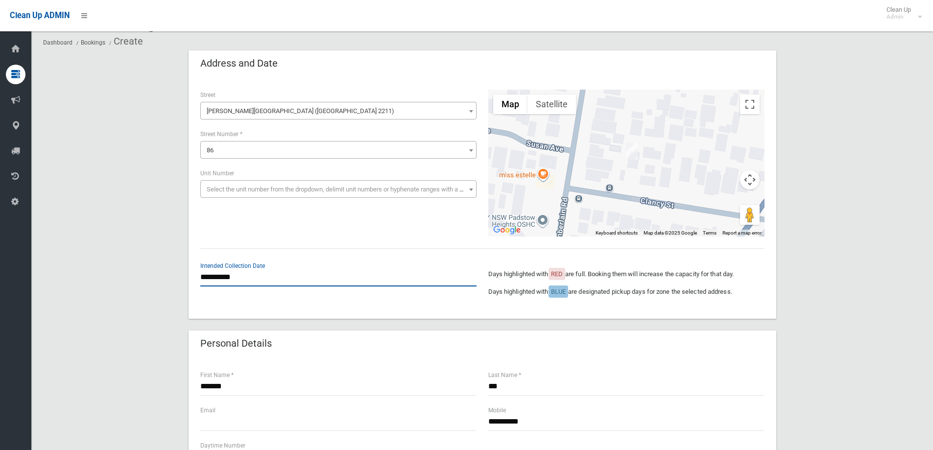
click at [247, 274] on input "**********" at bounding box center [338, 277] width 276 height 18
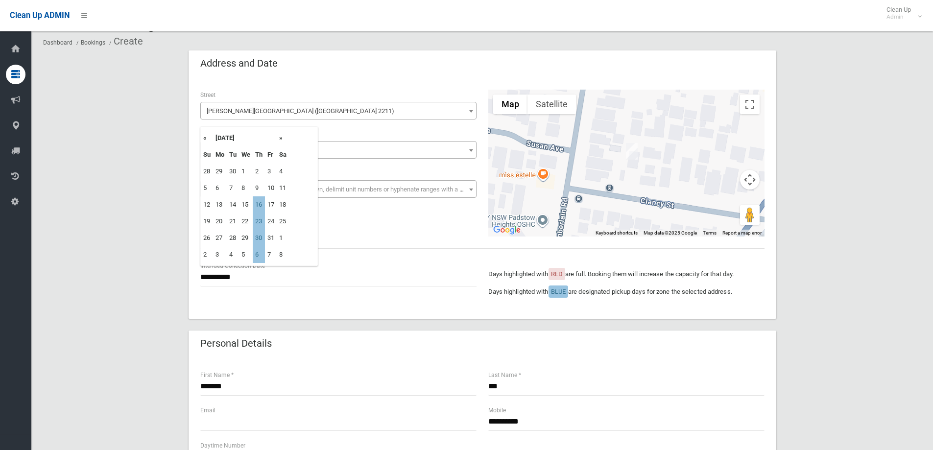
click at [388, 235] on div "**********" at bounding box center [482, 163] width 576 height 147
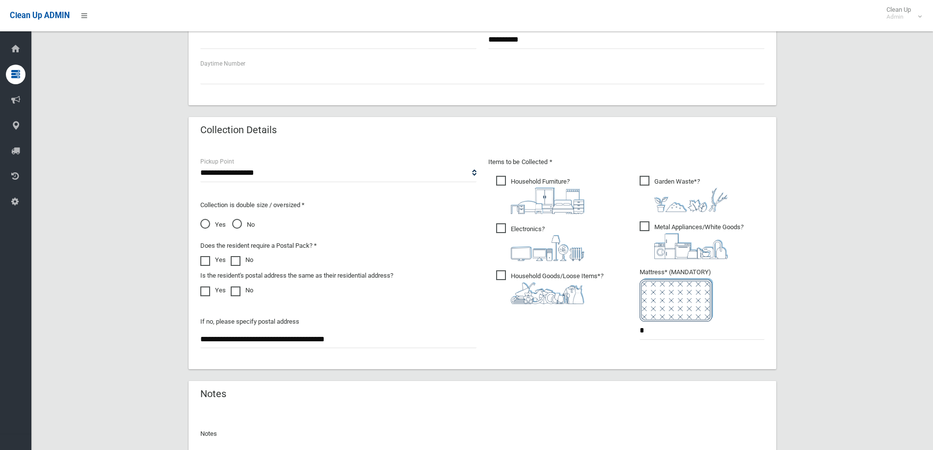
scroll to position [519, 0]
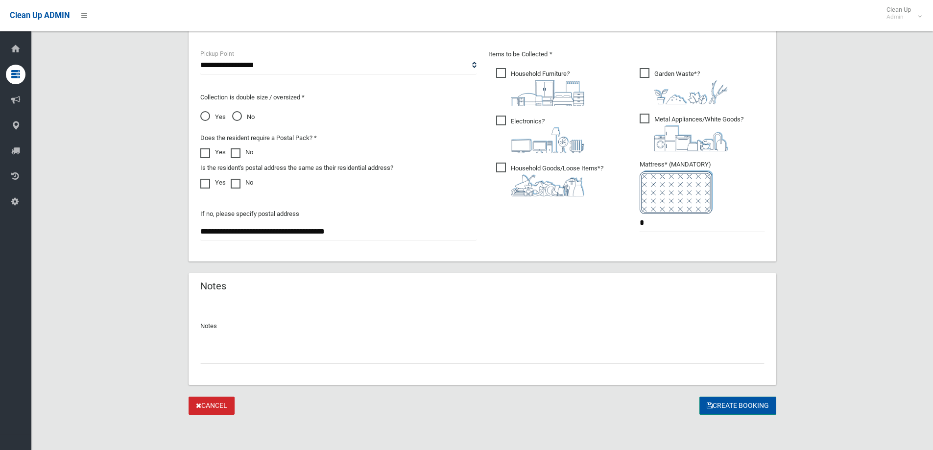
click at [730, 402] on button "Create Booking" at bounding box center [737, 406] width 77 height 18
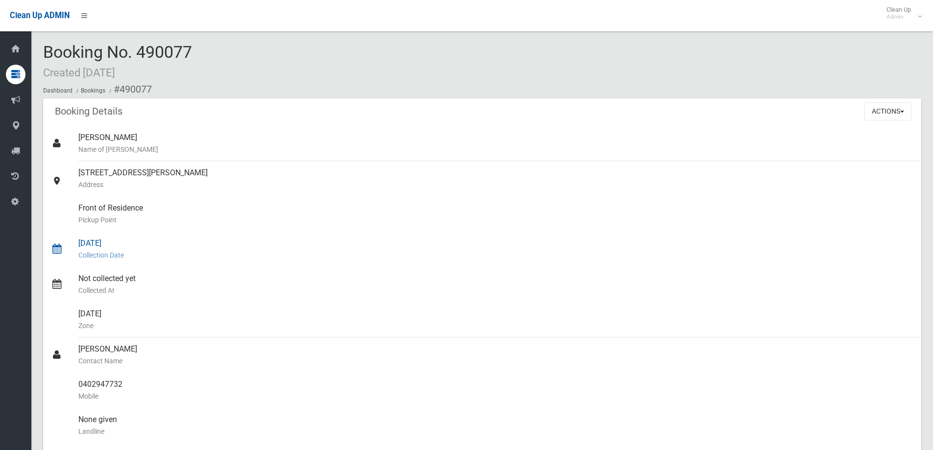
scroll to position [49, 0]
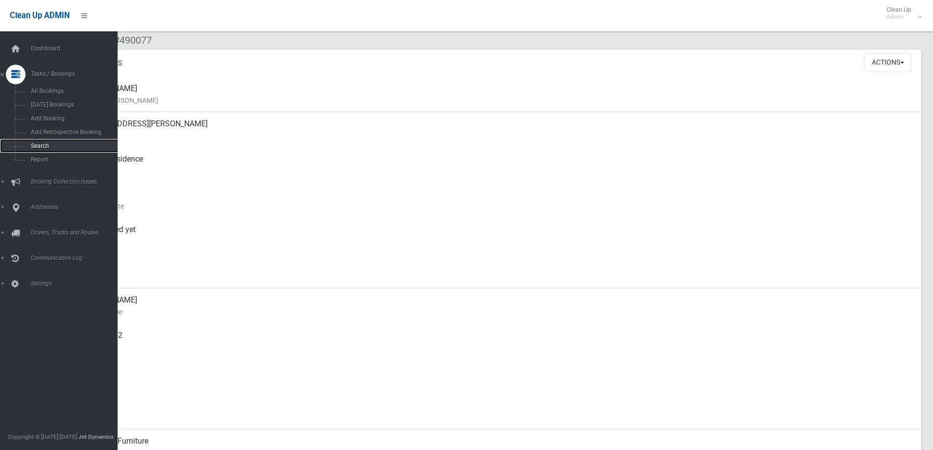
drag, startPoint x: 46, startPoint y: 145, endPoint x: 77, endPoint y: 142, distance: 31.5
click at [46, 145] on span "Search" at bounding box center [72, 146] width 89 height 7
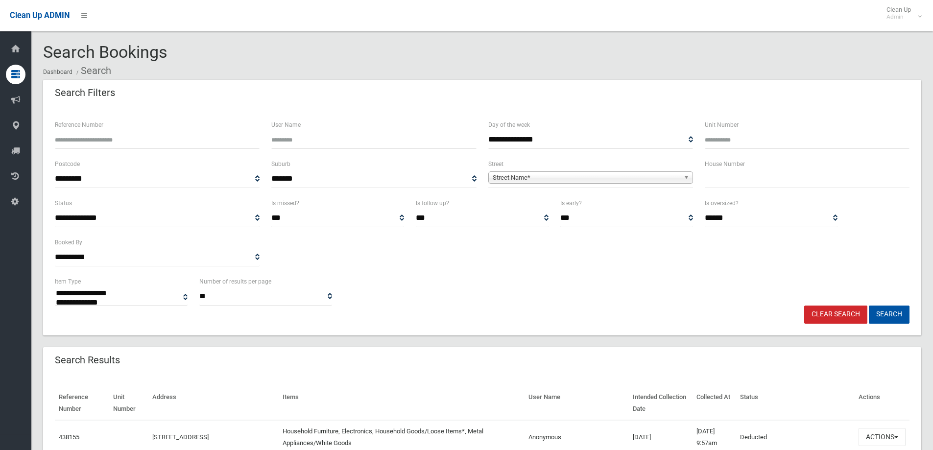
select select
click at [720, 181] on input "text" at bounding box center [807, 179] width 205 height 18
type input "*"
click at [665, 176] on span "Street Name*" at bounding box center [586, 178] width 187 height 12
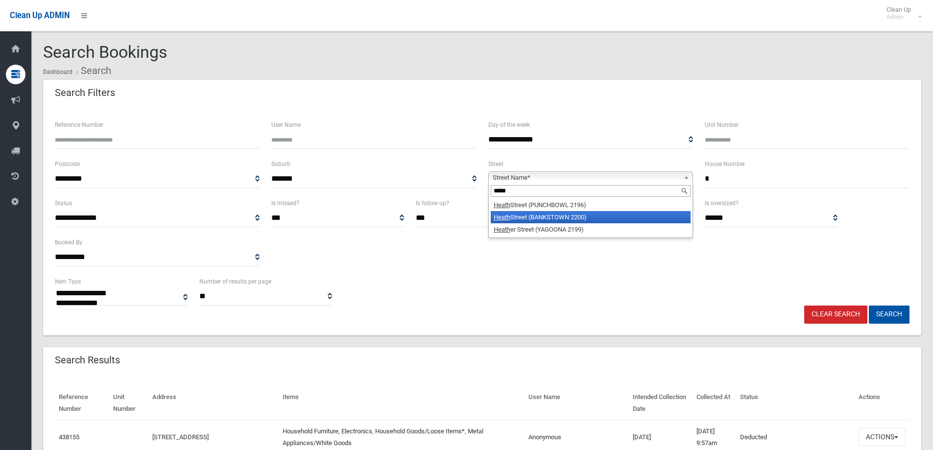
type input "*****"
click at [608, 214] on li "Heath Street (BANKSTOWN 2200)" at bounding box center [591, 217] width 200 height 12
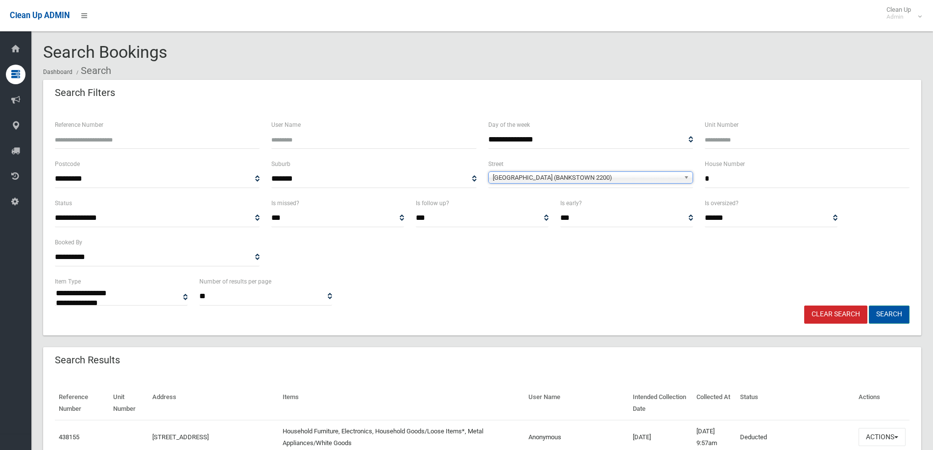
click at [894, 315] on button "Search" at bounding box center [889, 315] width 41 height 18
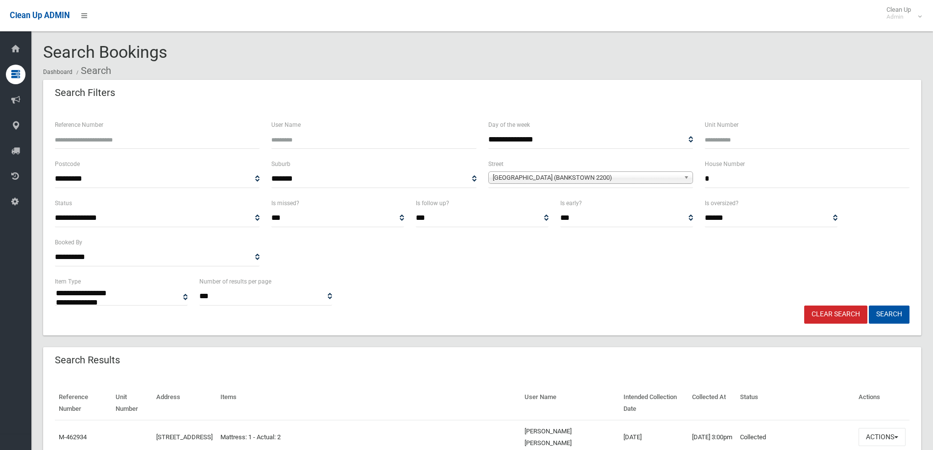
select select
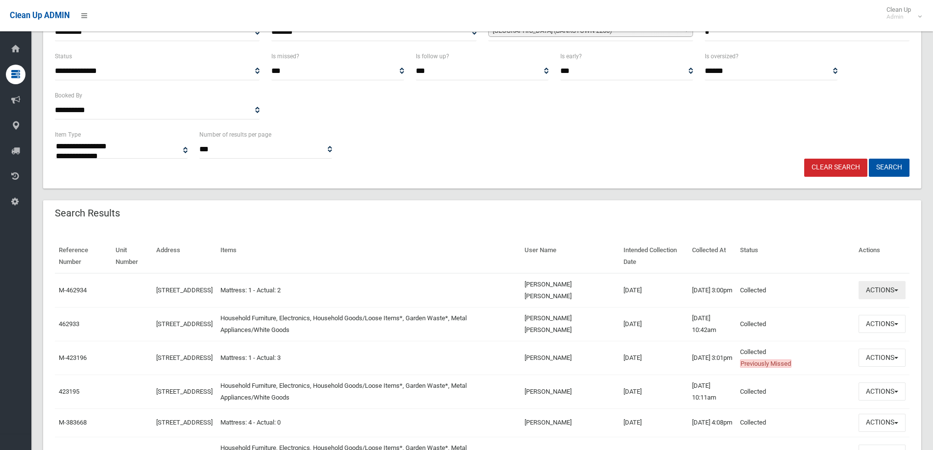
click at [890, 289] on button "Actions" at bounding box center [881, 290] width 47 height 18
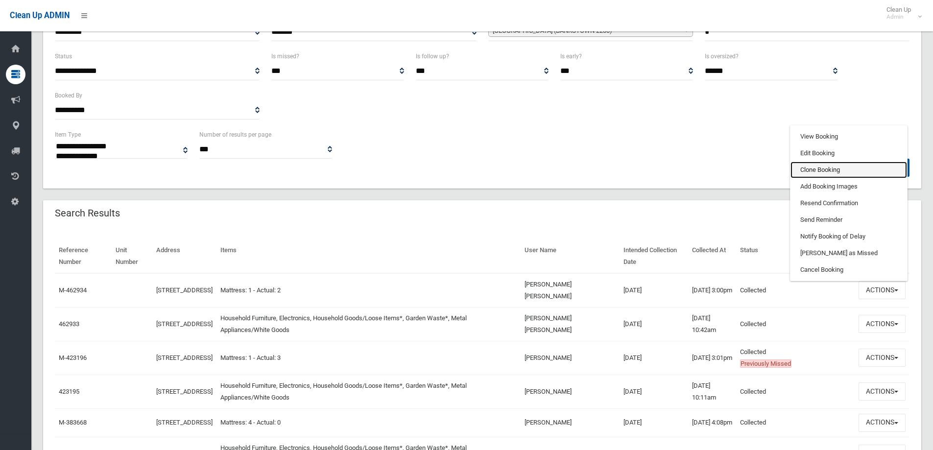
click at [818, 172] on link "Clone Booking" at bounding box center [848, 170] width 117 height 17
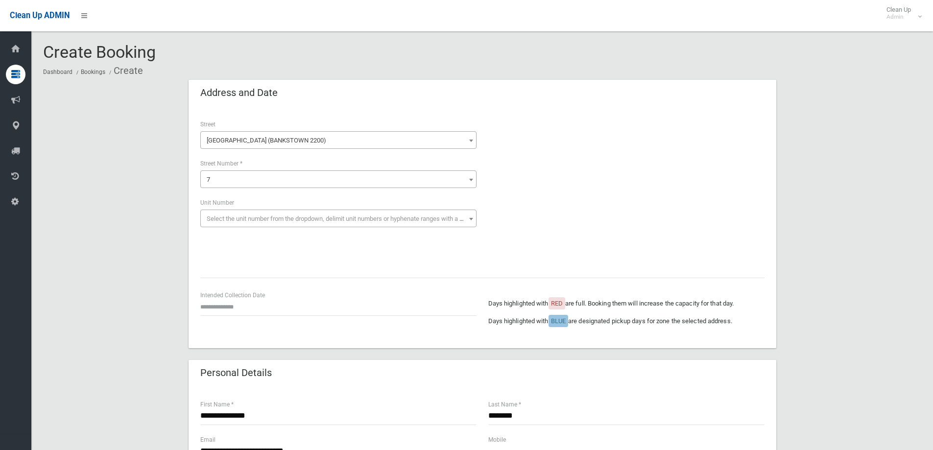
scroll to position [98, 0]
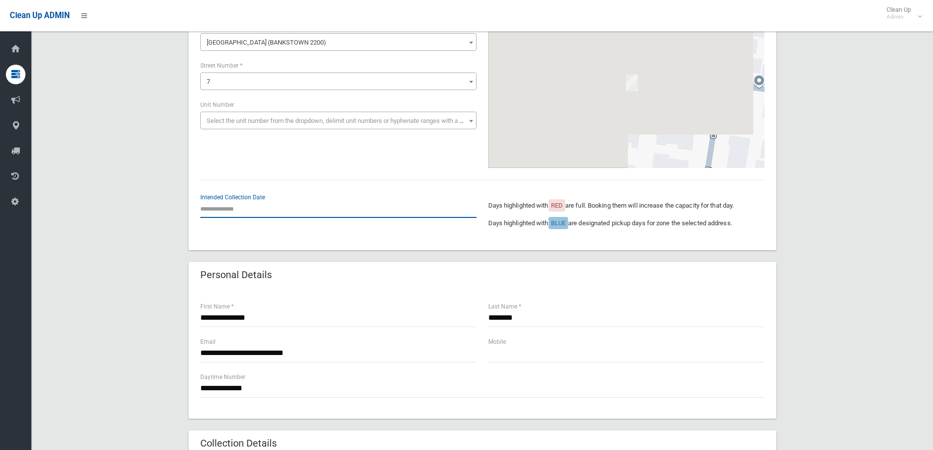
click at [276, 206] on input "text" at bounding box center [338, 209] width 276 height 18
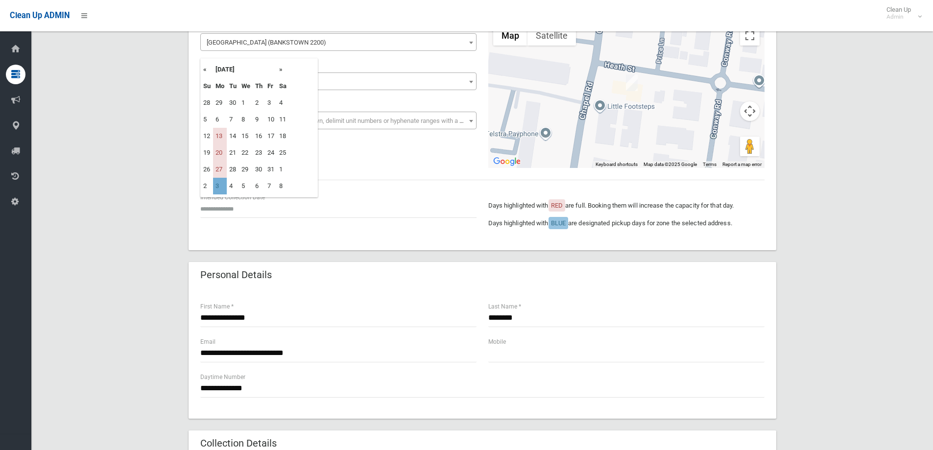
click at [219, 189] on td "3" at bounding box center [220, 186] width 14 height 17
type input "**********"
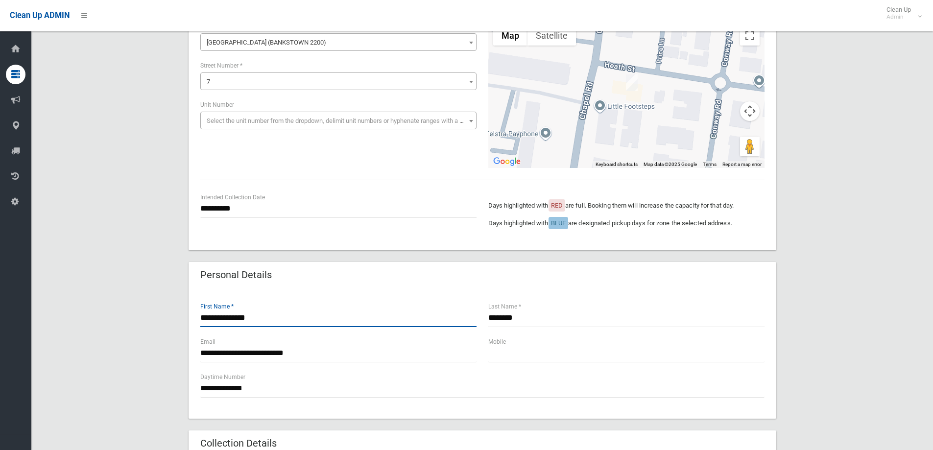
drag, startPoint x: 273, startPoint y: 311, endPoint x: 132, endPoint y: 308, distance: 140.6
click at [127, 312] on div "**********" at bounding box center [482, 409] width 878 height 854
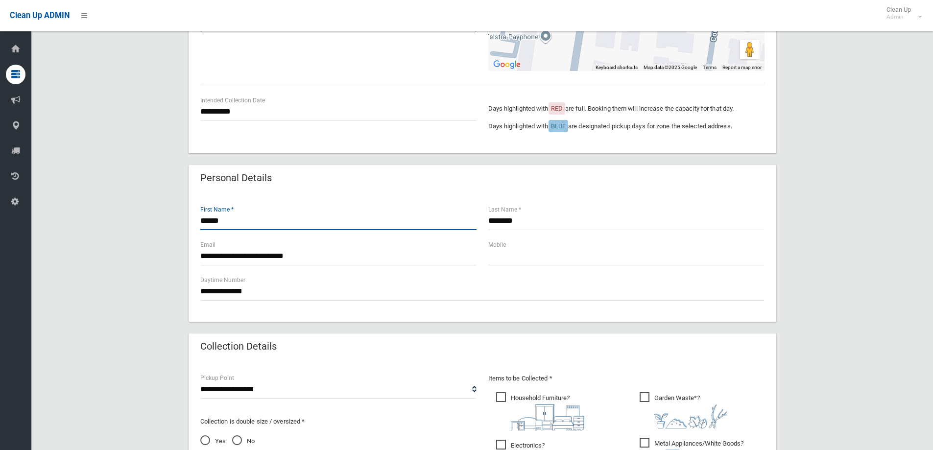
scroll to position [196, 0]
type input "******"
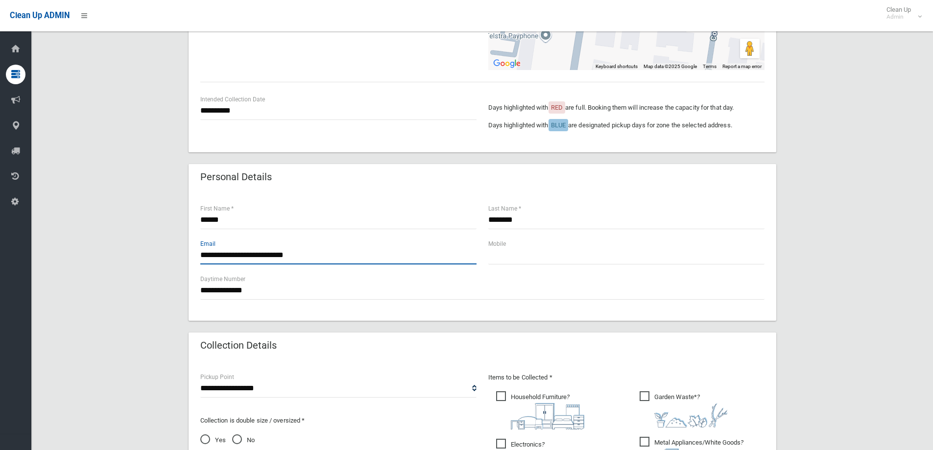
drag, startPoint x: 258, startPoint y: 254, endPoint x: 169, endPoint y: 250, distance: 88.7
click at [169, 250] on div "**********" at bounding box center [482, 311] width 878 height 854
type input "**********"
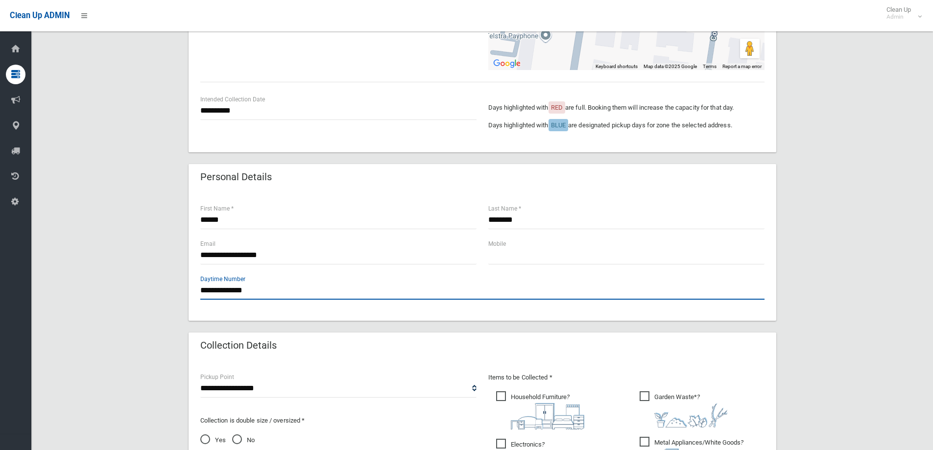
click at [275, 295] on input "**********" at bounding box center [482, 291] width 564 height 18
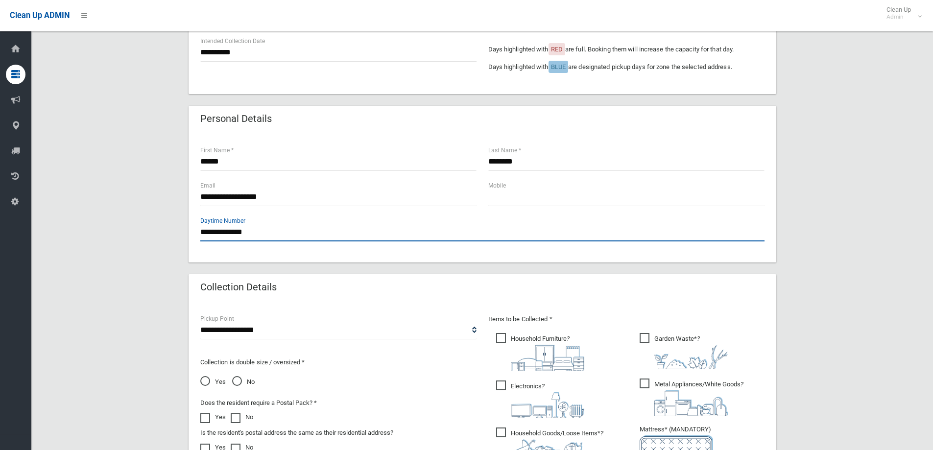
scroll to position [392, 0]
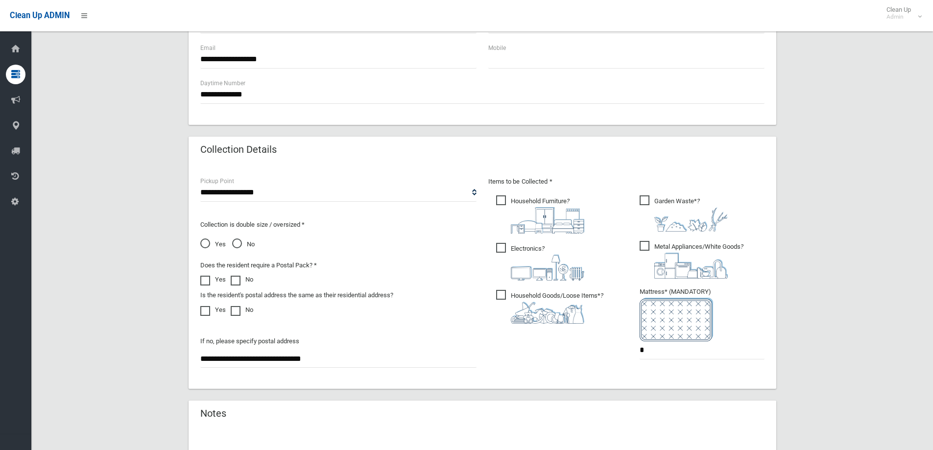
click at [511, 201] on span "Household Furniture ?" at bounding box center [540, 214] width 88 height 38
click at [496, 252] on span "Electronics ?" at bounding box center [540, 262] width 88 height 38
click at [499, 298] on span "Household Goods/Loose Items* ?" at bounding box center [549, 307] width 107 height 34
click at [643, 252] on span "Metal Appliances/White Goods ?" at bounding box center [692, 260] width 104 height 38
click at [644, 204] on span "Garden Waste* ?" at bounding box center [684, 213] width 88 height 36
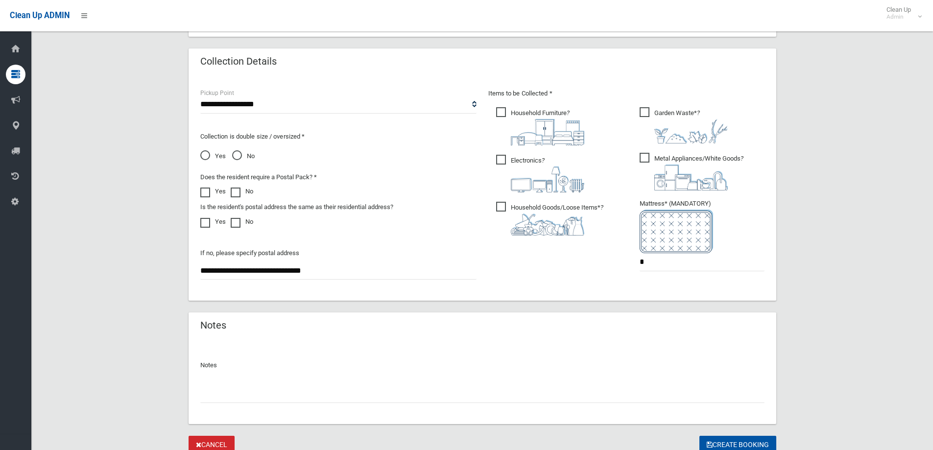
scroll to position [519, 0]
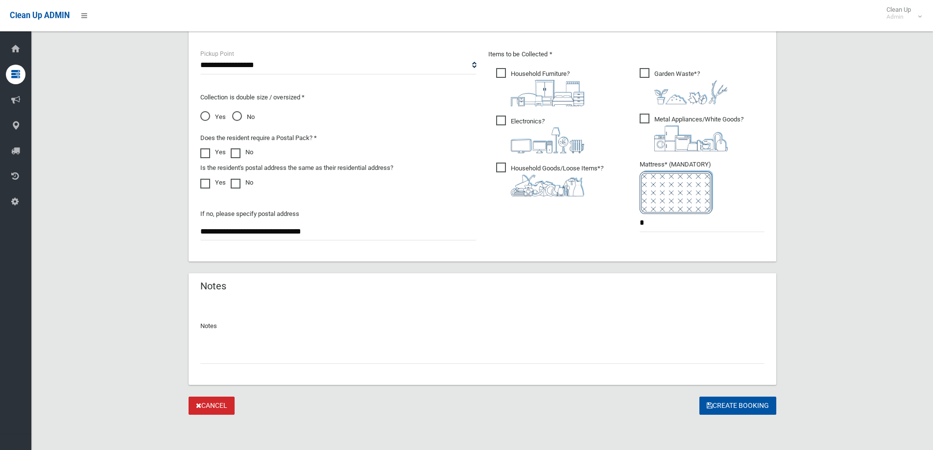
click at [241, 357] on input "text" at bounding box center [482, 355] width 564 height 18
type input "**********"
click at [745, 403] on button "Create Booking" at bounding box center [737, 406] width 77 height 18
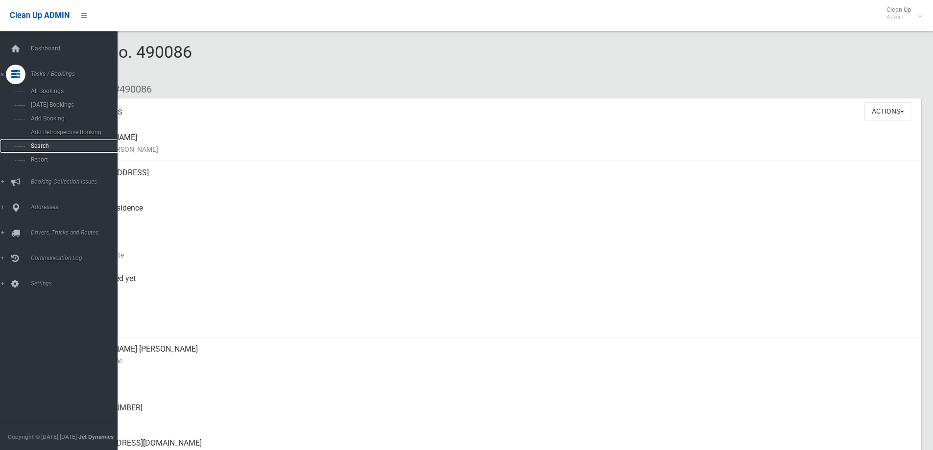
click at [33, 146] on span "Search" at bounding box center [72, 146] width 89 height 7
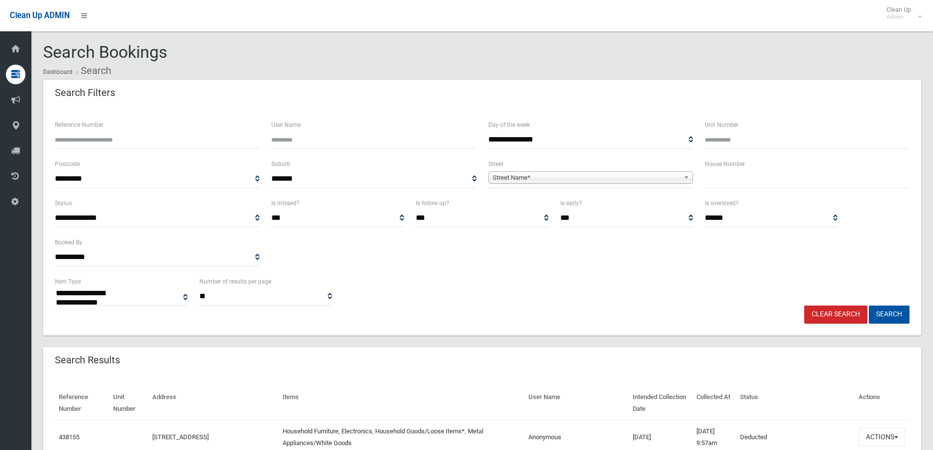
select select
click at [713, 177] on input "text" at bounding box center [807, 179] width 205 height 18
type input "**"
click at [617, 179] on span "Street Name*" at bounding box center [586, 178] width 187 height 12
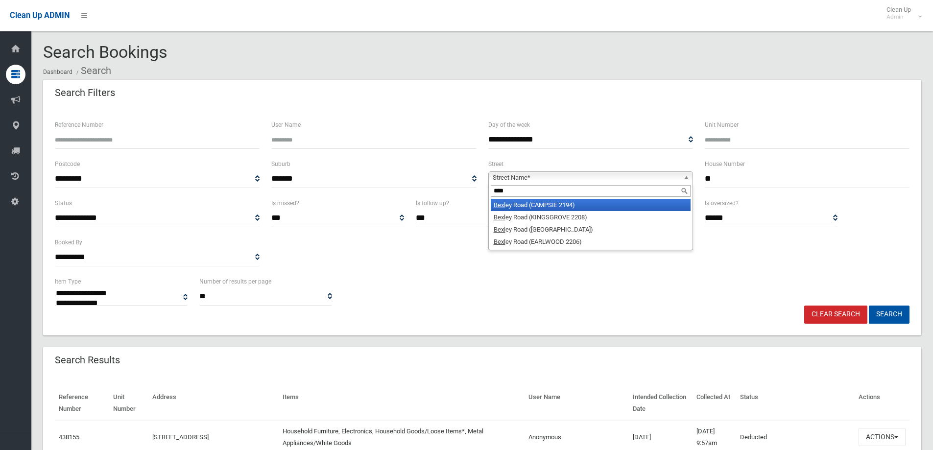
type input "****"
click at [606, 201] on li "Bexl ey Road (CAMPSIE 2194)" at bounding box center [591, 205] width 200 height 12
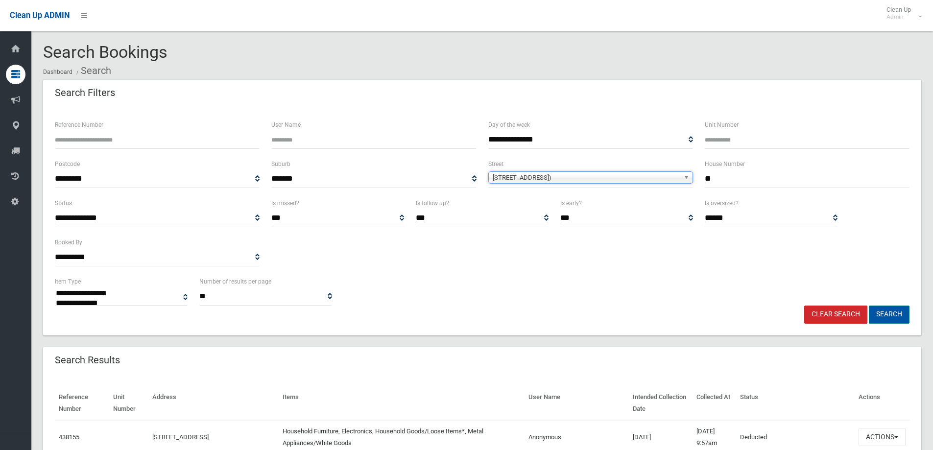
click at [880, 311] on button "Search" at bounding box center [889, 315] width 41 height 18
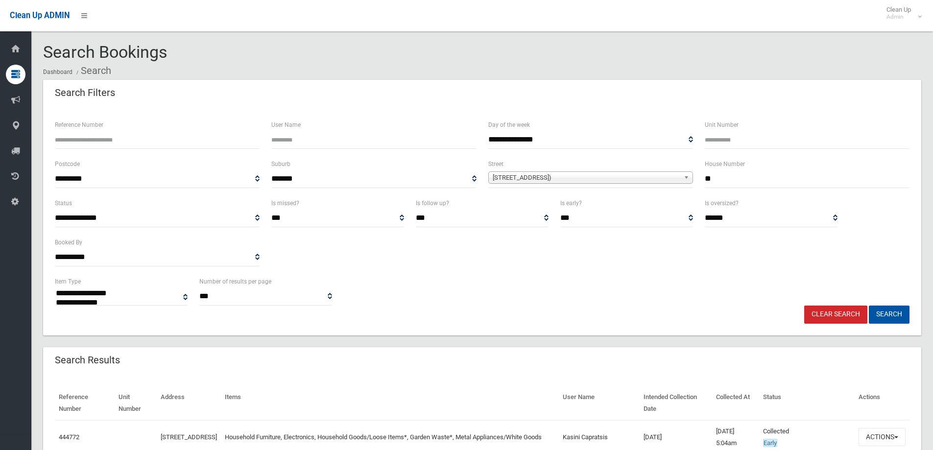
select select
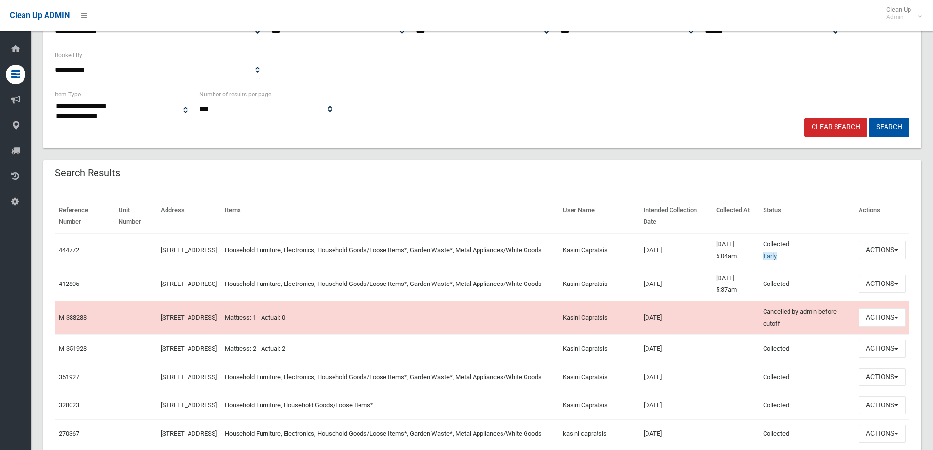
scroll to position [196, 0]
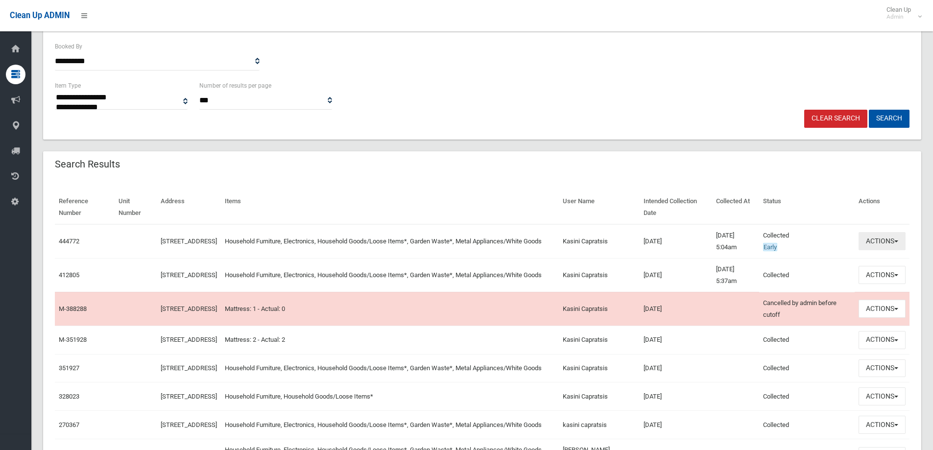
click at [888, 241] on button "Actions" at bounding box center [881, 241] width 47 height 18
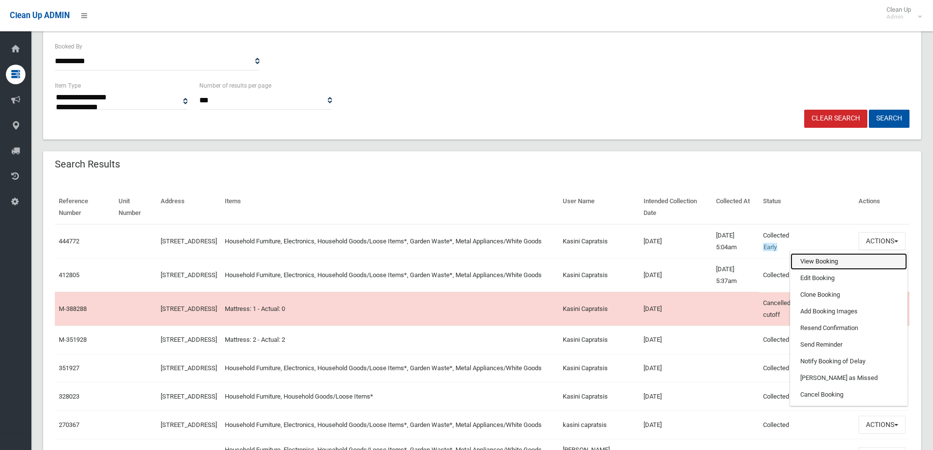
click at [849, 259] on link "View Booking" at bounding box center [848, 261] width 117 height 17
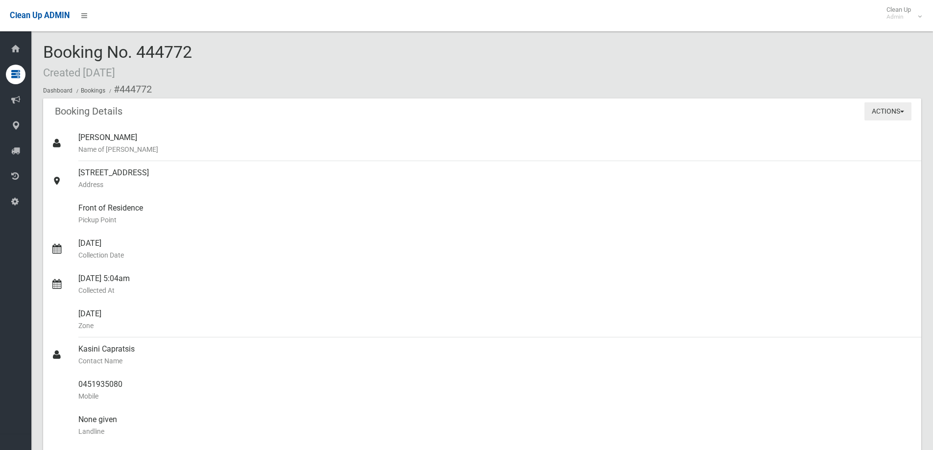
click at [896, 109] on button "Actions" at bounding box center [887, 111] width 47 height 18
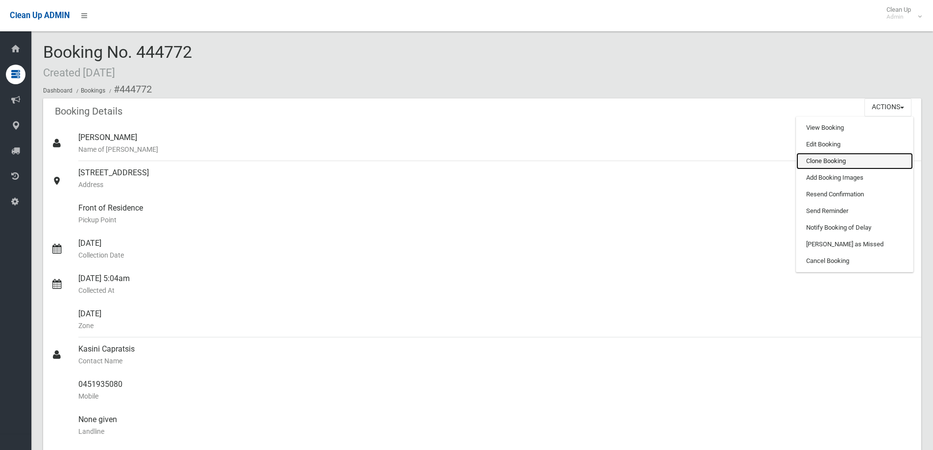
click at [833, 159] on link "Clone Booking" at bounding box center [854, 161] width 117 height 17
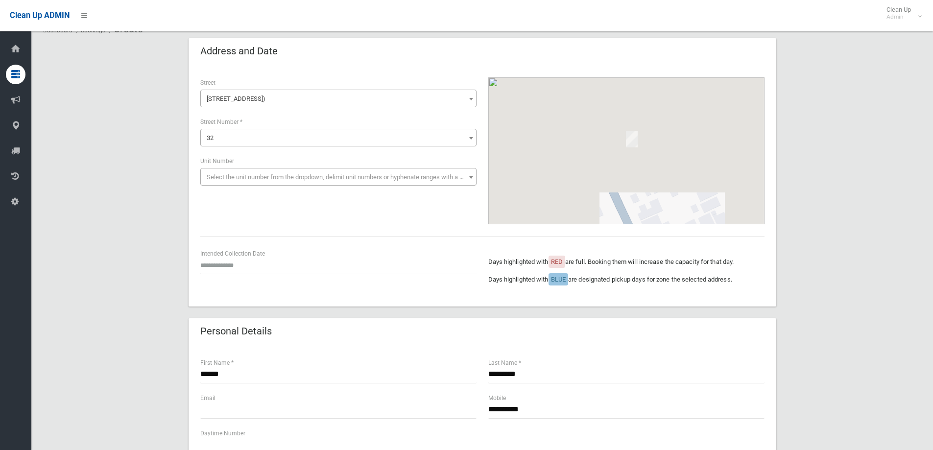
scroll to position [98, 0]
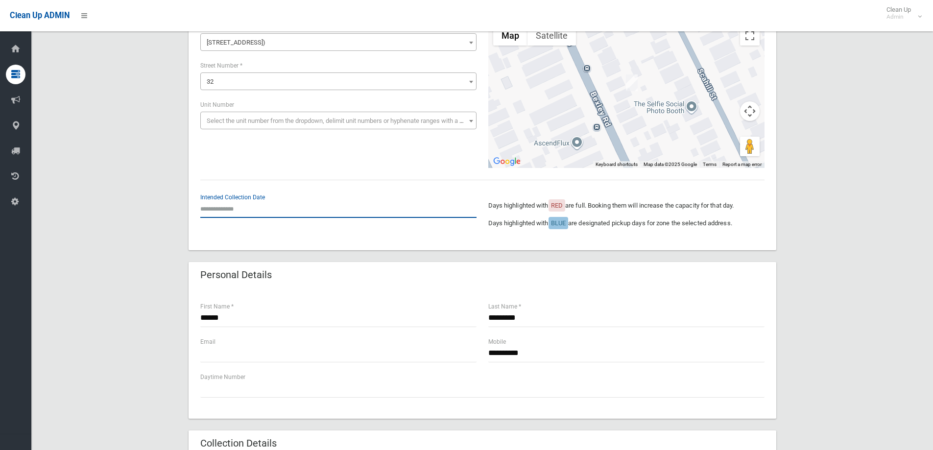
click at [250, 208] on input "text" at bounding box center [338, 209] width 276 height 18
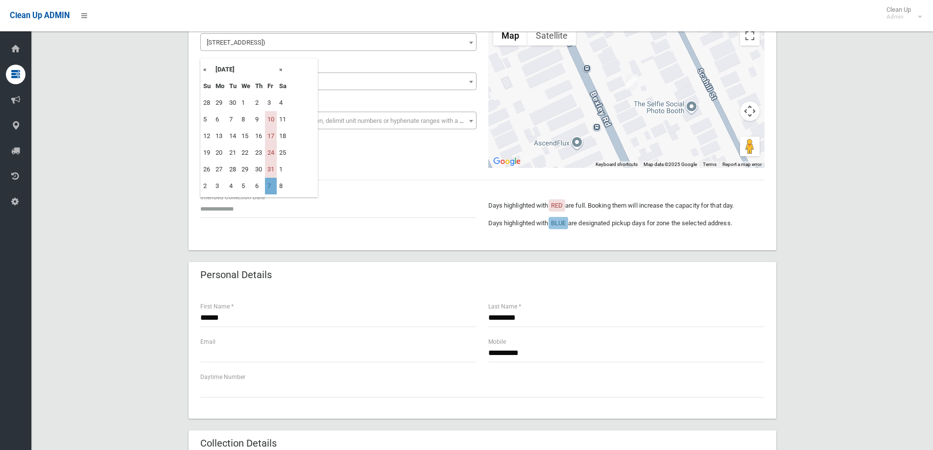
click at [269, 186] on td "7" at bounding box center [271, 186] width 12 height 17
type input "**********"
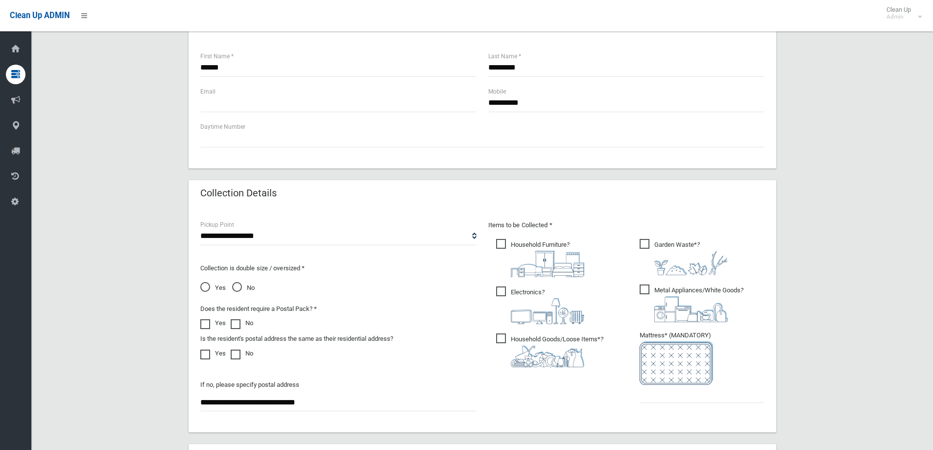
scroll to position [490, 0]
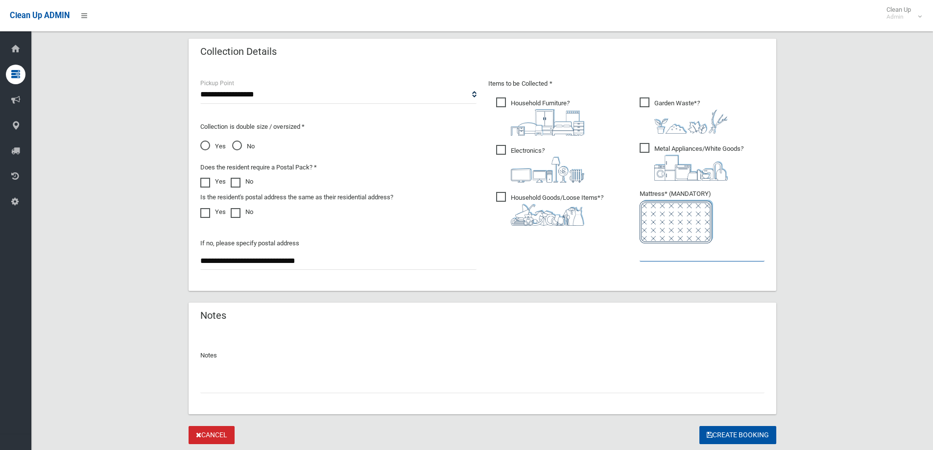
click at [662, 254] on input "text" at bounding box center [702, 252] width 125 height 18
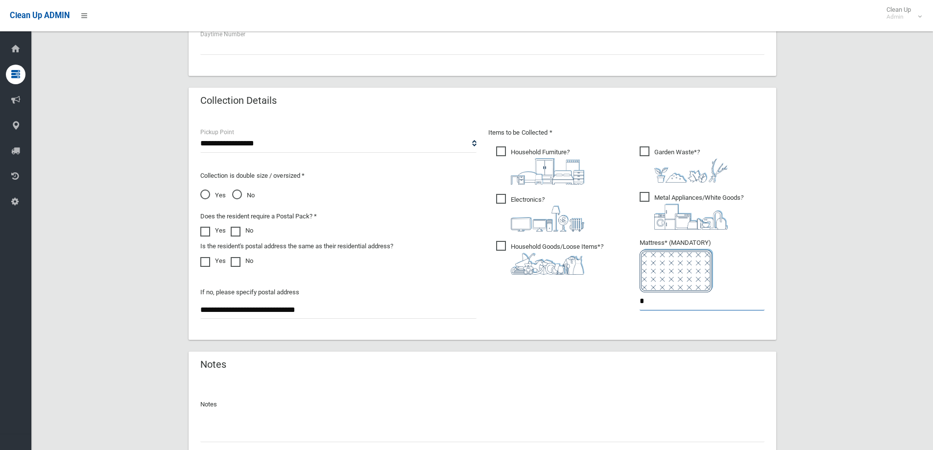
scroll to position [519, 0]
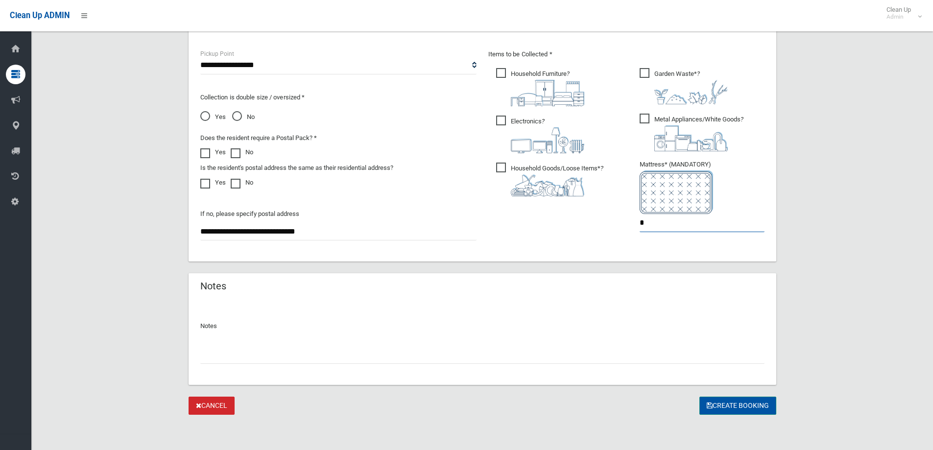
type input "*"
click at [740, 404] on button "Create Booking" at bounding box center [737, 406] width 77 height 18
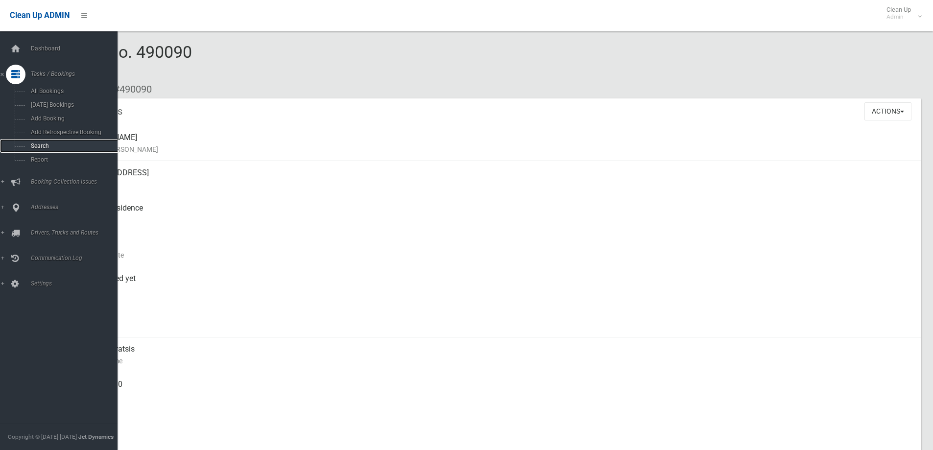
click at [51, 143] on span "Search" at bounding box center [72, 146] width 89 height 7
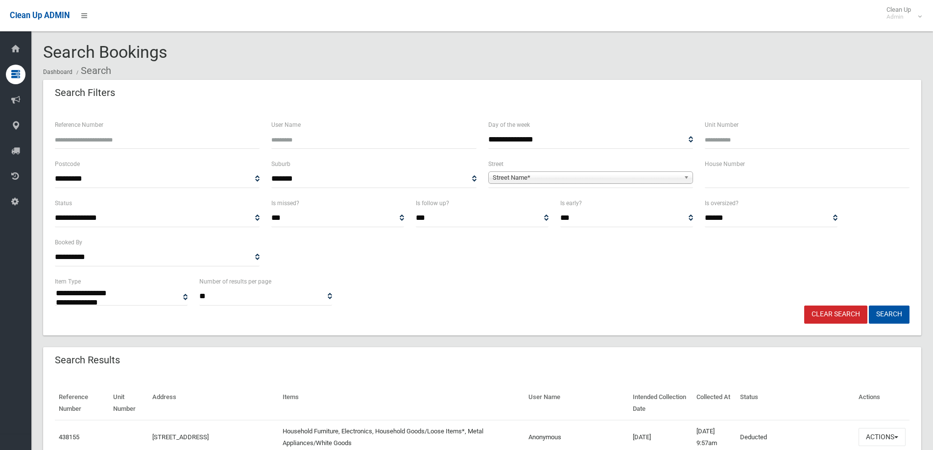
select select
click at [747, 172] on input "text" at bounding box center [807, 179] width 205 height 18
type input "***"
click at [676, 176] on span "Street Name*" at bounding box center [586, 178] width 187 height 12
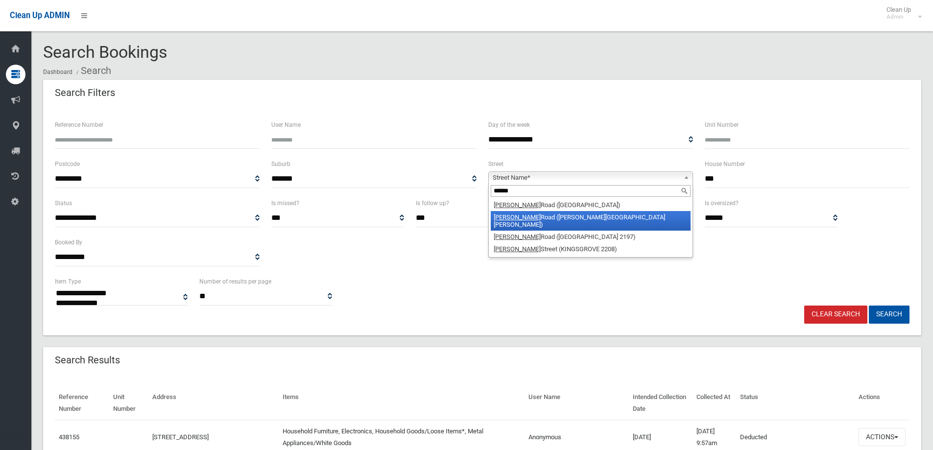
type input "******"
click at [570, 219] on li "Miller Road (CHESTER HILL 2162)" at bounding box center [591, 221] width 200 height 20
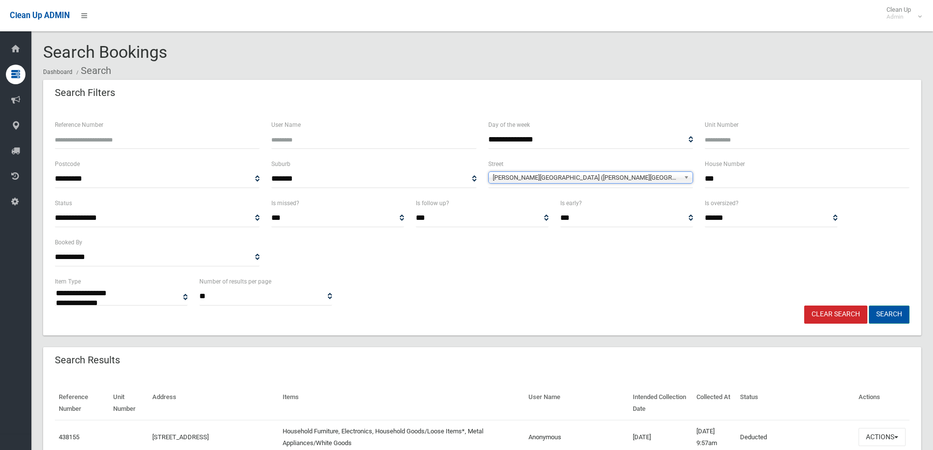
click at [880, 314] on button "Search" at bounding box center [889, 315] width 41 height 18
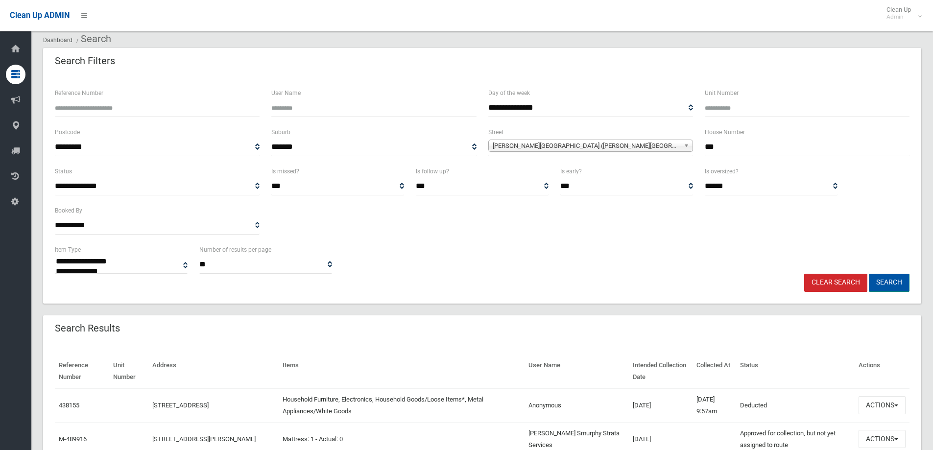
scroll to position [49, 0]
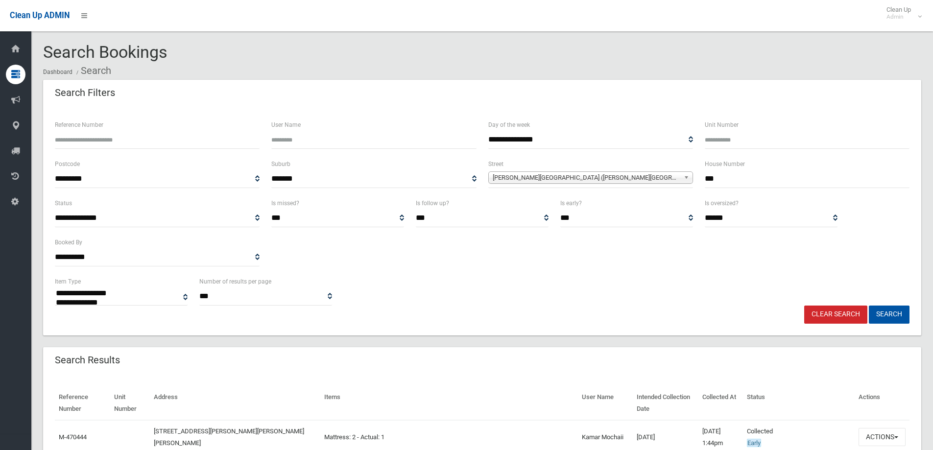
select select
click at [748, 183] on input "***" at bounding box center [807, 179] width 205 height 18
type input "****"
click at [869, 306] on button "Search" at bounding box center [889, 315] width 41 height 18
select select
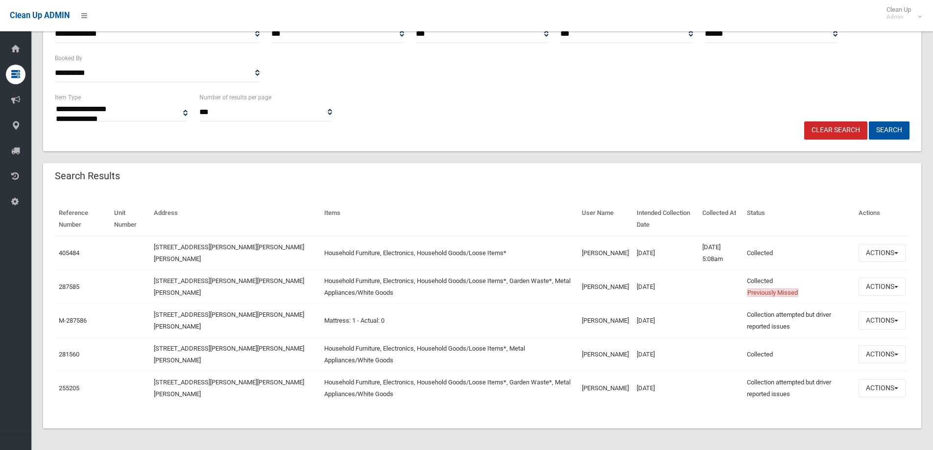
scroll to position [186, 0]
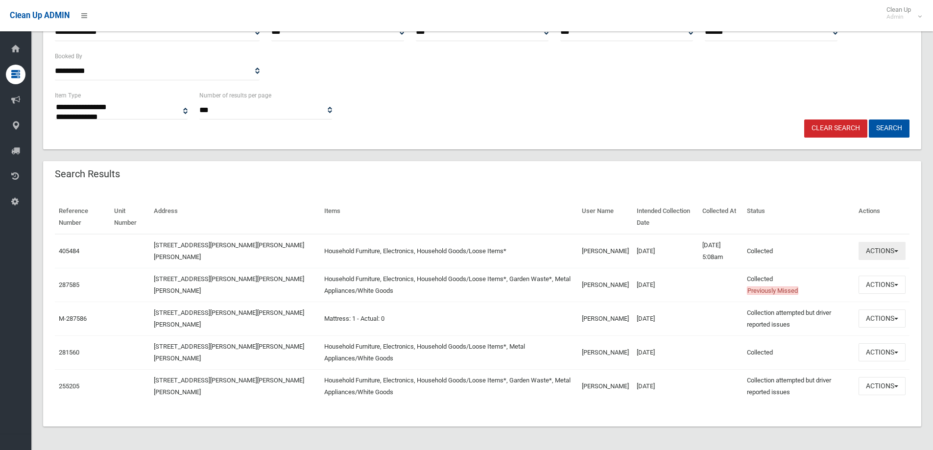
click at [873, 252] on button "Actions" at bounding box center [881, 251] width 47 height 18
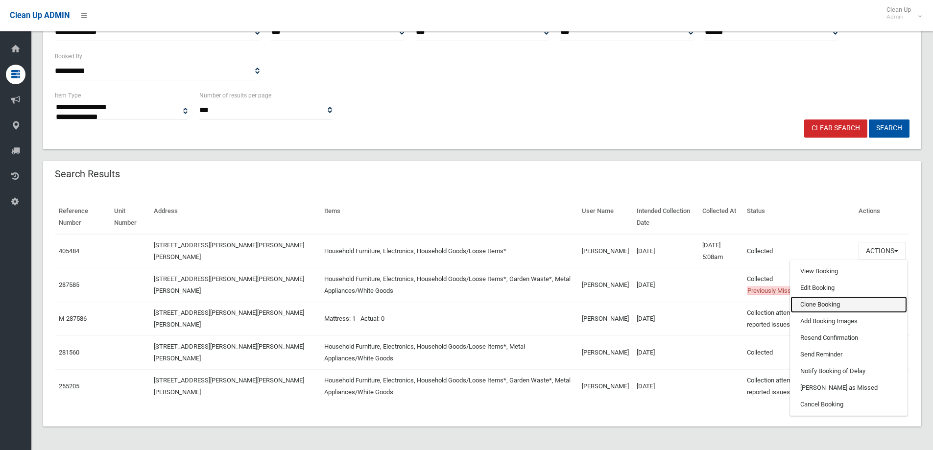
click at [825, 302] on link "Clone Booking" at bounding box center [848, 304] width 117 height 17
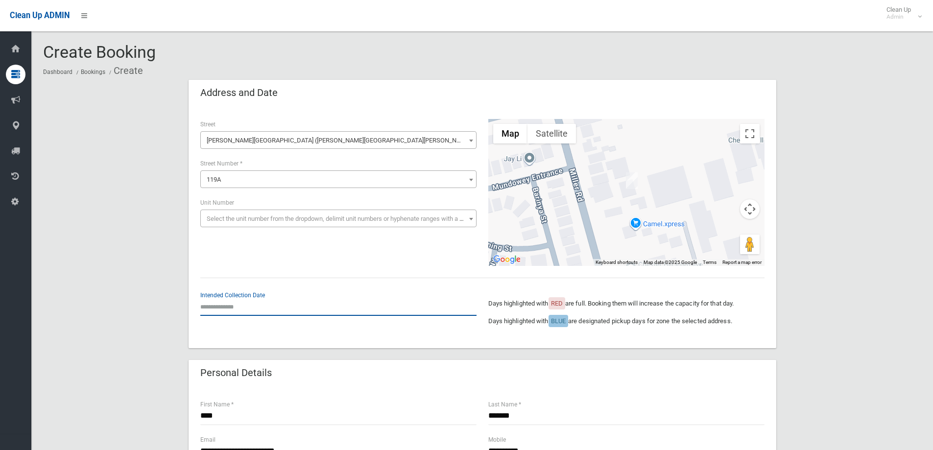
click at [223, 312] on input "text" at bounding box center [338, 307] width 276 height 18
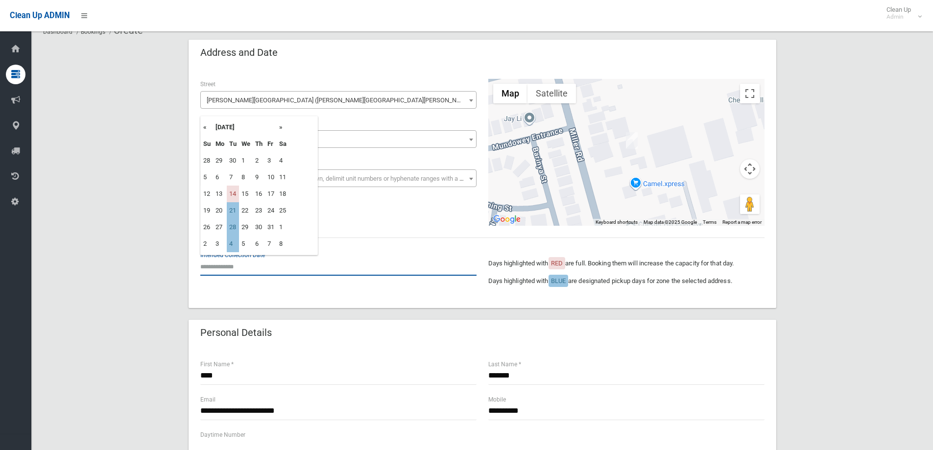
scroll to position [147, 0]
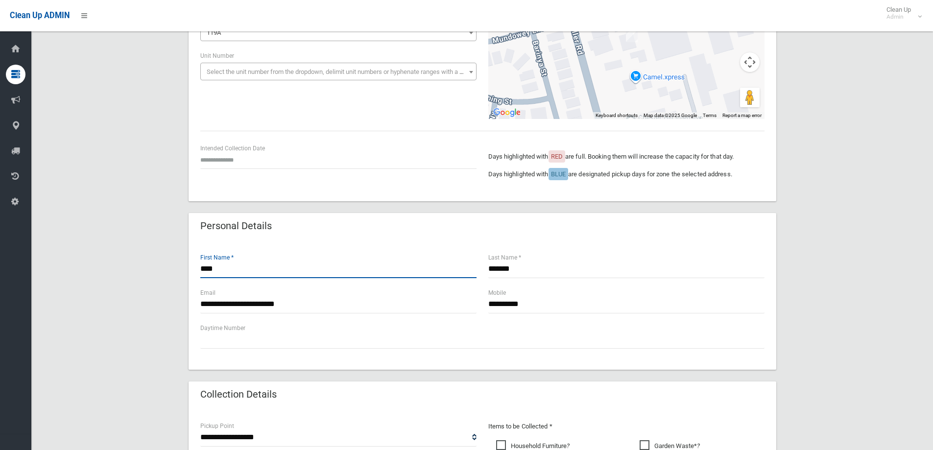
drag, startPoint x: 233, startPoint y: 277, endPoint x: 157, endPoint y: 276, distance: 76.4
click at [157, 276] on div "**********" at bounding box center [482, 360] width 878 height 854
type input "*****"
click at [544, 266] on input "*******" at bounding box center [626, 269] width 276 height 18
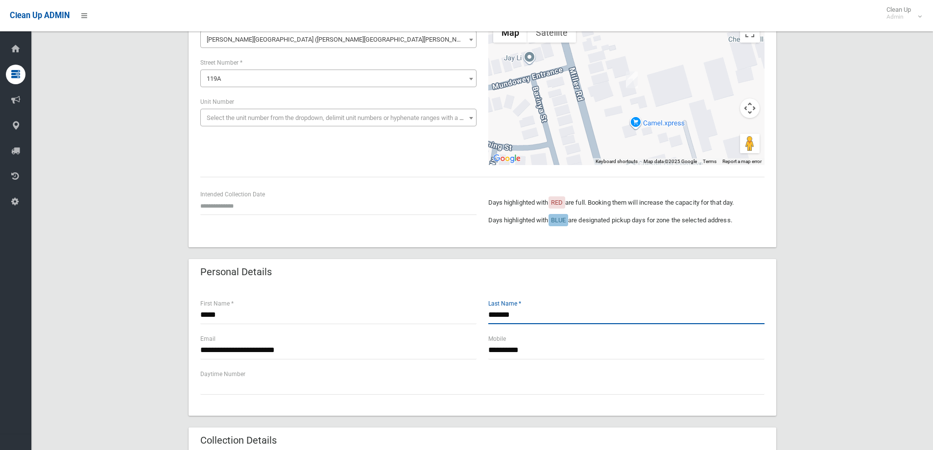
scroll to position [49, 0]
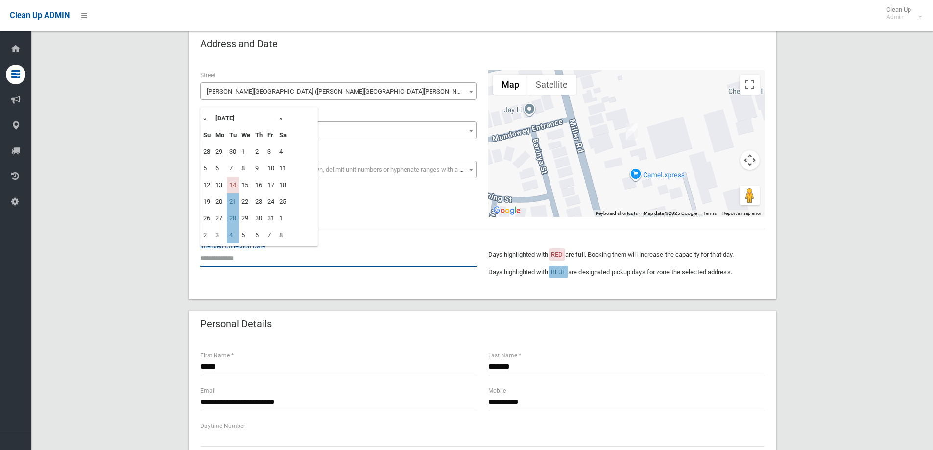
click at [246, 257] on input "text" at bounding box center [338, 258] width 276 height 18
click at [230, 205] on td "21" at bounding box center [233, 201] width 12 height 17
type input "**********"
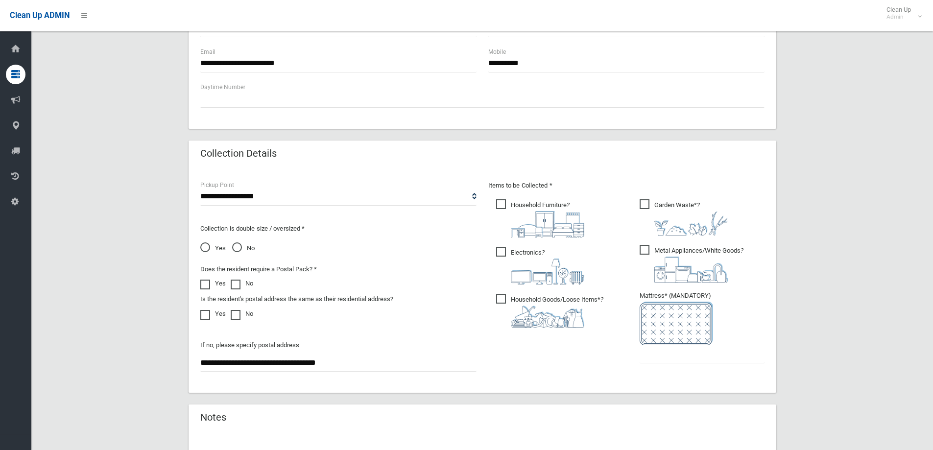
scroll to position [392, 0]
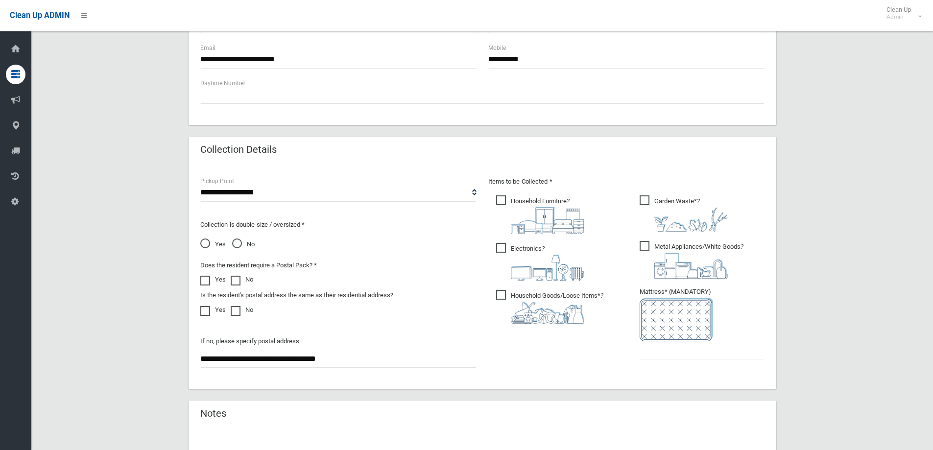
click at [647, 197] on span "Garden Waste* ?" at bounding box center [684, 213] width 88 height 36
click at [648, 243] on span "Metal Appliances/White Goods ?" at bounding box center [692, 260] width 104 height 38
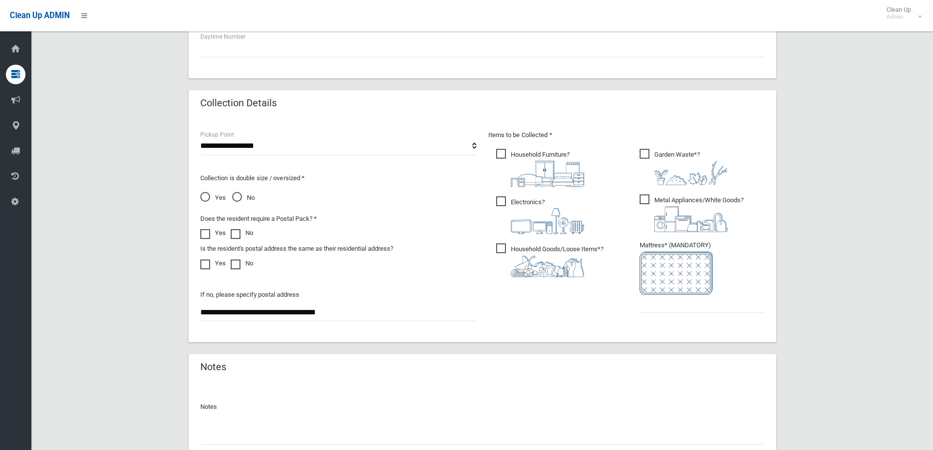
scroll to position [490, 0]
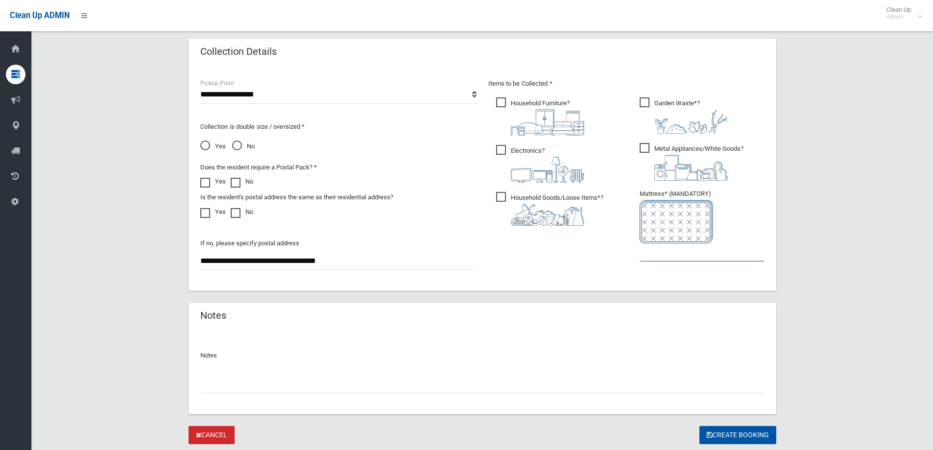
click at [665, 254] on input "text" at bounding box center [702, 252] width 125 height 18
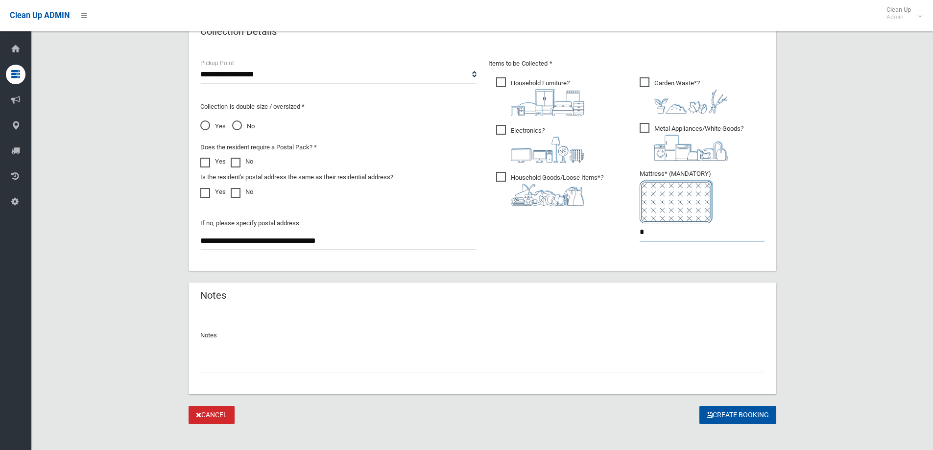
scroll to position [519, 0]
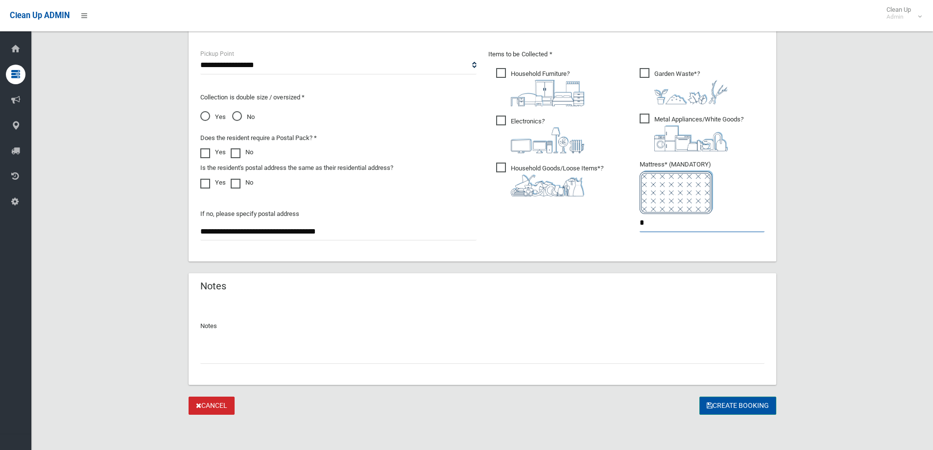
type input "*"
click at [748, 410] on button "Create Booking" at bounding box center [737, 406] width 77 height 18
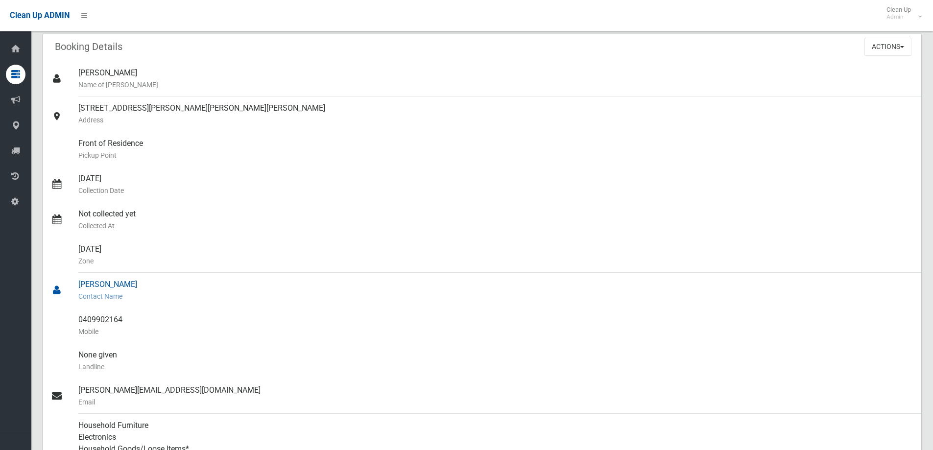
scroll to position [98, 0]
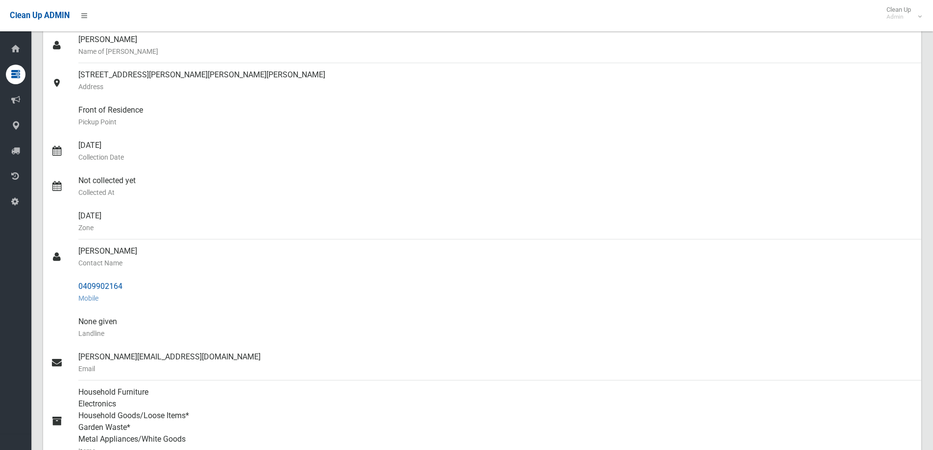
drag, startPoint x: 107, startPoint y: 284, endPoint x: 284, endPoint y: 308, distance: 178.0
click at [351, 319] on div "None given Landline" at bounding box center [495, 327] width 835 height 35
copy link "0409902164"
drag, startPoint x: 115, startPoint y: 287, endPoint x: 123, endPoint y: 119, distance: 168.6
click at [78, 283] on link "0409902164 Mobile" at bounding box center [482, 292] width 878 height 35
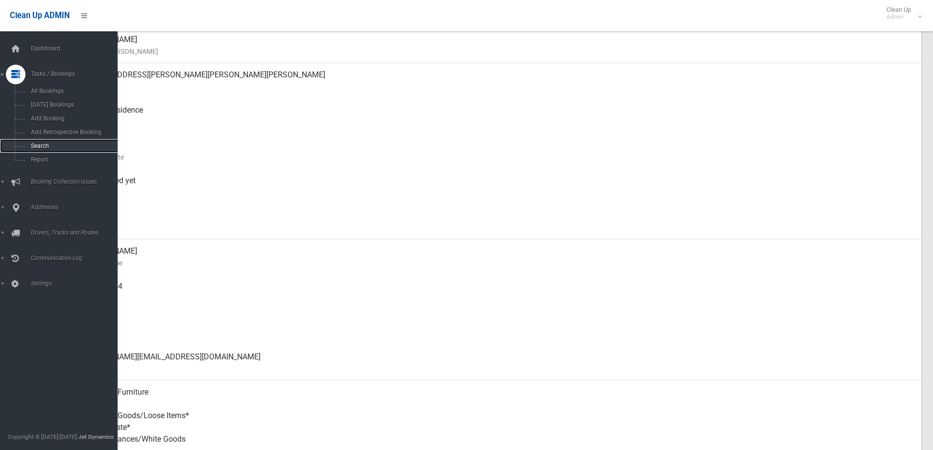
click at [32, 148] on span "Search" at bounding box center [72, 146] width 89 height 7
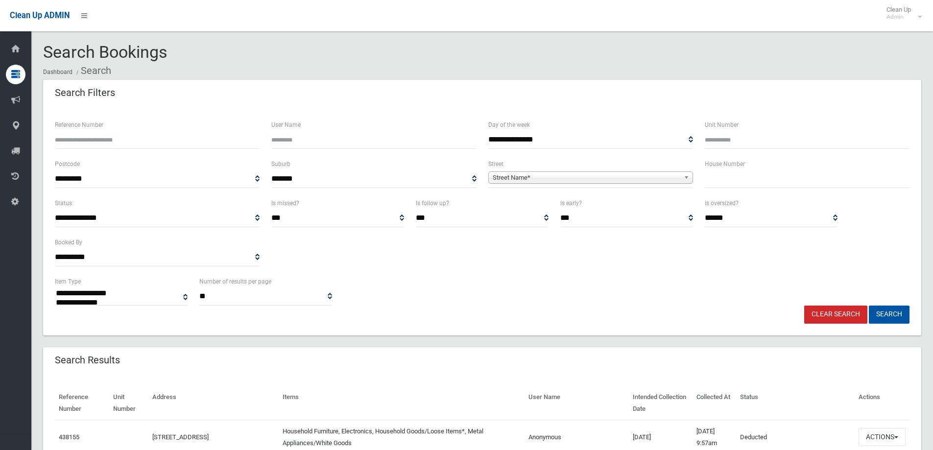
select select
click at [739, 184] on input "text" at bounding box center [807, 179] width 205 height 18
type input "**"
click at [651, 182] on span "Street Name*" at bounding box center [586, 178] width 187 height 12
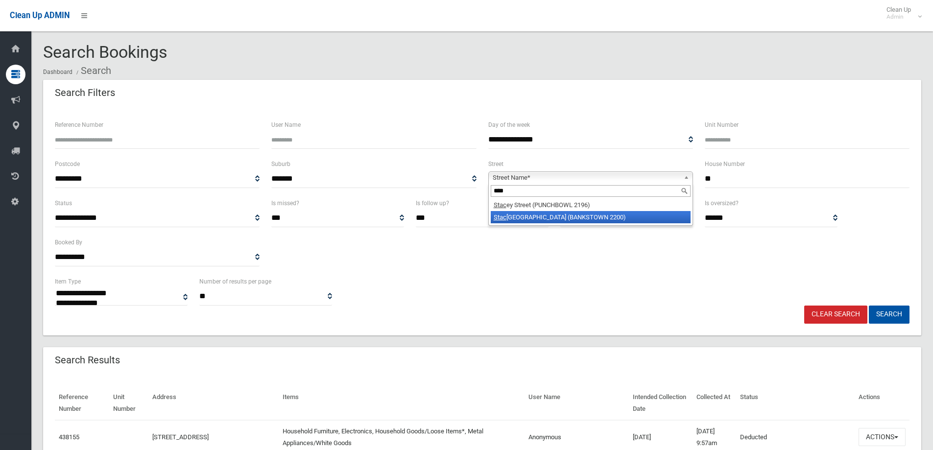
type input "****"
click at [591, 219] on li "Stac ey Street (BANKSTOWN 2200)" at bounding box center [591, 217] width 200 height 12
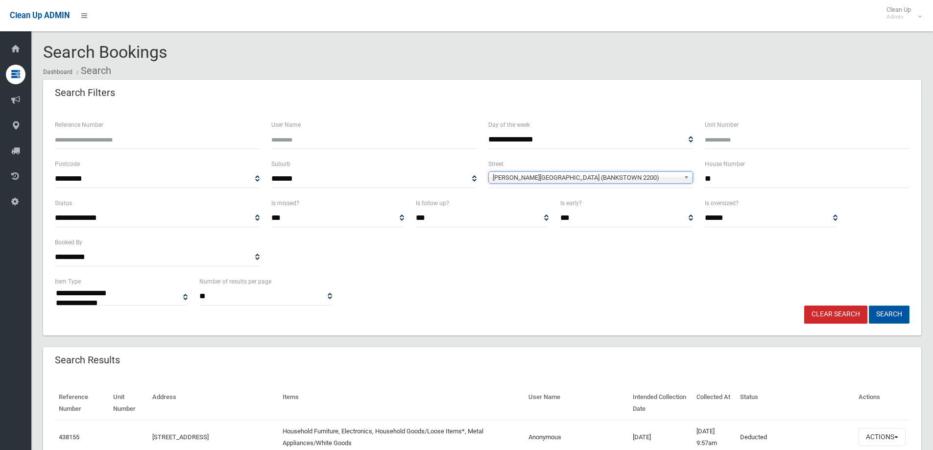
click at [878, 313] on button "Search" at bounding box center [889, 315] width 41 height 18
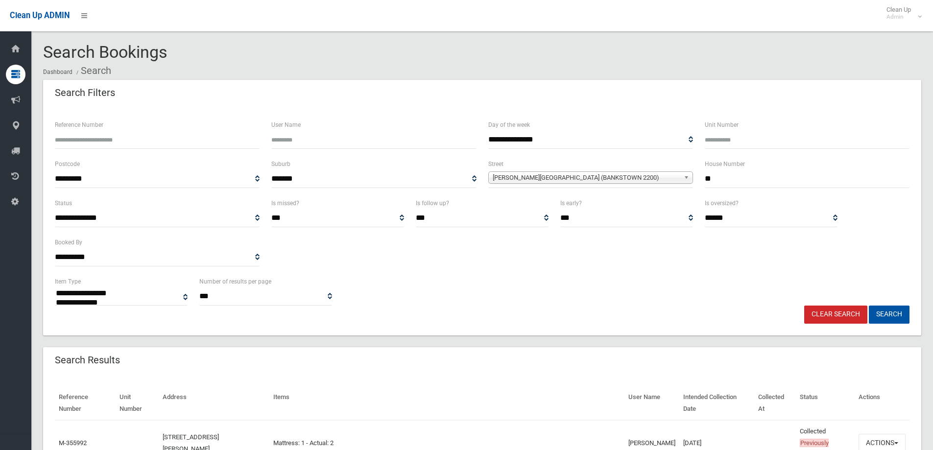
select select
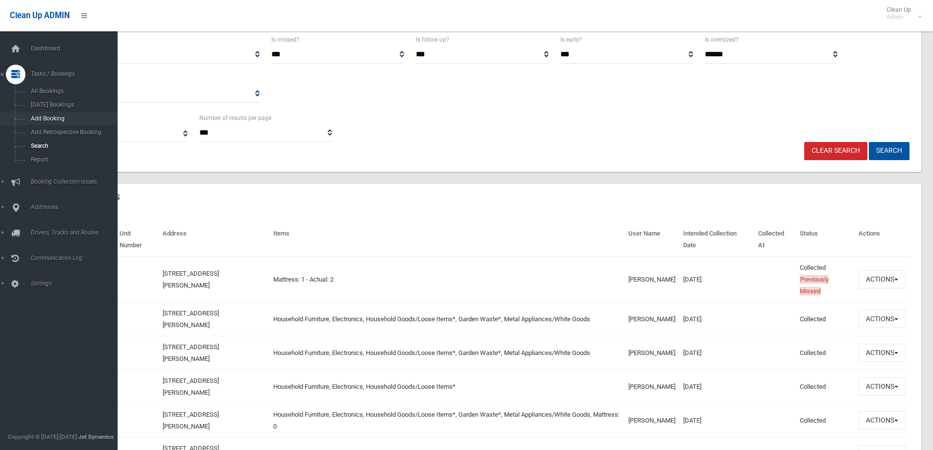
scroll to position [85, 0]
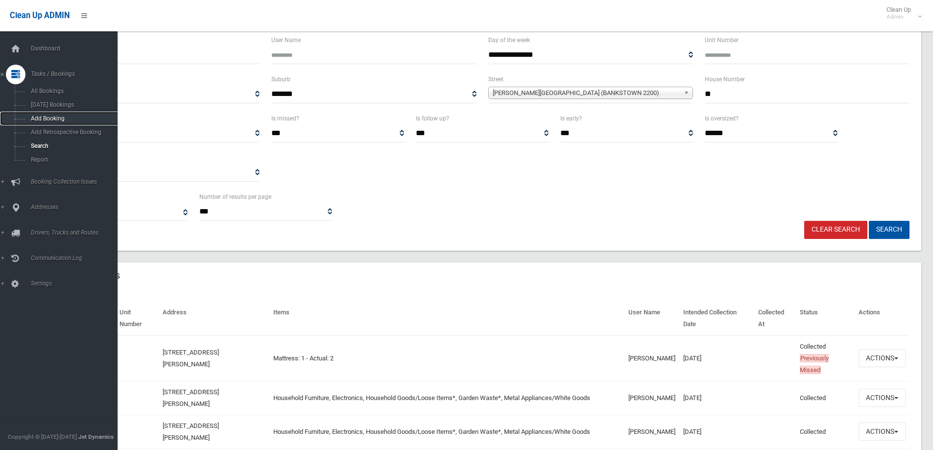
click at [46, 116] on span "Add Booking" at bounding box center [72, 118] width 89 height 7
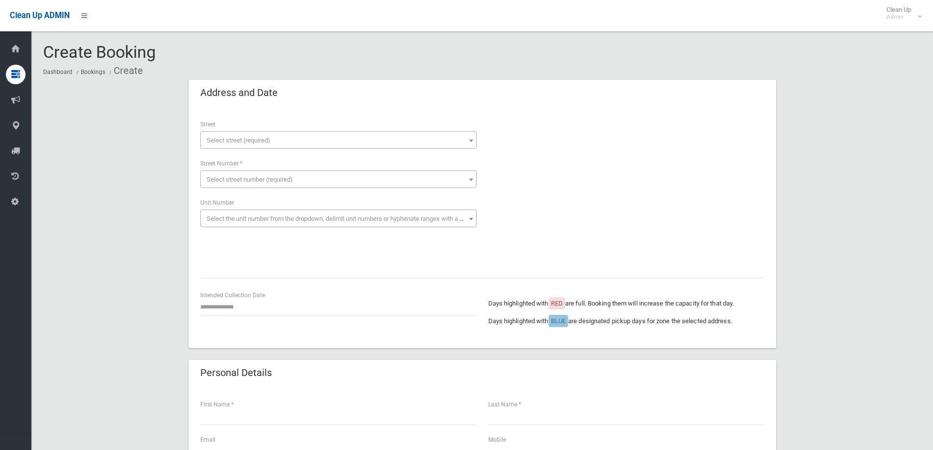
click at [271, 136] on span "Select street (required)" at bounding box center [338, 141] width 271 height 14
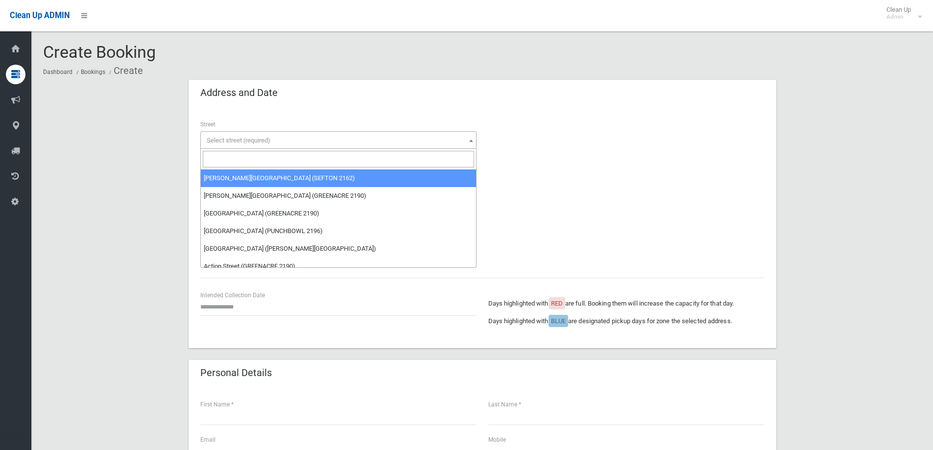
click at [253, 156] on input "search" at bounding box center [338, 159] width 271 height 17
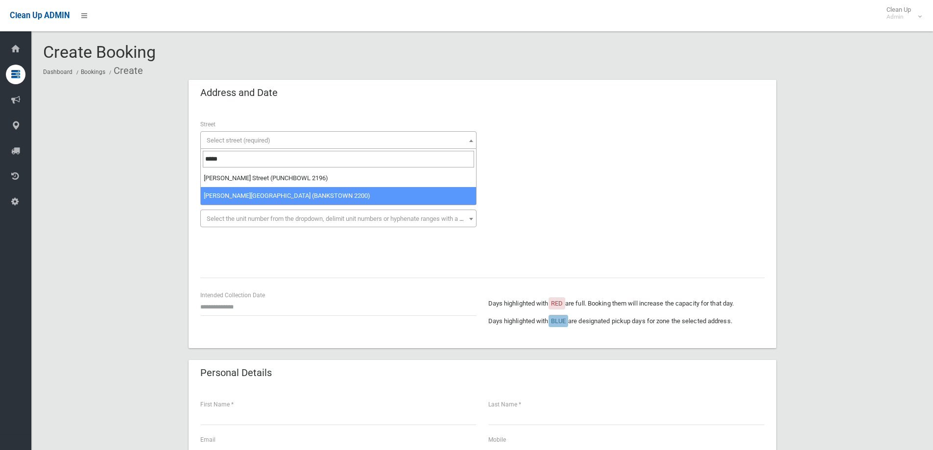
type input "*****"
select select "****"
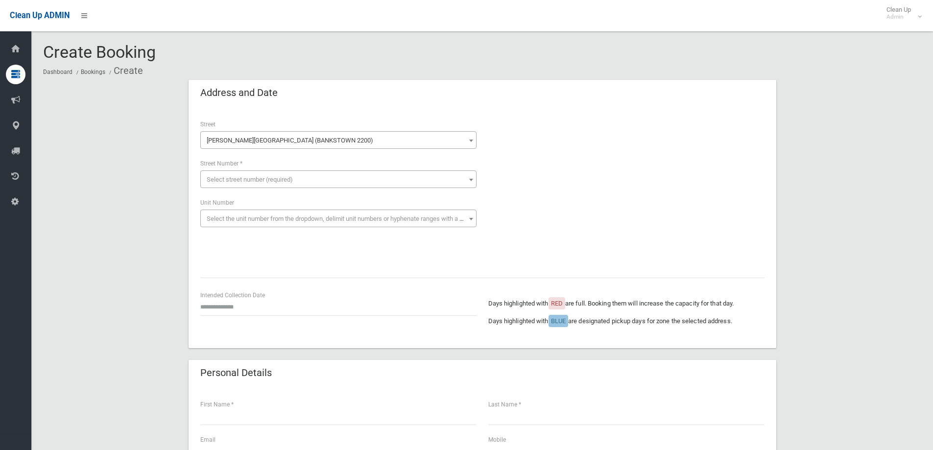
click at [231, 180] on span "Select street number (required)" at bounding box center [250, 179] width 86 height 7
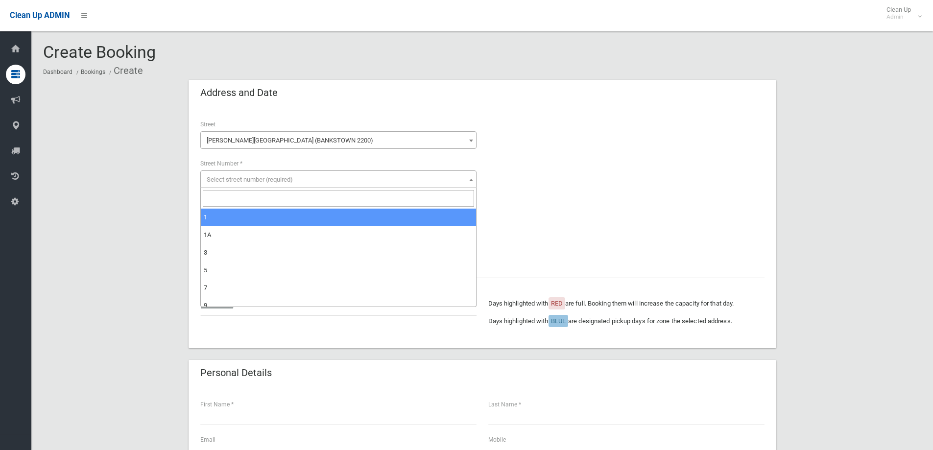
click at [225, 199] on input "search" at bounding box center [338, 198] width 271 height 17
type input "**"
select select "**"
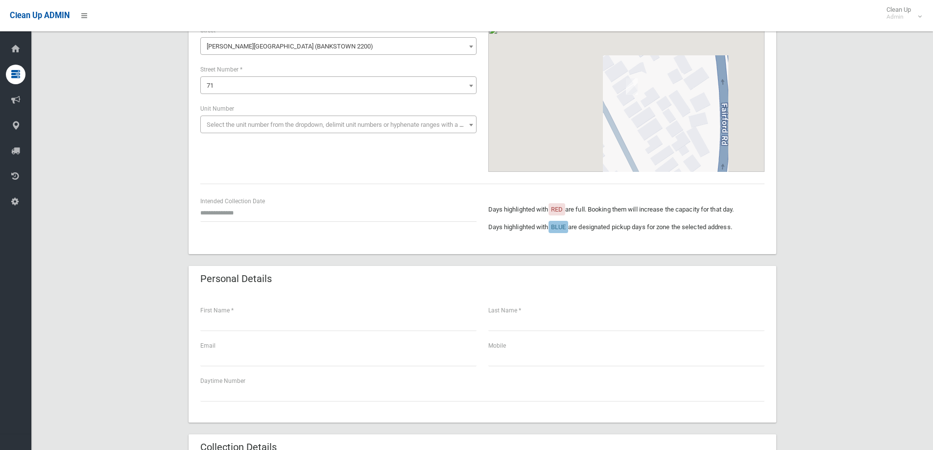
scroll to position [98, 0]
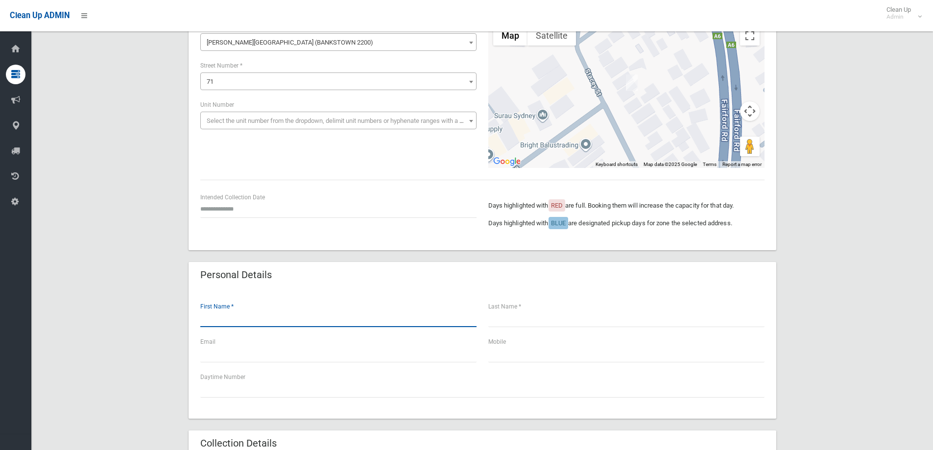
click at [227, 314] on input "text" at bounding box center [338, 318] width 276 height 18
type input "****"
click at [549, 319] on input "text" at bounding box center [626, 318] width 276 height 18
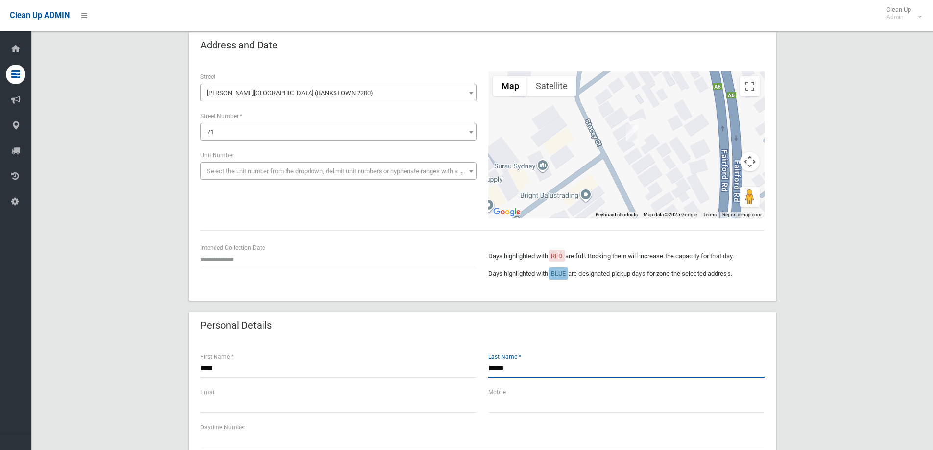
scroll to position [0, 0]
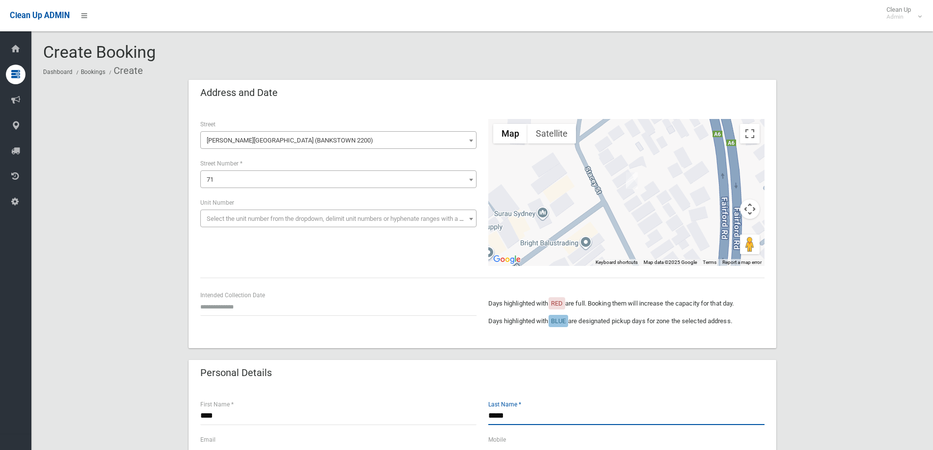
type input "*****"
click at [264, 313] on input "text" at bounding box center [338, 307] width 276 height 18
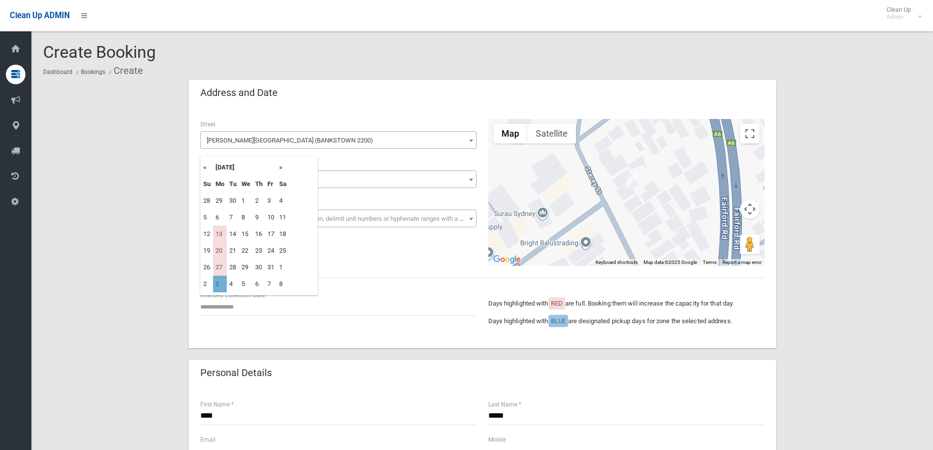
click at [215, 282] on td "3" at bounding box center [220, 284] width 14 height 17
type input "**********"
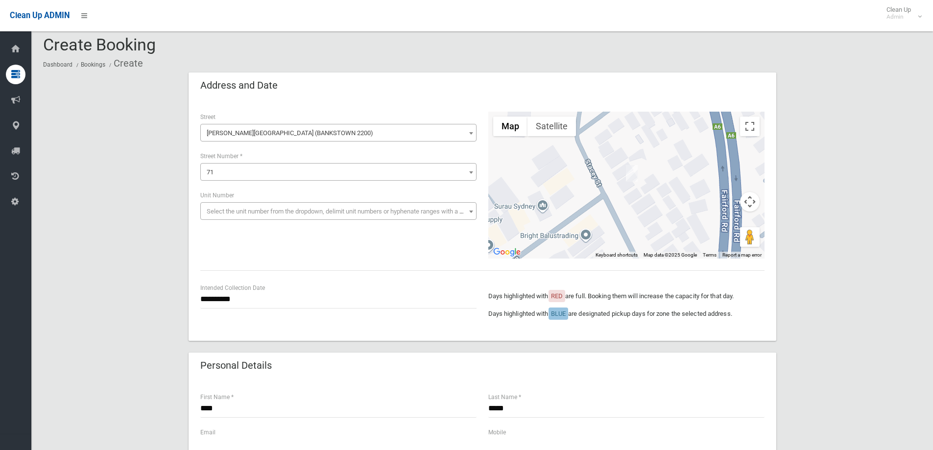
scroll to position [98, 0]
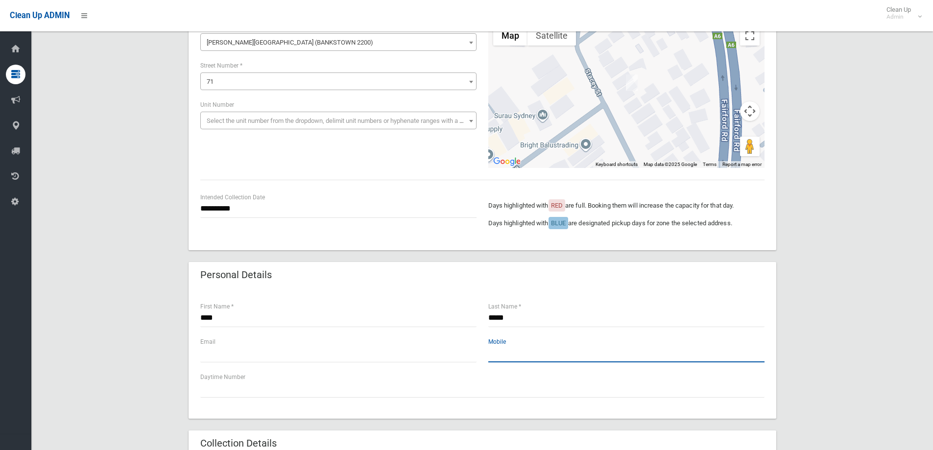
click at [519, 359] on input "text" at bounding box center [626, 353] width 276 height 18
type input "**********"
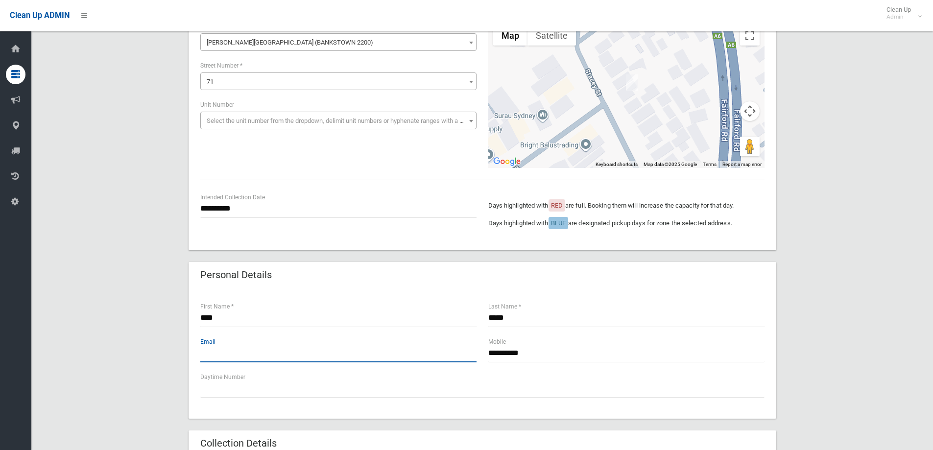
click at [243, 354] on input "text" at bounding box center [338, 353] width 276 height 18
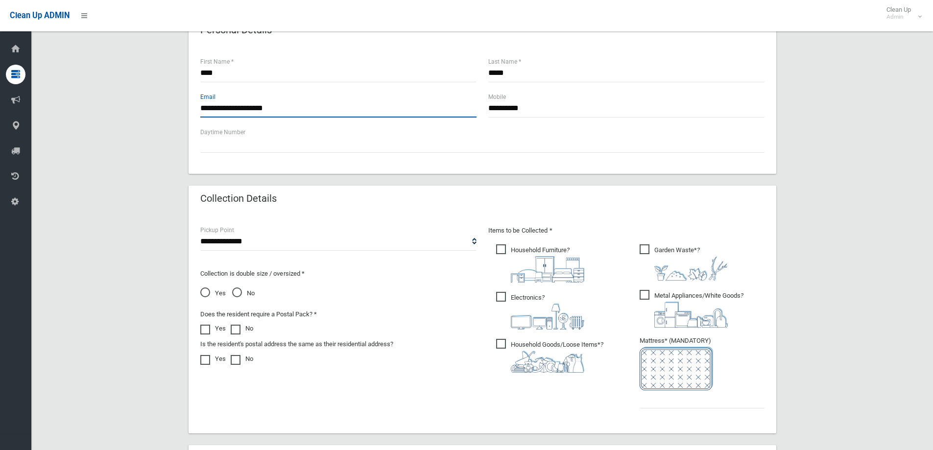
type input "**********"
click at [512, 245] on span "Household Furniture ?" at bounding box center [540, 263] width 88 height 38
click at [499, 290] on label "Electronics ?" at bounding box center [540, 310] width 88 height 40
drag, startPoint x: 500, startPoint y: 342, endPoint x: 543, endPoint y: 315, distance: 50.1
click at [500, 342] on span "Household Goods/Loose Items* ?" at bounding box center [549, 356] width 107 height 34
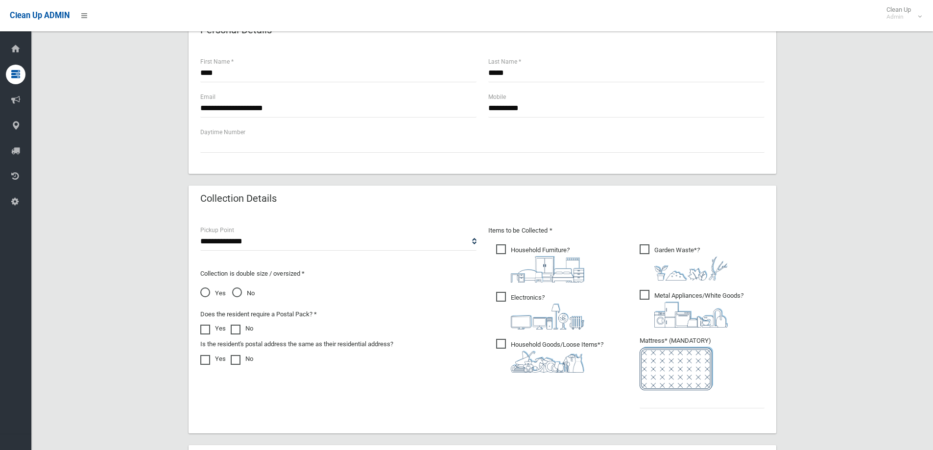
click at [650, 295] on span "Metal Appliances/White Goods ?" at bounding box center [692, 309] width 104 height 38
drag, startPoint x: 646, startPoint y: 245, endPoint x: 652, endPoint y: 268, distance: 24.2
click at [646, 244] on span "Garden Waste* ?" at bounding box center [684, 262] width 88 height 36
click at [689, 403] on input "text" at bounding box center [702, 399] width 125 height 18
type input "*"
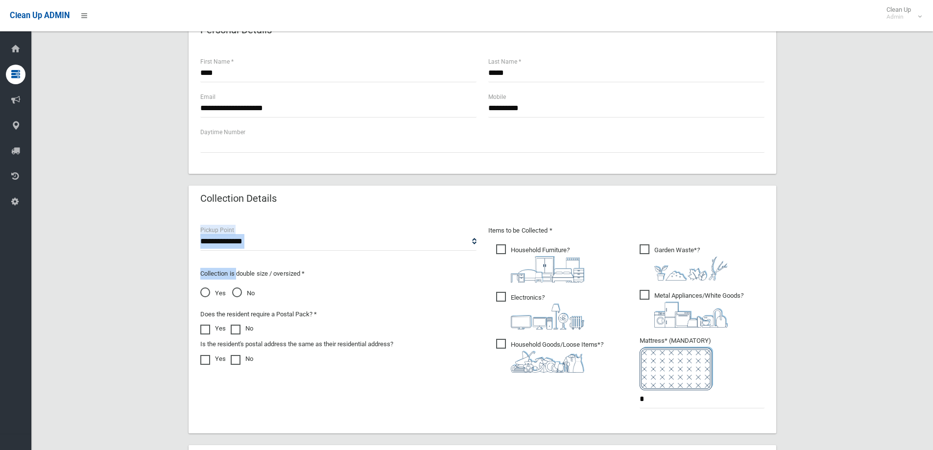
click at [235, 246] on div "**********" at bounding box center [338, 305] width 288 height 161
drag, startPoint x: 235, startPoint y: 241, endPoint x: 242, endPoint y: 240, distance: 7.4
click at [235, 241] on select "**********" at bounding box center [338, 242] width 276 height 18
select select "*"
click at [200, 233] on select "**********" at bounding box center [338, 242] width 276 height 18
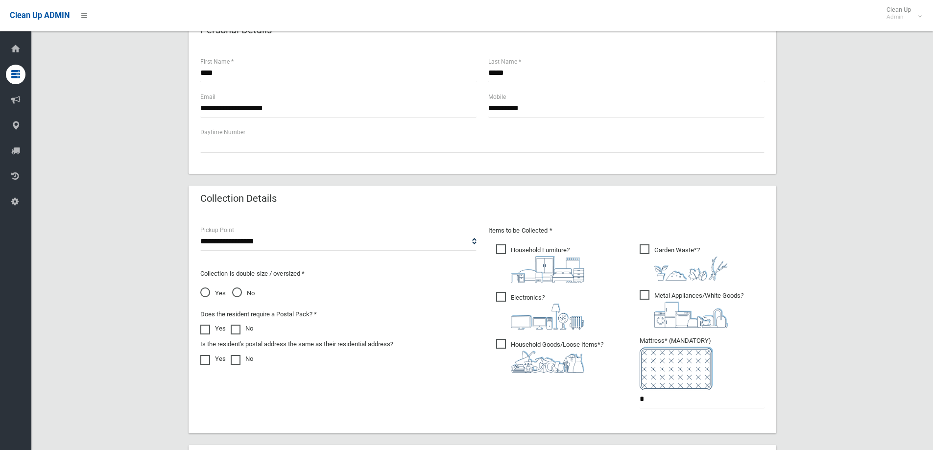
drag, startPoint x: 237, startPoint y: 290, endPoint x: 254, endPoint y: 272, distance: 25.3
click at [237, 288] on span "No" at bounding box center [243, 293] width 23 height 12
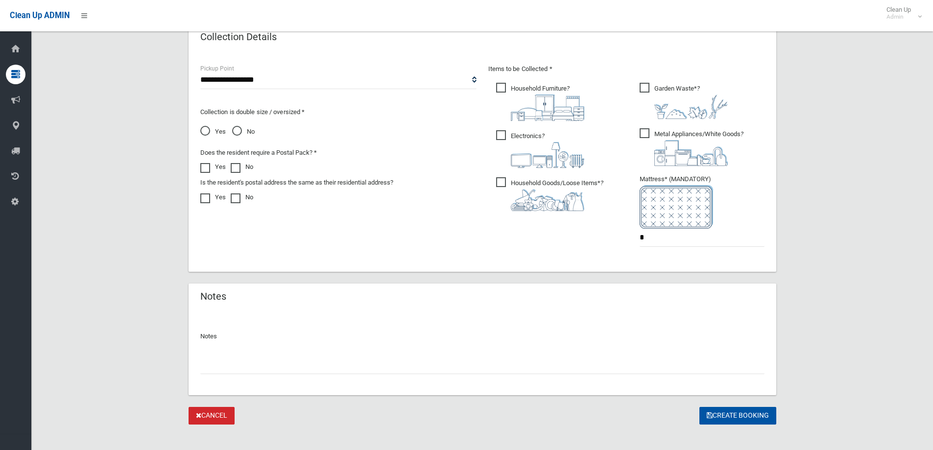
scroll to position [514, 0]
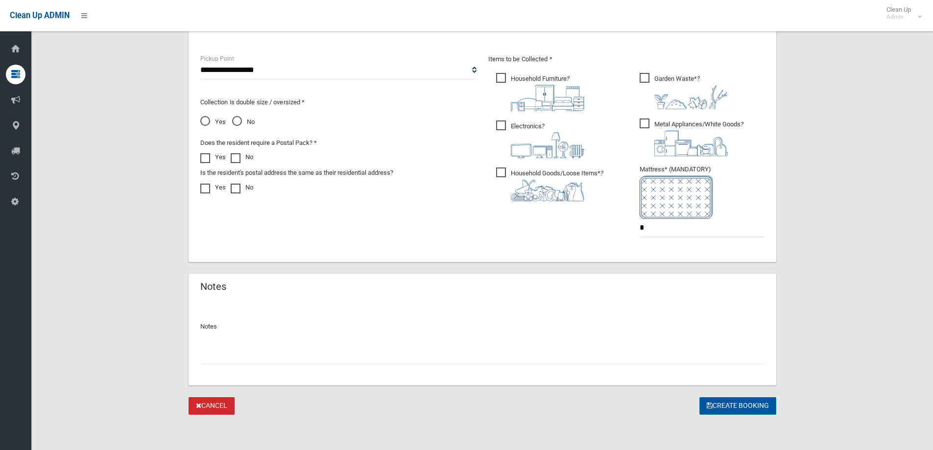
click at [763, 411] on button "Create Booking" at bounding box center [737, 406] width 77 height 18
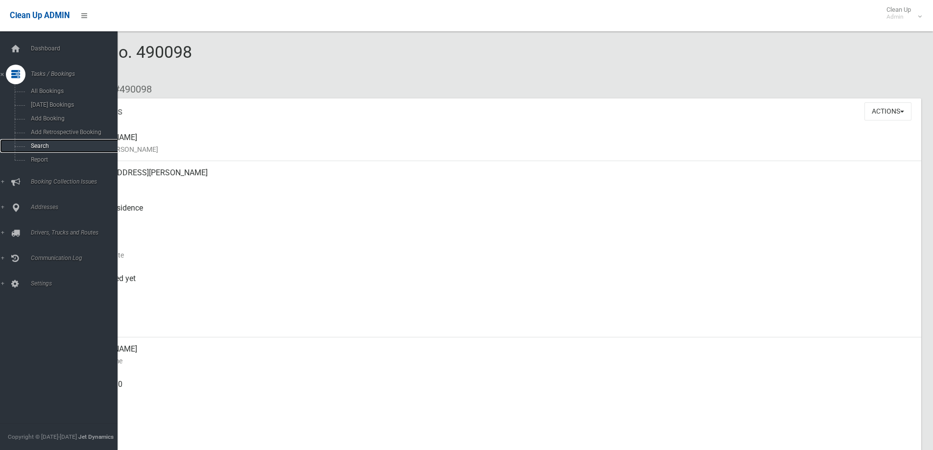
click at [52, 150] on link "Search" at bounding box center [62, 146] width 125 height 14
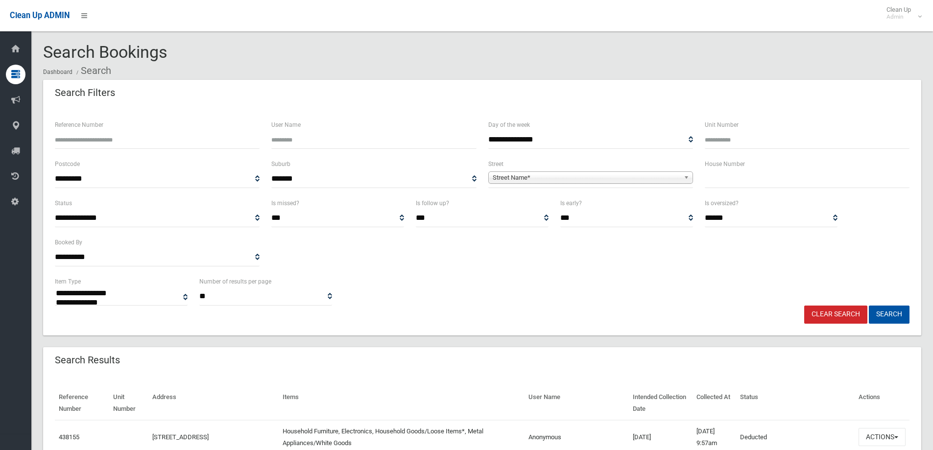
select select
click at [720, 183] on input "text" at bounding box center [807, 179] width 205 height 18
type input "*"
click at [659, 173] on span "Street Name*" at bounding box center [586, 178] width 187 height 12
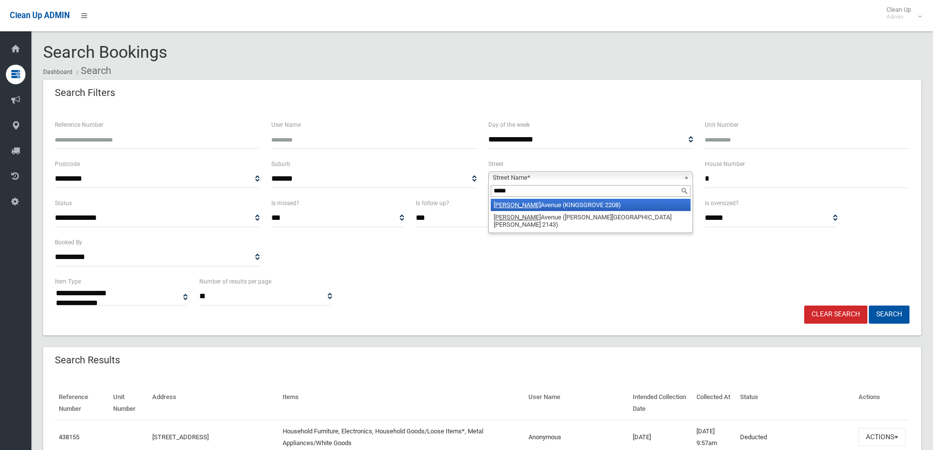
type input "*****"
click at [568, 204] on li "Jones Avenue (KINGSGROVE 2208)" at bounding box center [591, 205] width 200 height 12
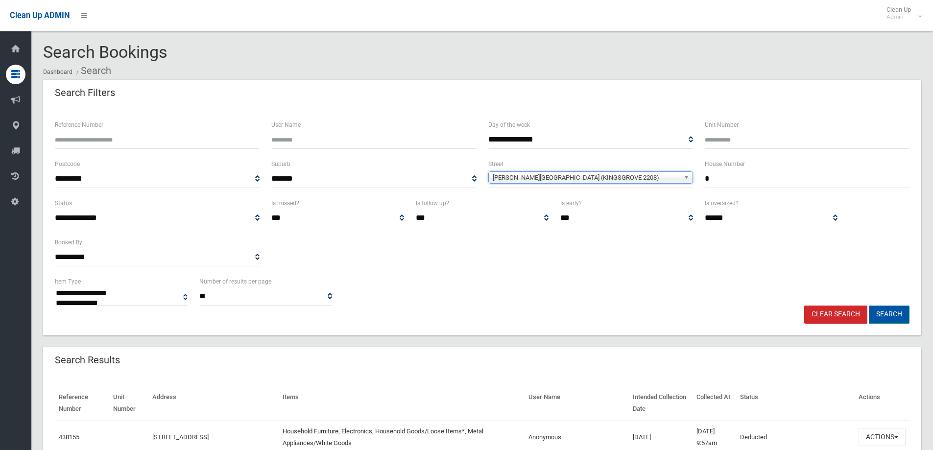
click at [896, 313] on button "Search" at bounding box center [889, 315] width 41 height 18
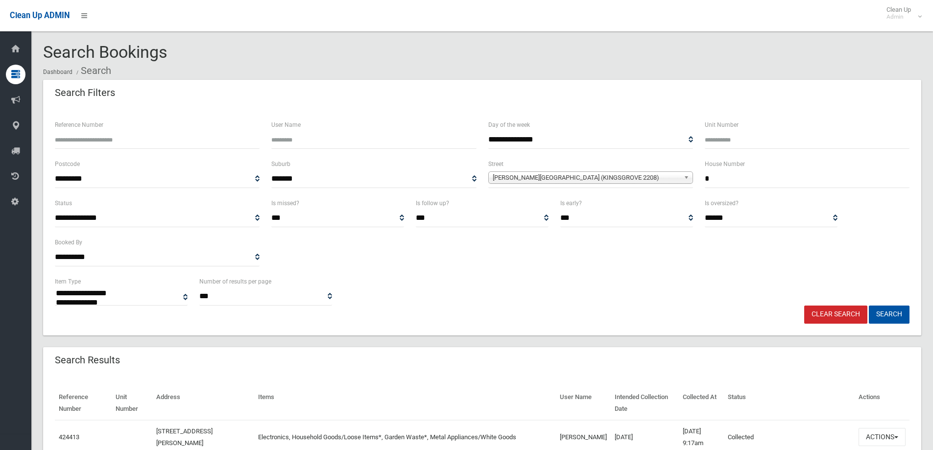
select select
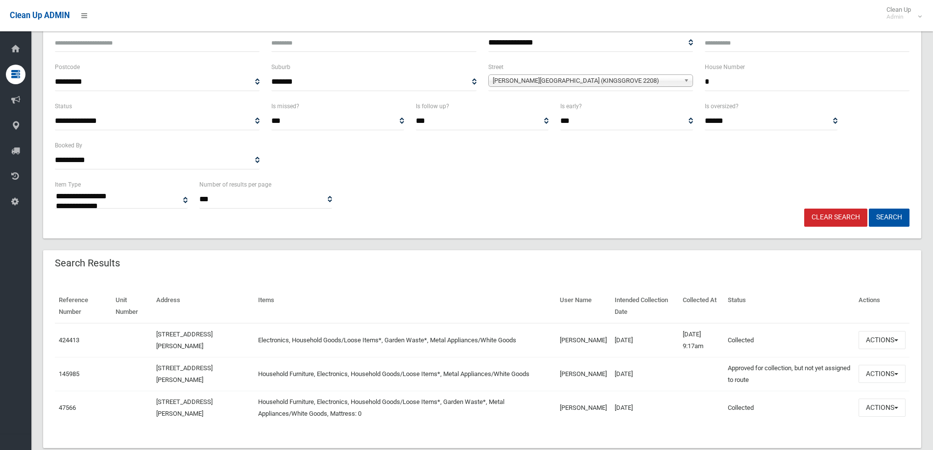
scroll to position [98, 0]
click at [893, 339] on button "Actions" at bounding box center [881, 339] width 47 height 18
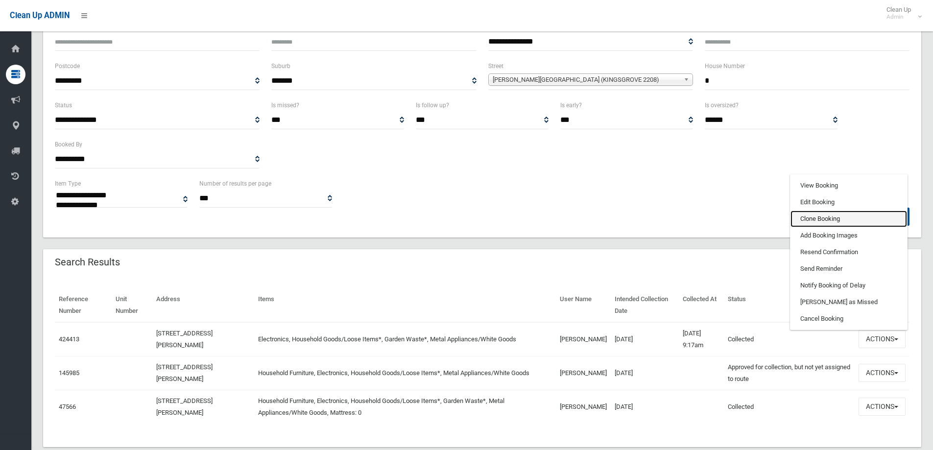
click at [828, 221] on link "Clone Booking" at bounding box center [848, 219] width 117 height 17
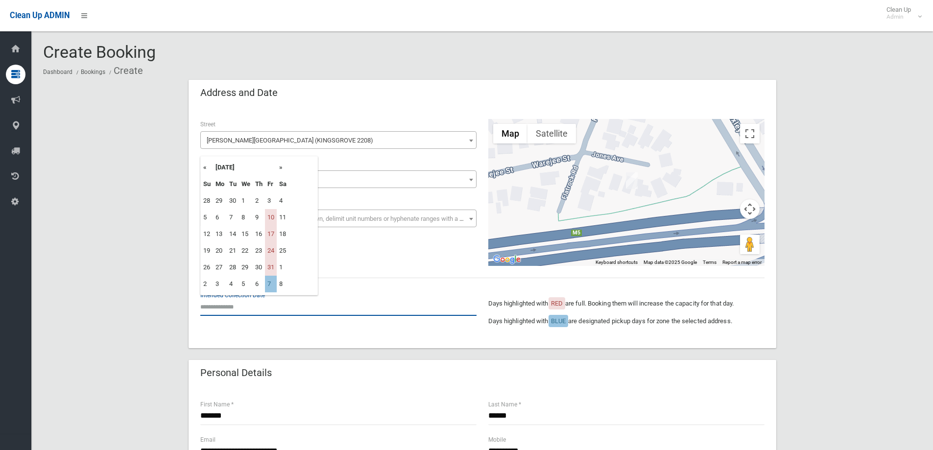
click at [249, 308] on input "text" at bounding box center [338, 307] width 276 height 18
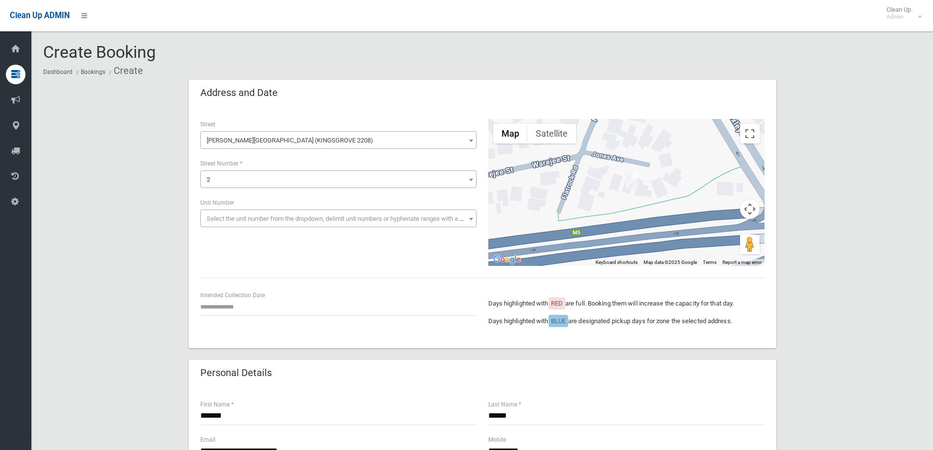
click at [371, 259] on div "**********" at bounding box center [482, 192] width 576 height 147
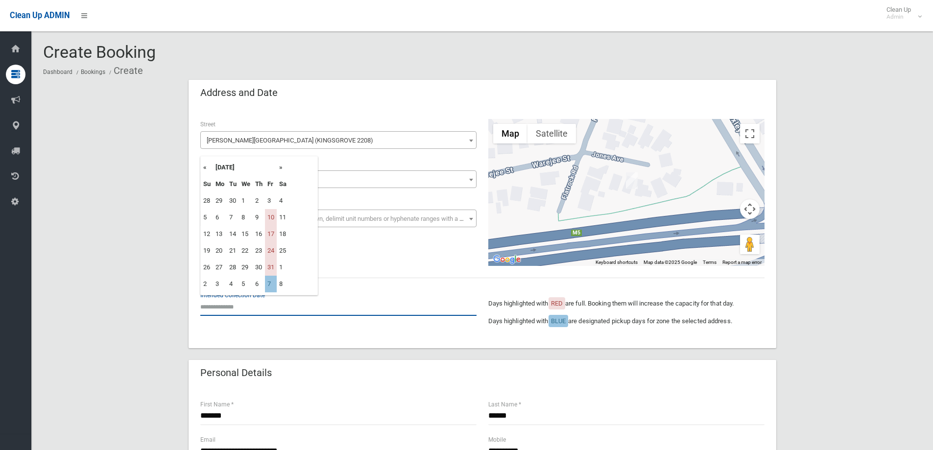
click at [243, 306] on input "text" at bounding box center [338, 307] width 276 height 18
click at [380, 272] on div "**********" at bounding box center [483, 227] width 588 height 241
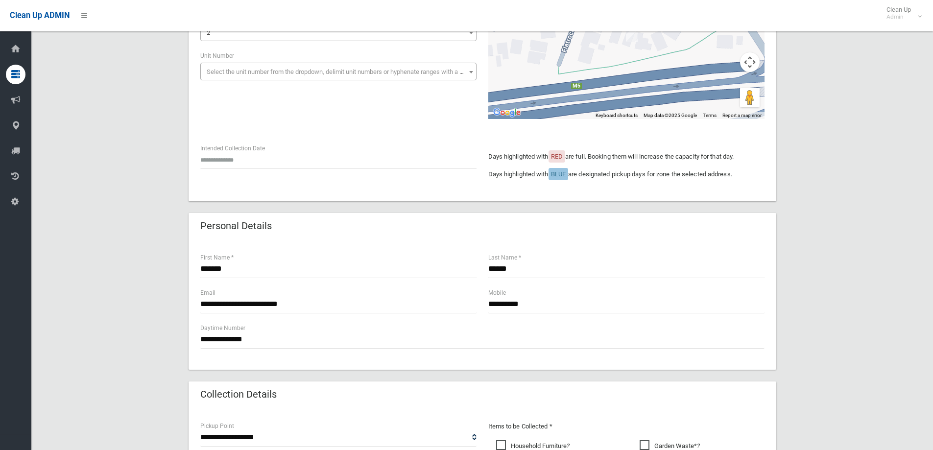
scroll to position [49, 0]
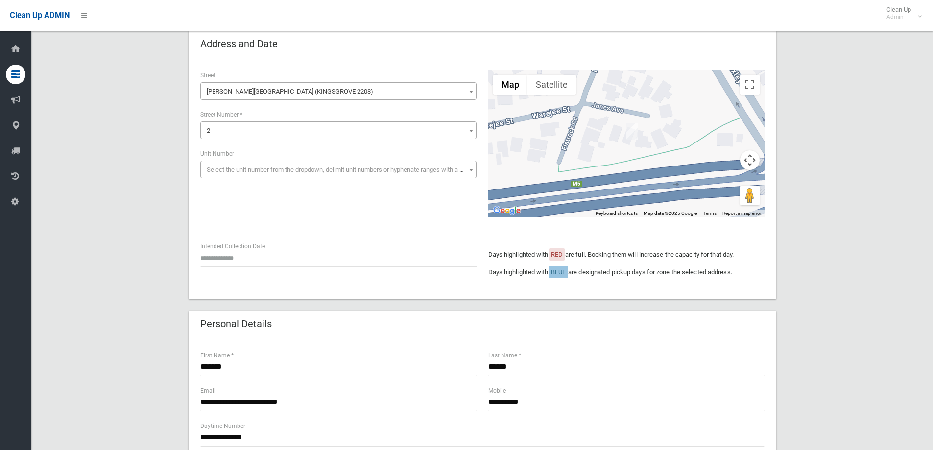
click at [95, 165] on div "**********" at bounding box center [482, 456] width 878 height 850
click at [229, 258] on input "text" at bounding box center [338, 258] width 276 height 18
click at [143, 181] on div "**********" at bounding box center [482, 456] width 878 height 850
click at [242, 257] on input "text" at bounding box center [338, 258] width 276 height 18
click at [272, 237] on td "7" at bounding box center [271, 235] width 12 height 17
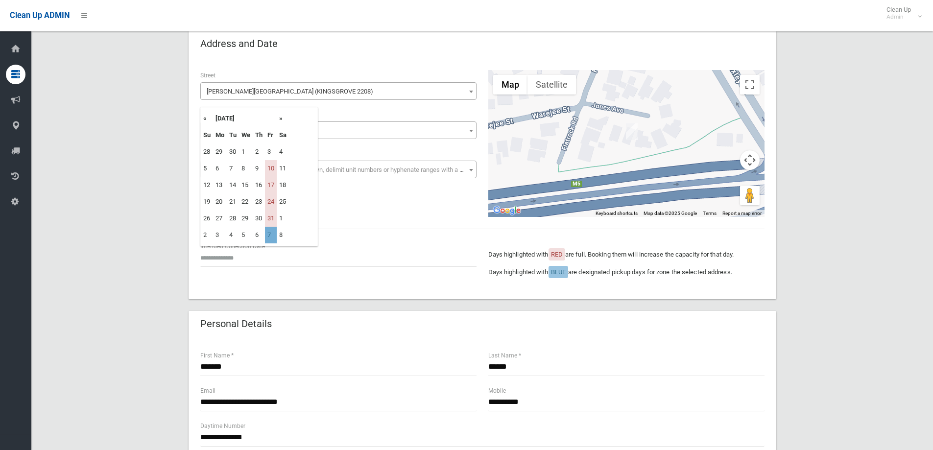
type input "**********"
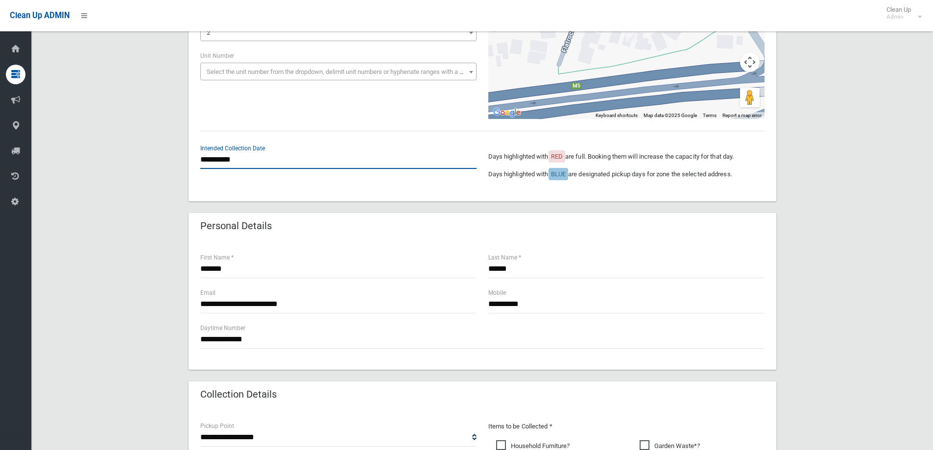
click at [238, 162] on input "**********" at bounding box center [338, 160] width 276 height 18
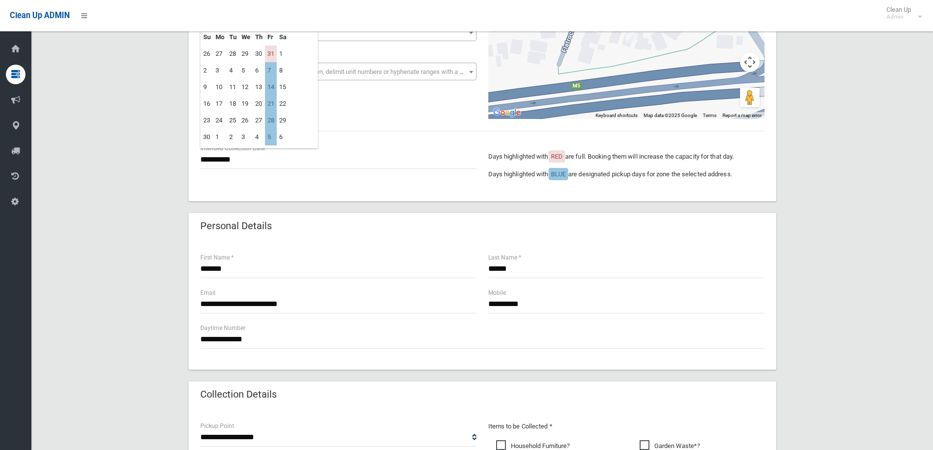
click at [371, 115] on div "**********" at bounding box center [482, 45] width 576 height 147
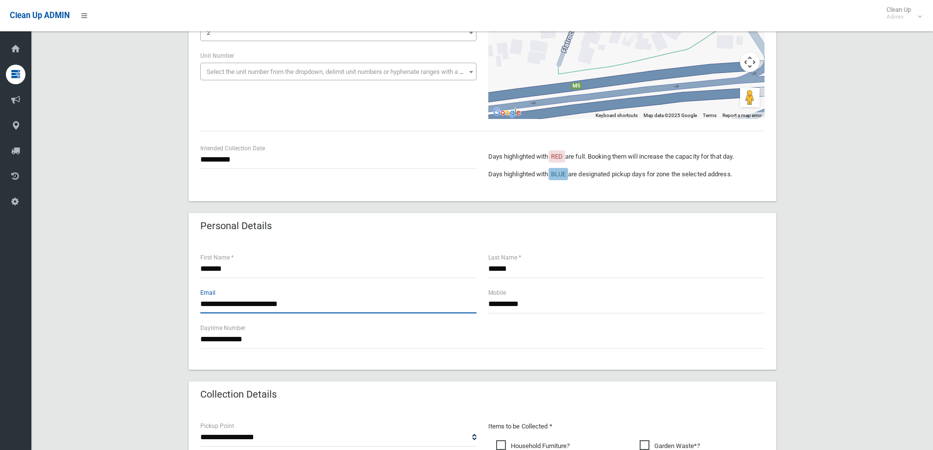
click at [320, 305] on input "**********" at bounding box center [338, 304] width 276 height 18
click at [147, 270] on div "**********" at bounding box center [482, 358] width 878 height 850
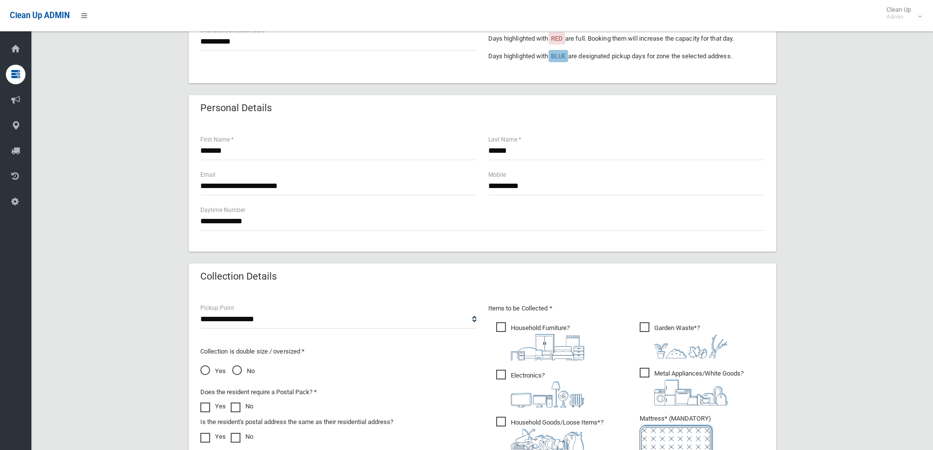
scroll to position [294, 0]
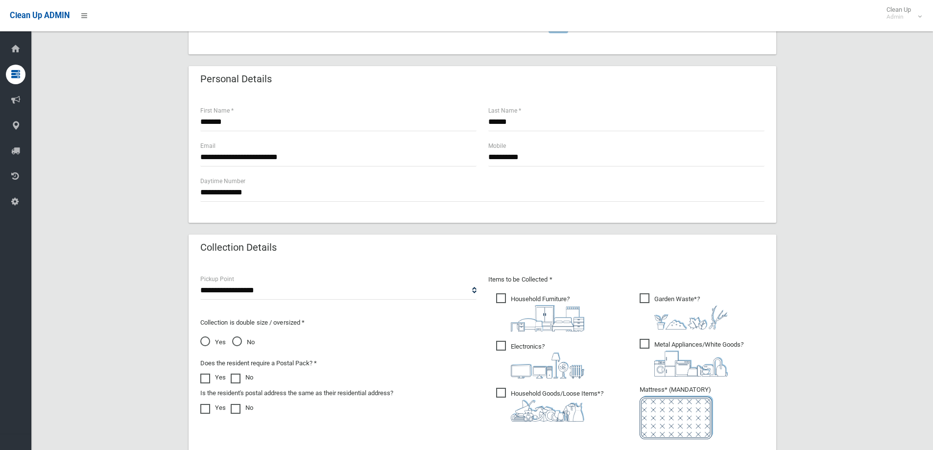
click at [504, 299] on span "Household Furniture ?" at bounding box center [540, 312] width 88 height 38
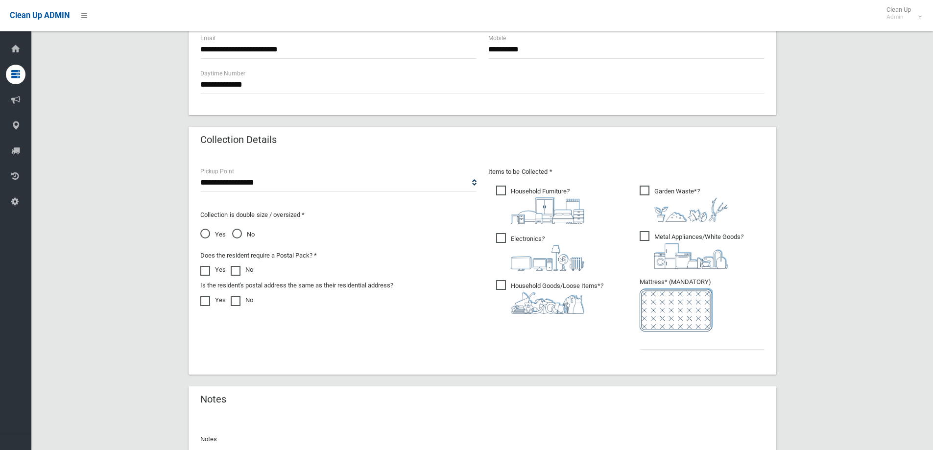
scroll to position [441, 0]
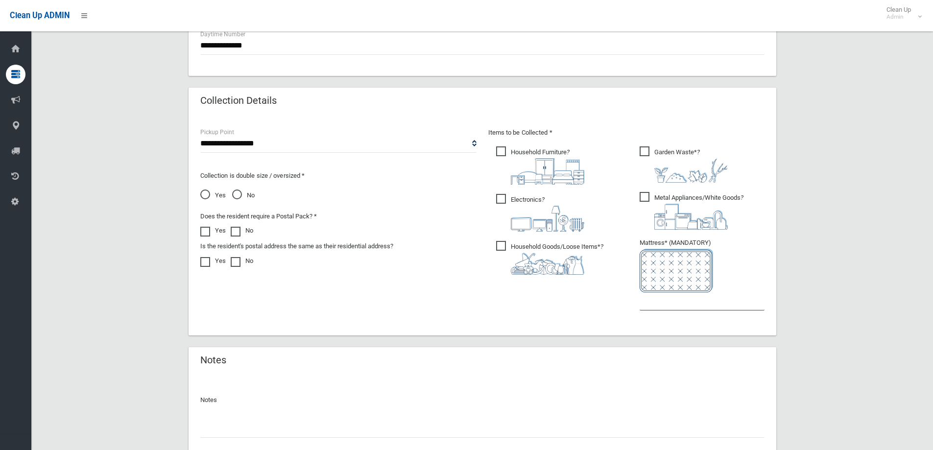
click at [648, 303] on input "text" at bounding box center [702, 301] width 125 height 18
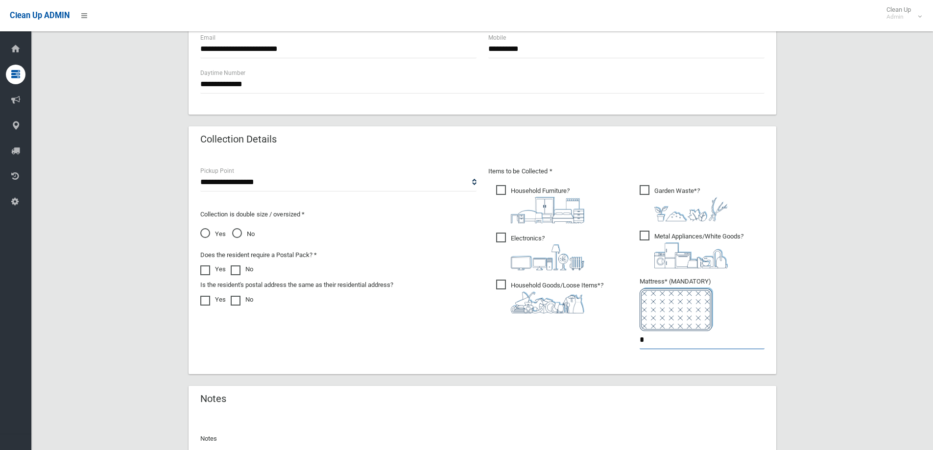
scroll to position [514, 0]
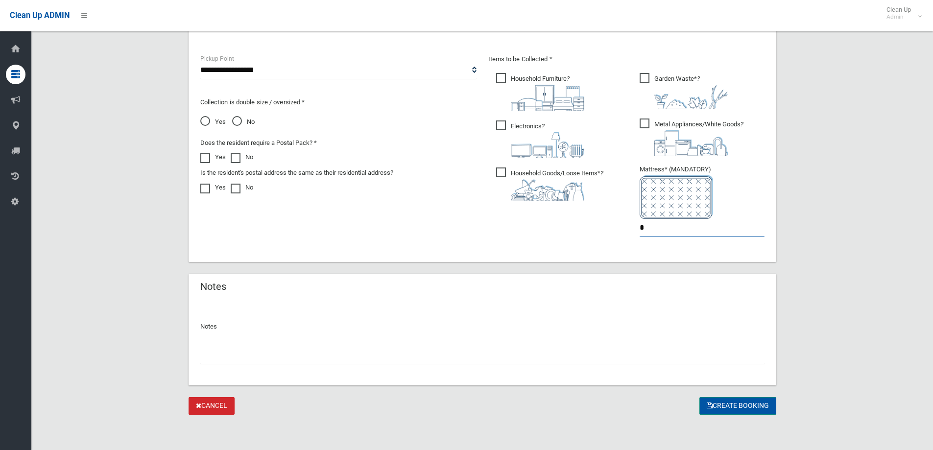
type input "*"
click at [721, 404] on button "Create Booking" at bounding box center [737, 406] width 77 height 18
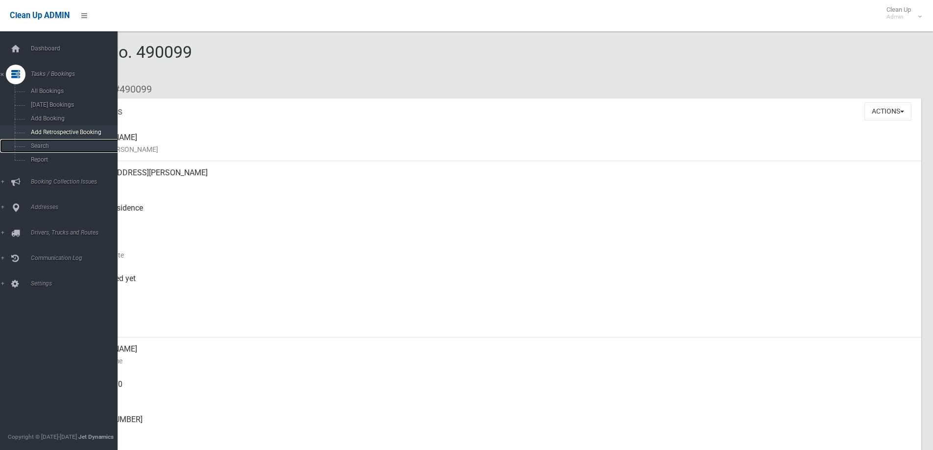
drag, startPoint x: 34, startPoint y: 141, endPoint x: 50, endPoint y: 137, distance: 16.8
click at [34, 141] on link "Search" at bounding box center [62, 146] width 125 height 14
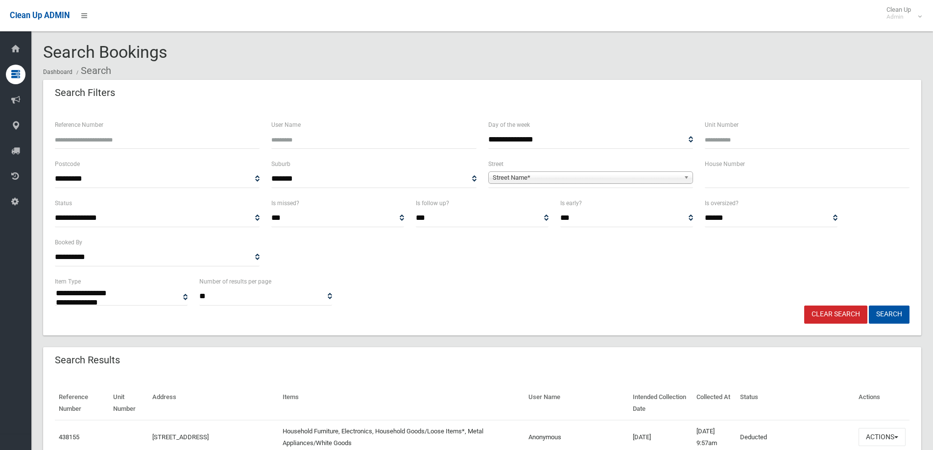
select select
click at [724, 187] on input "text" at bounding box center [807, 179] width 205 height 18
type input "*****"
click at [642, 174] on span "Street Name*" at bounding box center [586, 178] width 187 height 12
type input "*******"
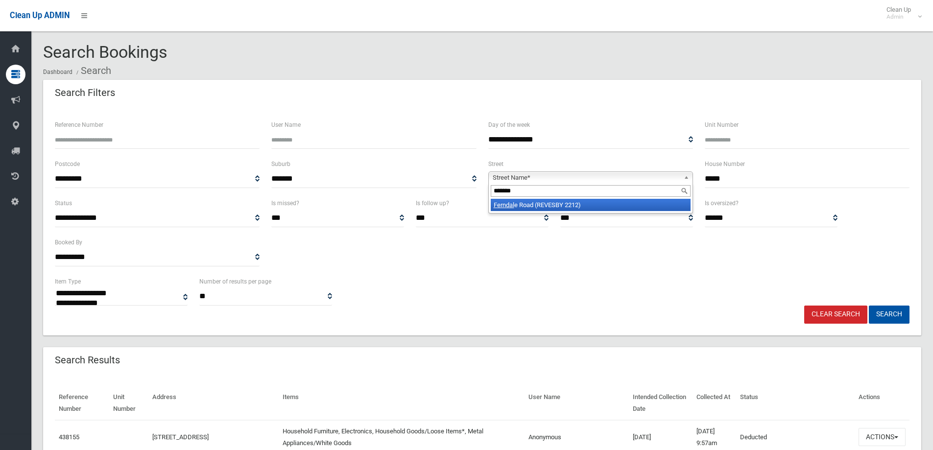
click at [597, 205] on li "Ferndal e Road (REVESBY 2212)" at bounding box center [591, 205] width 200 height 12
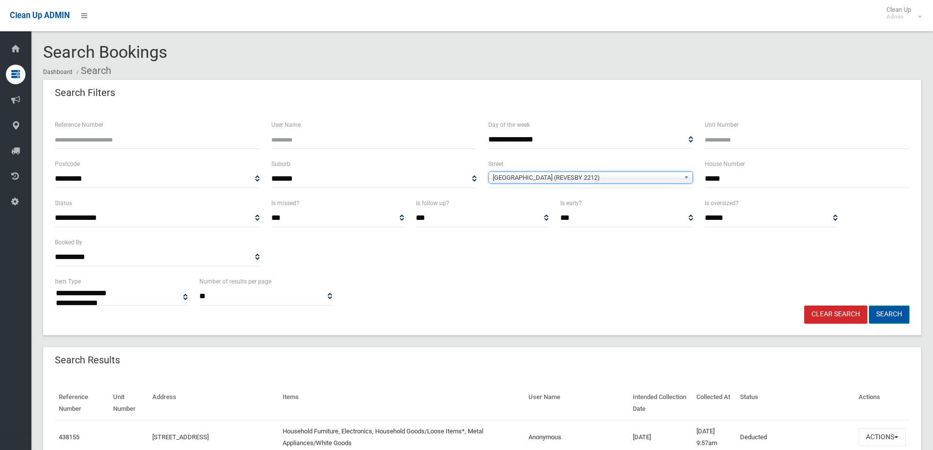
click at [888, 315] on button "Search" at bounding box center [889, 315] width 41 height 18
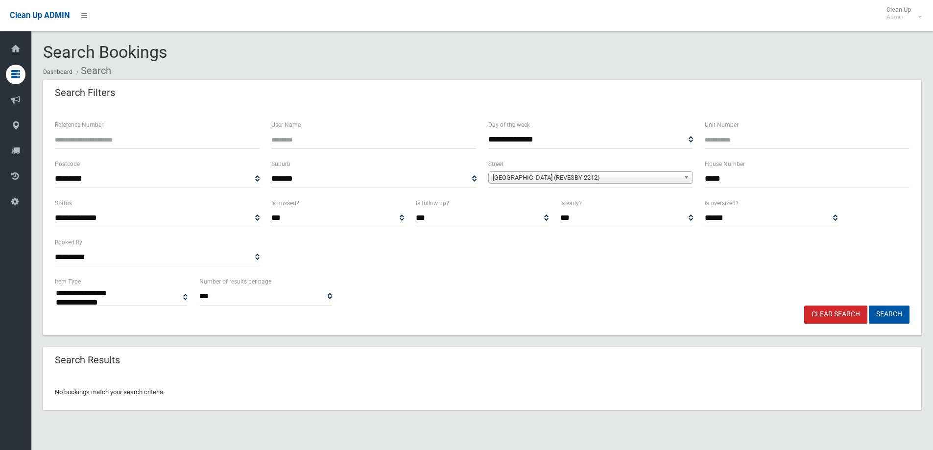
select select
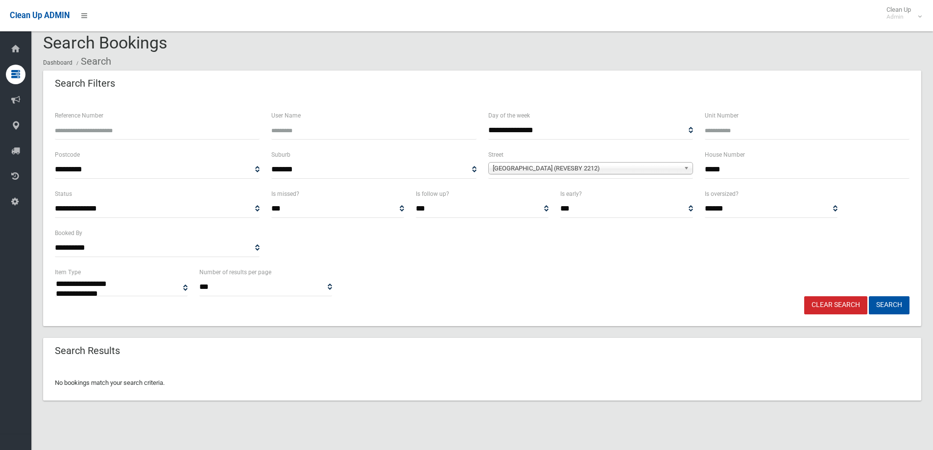
scroll to position [12, 0]
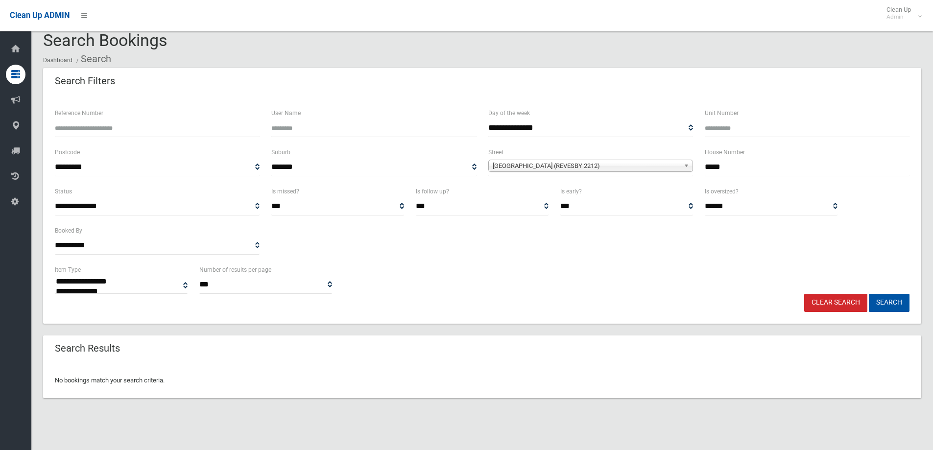
drag, startPoint x: 764, startPoint y: 169, endPoint x: 625, endPoint y: 173, distance: 139.6
click at [628, 174] on div "**********" at bounding box center [482, 165] width 866 height 39
click at [610, 160] on span "**********" at bounding box center [590, 167] width 205 height 18
click at [608, 164] on span "[GEOGRAPHIC_DATA] (REVESBY 2212)" at bounding box center [586, 166] width 187 height 12
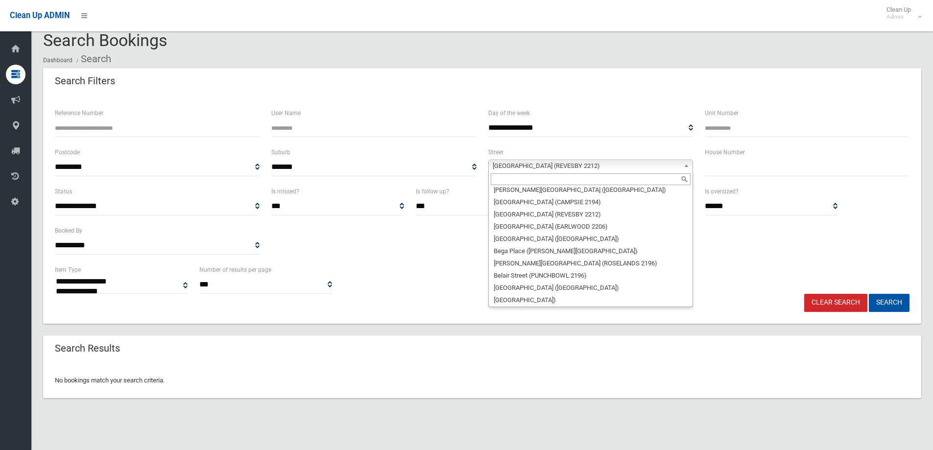
scroll to position [0, 0]
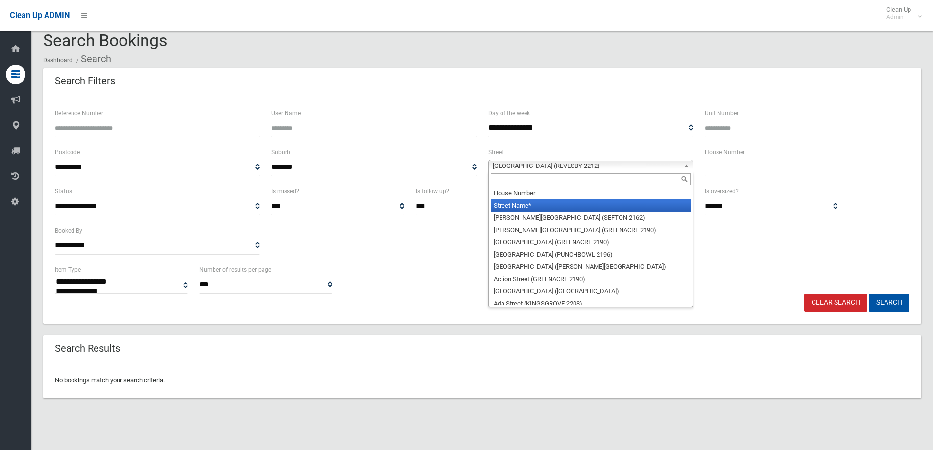
click at [580, 200] on li "Street Name*" at bounding box center [591, 205] width 200 height 12
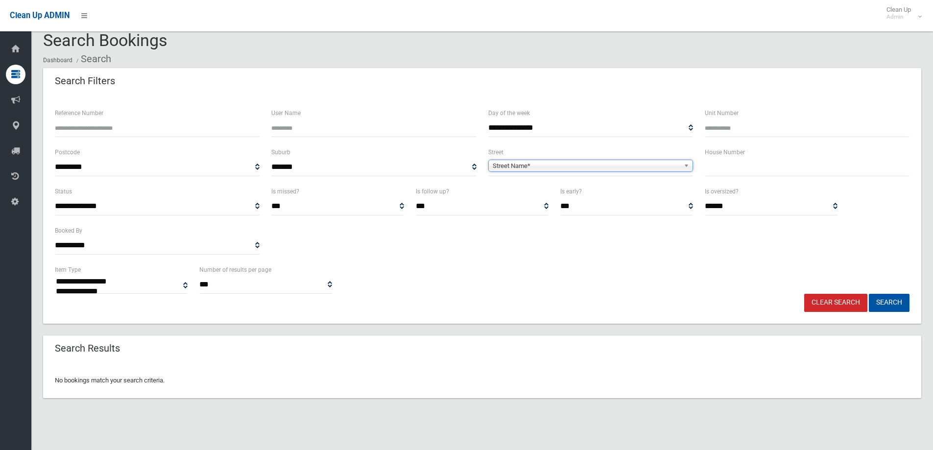
click at [105, 126] on input "Reference Number" at bounding box center [157, 128] width 205 height 18
type input "******"
click at [869, 294] on button "Search" at bounding box center [889, 303] width 41 height 18
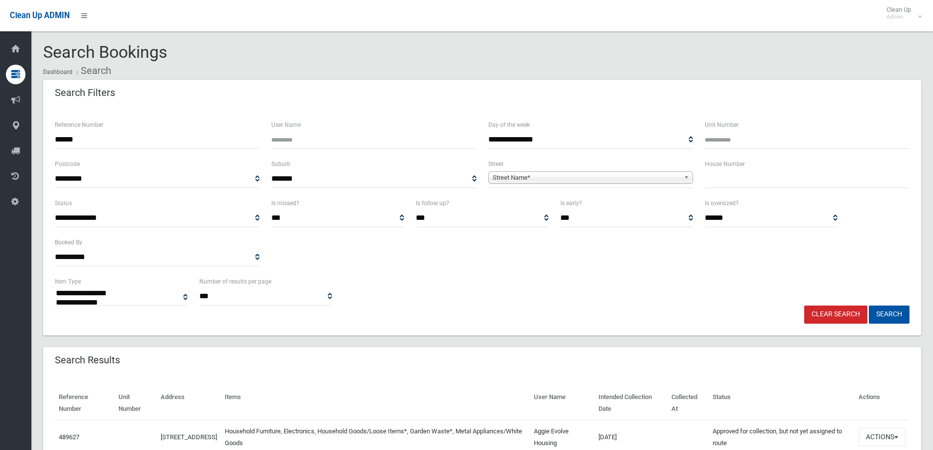
select select
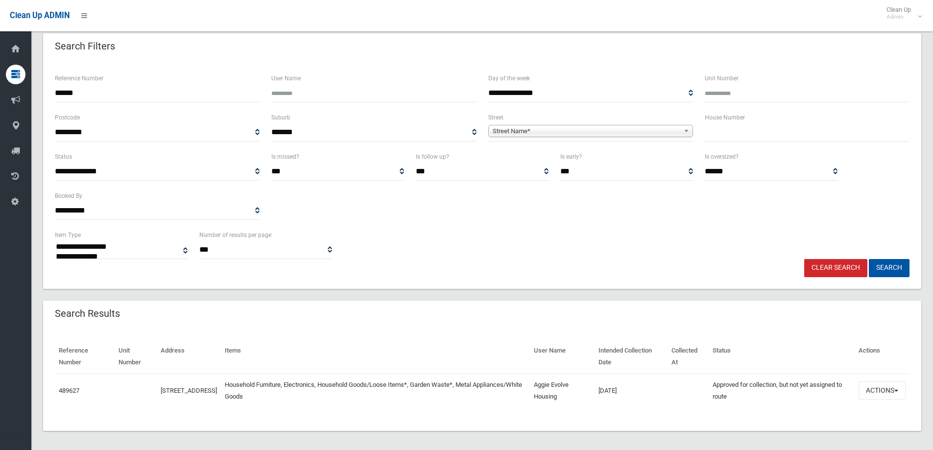
scroll to position [51, 0]
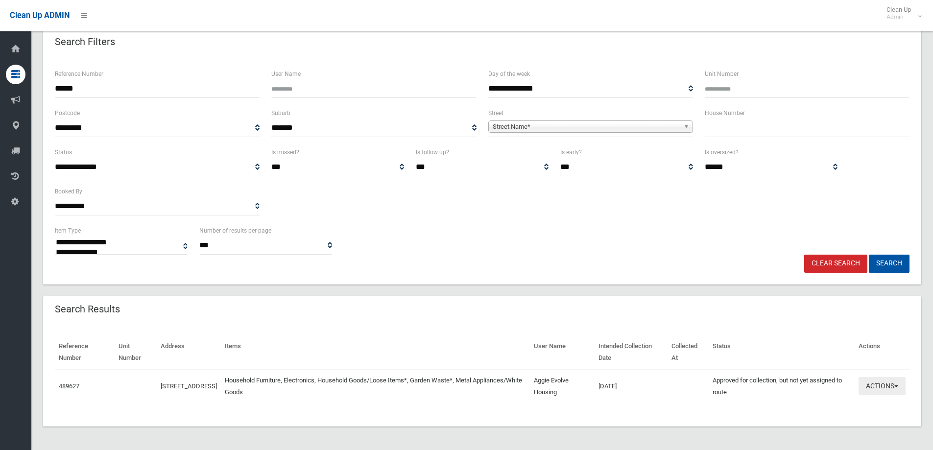
click at [878, 382] on button "Actions" at bounding box center [881, 386] width 47 height 18
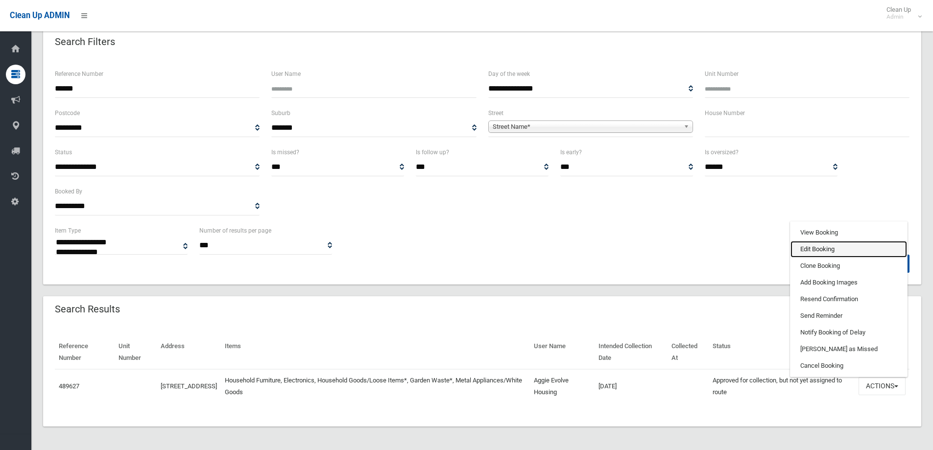
click at [824, 248] on link "Edit Booking" at bounding box center [848, 249] width 117 height 17
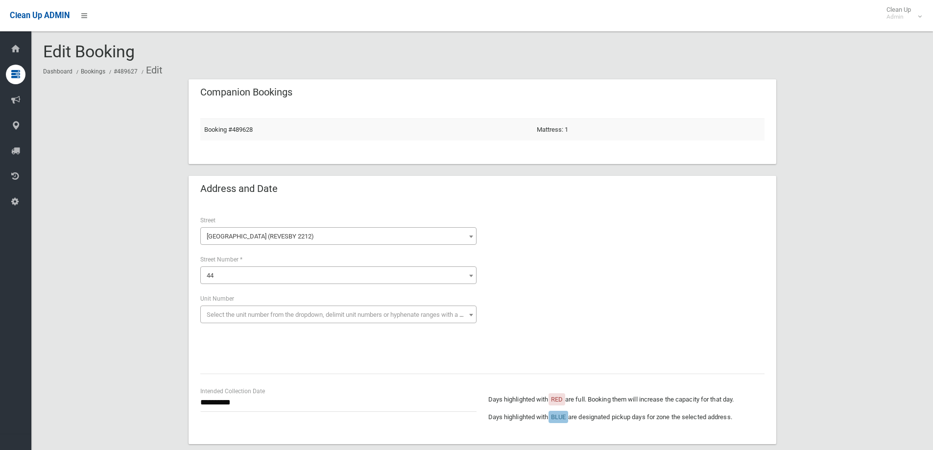
scroll to position [49, 0]
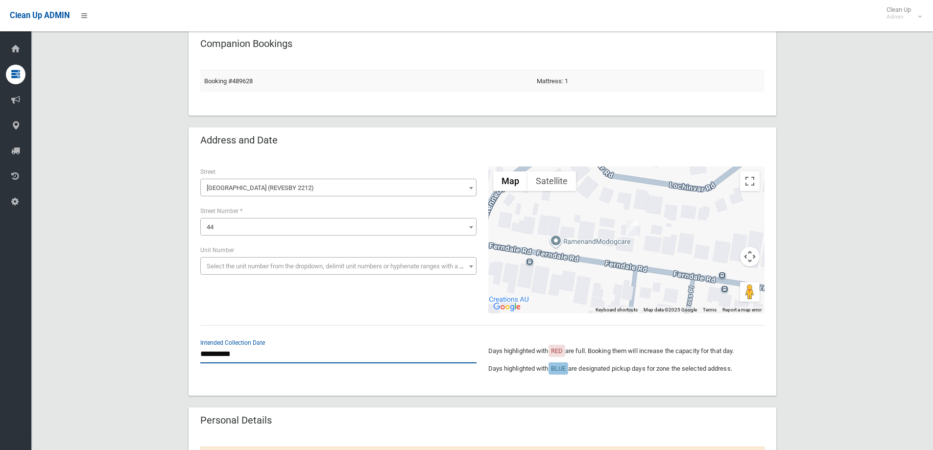
click at [266, 351] on input "**********" at bounding box center [338, 354] width 276 height 18
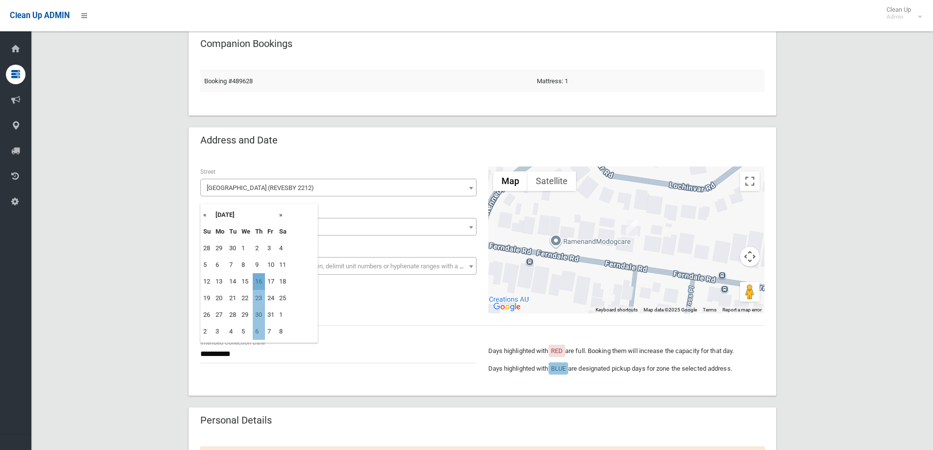
click at [262, 281] on td "16" at bounding box center [259, 281] width 12 height 17
type input "**********"
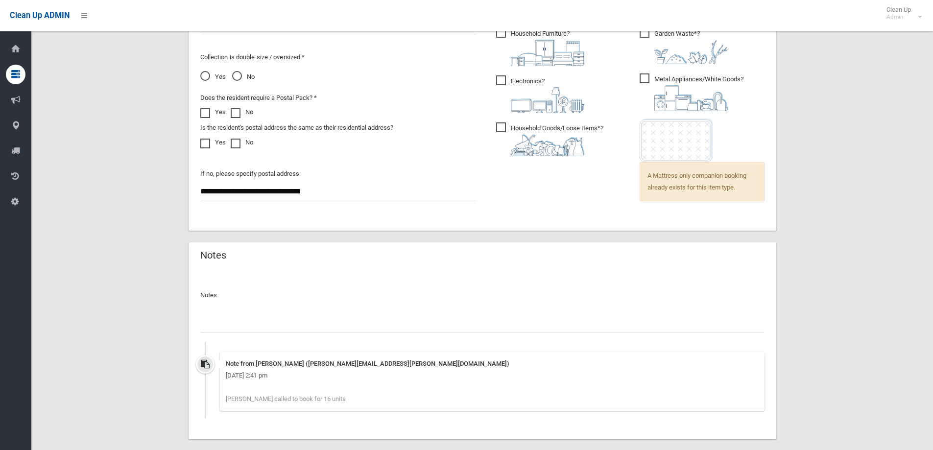
scroll to position [762, 0]
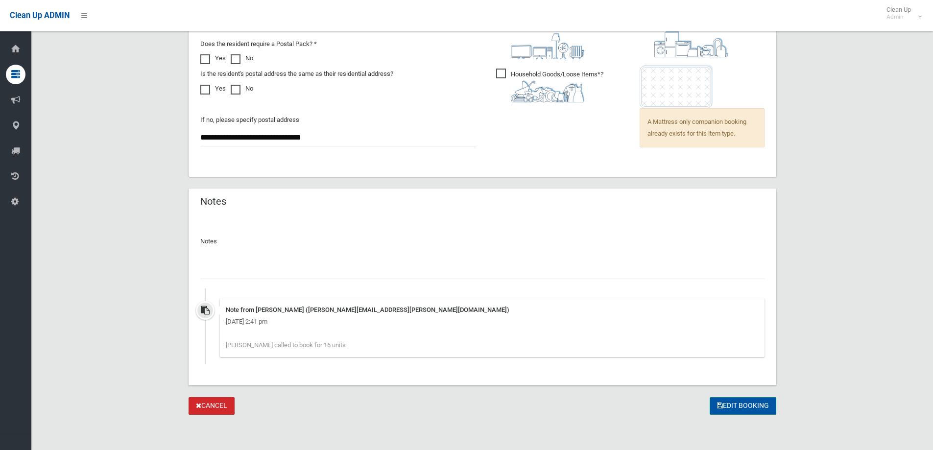
click at [752, 410] on button "Edit Booking" at bounding box center [743, 406] width 67 height 18
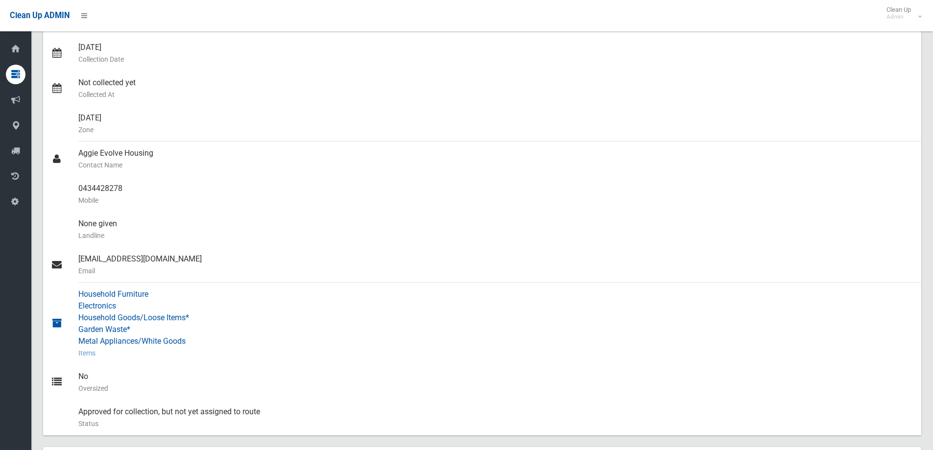
scroll to position [294, 0]
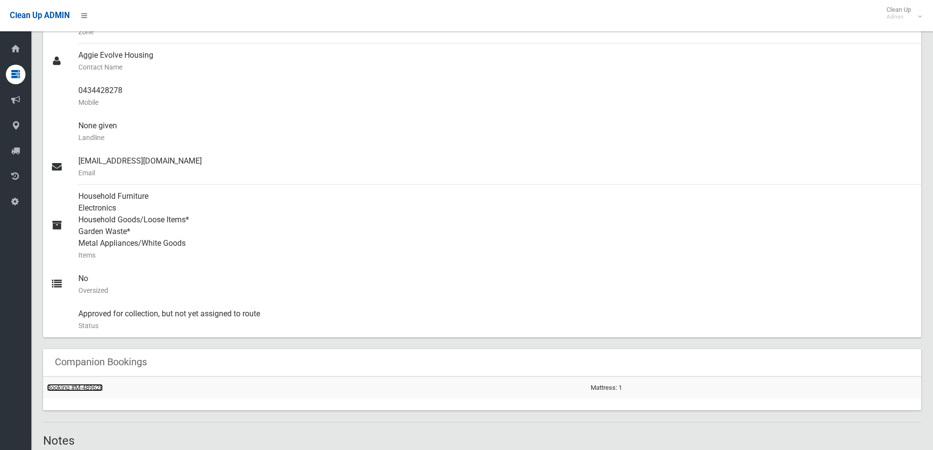
click at [91, 384] on link "Booking #M-489628" at bounding box center [75, 387] width 56 height 7
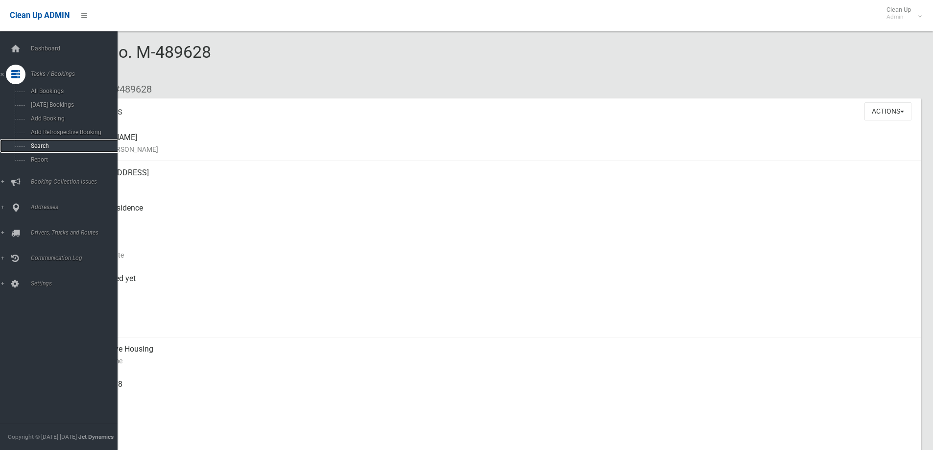
click at [48, 151] on link "Search" at bounding box center [62, 146] width 125 height 14
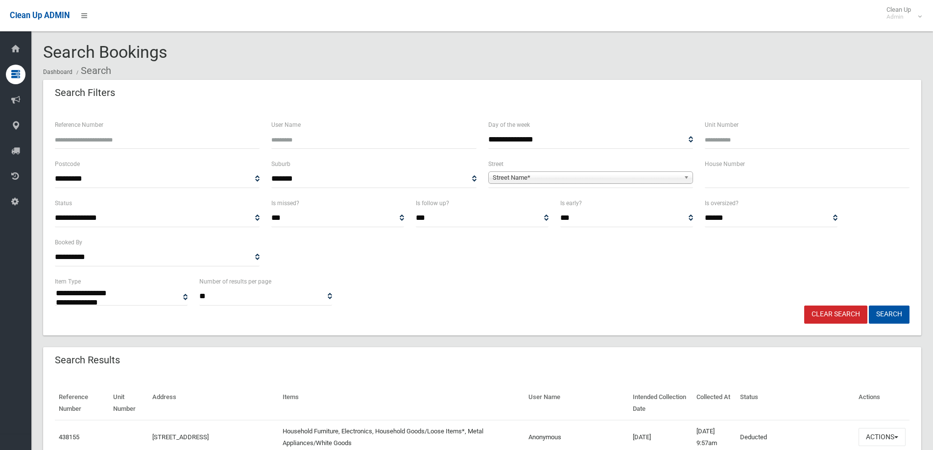
select select
click at [740, 184] on input "text" at bounding box center [807, 179] width 205 height 18
type input "**"
click at [656, 177] on span "Street Name*" at bounding box center [586, 178] width 187 height 12
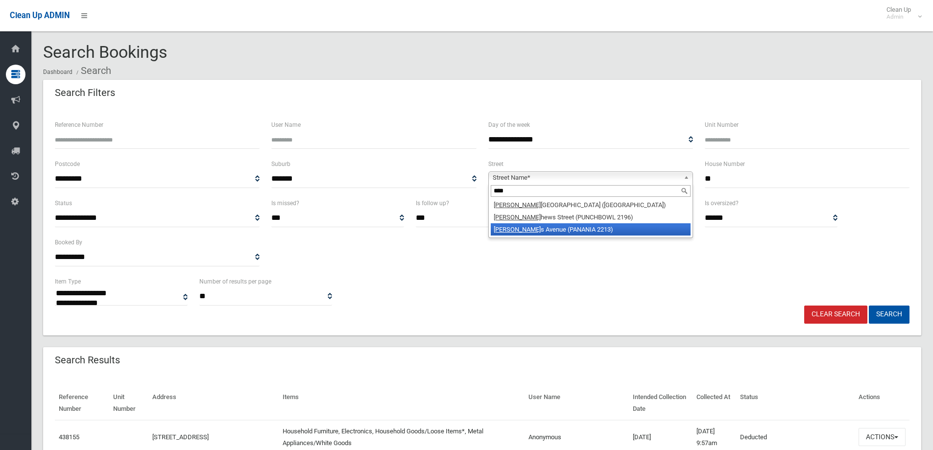
type input "****"
click at [616, 230] on li "Matt s Avenue (PANANIA 2213)" at bounding box center [591, 229] width 200 height 12
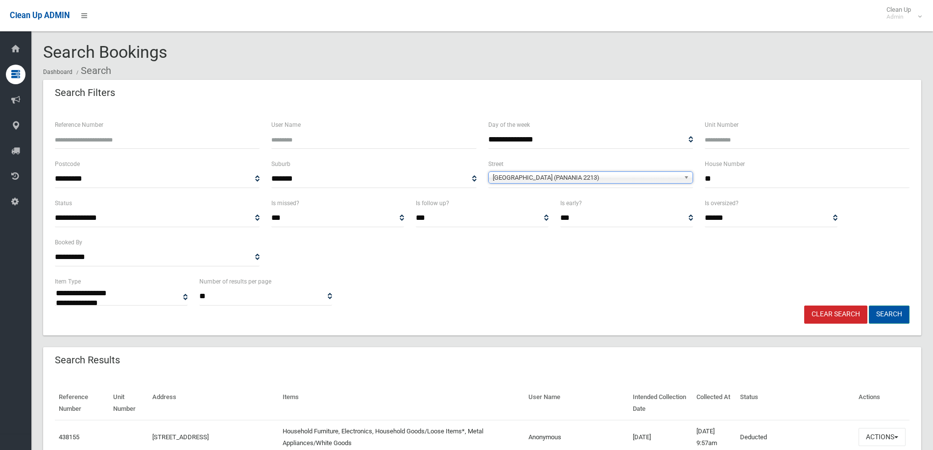
click at [877, 315] on button "Search" at bounding box center [889, 315] width 41 height 18
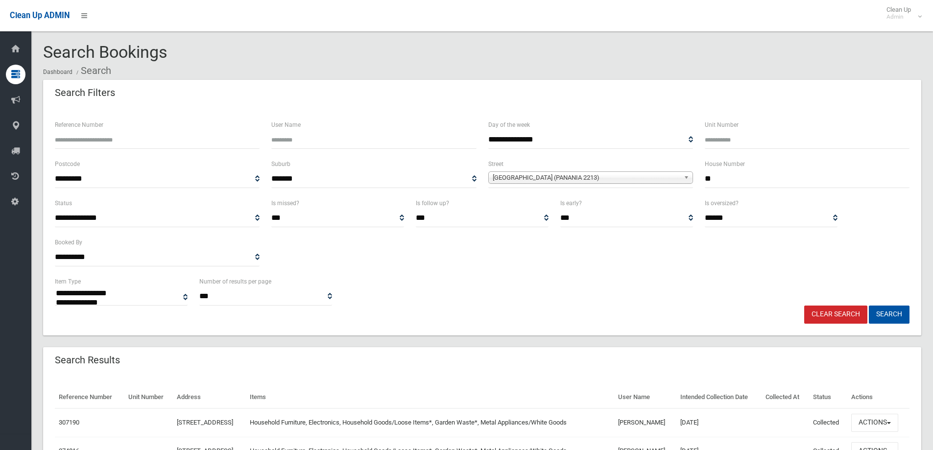
select select
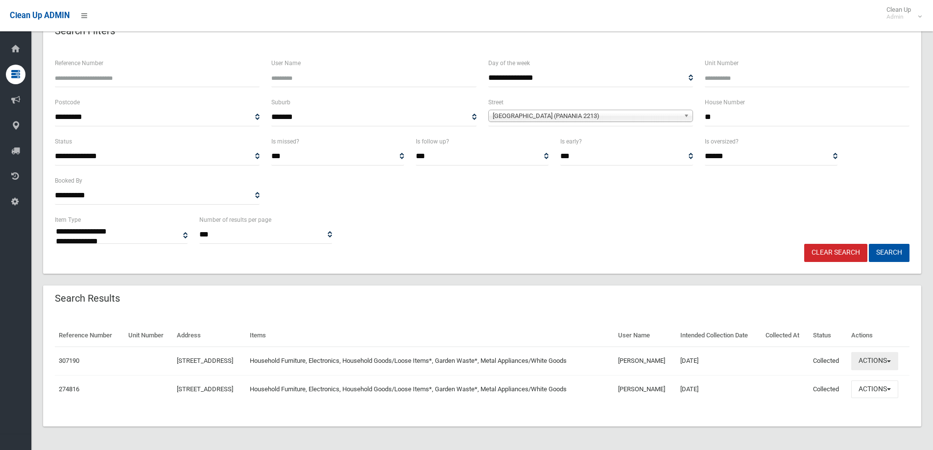
click at [882, 360] on button "Actions" at bounding box center [874, 361] width 47 height 18
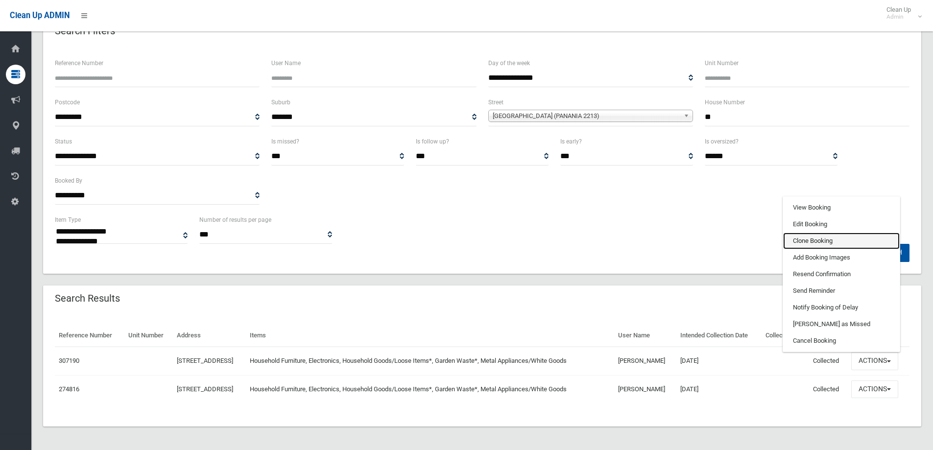
click at [827, 237] on link "Clone Booking" at bounding box center [841, 241] width 117 height 17
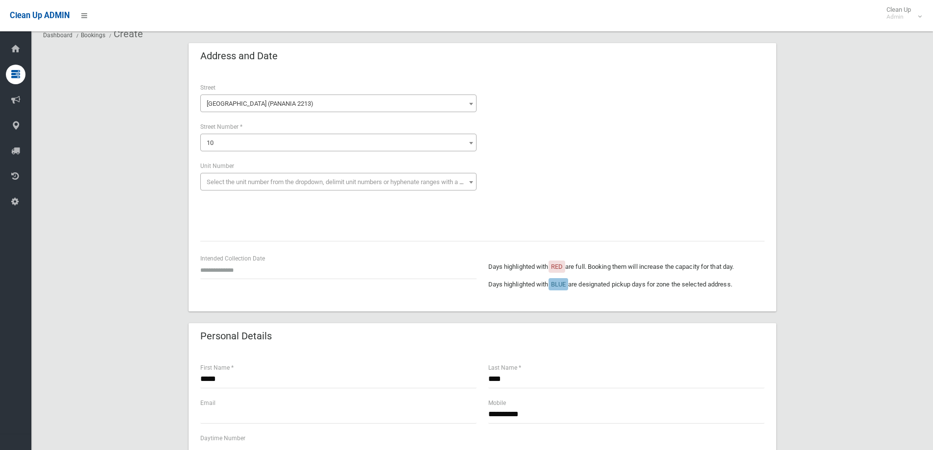
scroll to position [147, 0]
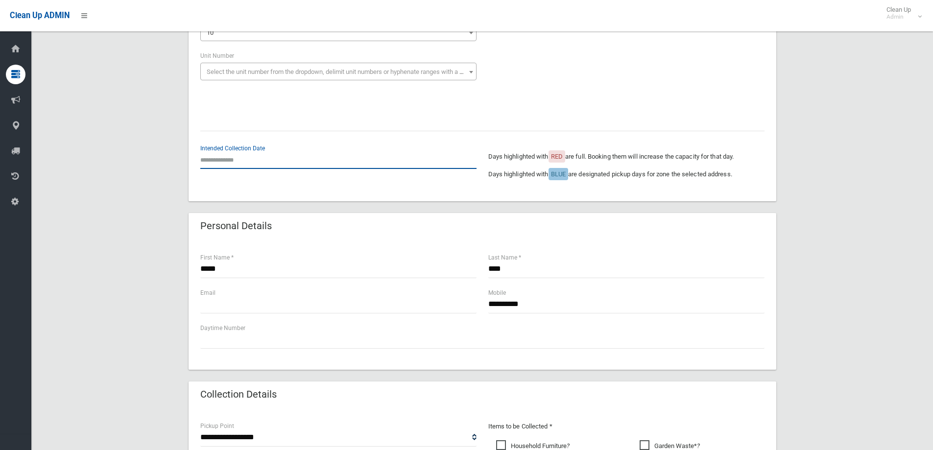
click at [238, 158] on input "text" at bounding box center [338, 160] width 276 height 18
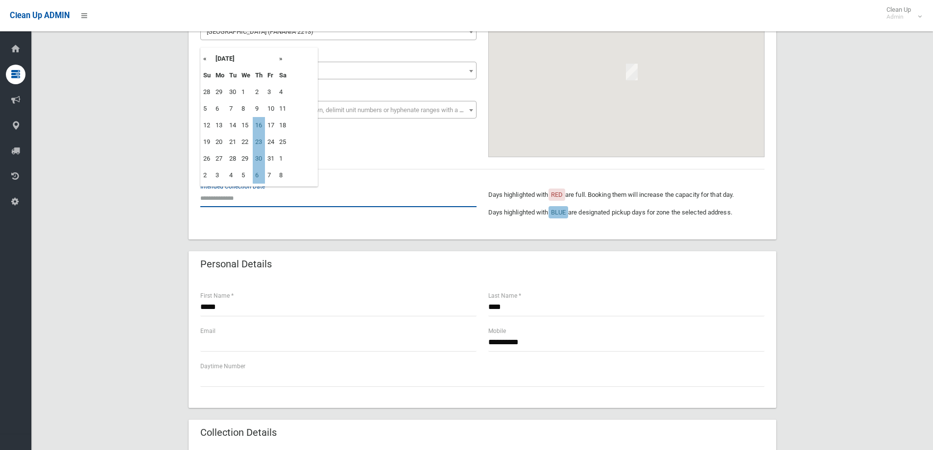
scroll to position [49, 0]
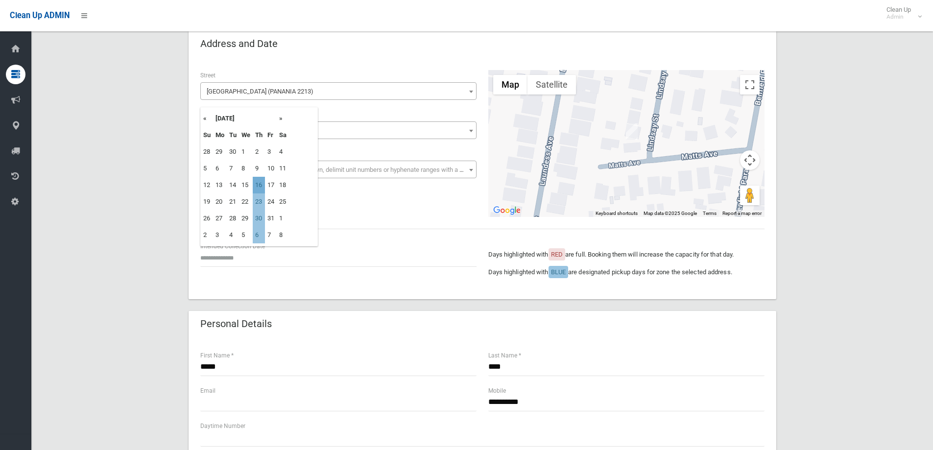
click at [260, 185] on td "16" at bounding box center [259, 185] width 12 height 17
type input "**********"
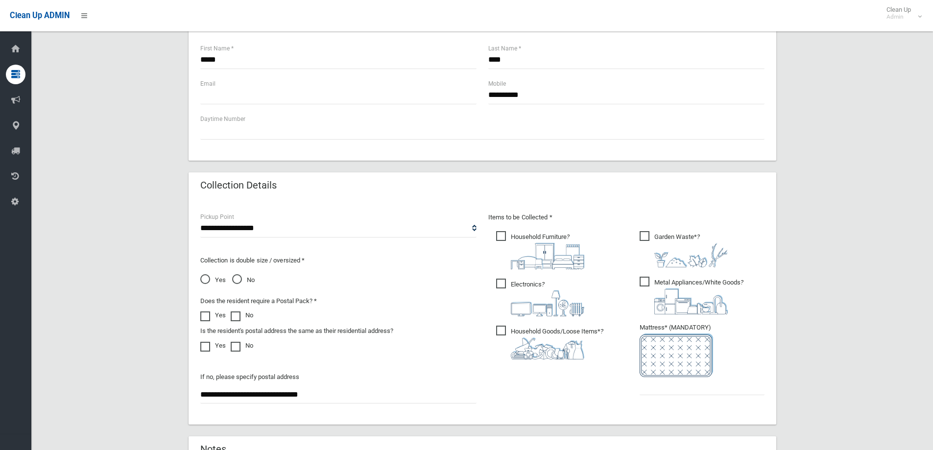
scroll to position [441, 0]
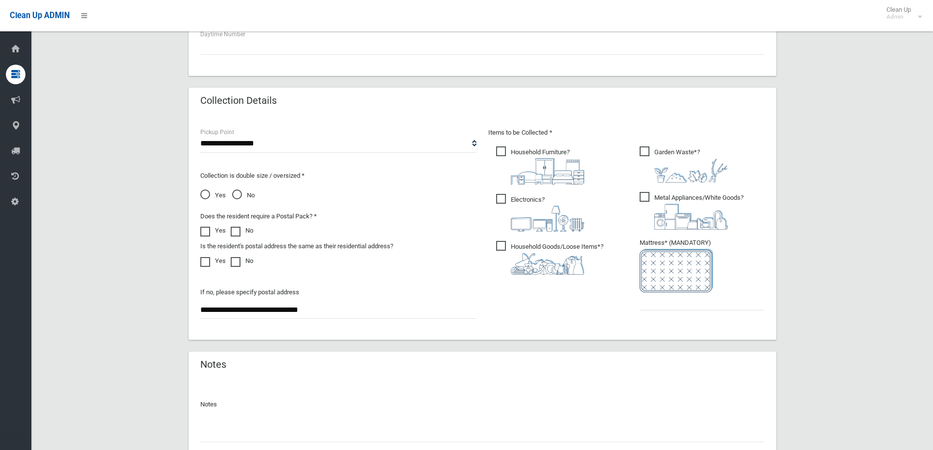
click at [510, 245] on span "Household Goods/Loose Items* ?" at bounding box center [549, 258] width 107 height 34
click at [505, 202] on span "Electronics ?" at bounding box center [540, 213] width 88 height 38
click at [504, 156] on span "Household Furniture ?" at bounding box center [540, 165] width 88 height 38
click at [649, 151] on span "Garden Waste* ?" at bounding box center [684, 164] width 88 height 36
click at [650, 193] on span "Metal Appliances/White Goods ?" at bounding box center [692, 211] width 104 height 38
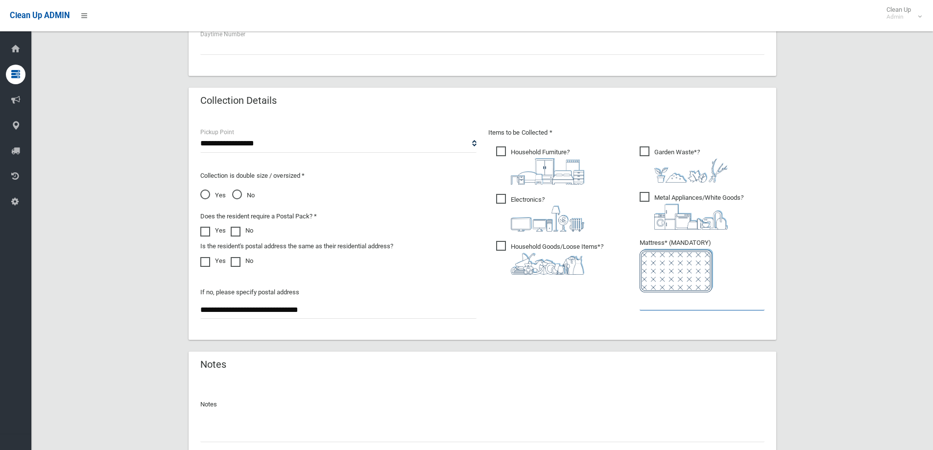
click at [654, 299] on input "text" at bounding box center [702, 301] width 125 height 18
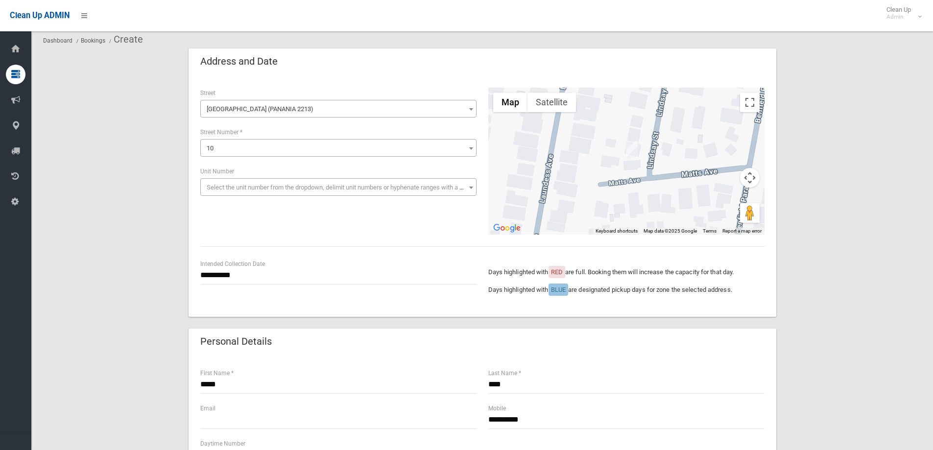
scroll to position [0, 0]
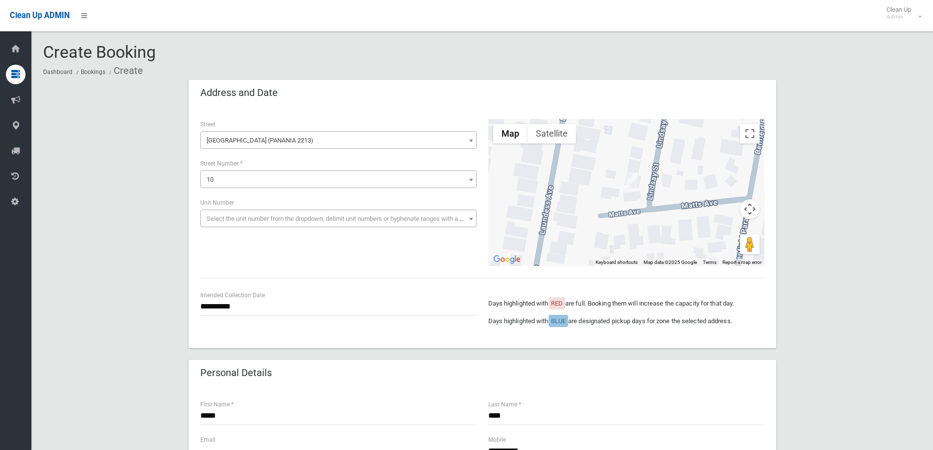
type input "*"
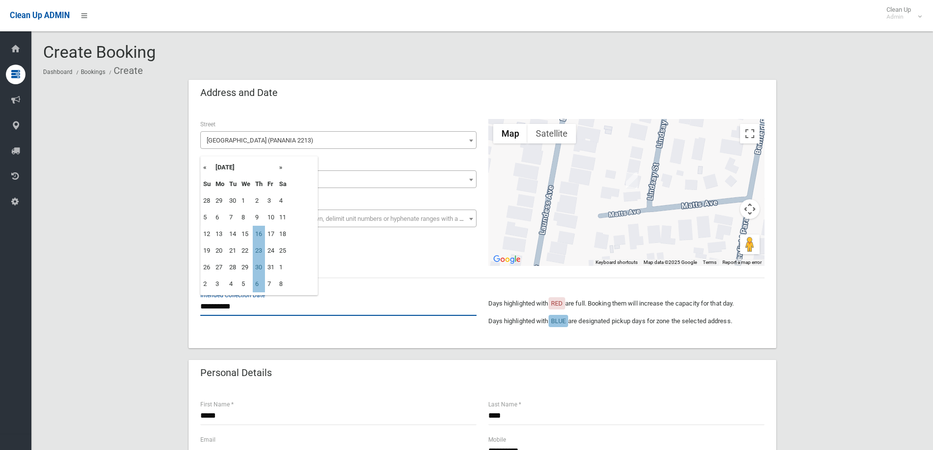
click at [238, 312] on input "**********" at bounding box center [338, 307] width 276 height 18
drag, startPoint x: 114, startPoint y: 295, endPoint x: 119, endPoint y: 292, distance: 6.6
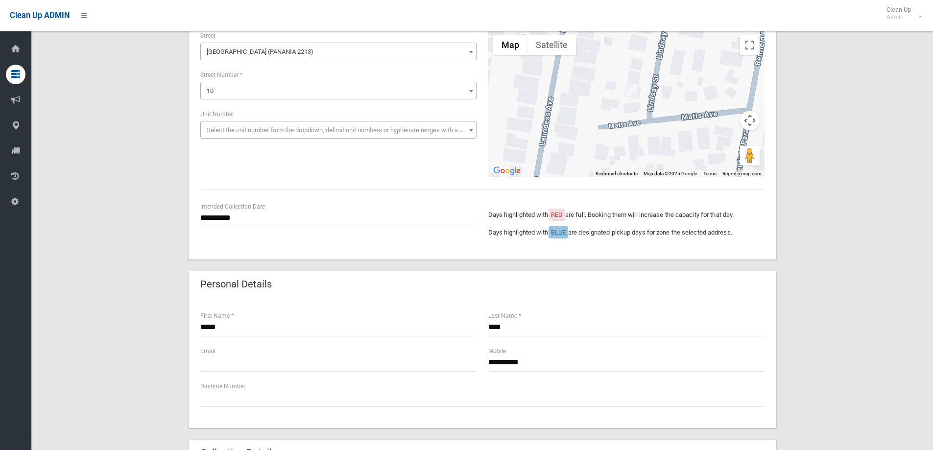
scroll to position [98, 0]
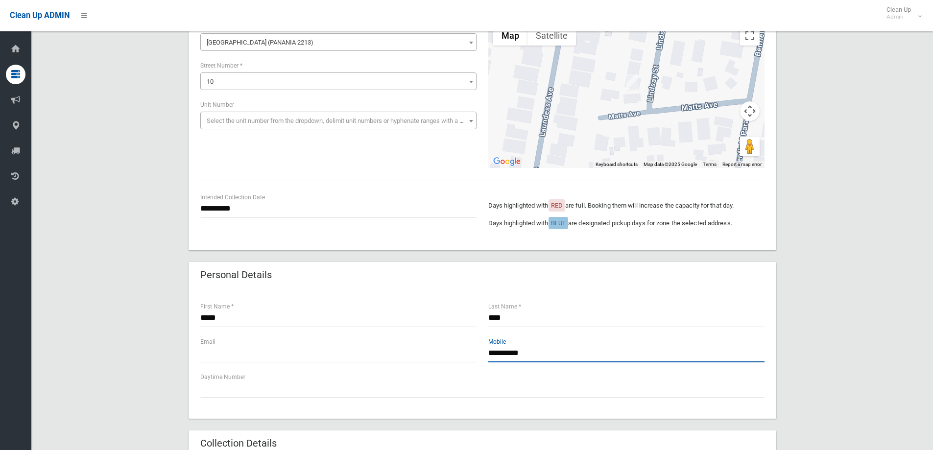
click at [549, 353] on input "**********" at bounding box center [626, 353] width 276 height 18
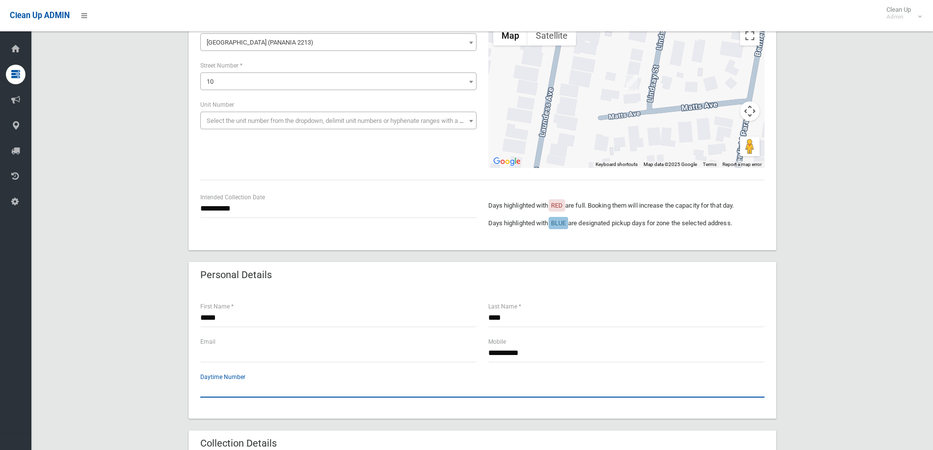
click at [217, 390] on input "text" at bounding box center [482, 389] width 564 height 18
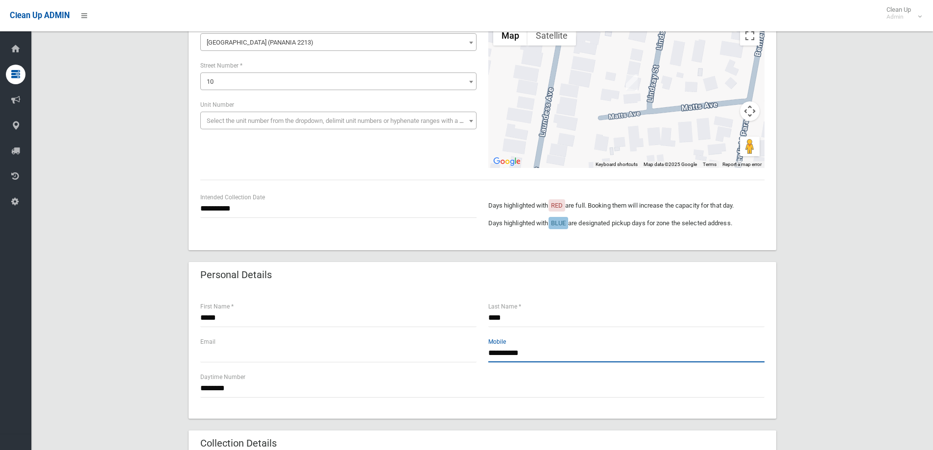
drag, startPoint x: 556, startPoint y: 356, endPoint x: 475, endPoint y: 356, distance: 81.8
click at [475, 356] on div "**********" at bounding box center [482, 353] width 576 height 35
click at [551, 354] on input "**********" at bounding box center [626, 353] width 276 height 18
click at [199, 389] on div "**********" at bounding box center [483, 353] width 588 height 129
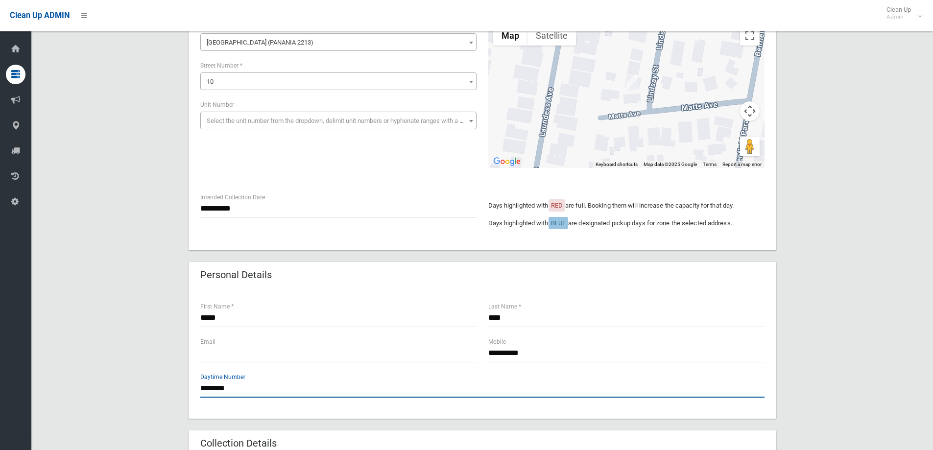
click at [200, 387] on input "********" at bounding box center [482, 389] width 564 height 18
click at [231, 387] on input "**********" at bounding box center [482, 389] width 564 height 18
click at [228, 388] on input "**********" at bounding box center [482, 389] width 564 height 18
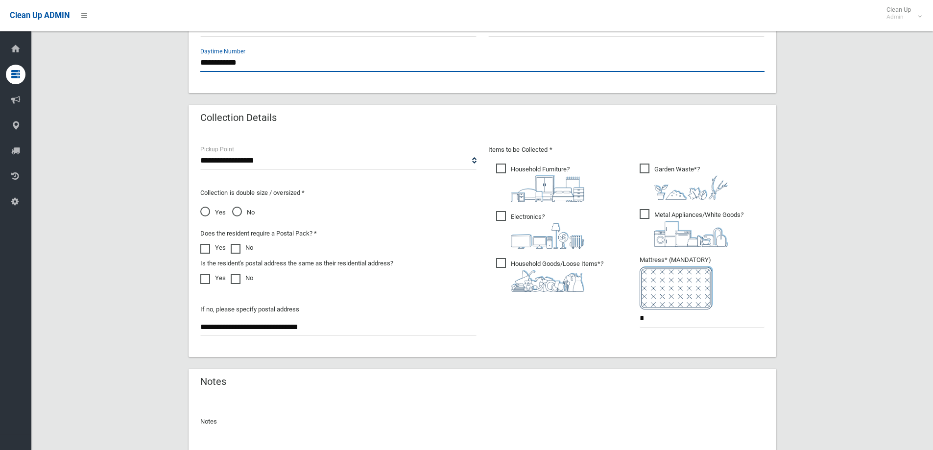
scroll to position [519, 0]
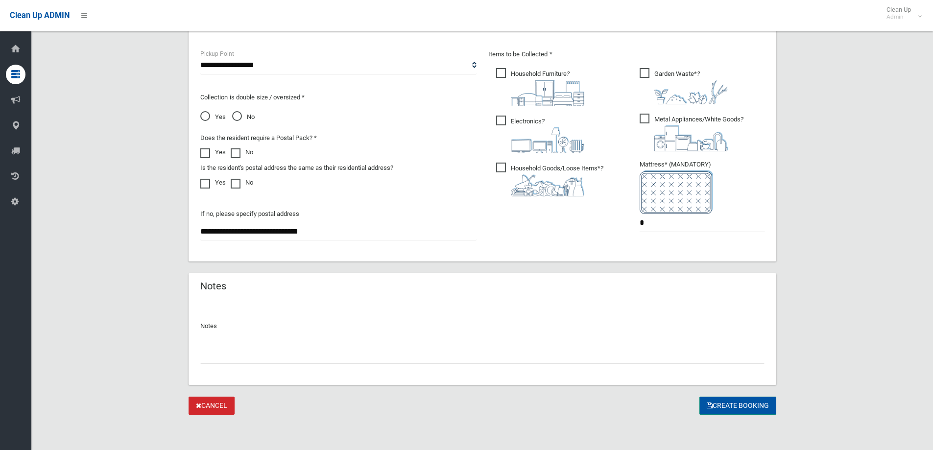
type input "**********"
click at [751, 407] on button "Create Booking" at bounding box center [737, 406] width 77 height 18
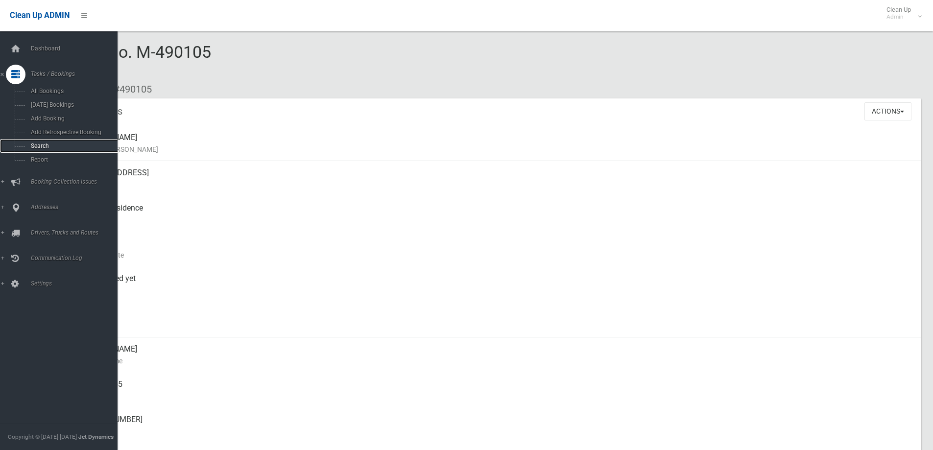
click at [49, 144] on span "Search" at bounding box center [72, 146] width 89 height 7
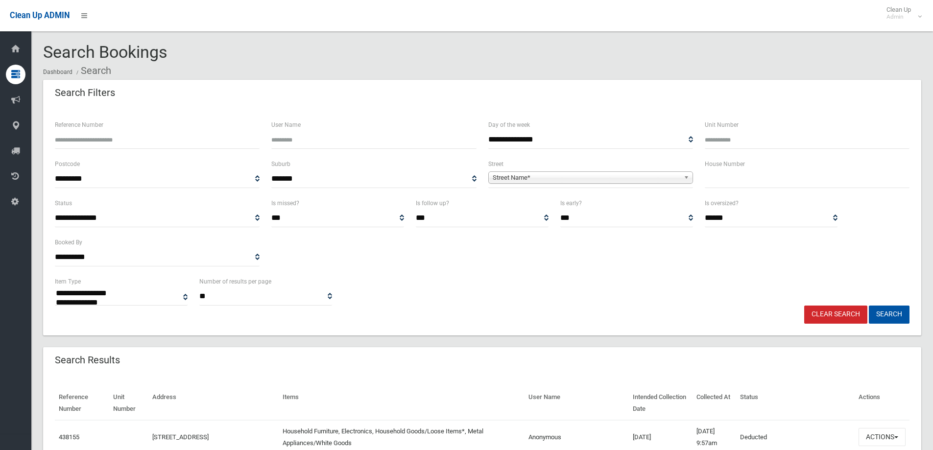
select select
click at [762, 180] on input "text" at bounding box center [807, 179] width 205 height 18
type input "*"
click at [640, 181] on span "Street Name*" at bounding box center [586, 178] width 187 height 12
type input "*****"
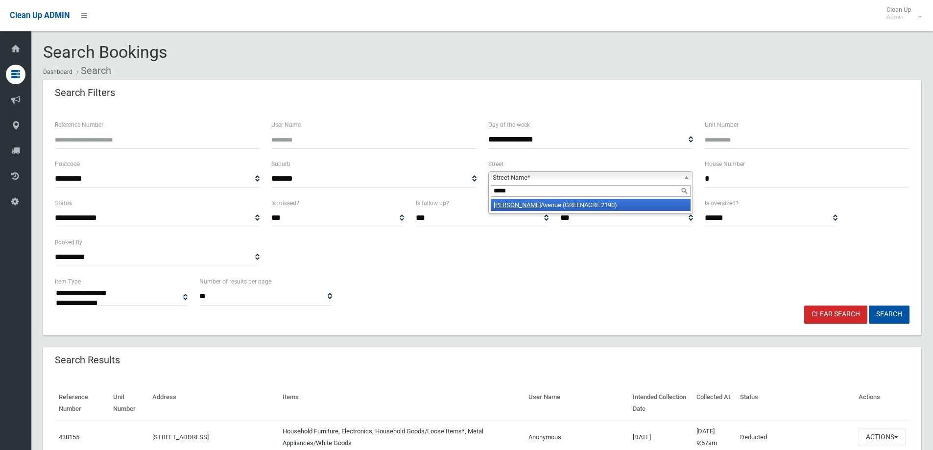
click at [612, 207] on li "Welch Avenue (GREENACRE 2190)" at bounding box center [591, 205] width 200 height 12
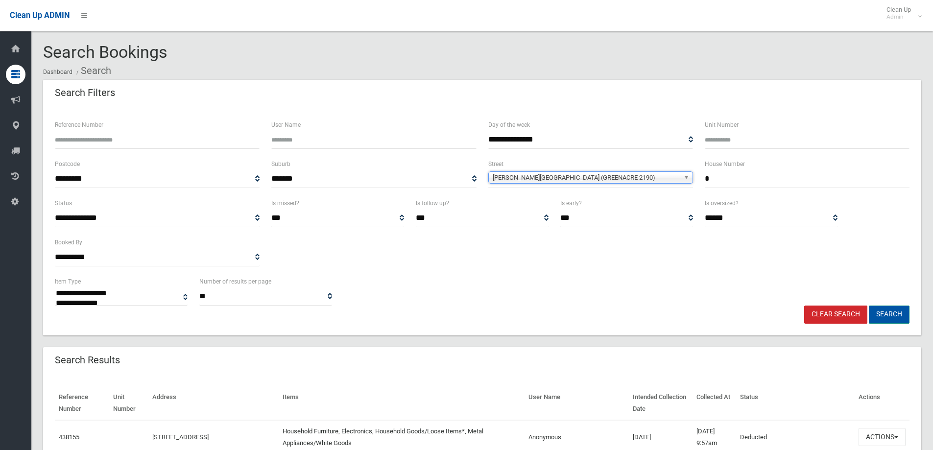
click at [891, 313] on button "Search" at bounding box center [889, 315] width 41 height 18
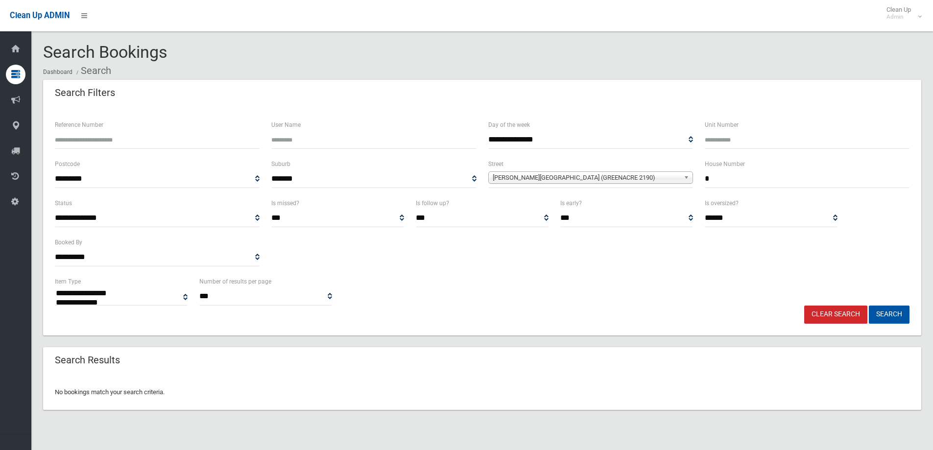
select select
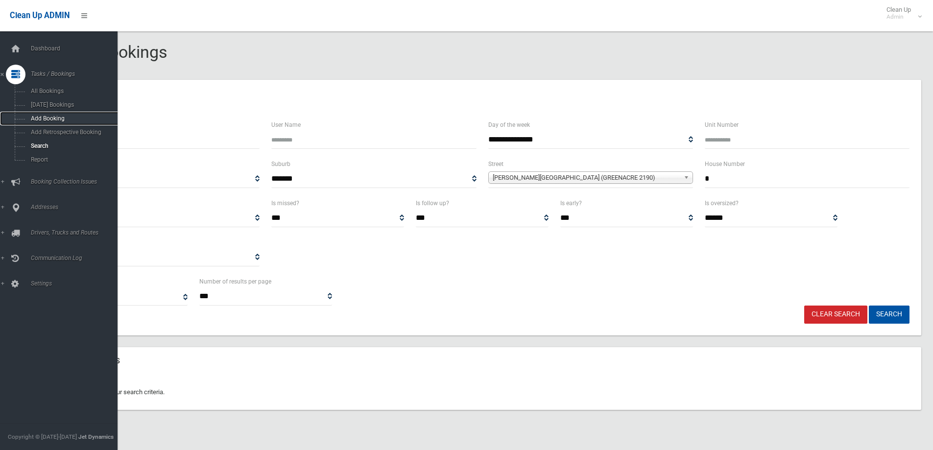
click at [51, 116] on span "Add Booking" at bounding box center [72, 118] width 89 height 7
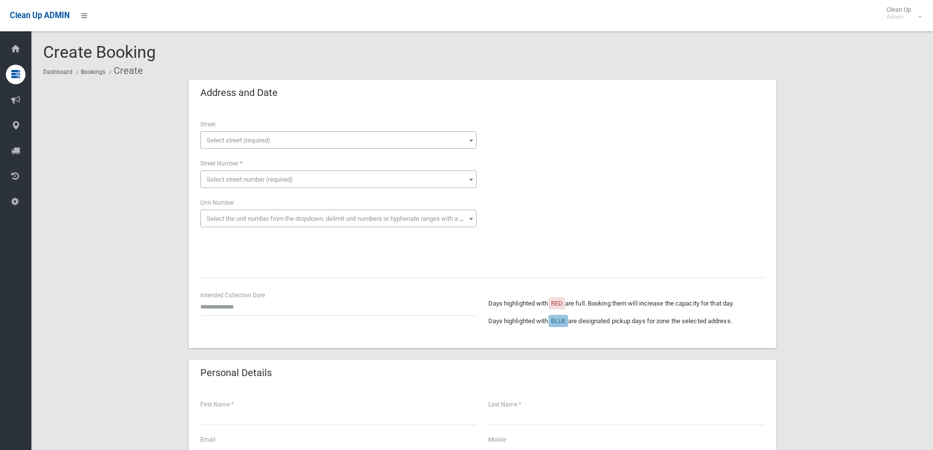
click at [328, 140] on span "Select street (required)" at bounding box center [338, 141] width 271 height 14
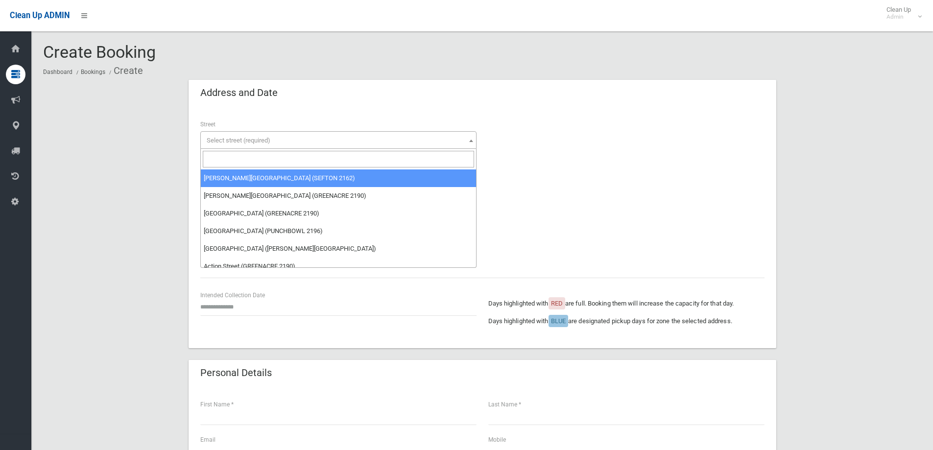
click at [234, 158] on input "search" at bounding box center [338, 159] width 271 height 17
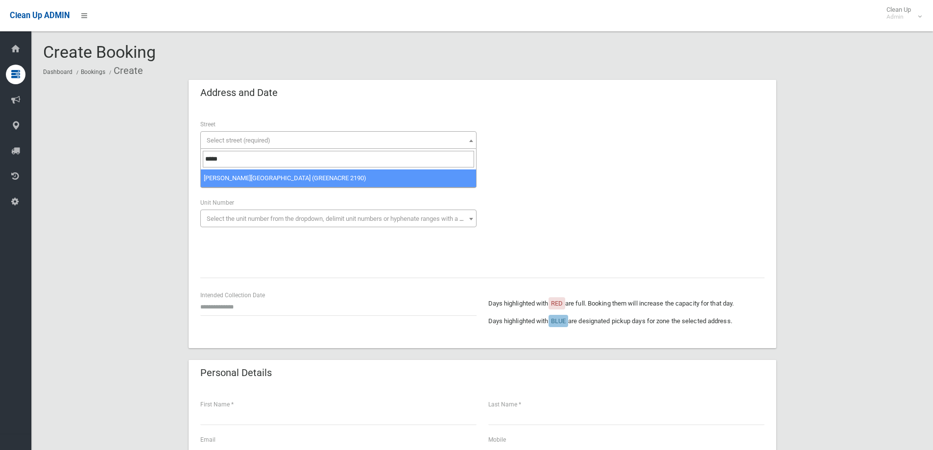
type input "*****"
select select "****"
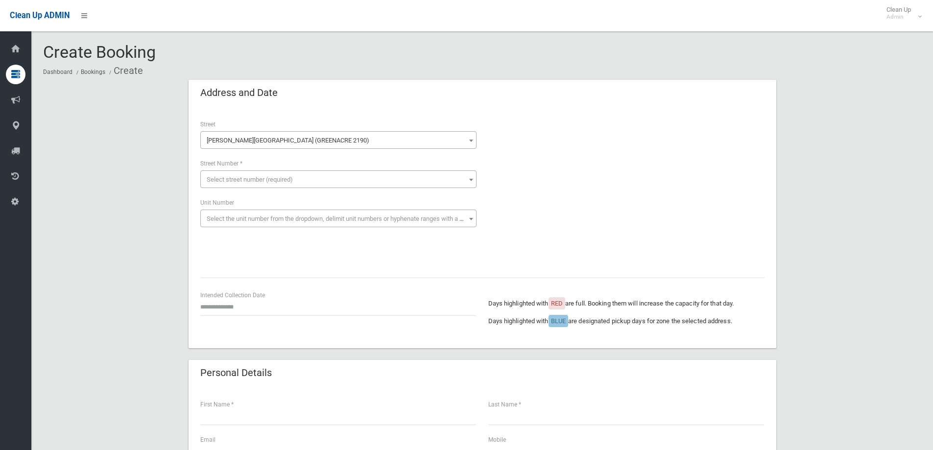
click at [239, 176] on span "Select street number (required)" at bounding box center [250, 179] width 86 height 7
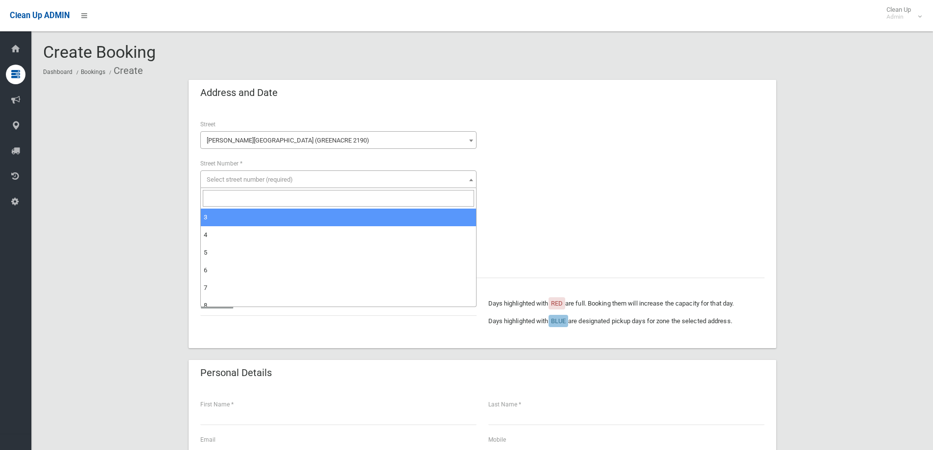
click at [230, 197] on input "search" at bounding box center [338, 198] width 271 height 17
type input "*"
select select "*"
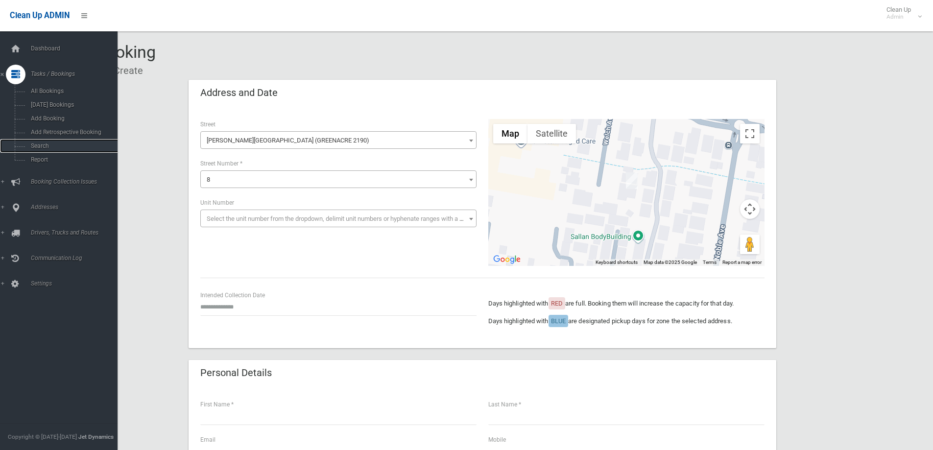
drag, startPoint x: 48, startPoint y: 143, endPoint x: 240, endPoint y: 109, distance: 194.5
click at [48, 143] on span "Search" at bounding box center [72, 146] width 89 height 7
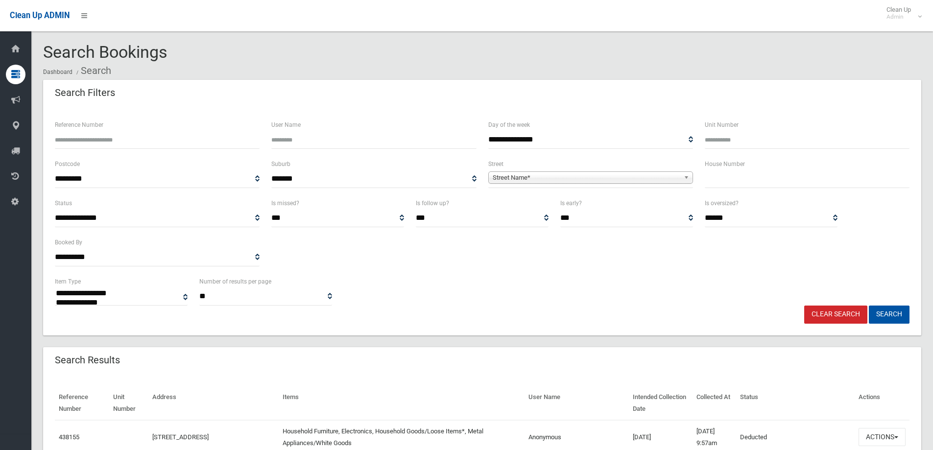
select select
drag, startPoint x: 770, startPoint y: 185, endPoint x: 770, endPoint y: 180, distance: 4.9
click at [770, 181] on input "text" at bounding box center [807, 179] width 205 height 18
type input "*"
click at [613, 183] on div "Street Name*" at bounding box center [590, 177] width 205 height 12
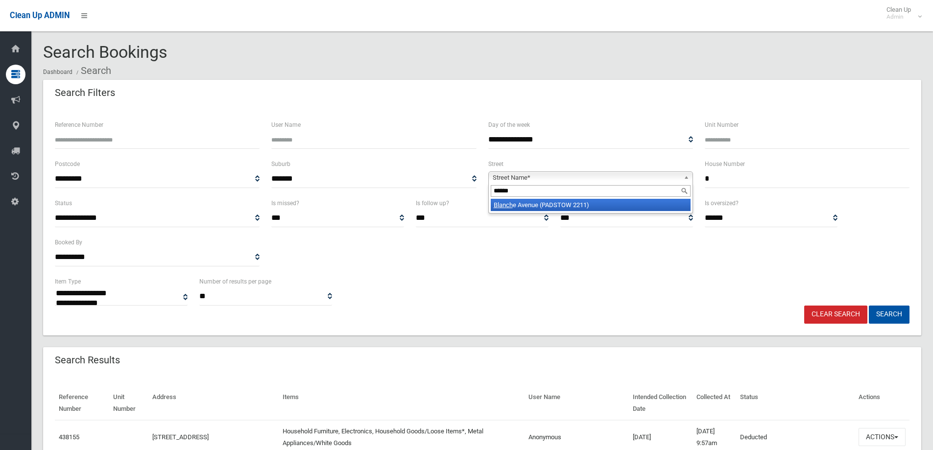
type input "******"
click at [592, 203] on li "Blanch e Avenue (PADSTOW 2211)" at bounding box center [591, 205] width 200 height 12
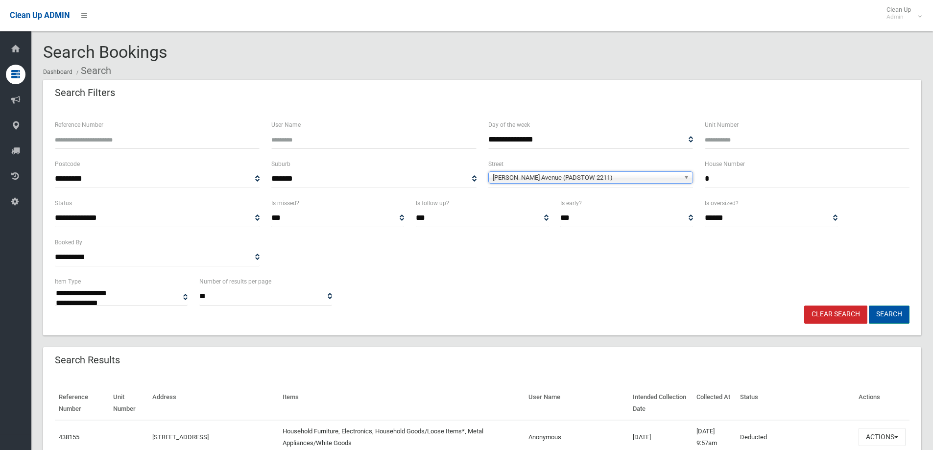
click at [880, 308] on button "Search" at bounding box center [889, 315] width 41 height 18
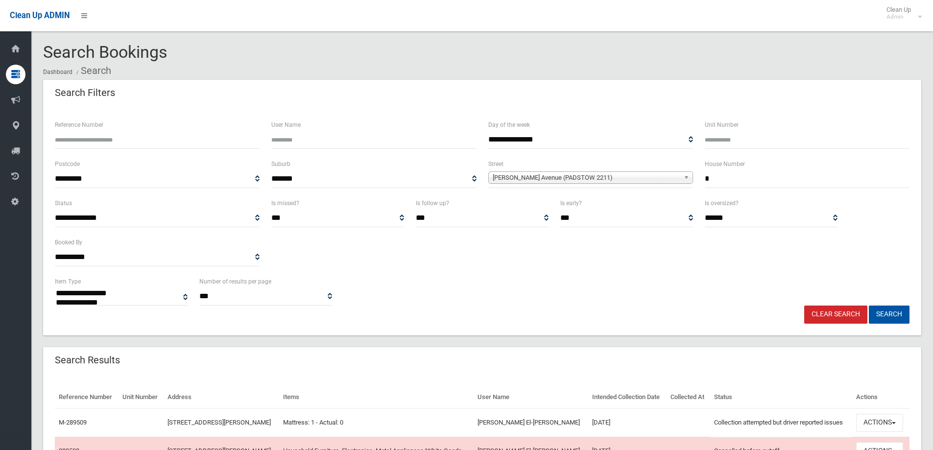
select select
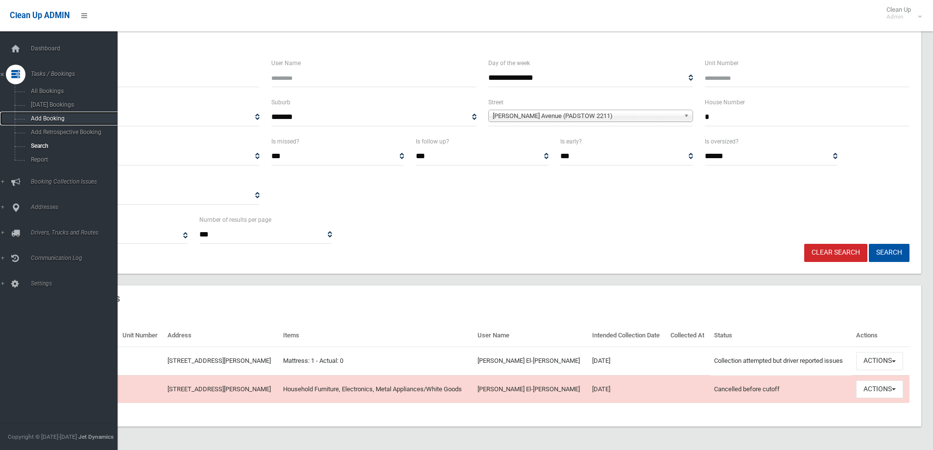
click at [39, 118] on span "Add Booking" at bounding box center [72, 118] width 89 height 7
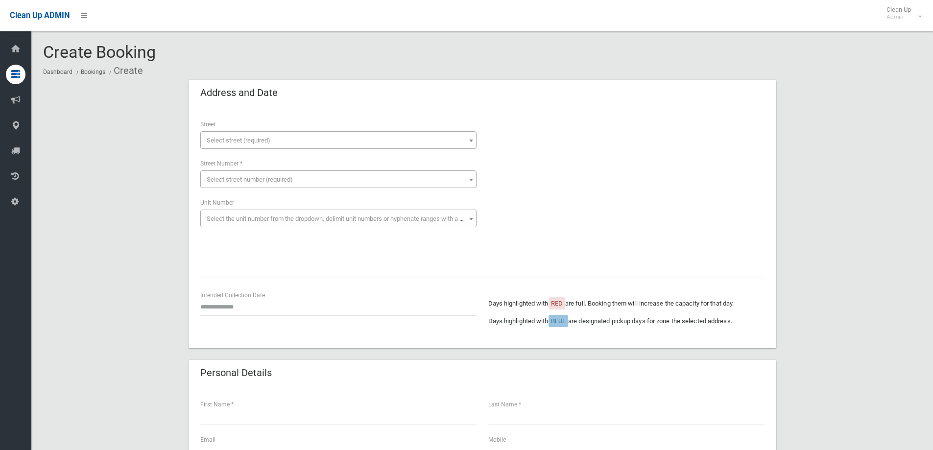
click at [277, 142] on span "Select street (required)" at bounding box center [338, 141] width 271 height 14
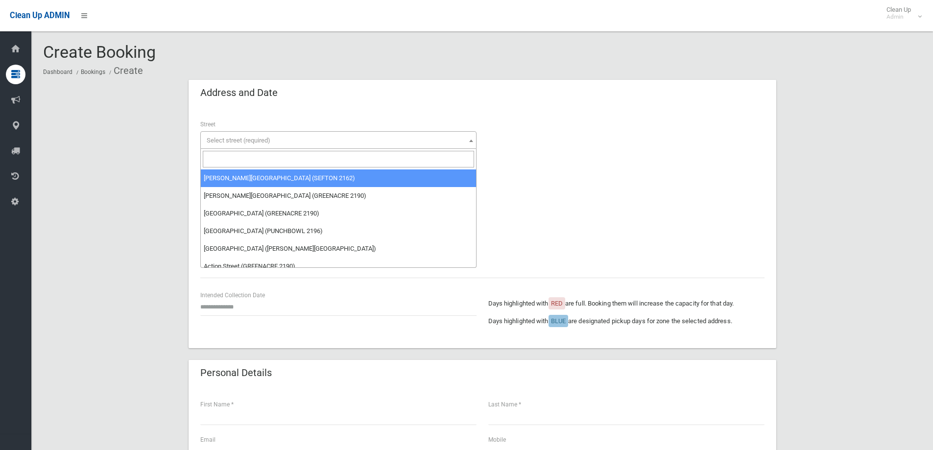
click at [239, 161] on input "search" at bounding box center [338, 159] width 271 height 17
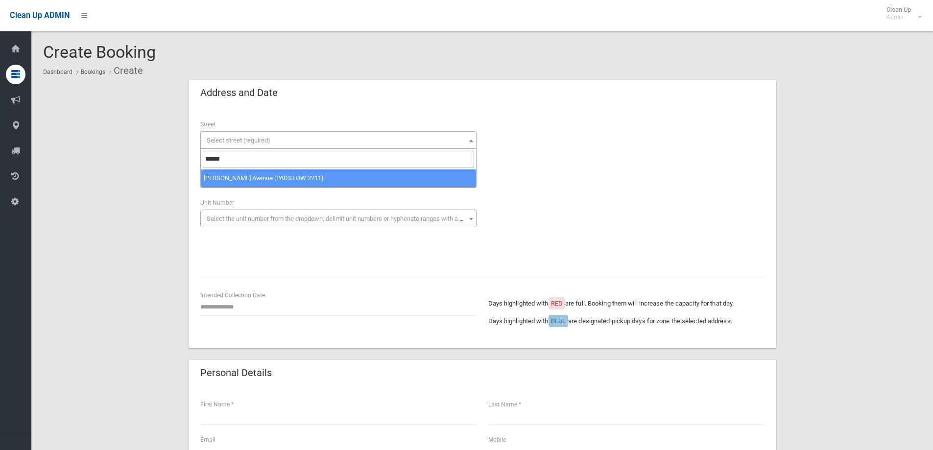
type input "******"
drag, startPoint x: 270, startPoint y: 178, endPoint x: 261, endPoint y: 182, distance: 10.1
select select "****"
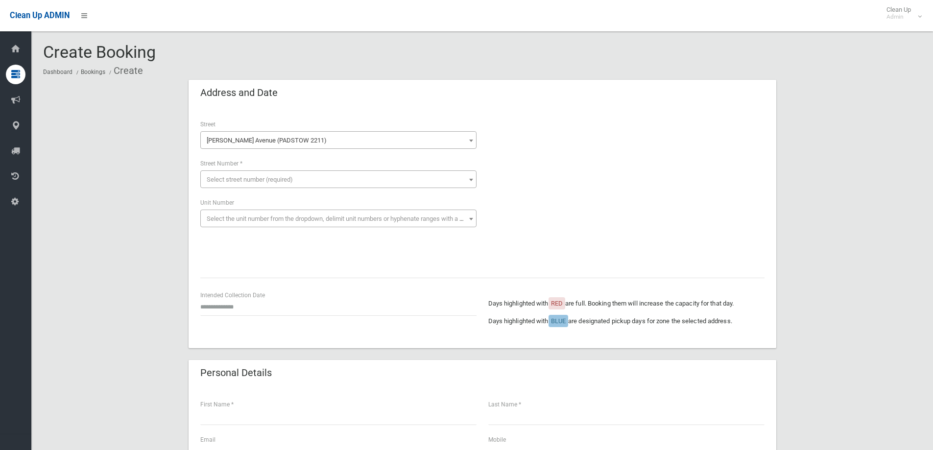
click at [248, 178] on span "Select street number (required)" at bounding box center [250, 179] width 86 height 7
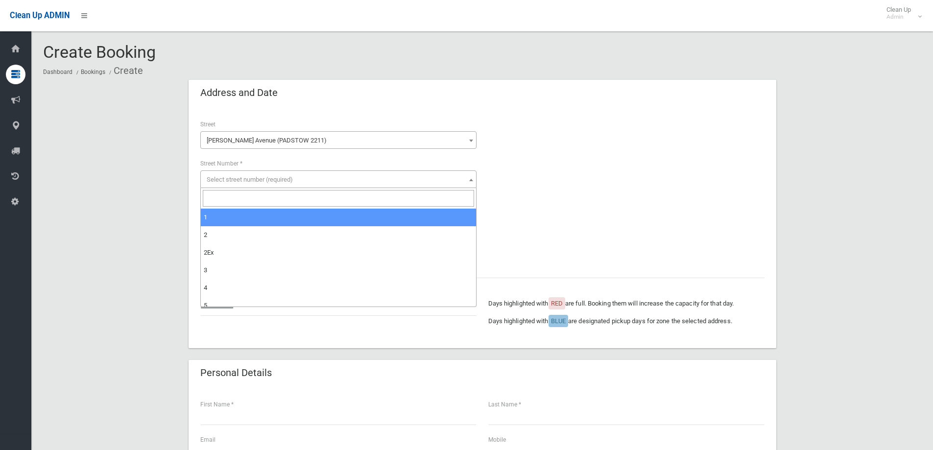
click at [235, 197] on input "search" at bounding box center [338, 198] width 271 height 17
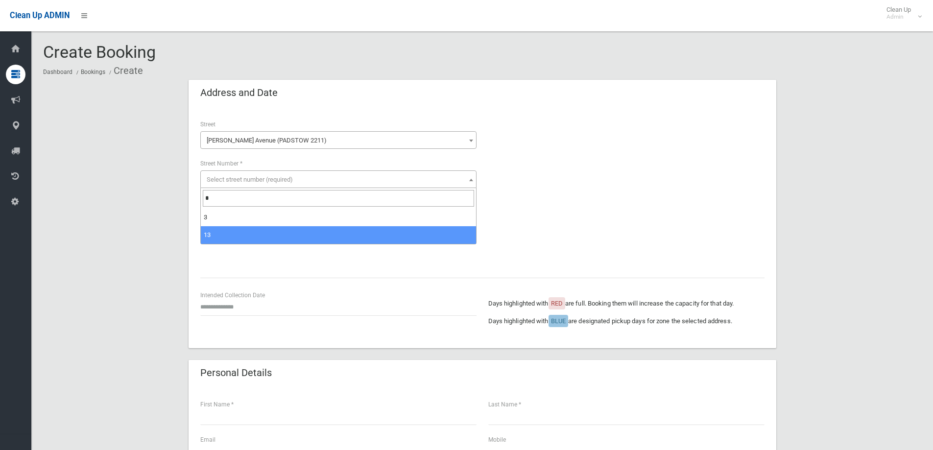
type input "*"
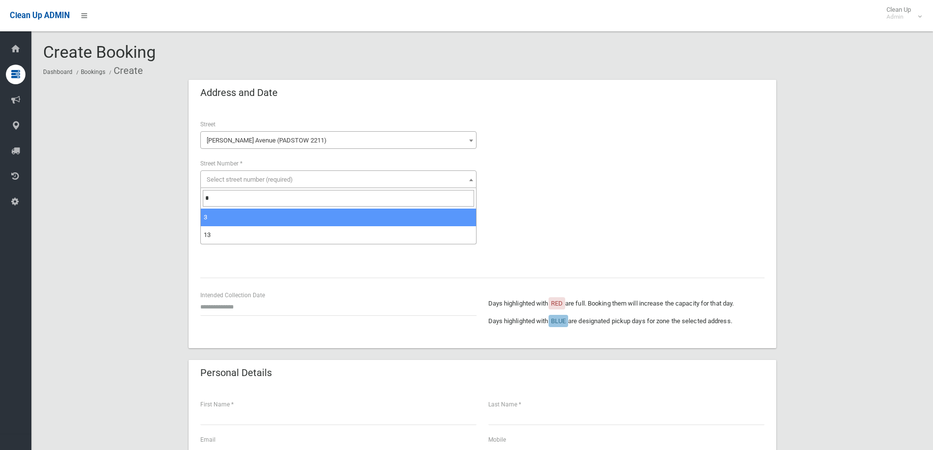
select select "*"
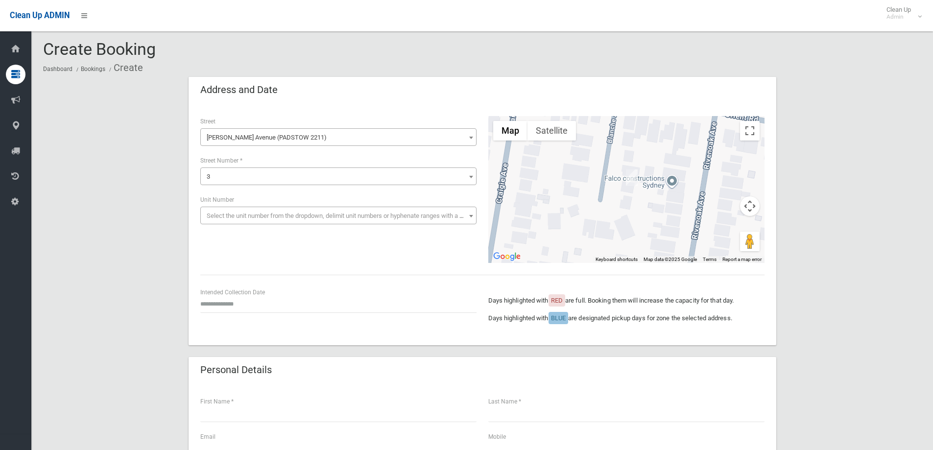
scroll to position [147, 0]
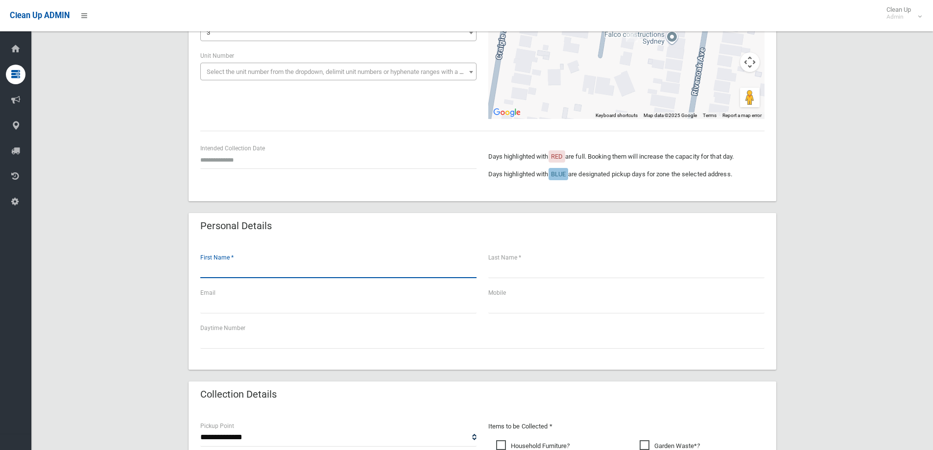
click at [236, 270] on input "text" at bounding box center [338, 269] width 276 height 18
type input "******"
click at [503, 271] on input "text" at bounding box center [626, 269] width 276 height 18
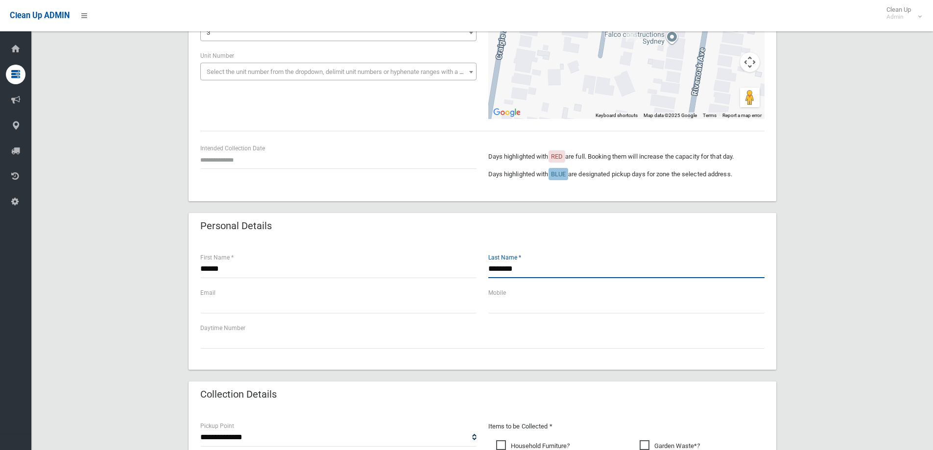
type input "********"
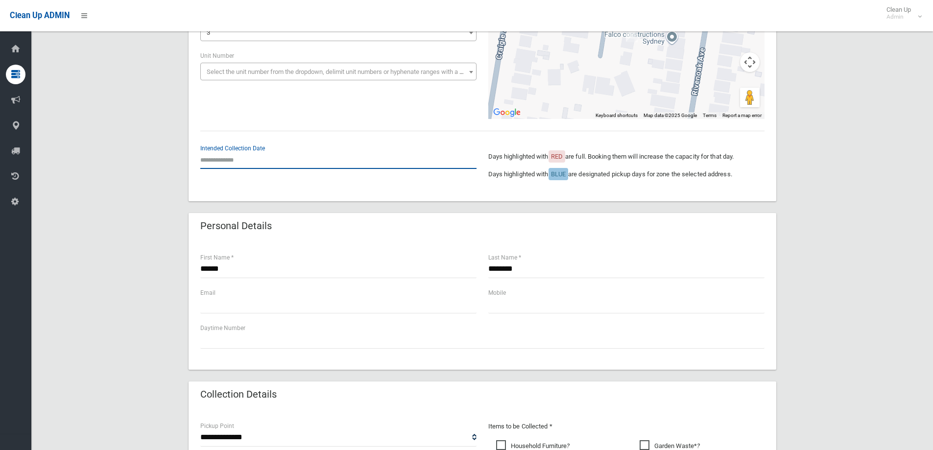
click at [225, 164] on input "text" at bounding box center [338, 160] width 276 height 18
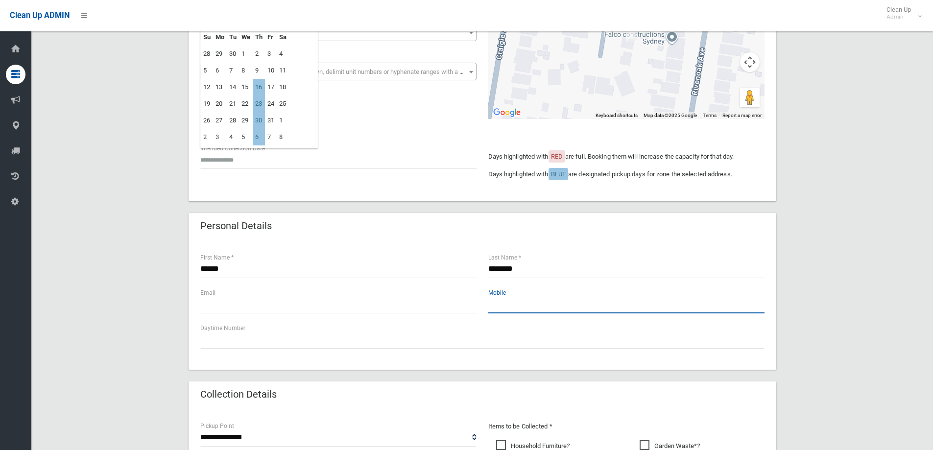
click at [522, 309] on input "text" at bounding box center [626, 304] width 276 height 18
type input "**********"
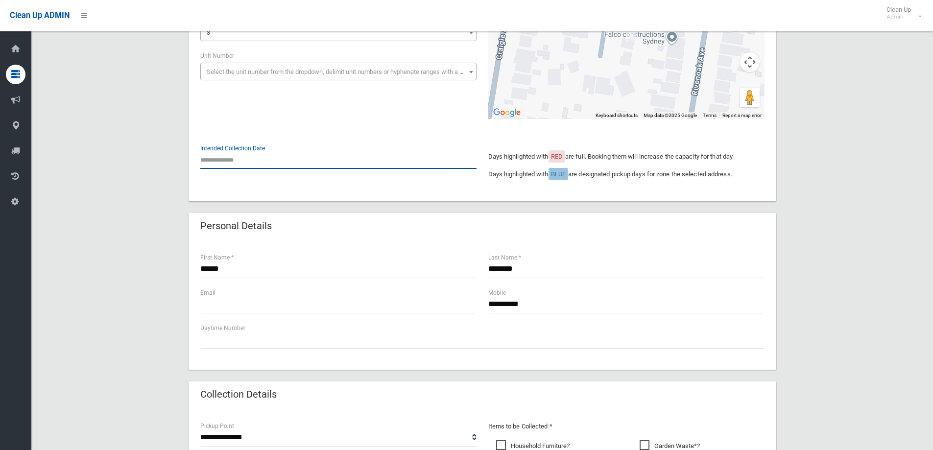
click at [233, 168] on input "text" at bounding box center [338, 160] width 276 height 18
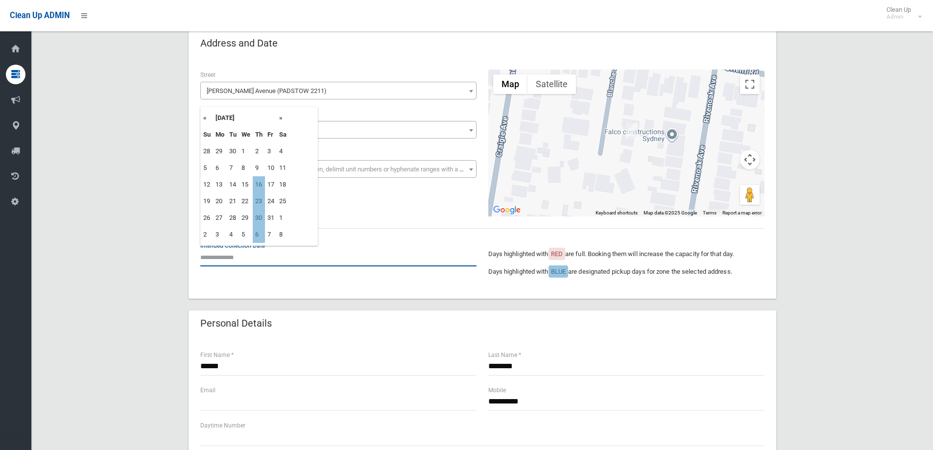
scroll to position [49, 0]
click at [260, 181] on td "16" at bounding box center [259, 185] width 12 height 17
type input "**********"
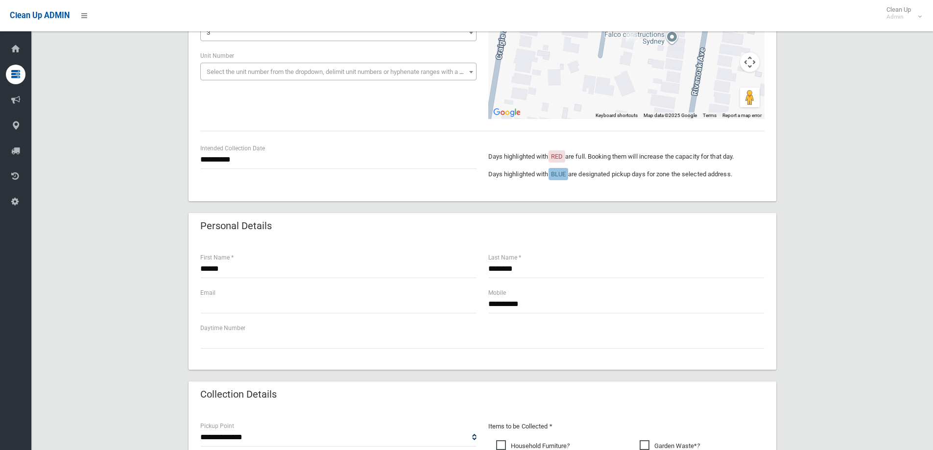
scroll to position [98, 0]
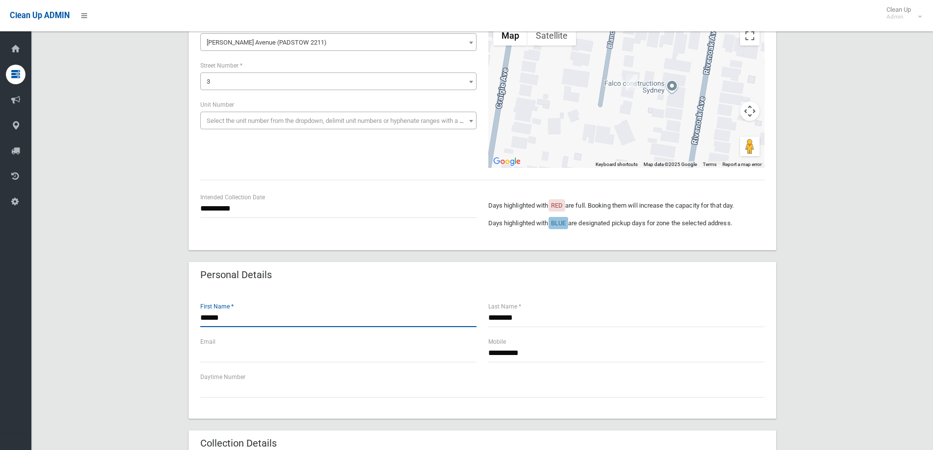
click at [204, 317] on input "******" at bounding box center [338, 318] width 276 height 18
type input "******"
click at [492, 318] on input "********" at bounding box center [626, 318] width 276 height 18
type input "********"
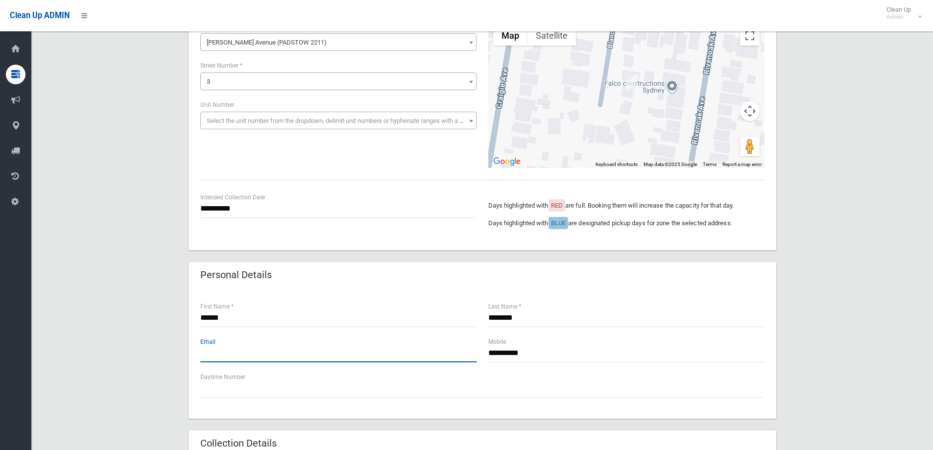
click at [369, 359] on input "text" at bounding box center [338, 353] width 276 height 18
type input "*"
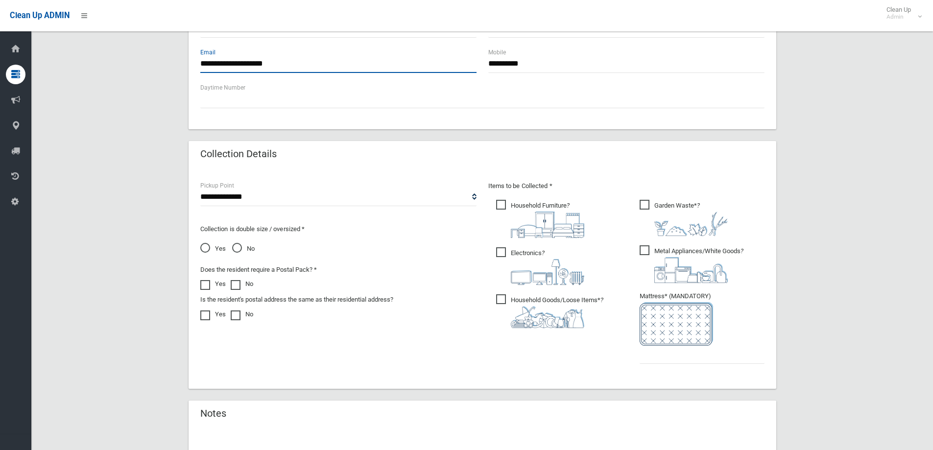
scroll to position [392, 0]
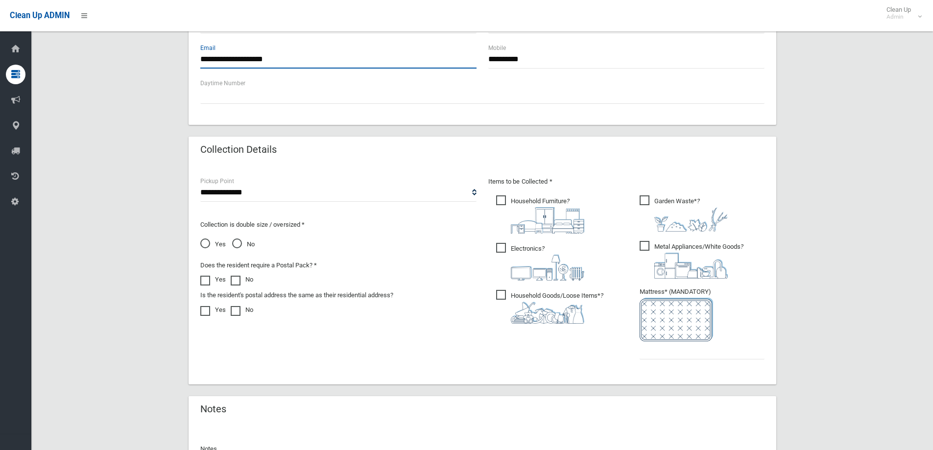
type input "**********"
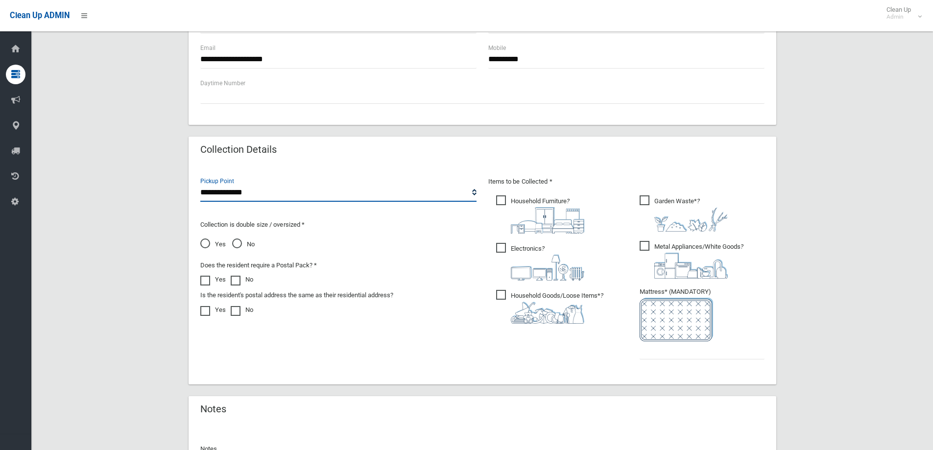
click at [258, 193] on select "**********" at bounding box center [338, 193] width 276 height 18
select select "*"
click at [200, 184] on select "**********" at bounding box center [338, 193] width 276 height 18
click at [235, 246] on span "No" at bounding box center [243, 244] width 23 height 12
click at [645, 198] on span "Garden Waste* ?" at bounding box center [684, 213] width 88 height 36
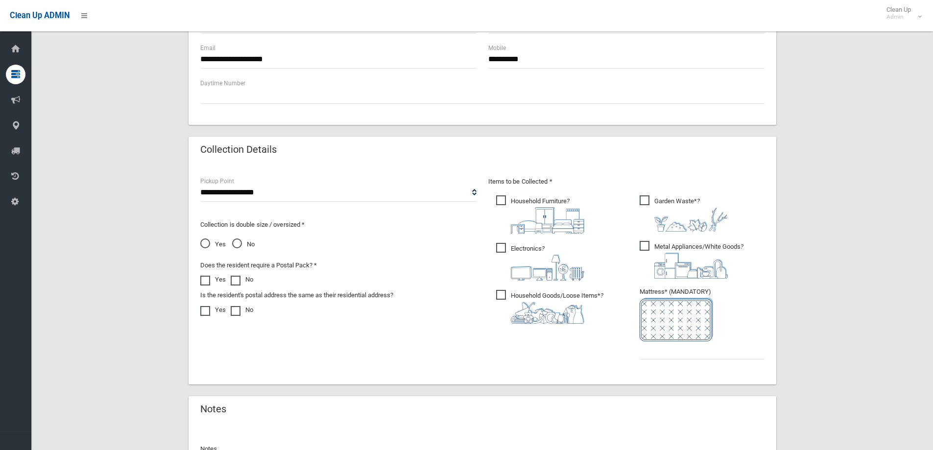
click at [649, 247] on span "Metal Appliances/White Goods ?" at bounding box center [692, 260] width 104 height 38
click at [504, 297] on span "Household Goods/Loose Items* ?" at bounding box center [549, 307] width 107 height 34
click at [502, 247] on span "Electronics ?" at bounding box center [540, 262] width 88 height 38
click at [506, 203] on span "Household Furniture ?" at bounding box center [540, 214] width 88 height 38
click at [671, 353] on input "text" at bounding box center [702, 350] width 125 height 18
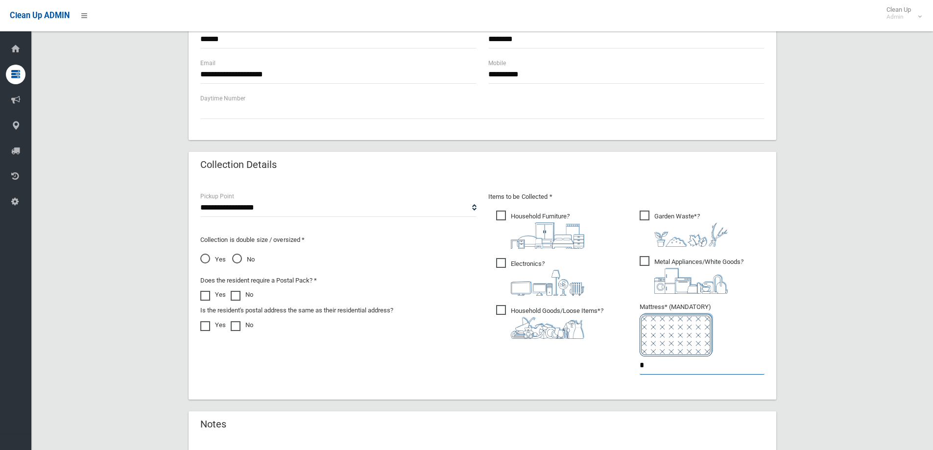
scroll to position [514, 0]
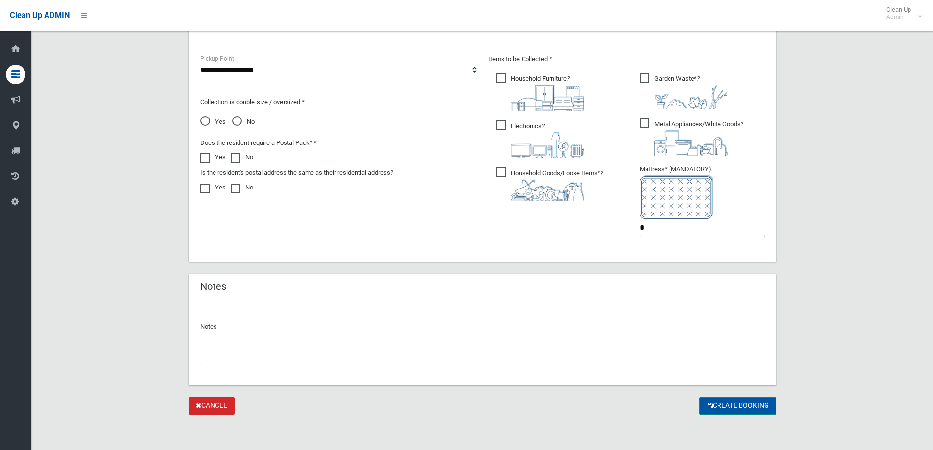
type input "*"
click at [730, 400] on button "Create Booking" at bounding box center [737, 406] width 77 height 18
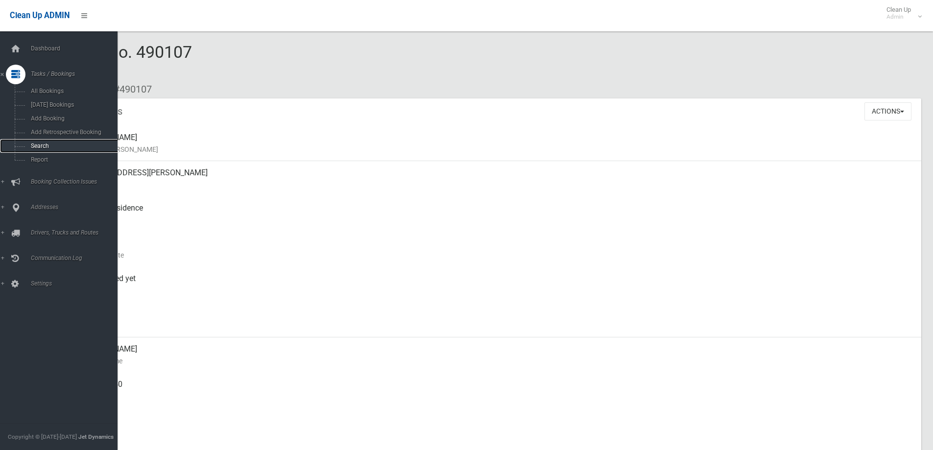
click at [36, 146] on span "Search" at bounding box center [72, 146] width 89 height 7
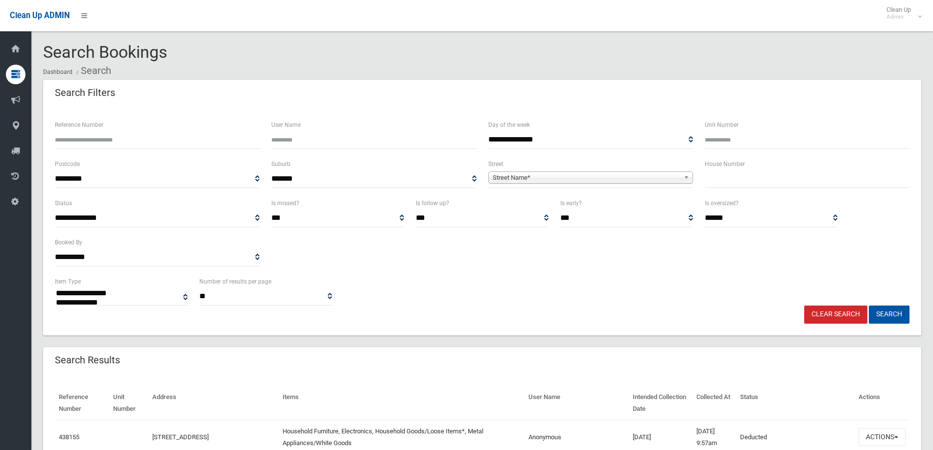
select select
click at [464, 63] on ol "Dashboard Search" at bounding box center [482, 71] width 878 height 18
click at [183, 142] on input "Reference Number" at bounding box center [157, 140] width 205 height 18
type input "******"
click at [869, 306] on button "Search" at bounding box center [889, 315] width 41 height 18
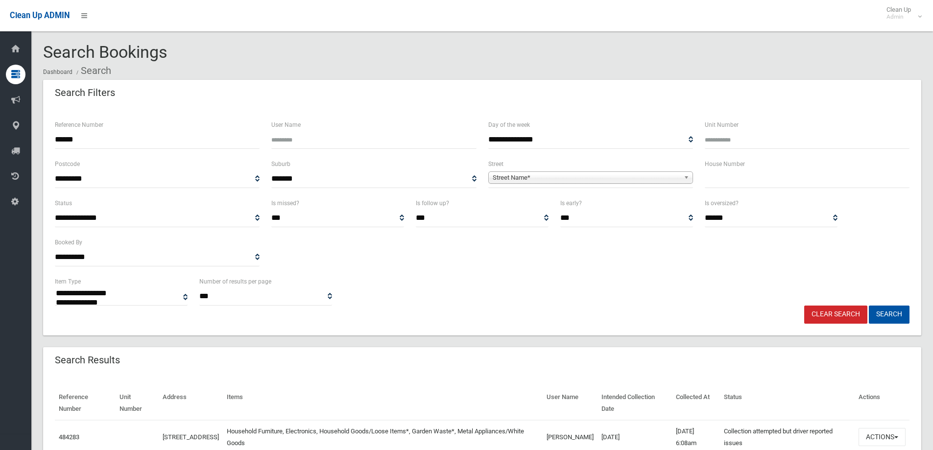
select select
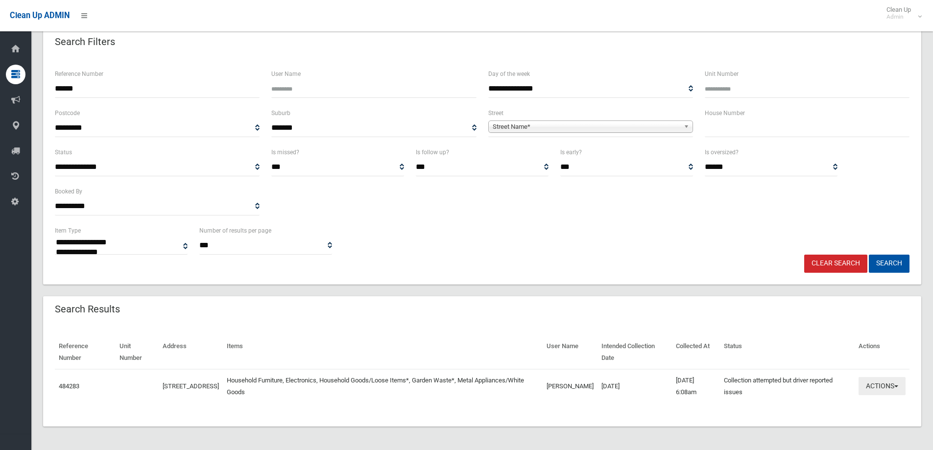
click at [871, 384] on button "Actions" at bounding box center [881, 386] width 47 height 18
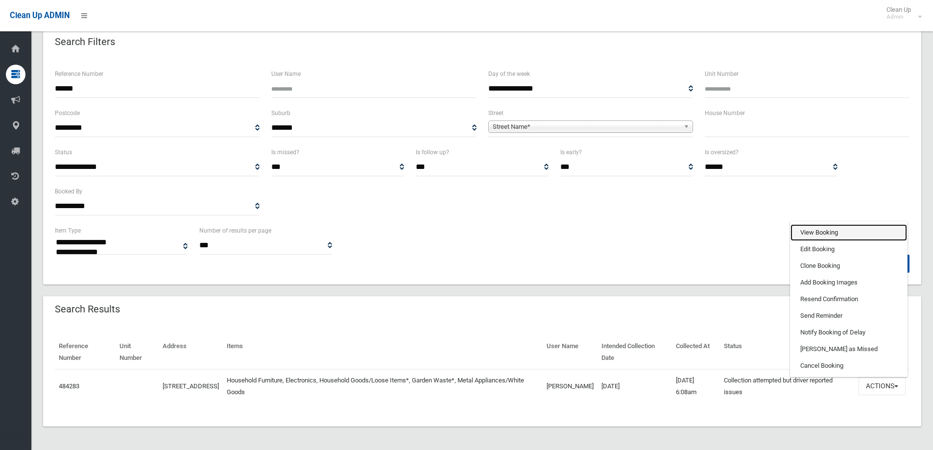
click at [827, 228] on link "View Booking" at bounding box center [848, 232] width 117 height 17
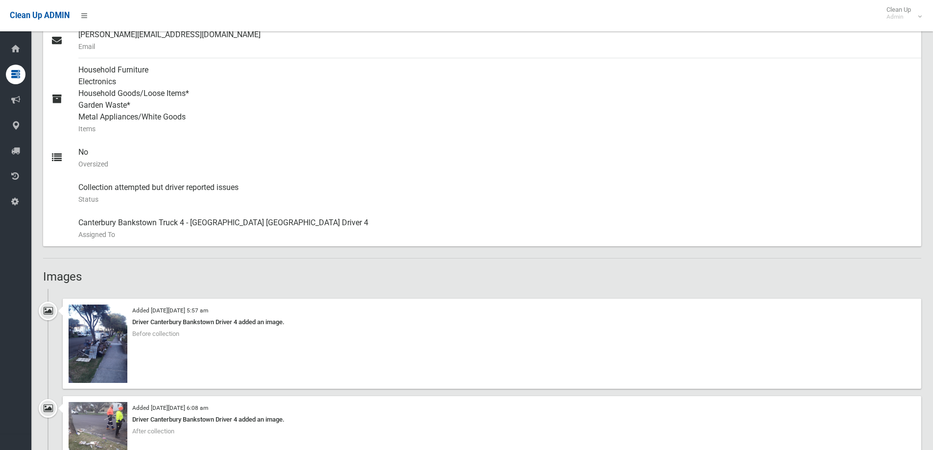
scroll to position [490, 0]
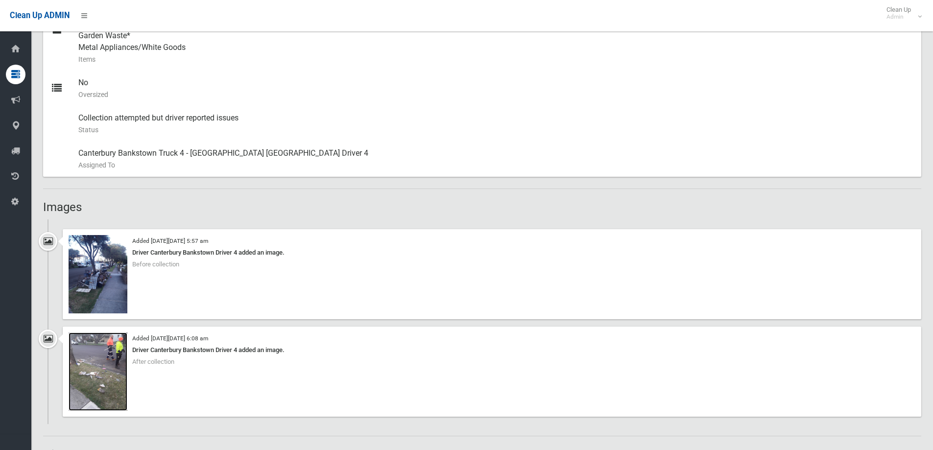
click at [118, 377] on img at bounding box center [98, 372] width 59 height 78
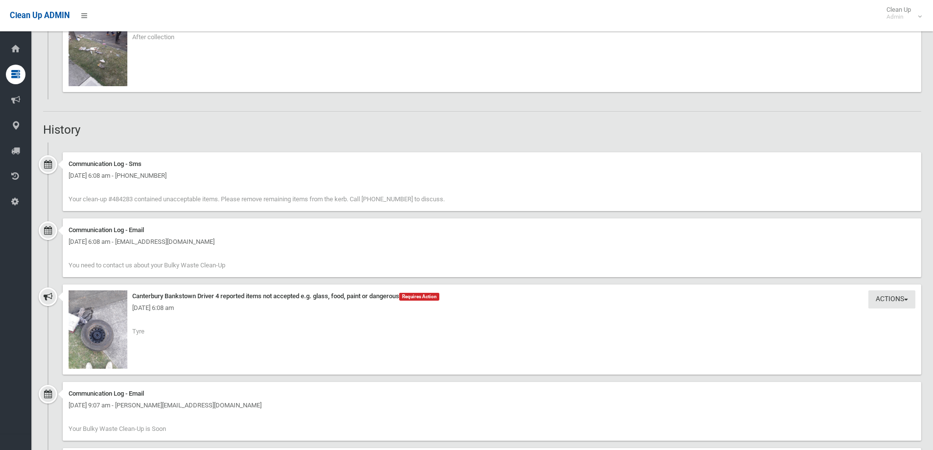
scroll to position [832, 0]
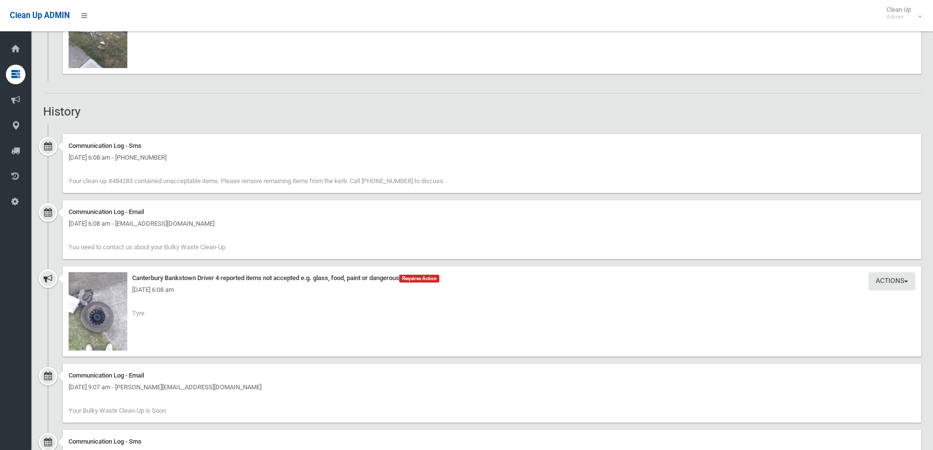
click at [251, 240] on div "Communication Log - Email Friday 3rd October 2025 - 6:08 am - theodorasoravia@l…" at bounding box center [492, 229] width 858 height 59
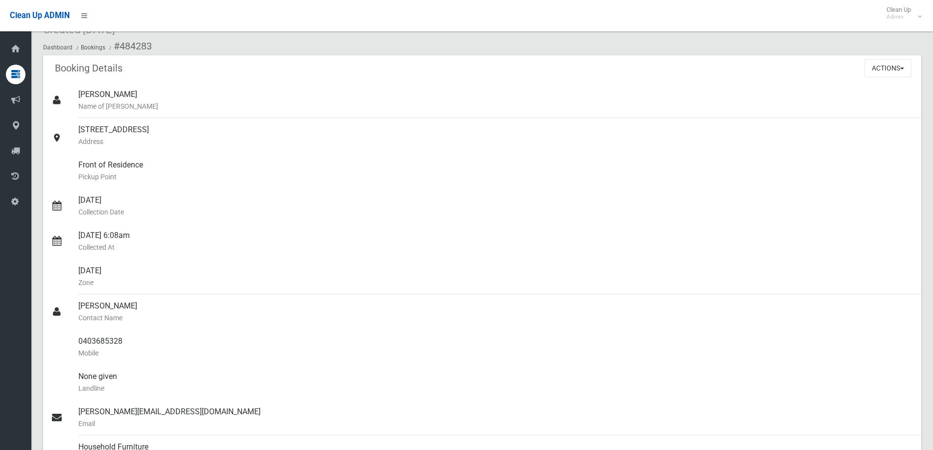
scroll to position [0, 0]
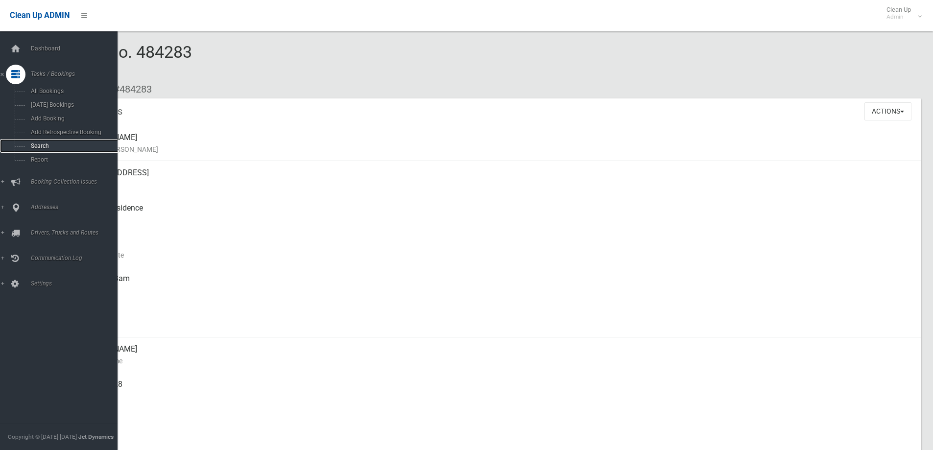
click at [36, 147] on span "Search" at bounding box center [72, 146] width 89 height 7
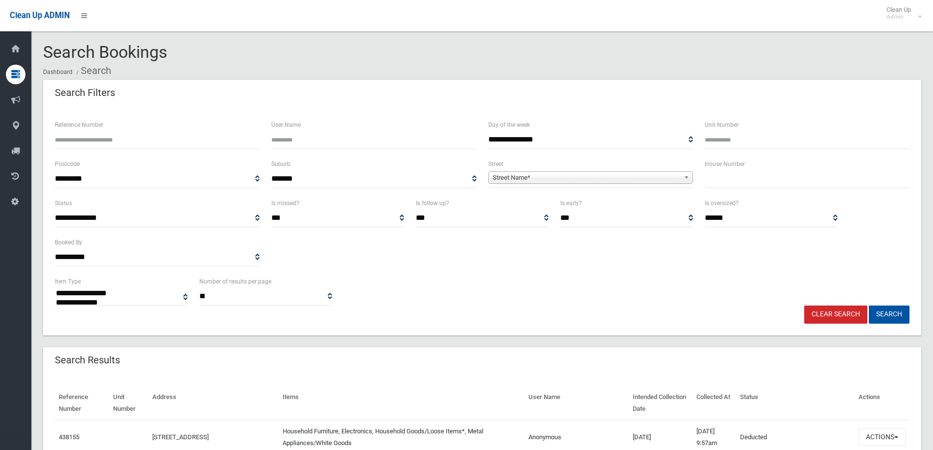
select select
click at [761, 181] on input "text" at bounding box center [807, 179] width 205 height 18
type input "**"
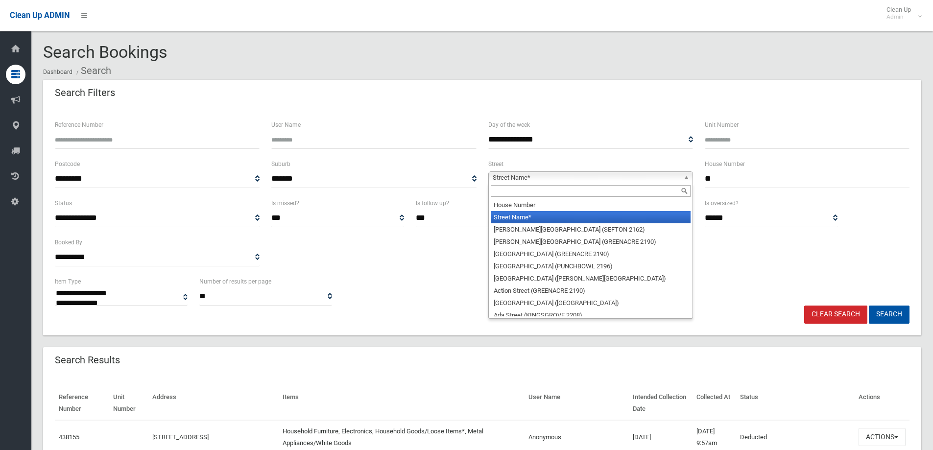
click at [642, 175] on span "Street Name*" at bounding box center [586, 178] width 187 height 12
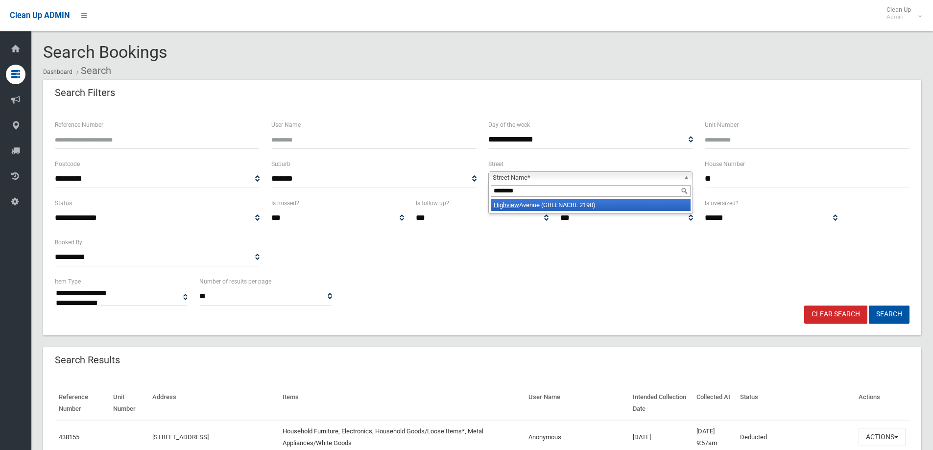
type input "********"
click at [604, 203] on li "Highview Avenue (GREENACRE 2190)" at bounding box center [591, 205] width 200 height 12
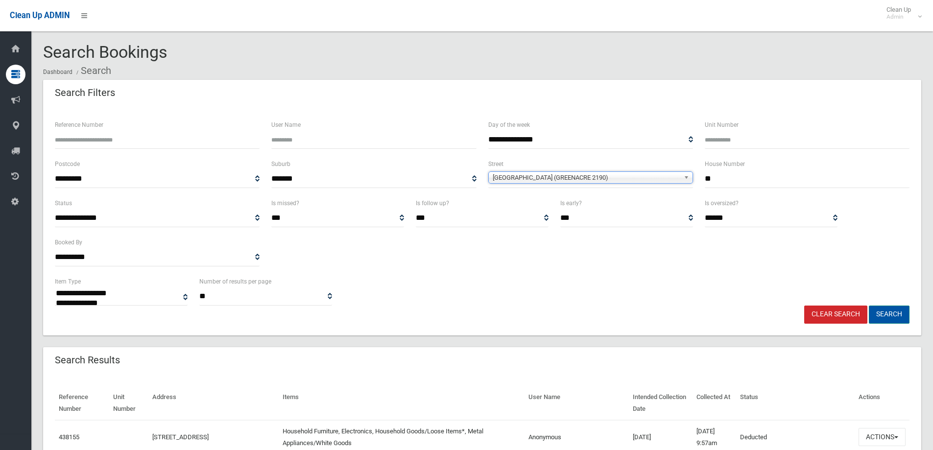
click at [893, 315] on button "Search" at bounding box center [889, 315] width 41 height 18
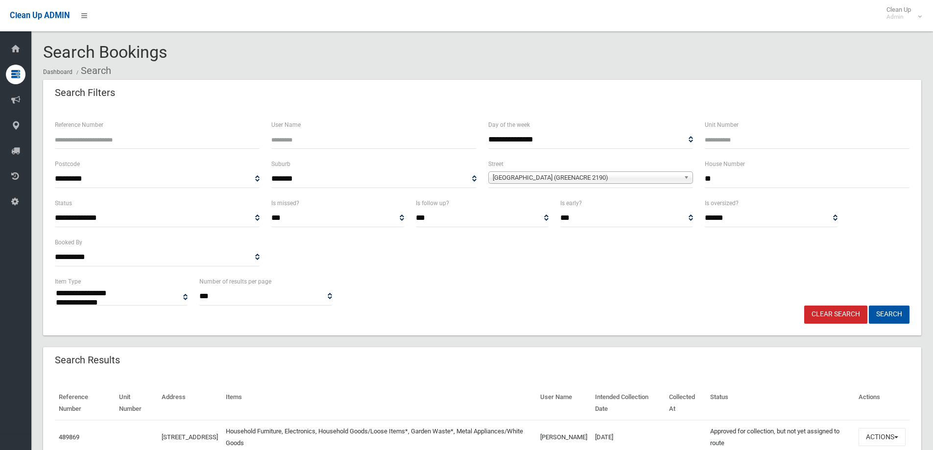
select select
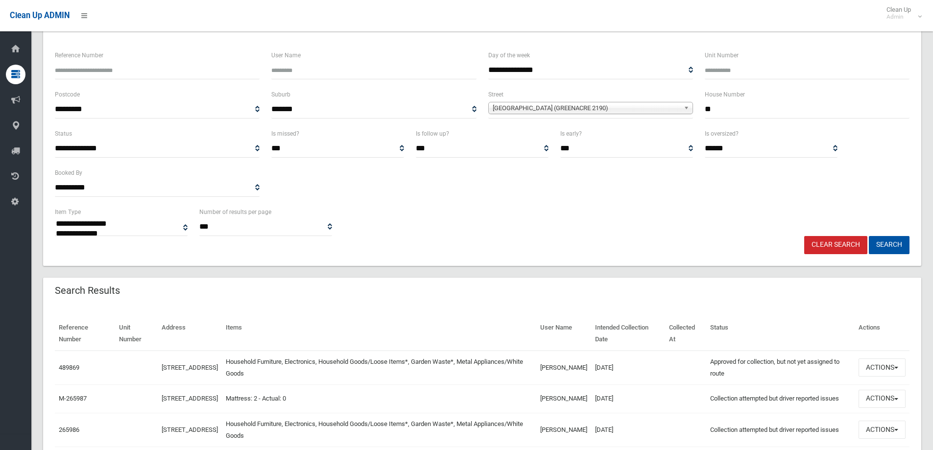
scroll to position [152, 0]
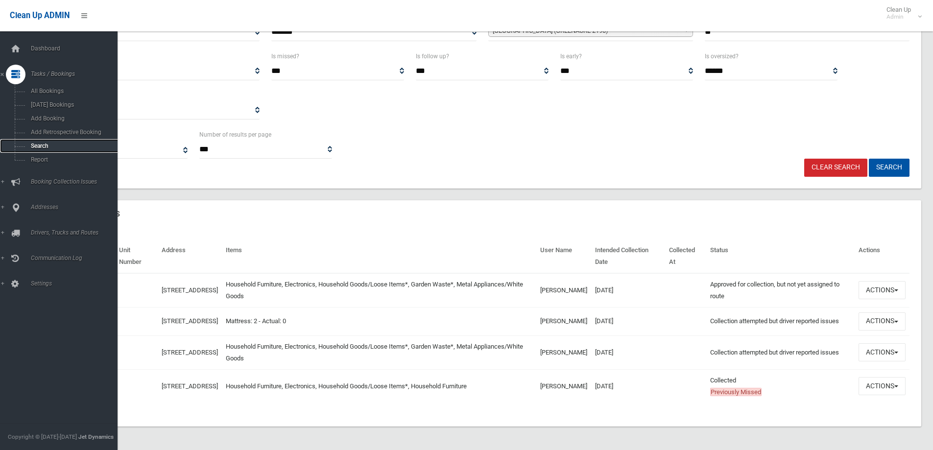
click at [46, 146] on span "Search" at bounding box center [72, 146] width 89 height 7
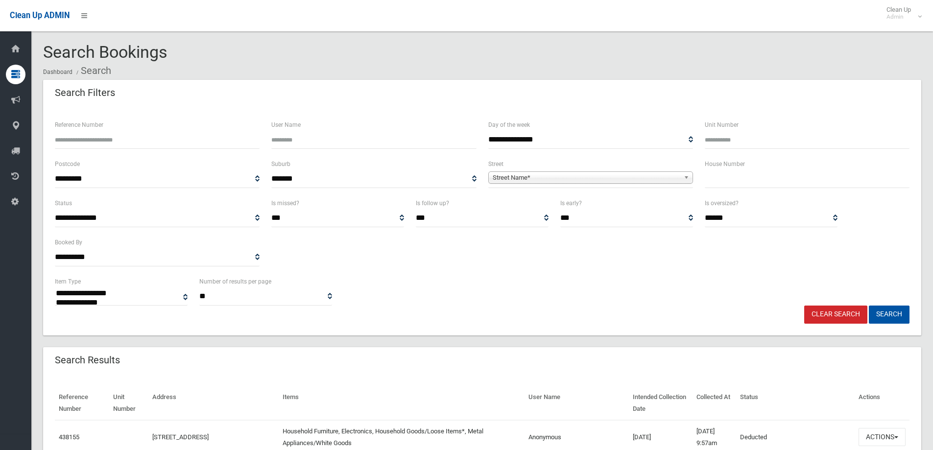
select select
click at [753, 182] on input "text" at bounding box center [807, 179] width 205 height 18
type input "**"
click at [652, 179] on span "Street Name*" at bounding box center [586, 178] width 187 height 12
type input "******"
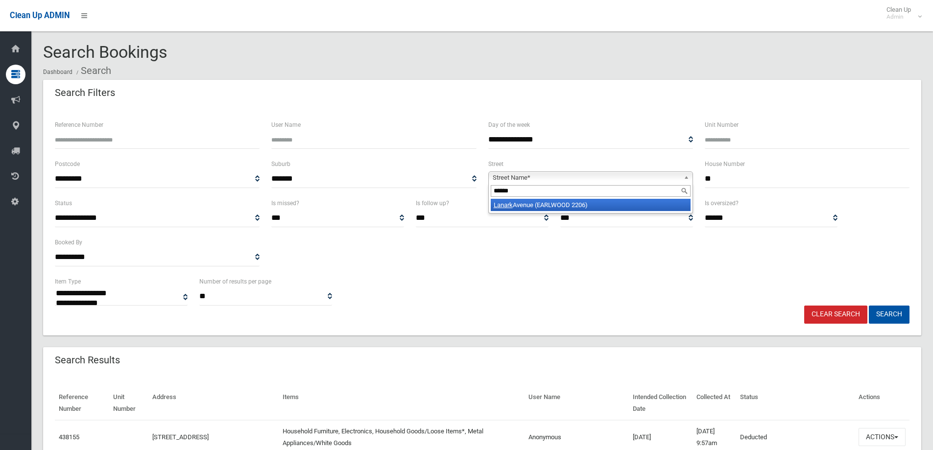
click at [591, 205] on li "Lanark Avenue (EARLWOOD 2206)" at bounding box center [591, 205] width 200 height 12
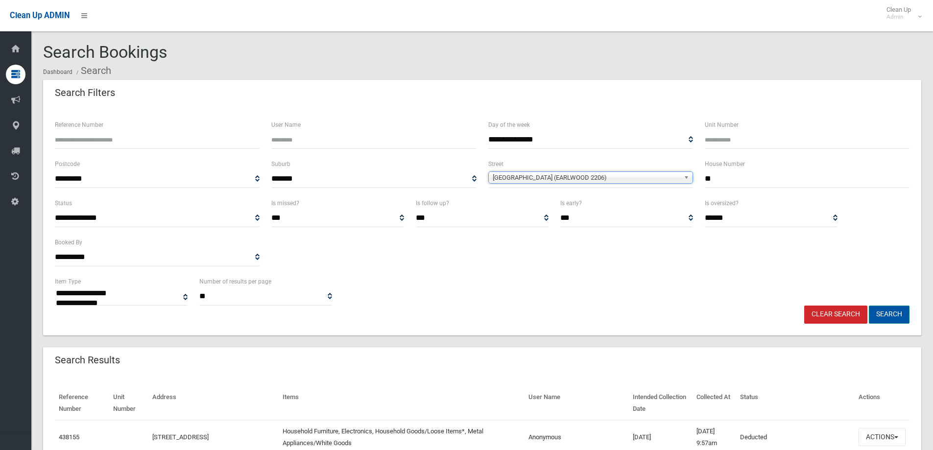
click at [894, 314] on button "Search" at bounding box center [889, 315] width 41 height 18
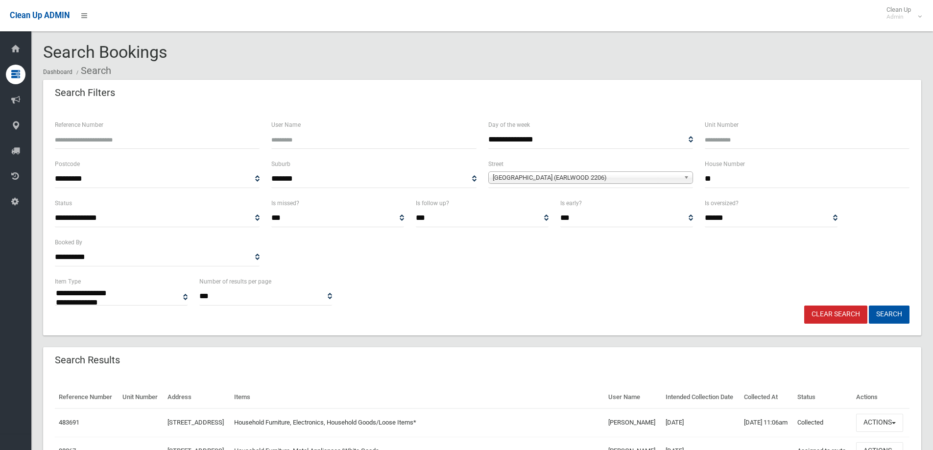
select select
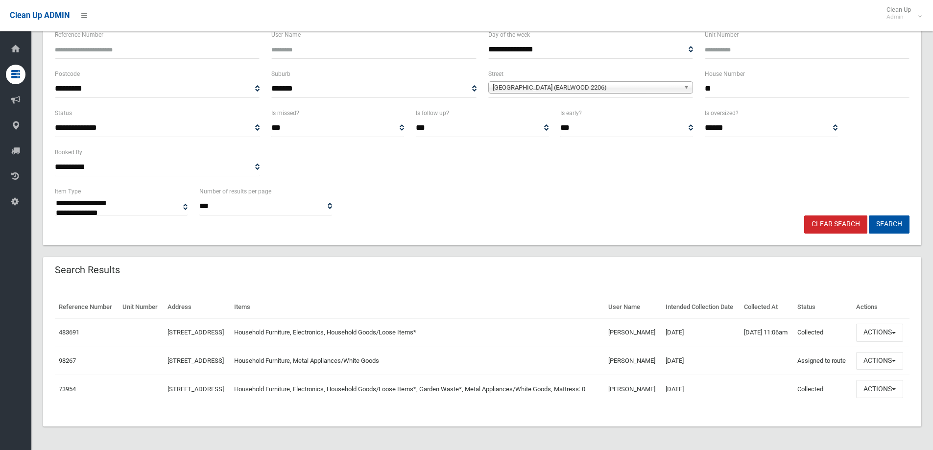
scroll to position [119, 0]
click at [887, 324] on button "Actions" at bounding box center [879, 333] width 47 height 18
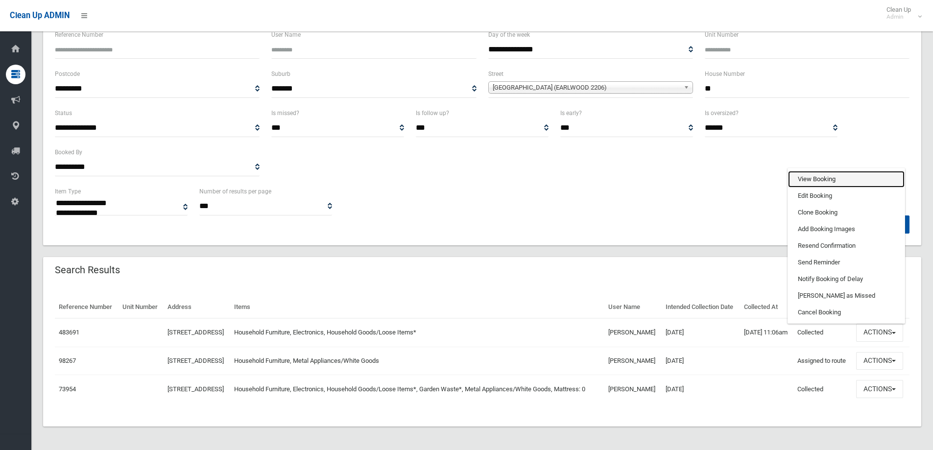
click at [827, 171] on link "View Booking" at bounding box center [846, 179] width 117 height 17
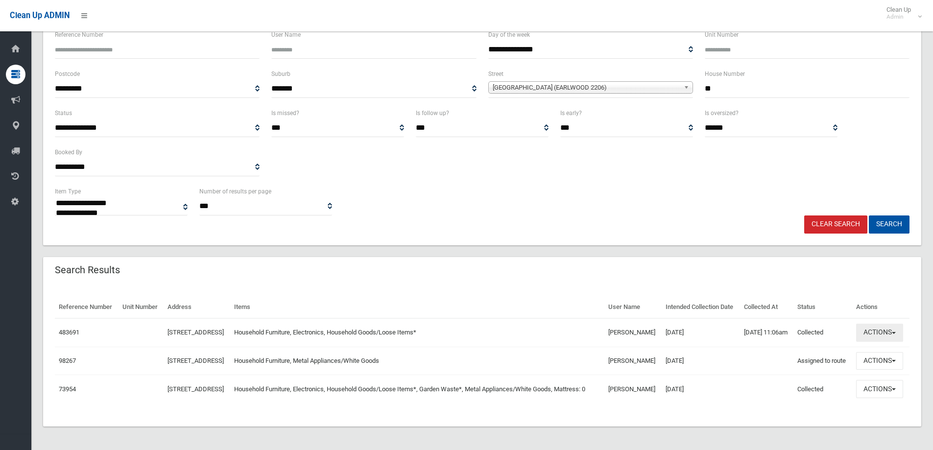
click at [884, 324] on button "Actions" at bounding box center [879, 333] width 47 height 18
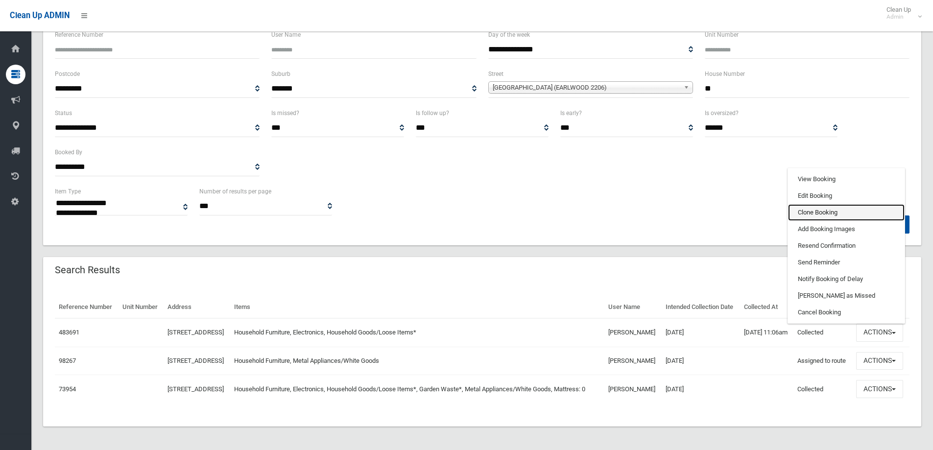
click at [812, 204] on link "Clone Booking" at bounding box center [846, 212] width 117 height 17
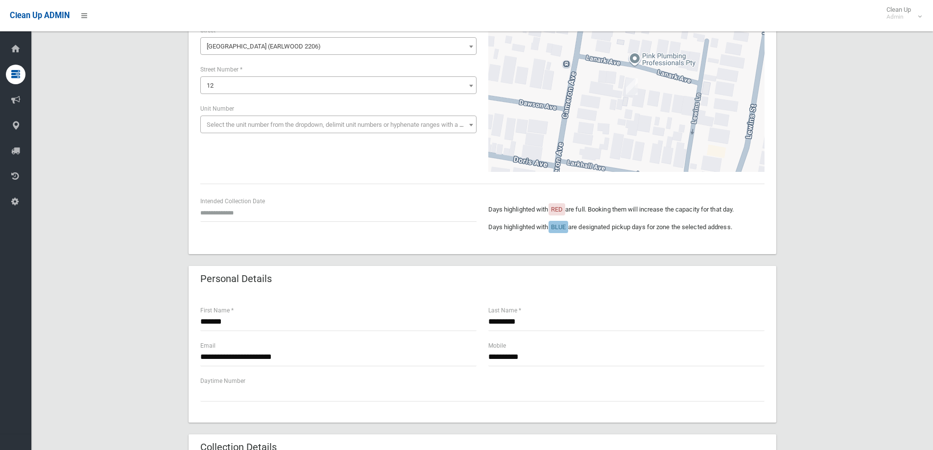
scroll to position [98, 0]
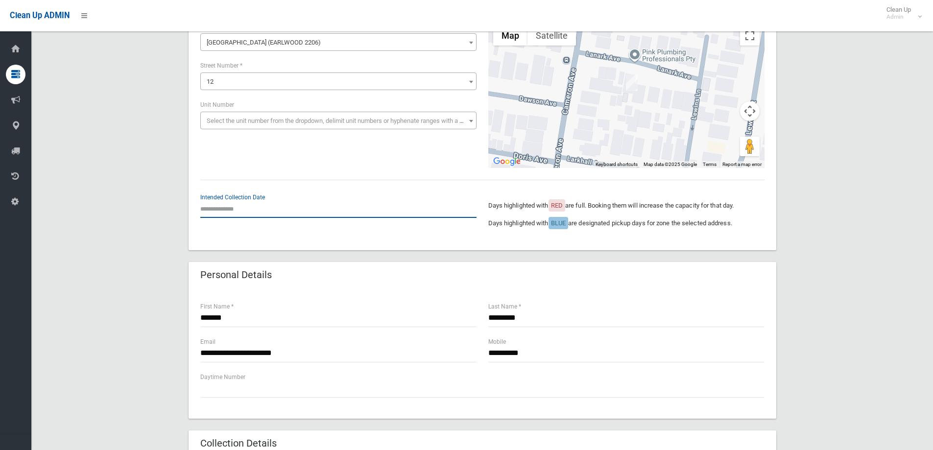
click at [240, 212] on input "text" at bounding box center [338, 209] width 276 height 18
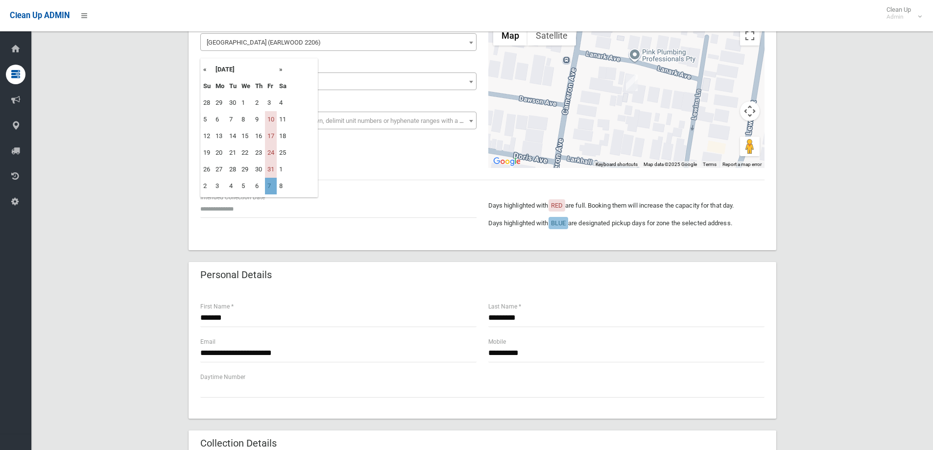
click at [269, 187] on td "7" at bounding box center [271, 186] width 12 height 17
type input "**********"
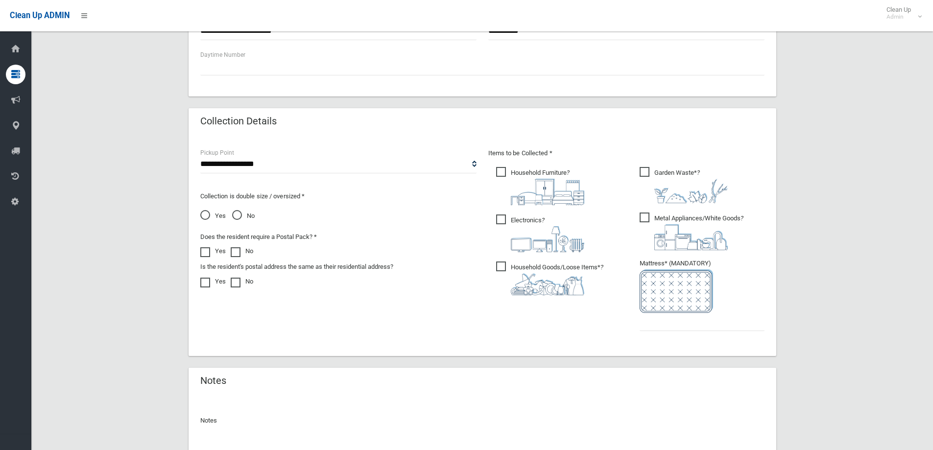
scroll to position [441, 0]
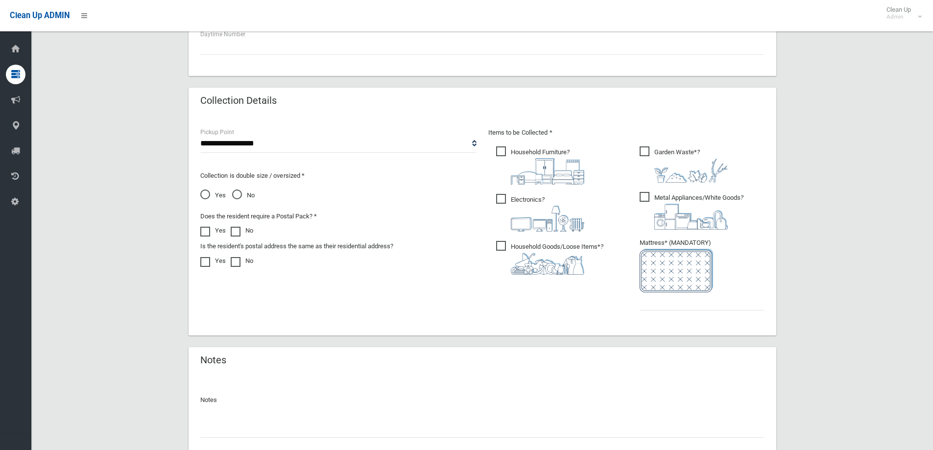
click at [657, 155] on span "Garden Waste* ?" at bounding box center [684, 164] width 88 height 36
click at [644, 202] on span "Metal Appliances/White Goods ?" at bounding box center [692, 211] width 104 height 38
click at [672, 301] on input "text" at bounding box center [702, 301] width 125 height 18
type input "*"
drag, startPoint x: 521, startPoint y: 246, endPoint x: 512, endPoint y: 217, distance: 30.2
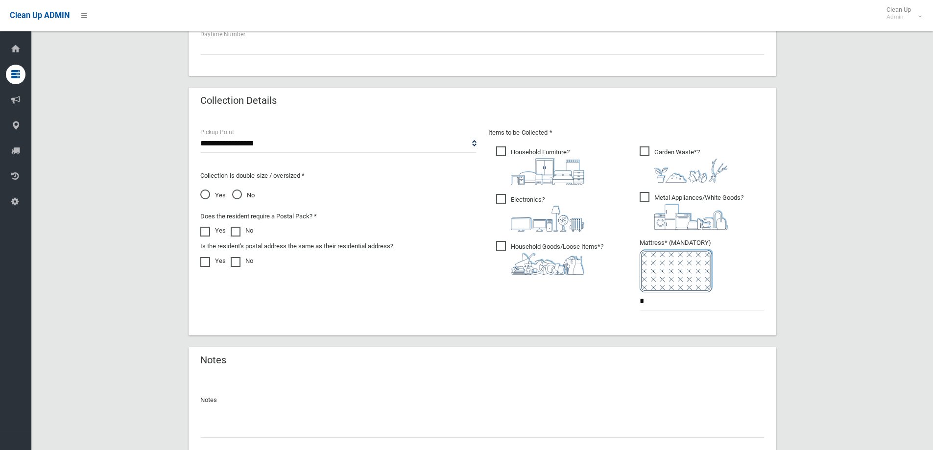
click at [521, 245] on span "Household Goods/Loose Items* ?" at bounding box center [549, 258] width 107 height 34
click at [508, 190] on ul "Household Furniture ?" at bounding box center [554, 213] width 133 height 138
click at [505, 147] on span "Household Furniture ?" at bounding box center [540, 165] width 88 height 38
click at [500, 197] on span "Electronics ?" at bounding box center [540, 213] width 88 height 38
drag, startPoint x: 650, startPoint y: 196, endPoint x: 648, endPoint y: 189, distance: 7.6
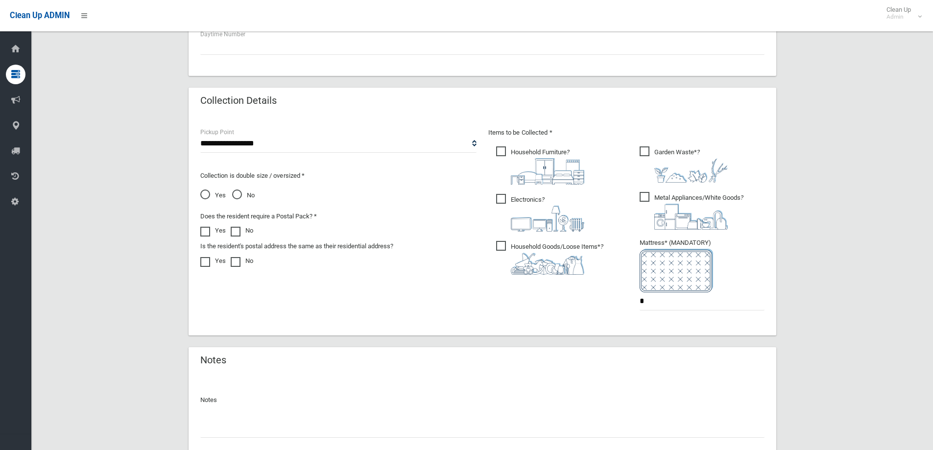
click at [650, 197] on span "Metal Appliances/White Goods ?" at bounding box center [692, 211] width 104 height 38
click at [642, 153] on span "Garden Waste* ?" at bounding box center [684, 164] width 88 height 36
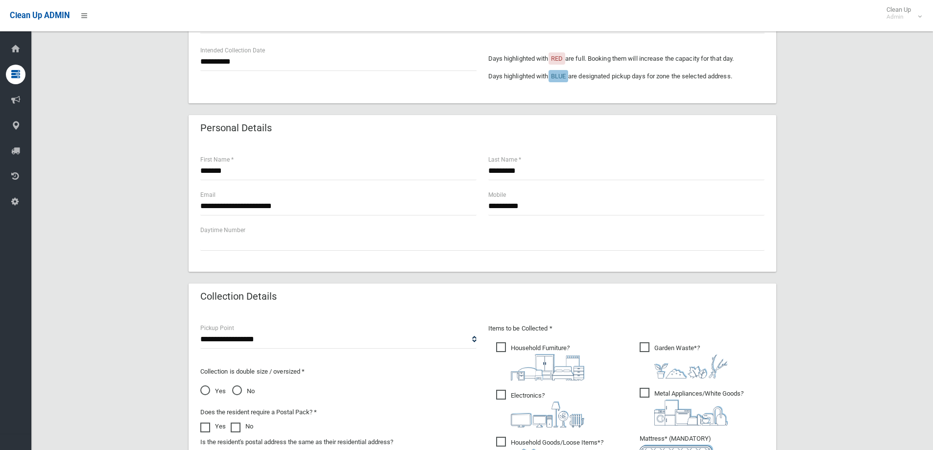
scroll to position [196, 0]
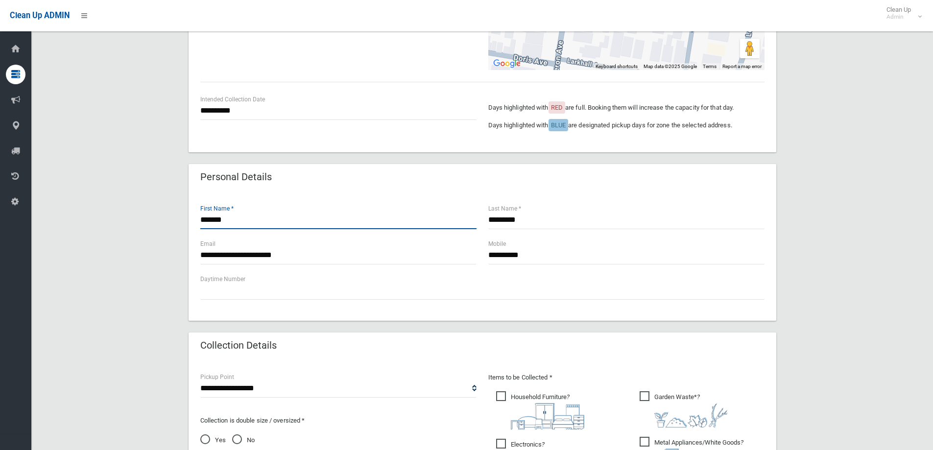
drag, startPoint x: 241, startPoint y: 225, endPoint x: 150, endPoint y: 217, distance: 91.4
click at [150, 217] on div "**********" at bounding box center [482, 309] width 878 height 850
click at [330, 179] on div "Personal Details" at bounding box center [483, 177] width 588 height 27
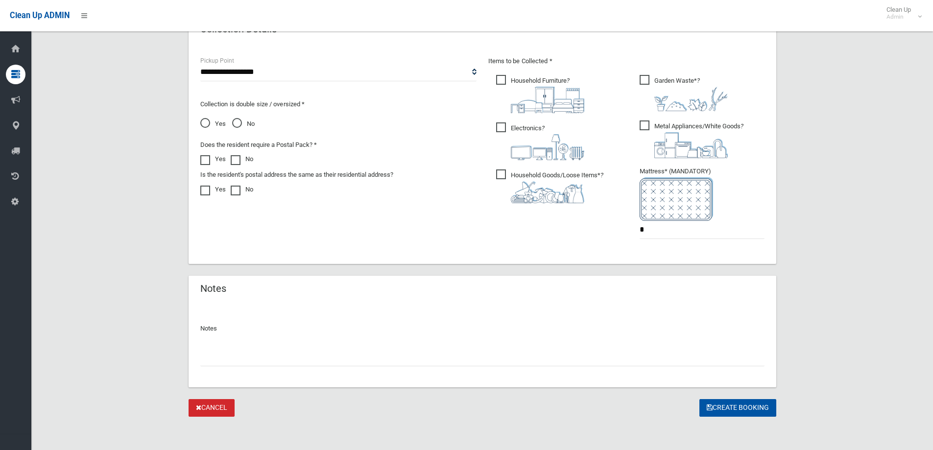
scroll to position [514, 0]
click at [240, 122] on span "No" at bounding box center [243, 122] width 23 height 12
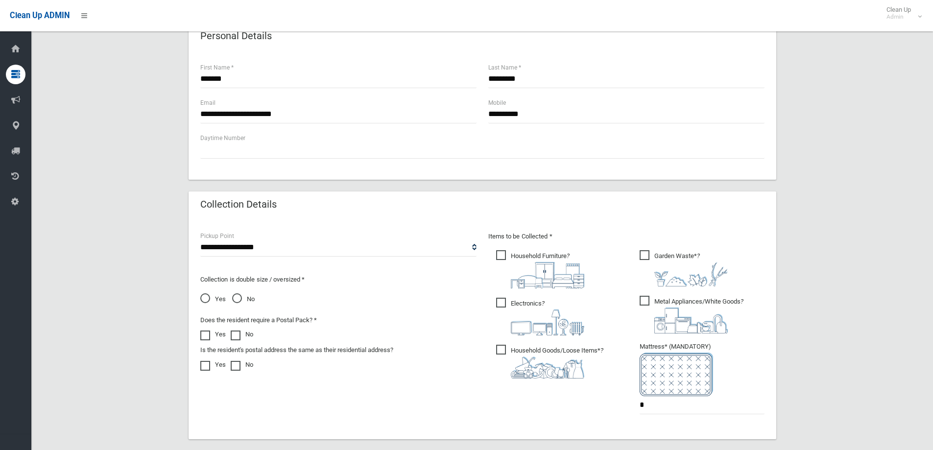
scroll to position [318, 0]
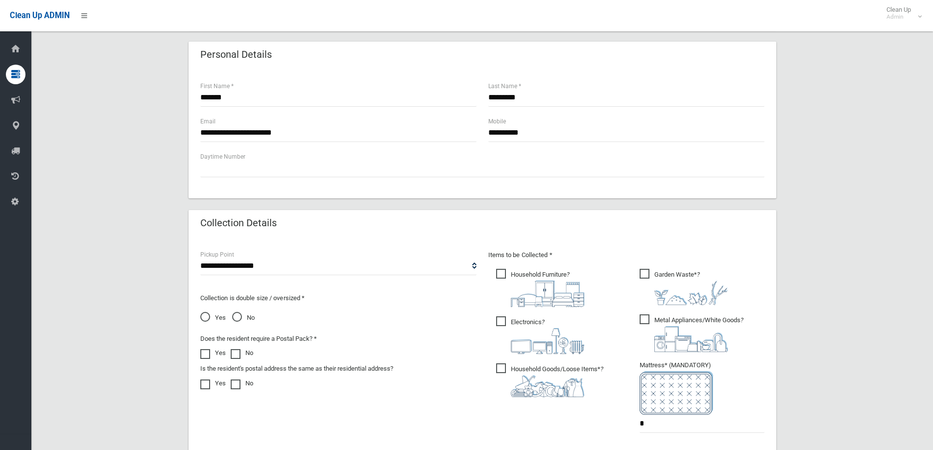
click at [890, 247] on div "**********" at bounding box center [482, 187] width 878 height 850
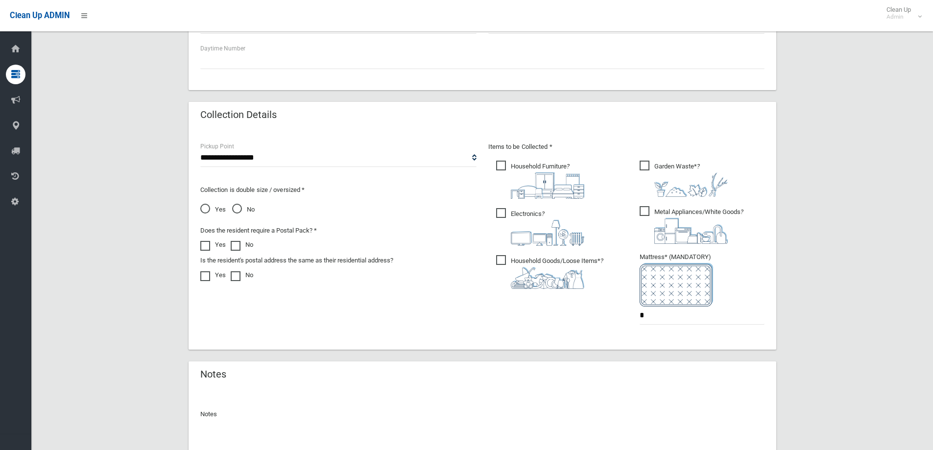
scroll to position [514, 0]
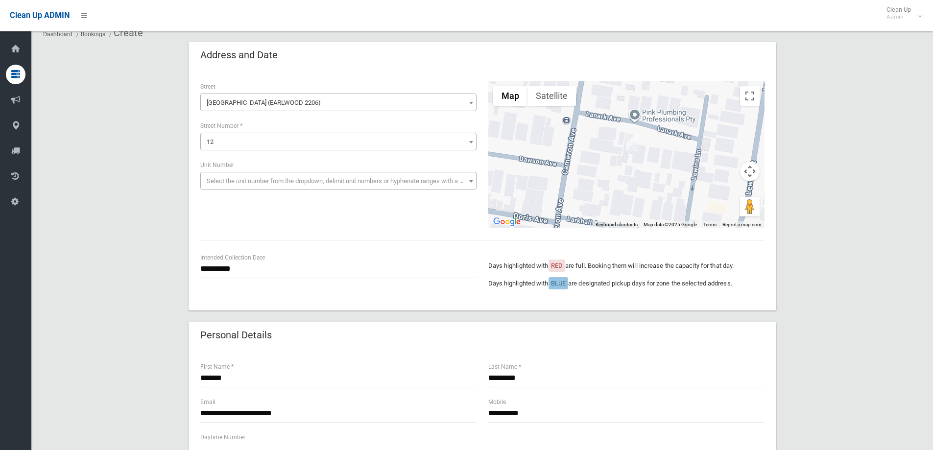
scroll to position [0, 0]
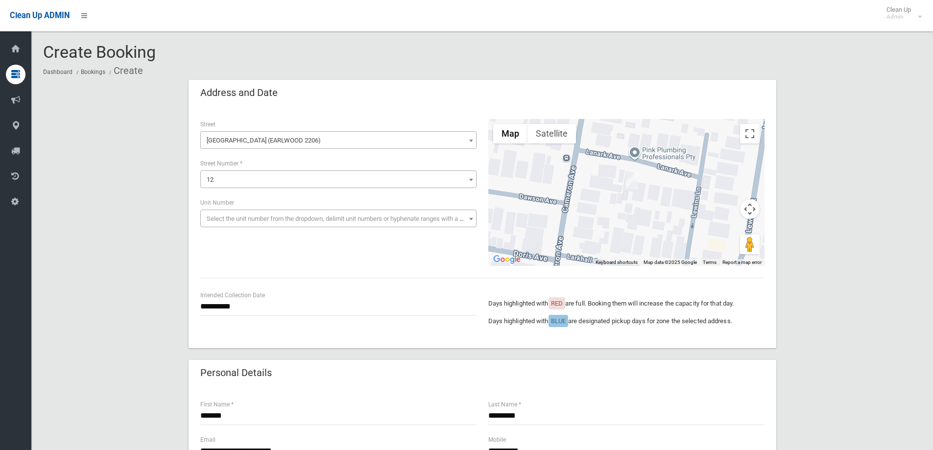
drag, startPoint x: 123, startPoint y: 175, endPoint x: 130, endPoint y: 165, distance: 12.4
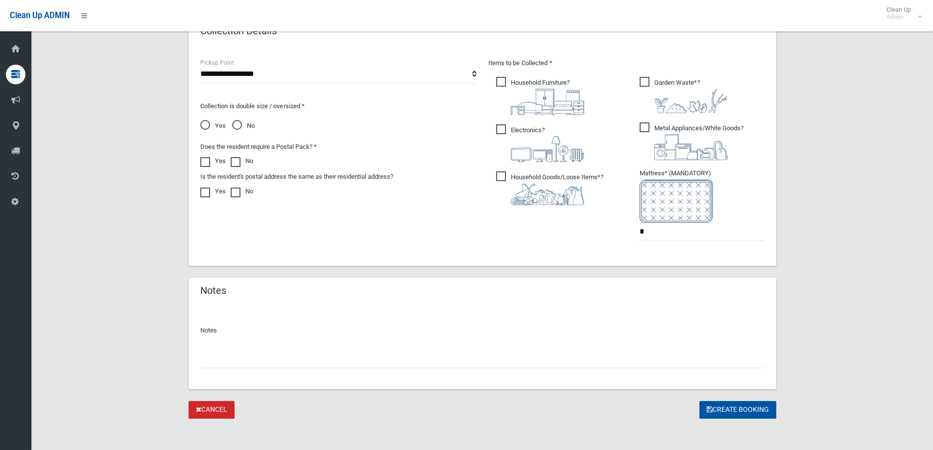
scroll to position [514, 0]
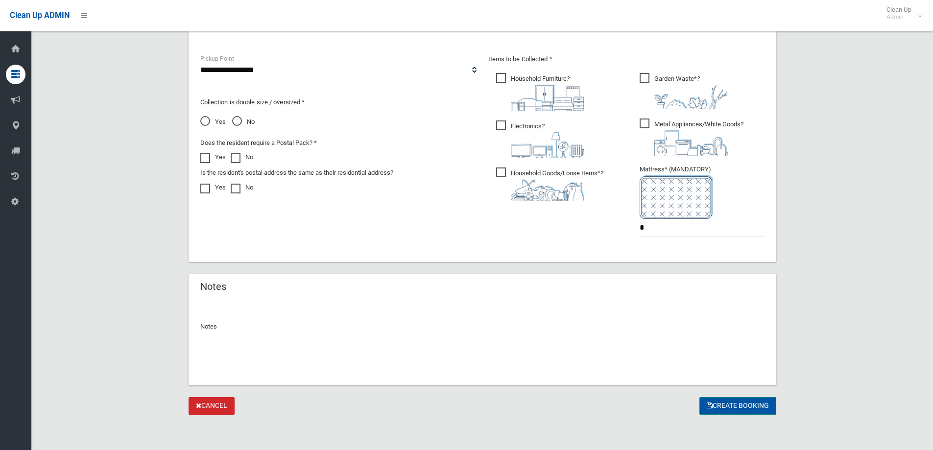
click at [721, 409] on button "Create Booking" at bounding box center [737, 406] width 77 height 18
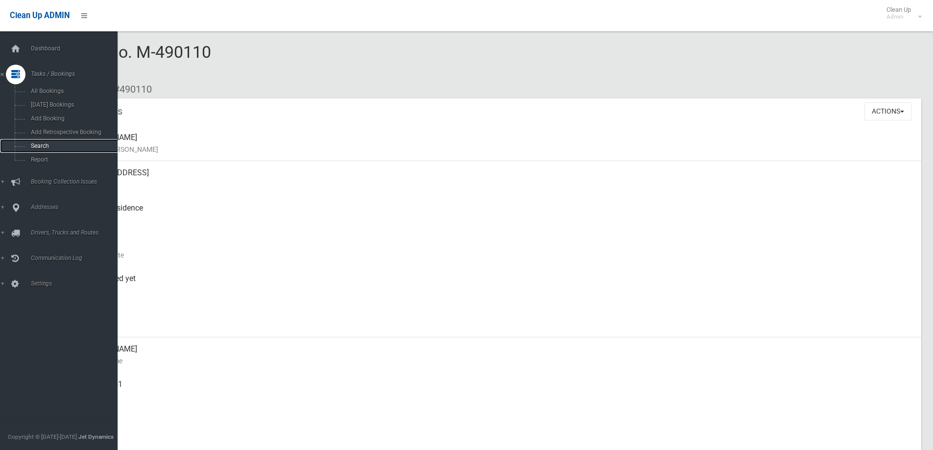
drag, startPoint x: 37, startPoint y: 146, endPoint x: 51, endPoint y: 143, distance: 14.0
click at [37, 146] on span "Search" at bounding box center [72, 146] width 89 height 7
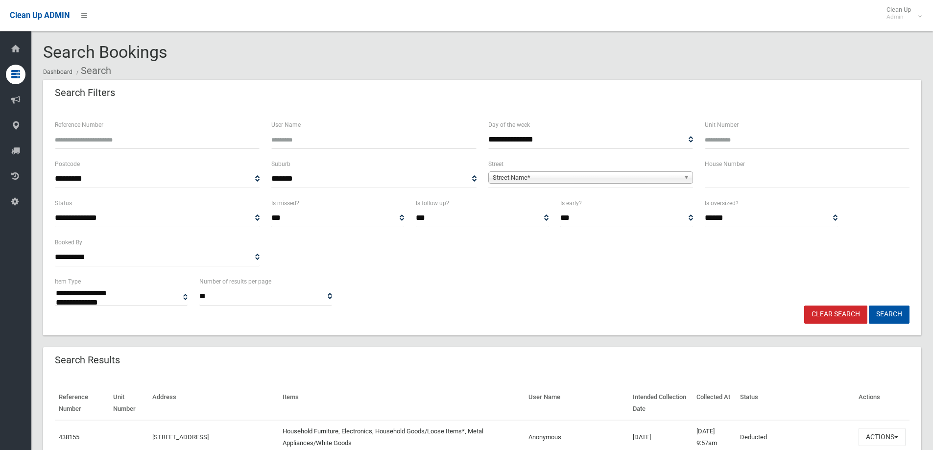
select select
click at [724, 186] on input "text" at bounding box center [807, 179] width 205 height 18
type input "***"
click at [685, 174] on b at bounding box center [688, 177] width 9 height 11
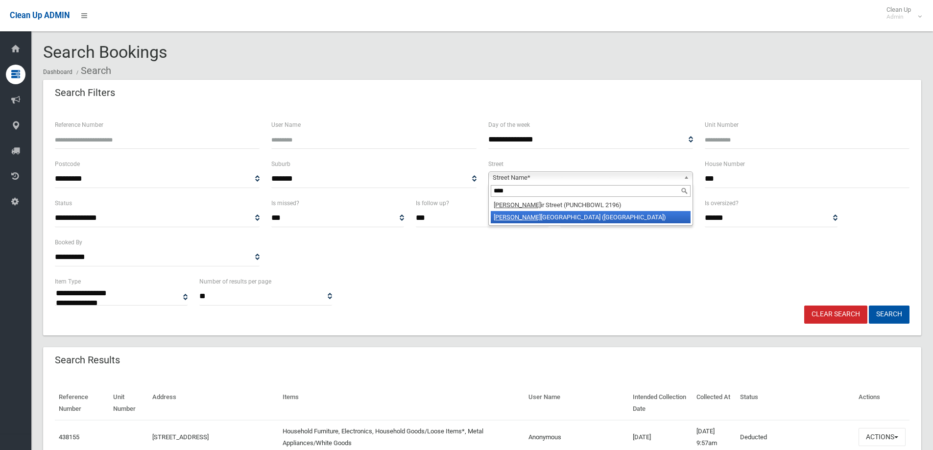
type input "****"
click at [566, 212] on li "[GEOGRAPHIC_DATA])" at bounding box center [591, 217] width 200 height 12
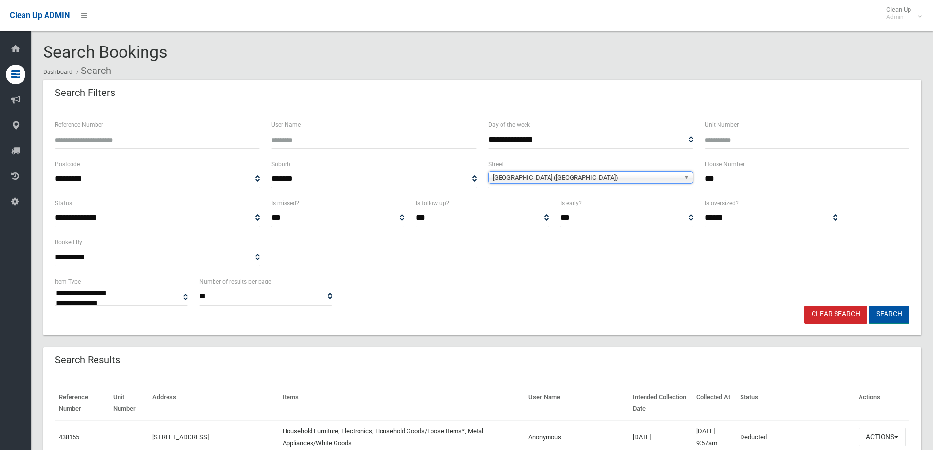
click at [890, 309] on button "Search" at bounding box center [889, 315] width 41 height 18
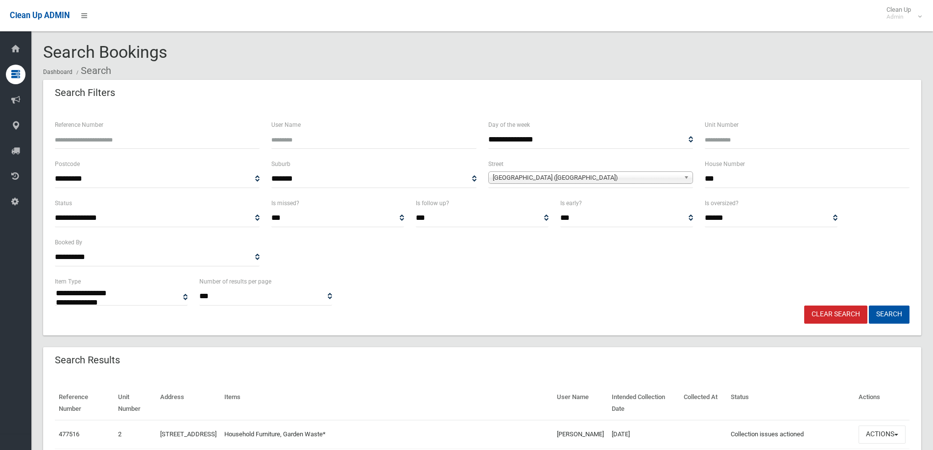
select select
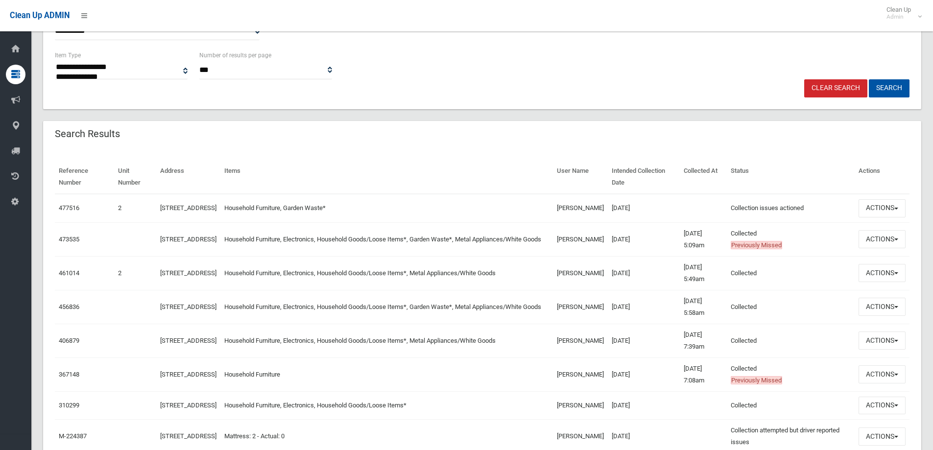
scroll to position [242, 0]
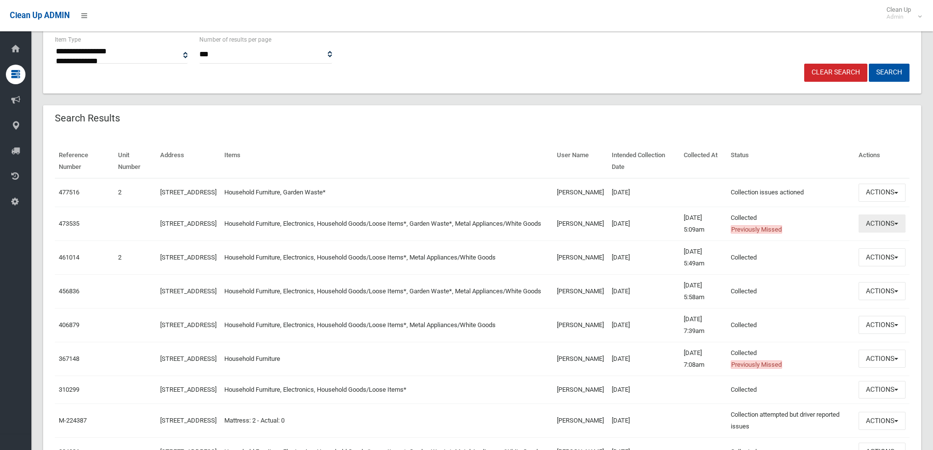
click at [901, 230] on button "Actions" at bounding box center [881, 223] width 47 height 18
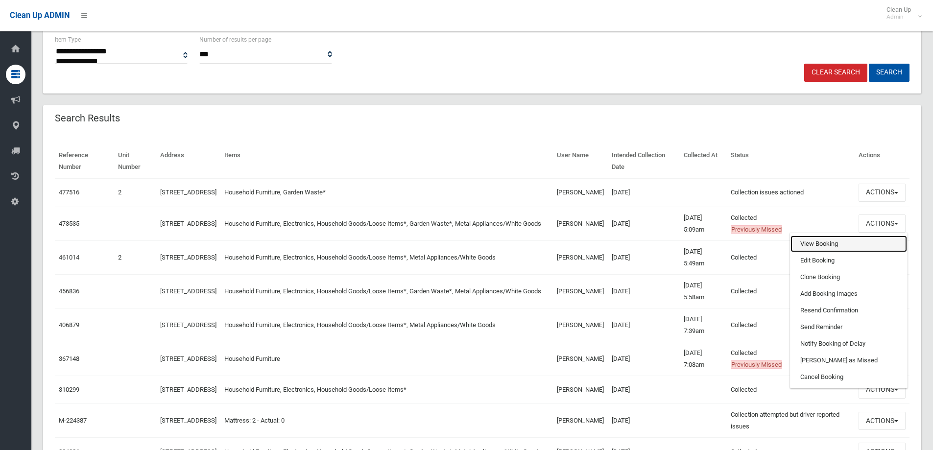
click at [837, 252] on link "View Booking" at bounding box center [848, 244] width 117 height 17
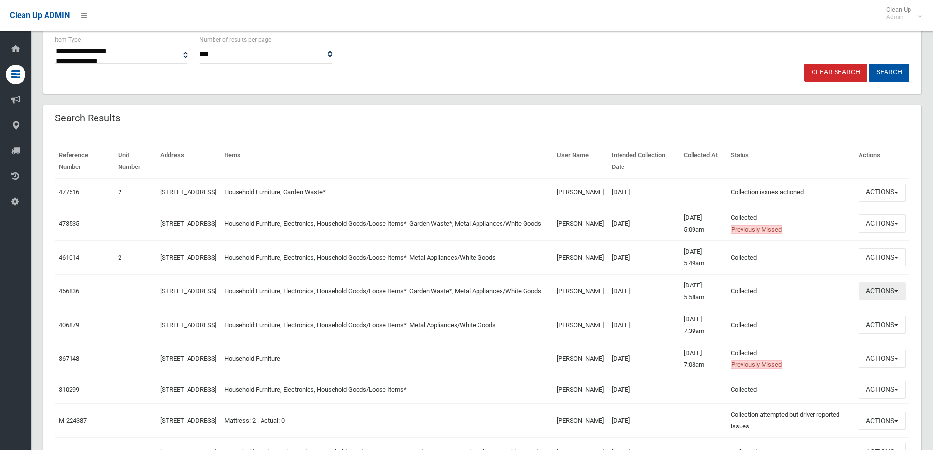
click at [895, 291] on button "Actions" at bounding box center [881, 291] width 47 height 18
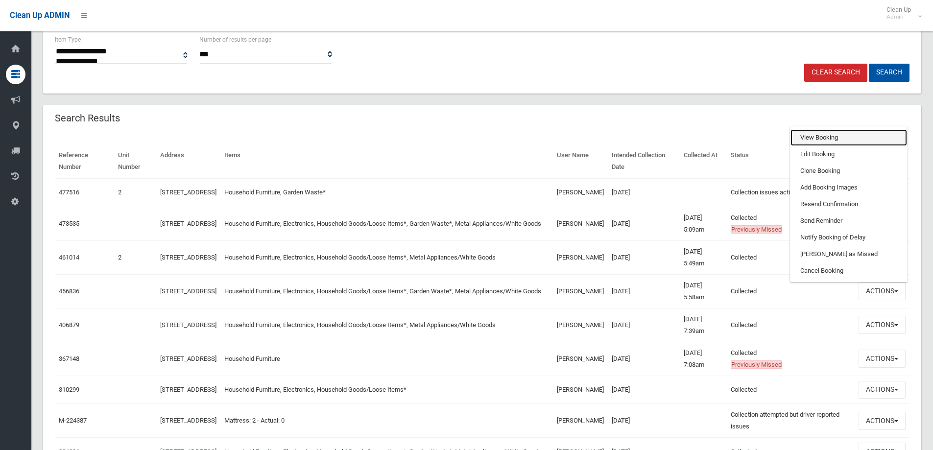
click at [822, 146] on link "View Booking" at bounding box center [848, 137] width 117 height 17
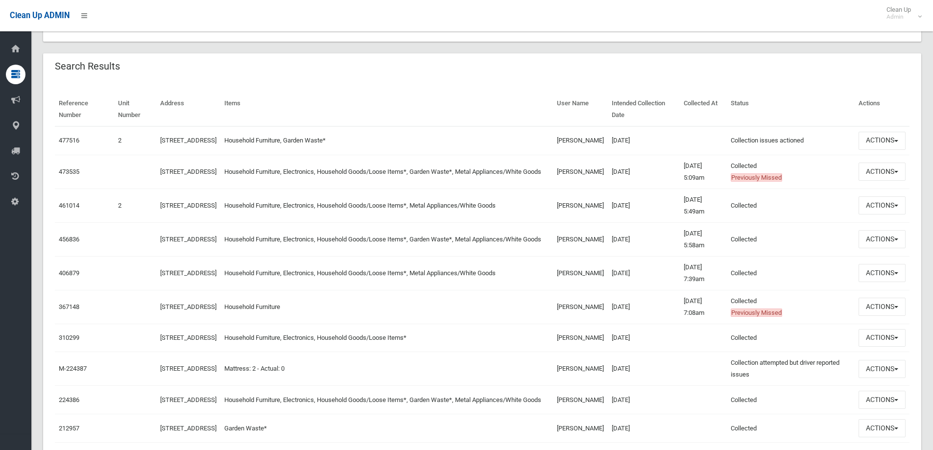
scroll to position [245, 0]
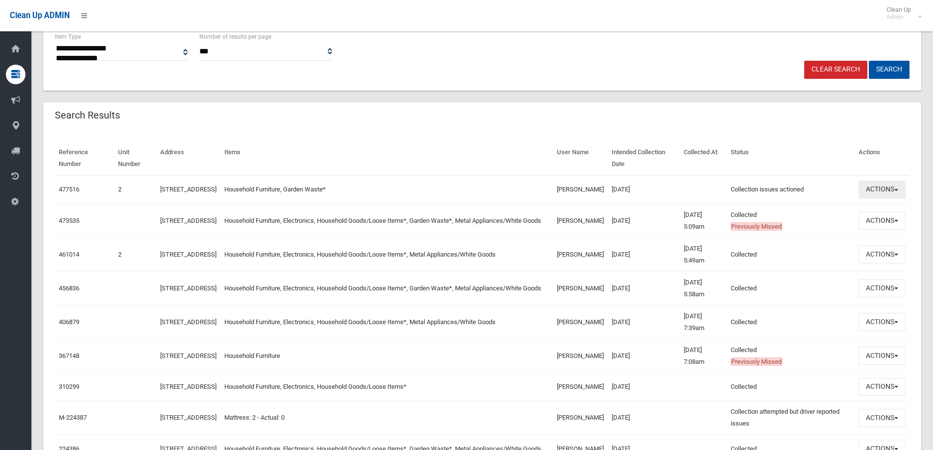
drag, startPoint x: 879, startPoint y: 190, endPoint x: 861, endPoint y: 174, distance: 23.6
click at [879, 189] on button "Actions" at bounding box center [881, 190] width 47 height 18
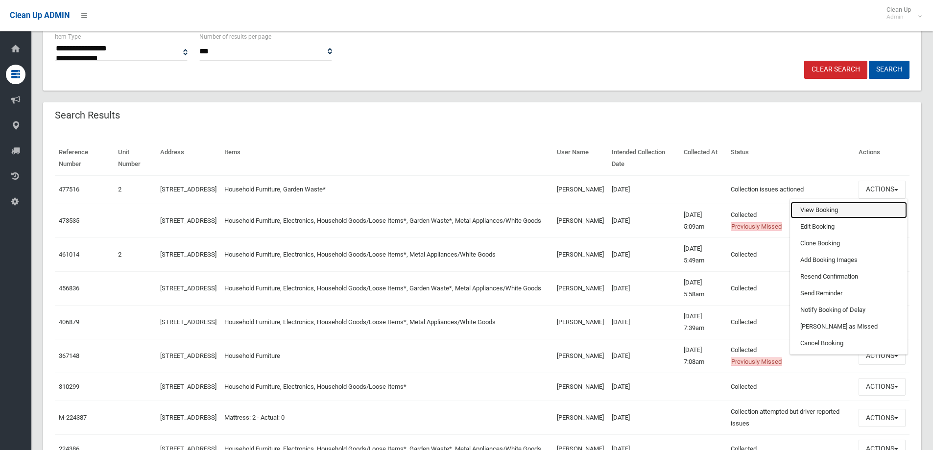
click at [805, 212] on link "View Booking" at bounding box center [848, 210] width 117 height 17
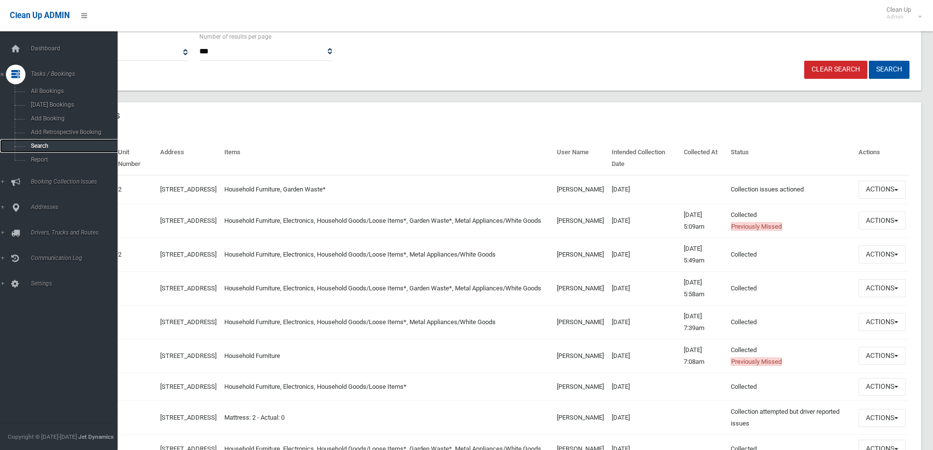
click at [48, 142] on link "Search" at bounding box center [62, 146] width 125 height 14
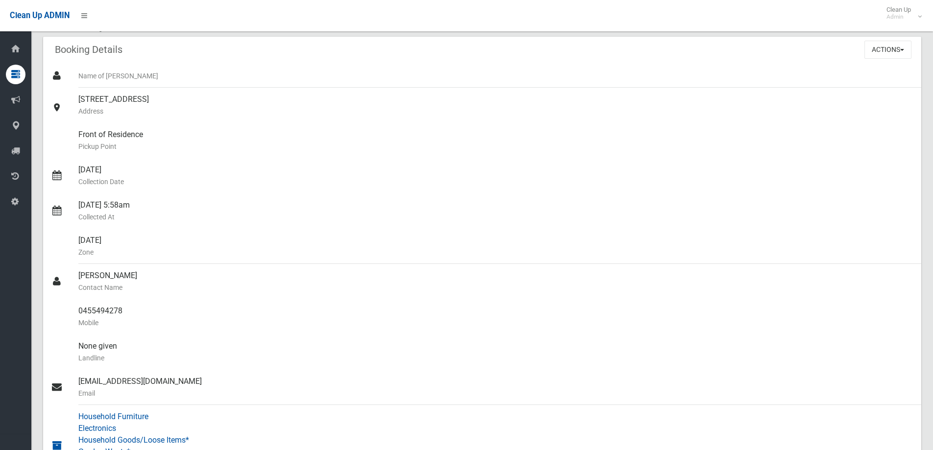
scroll to position [50, 0]
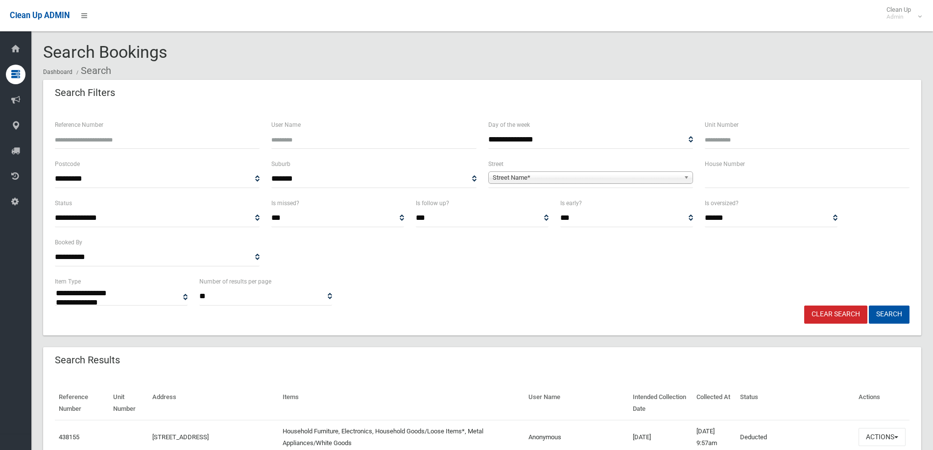
select select
